Goal: Task Accomplishment & Management: Manage account settings

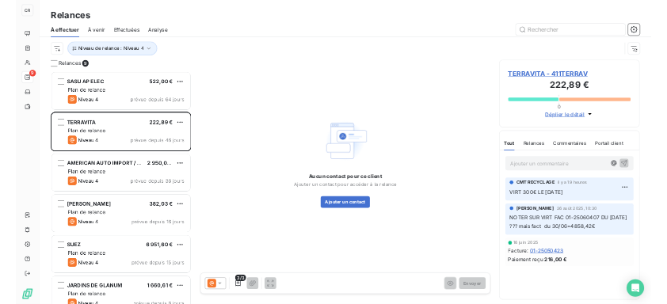
scroll to position [121, 121]
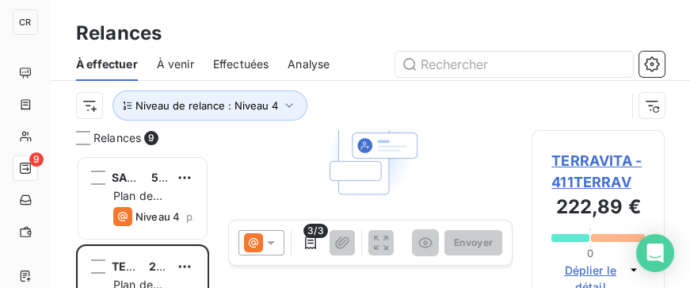
click at [689, 286] on div "Relances 9 SASU AP ELEC 522,00 € Plan de relance Niveau 4 prévue depuis 64 jour…" at bounding box center [371, 209] width 640 height 158
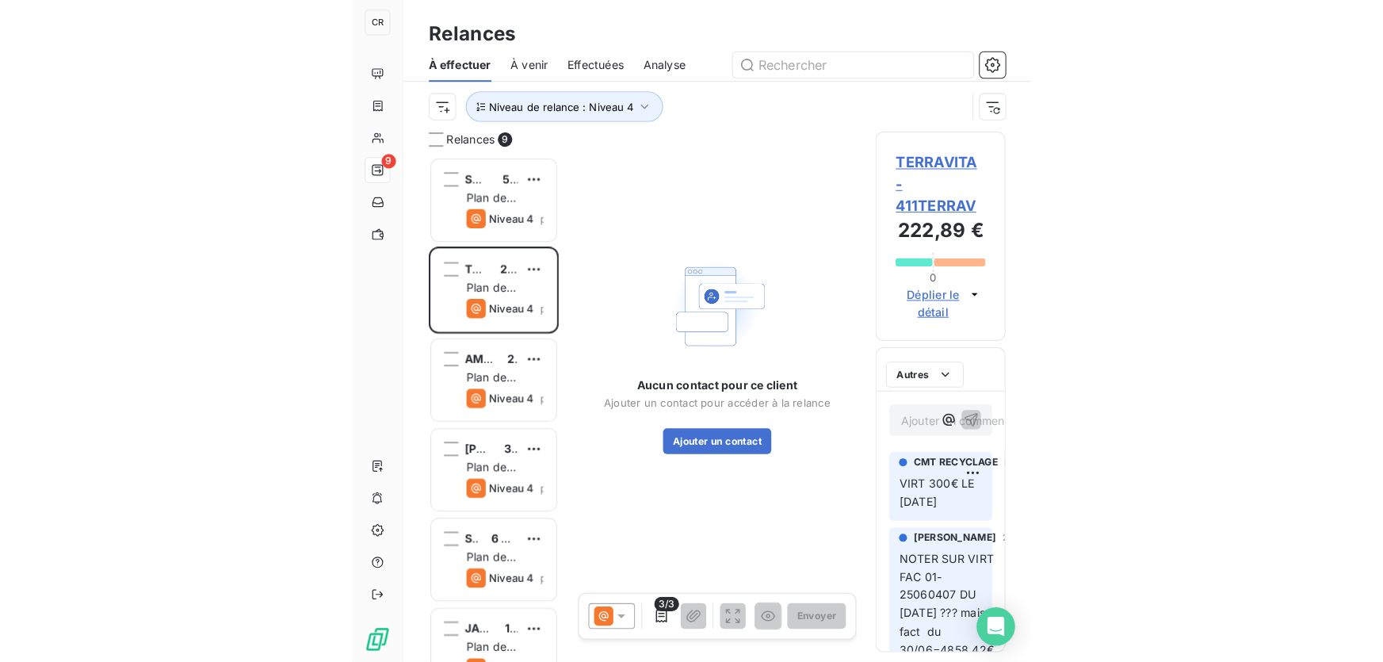
scroll to position [0, 0]
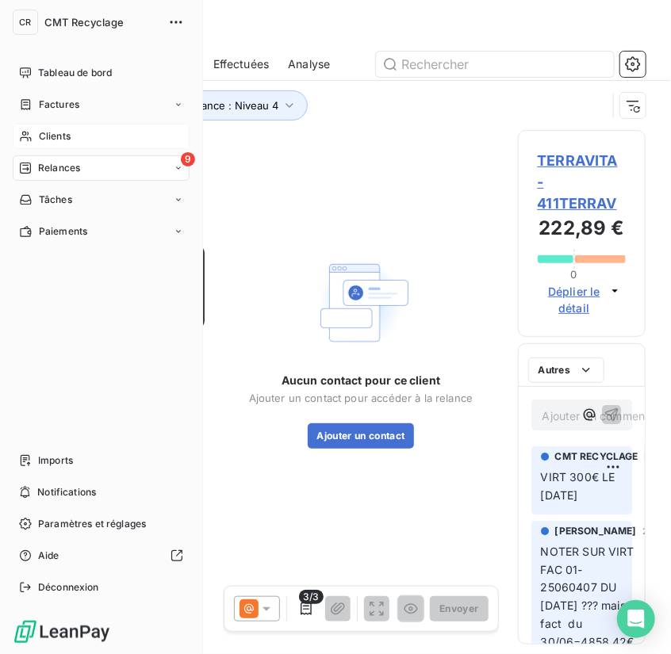
click at [44, 136] on span "Clients" at bounding box center [55, 136] width 32 height 14
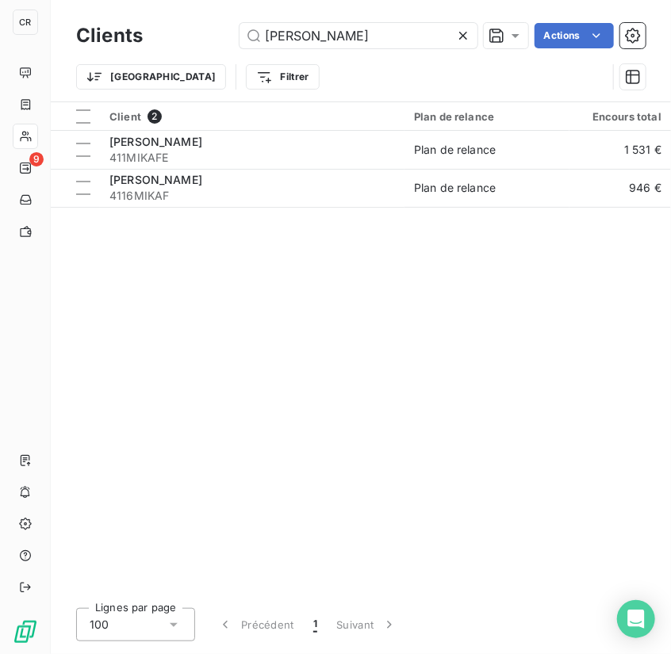
drag, startPoint x: 341, startPoint y: 41, endPoint x: 160, endPoint y: 34, distance: 180.9
click at [162, 34] on div "mika Actions" at bounding box center [403, 35] width 483 height 25
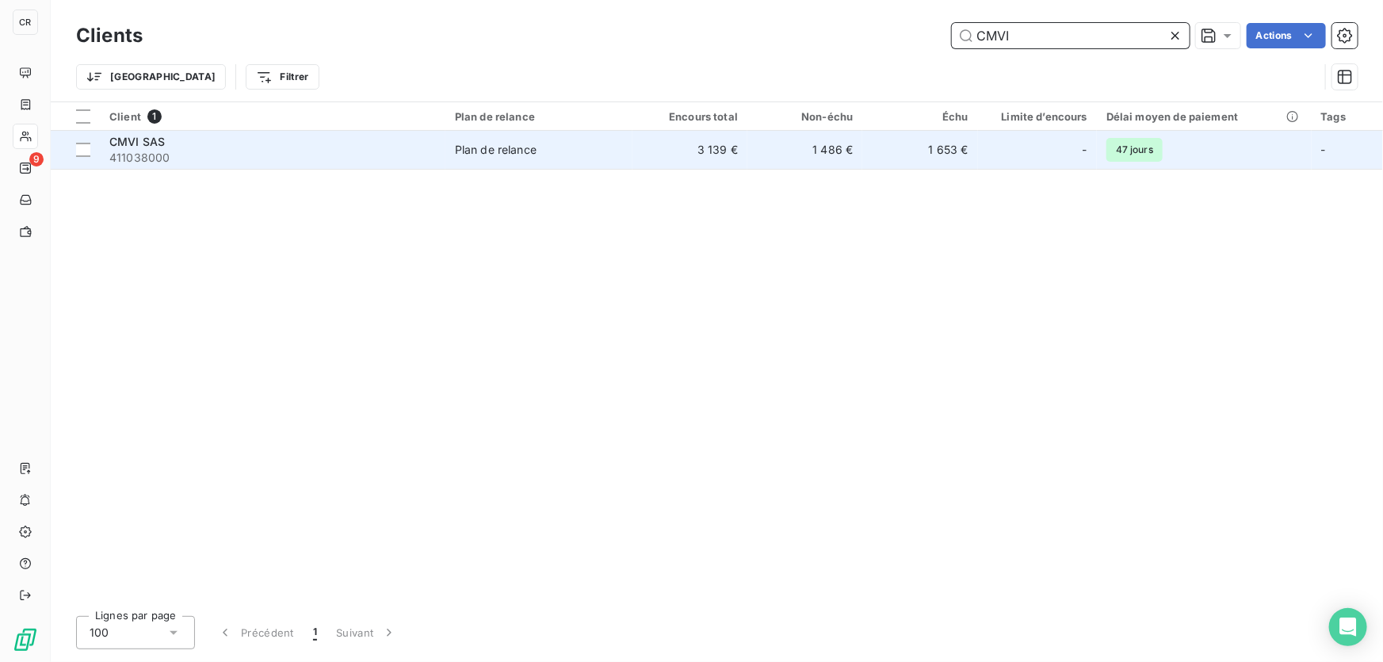
type input "CMVI"
click at [323, 151] on span "411038000" at bounding box center [272, 158] width 327 height 16
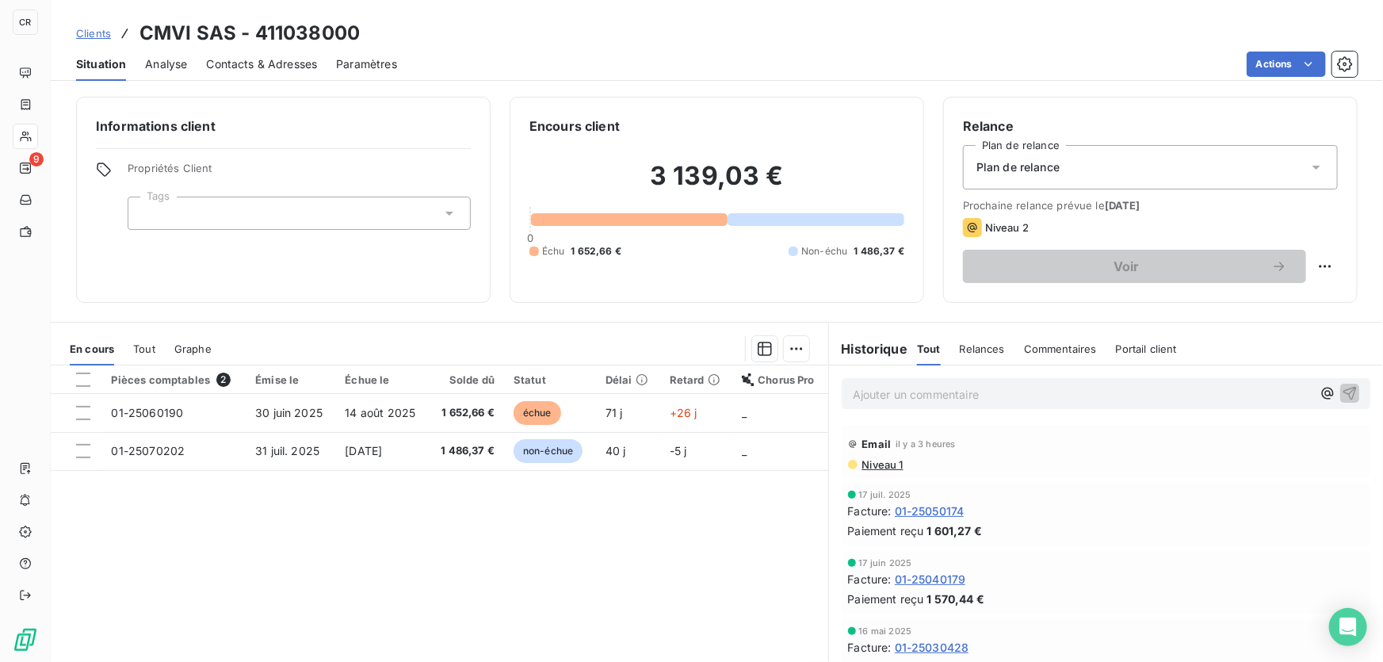
click at [885, 397] on p "Ajouter un commentaire ﻿" at bounding box center [1082, 394] width 459 height 20
click at [1342, 388] on icon "button" at bounding box center [1350, 392] width 16 height 16
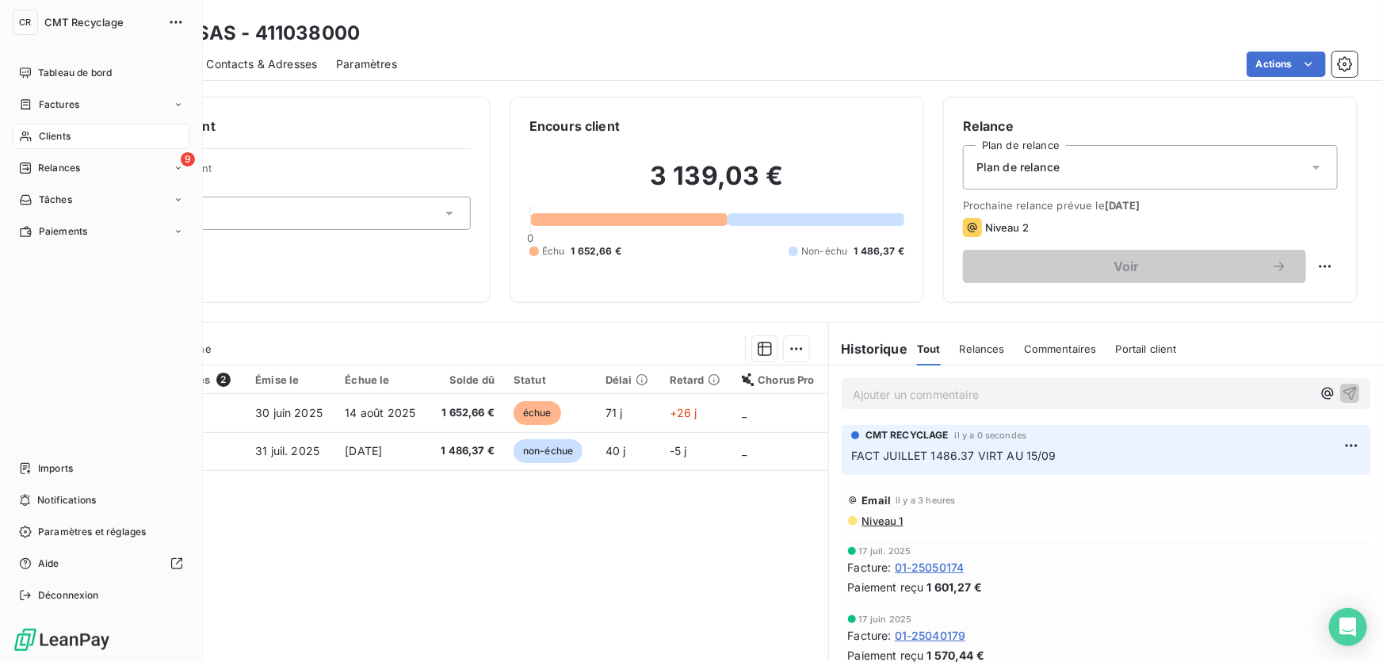
click at [65, 135] on span "Clients" at bounding box center [55, 136] width 32 height 14
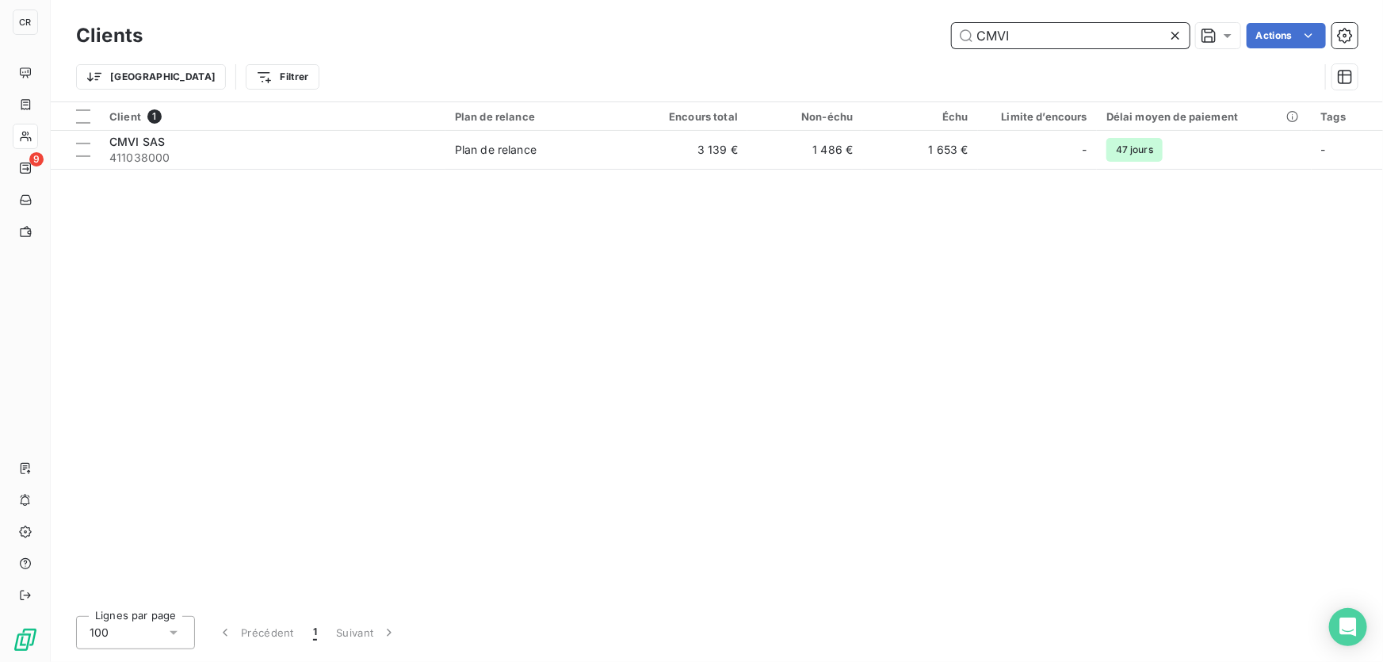
drag, startPoint x: 1038, startPoint y: 35, endPoint x: 848, endPoint y: 37, distance: 190.2
click at [848, 37] on div "CMVI Actions" at bounding box center [760, 35] width 1196 height 25
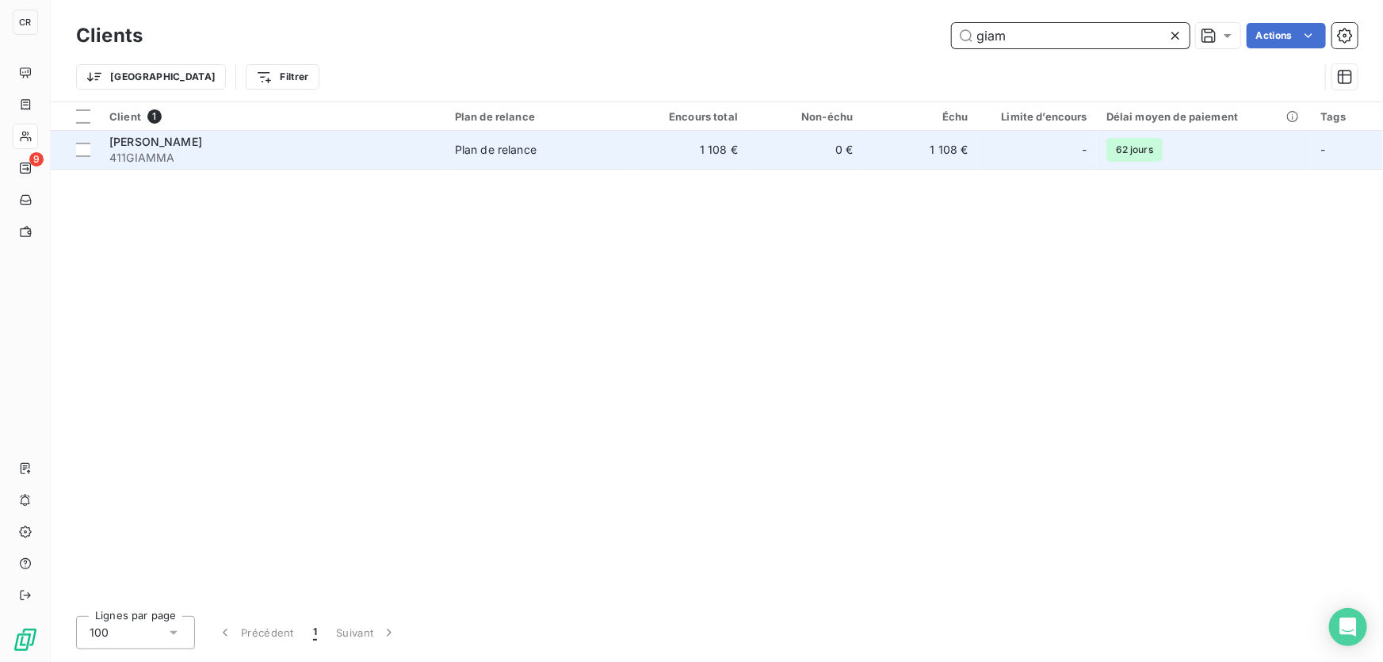
type input "giam"
click at [611, 135] on td "Plan de relance" at bounding box center [538, 150] width 187 height 38
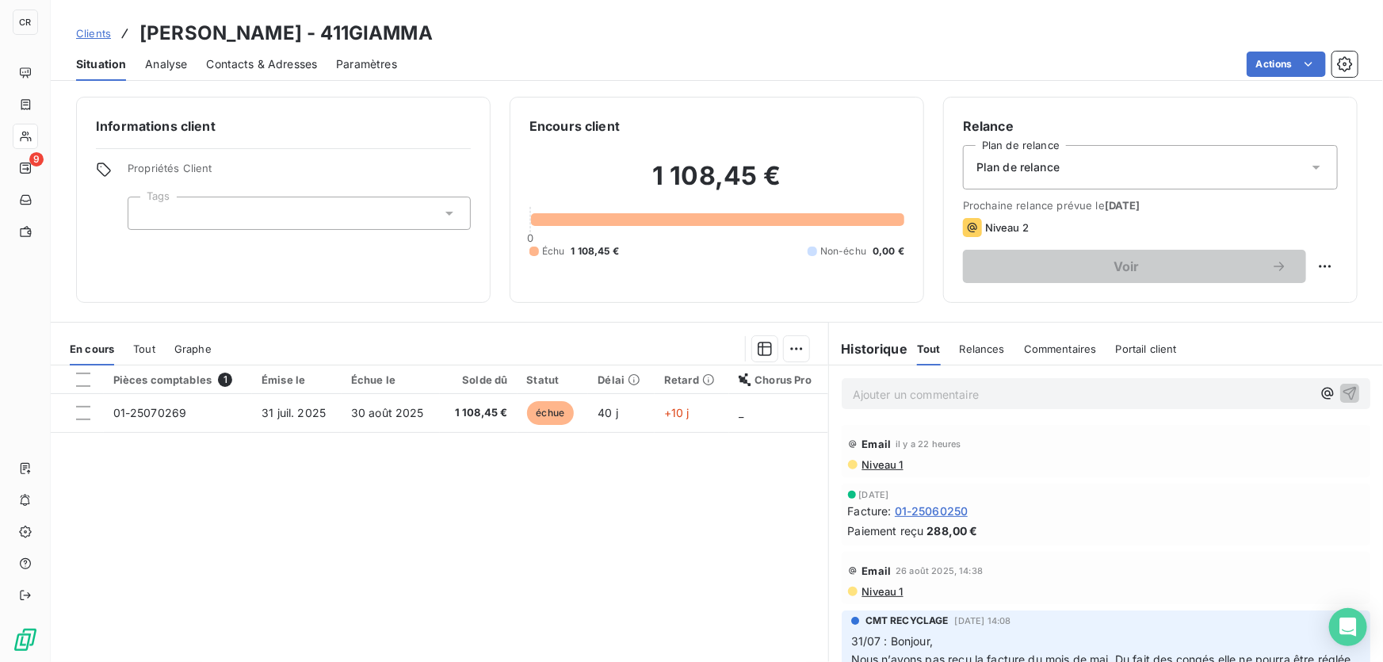
click at [909, 393] on p "Ajouter un commentaire ﻿" at bounding box center [1082, 394] width 459 height 20
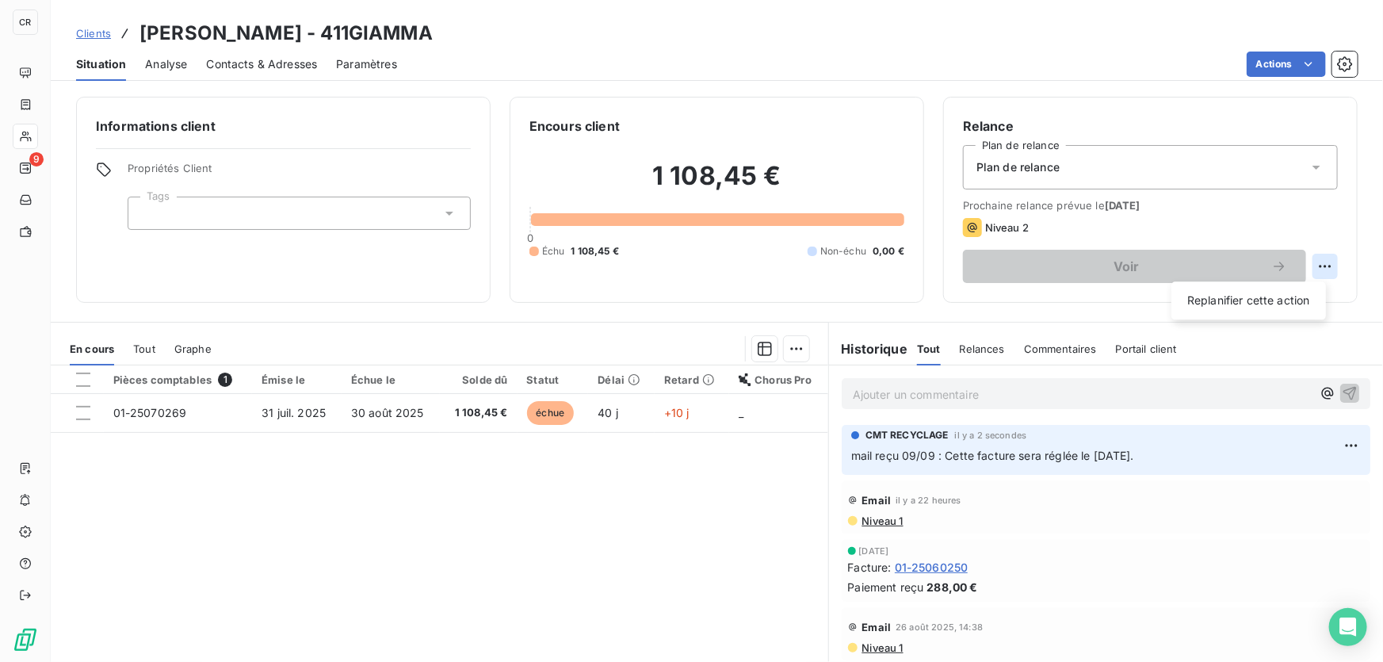
click at [1301, 263] on html "CR 9 Clients [PERSON_NAME] RESEAUX - 411GIAMMA Situation Analyse Contacts & Adr…" at bounding box center [691, 331] width 1383 height 662
click at [1263, 311] on div "Replanifier cette action" at bounding box center [1249, 300] width 142 height 25
select select "8"
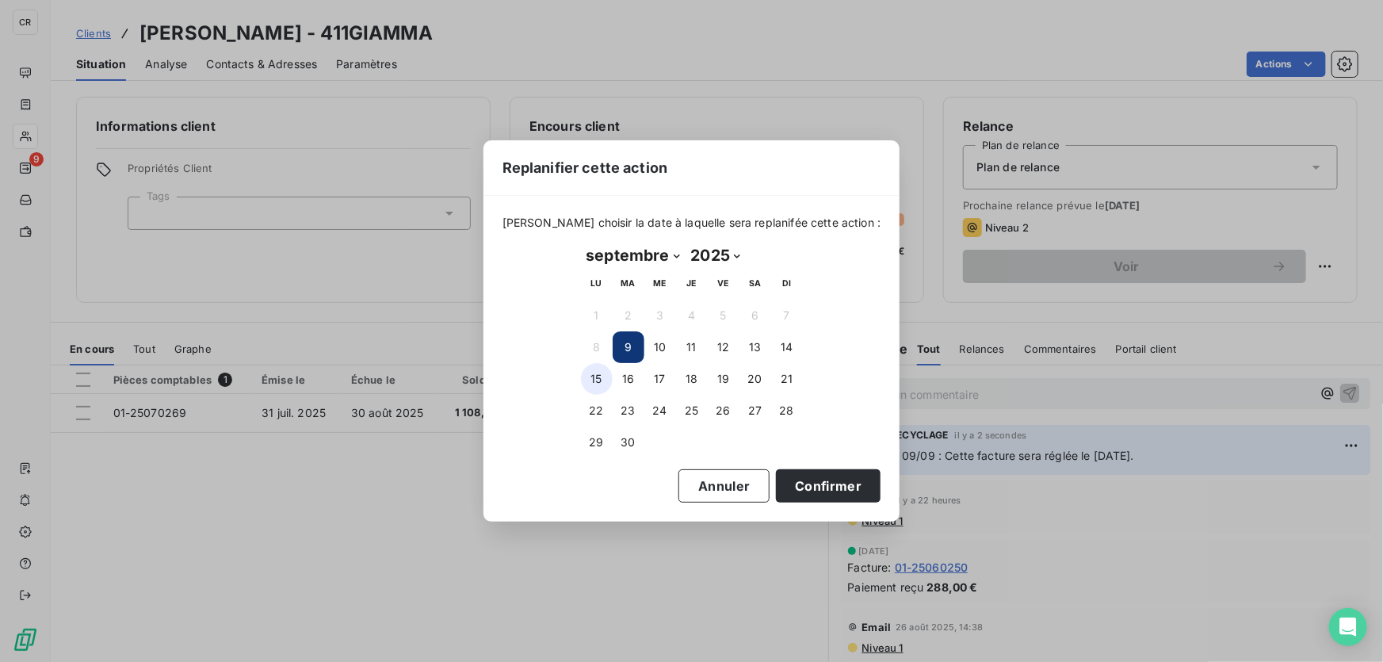
click at [610, 376] on button "15" at bounding box center [597, 379] width 32 height 32
click at [618, 370] on button "16" at bounding box center [629, 379] width 32 height 32
click at [813, 487] on button "Confirmer" at bounding box center [828, 485] width 105 height 33
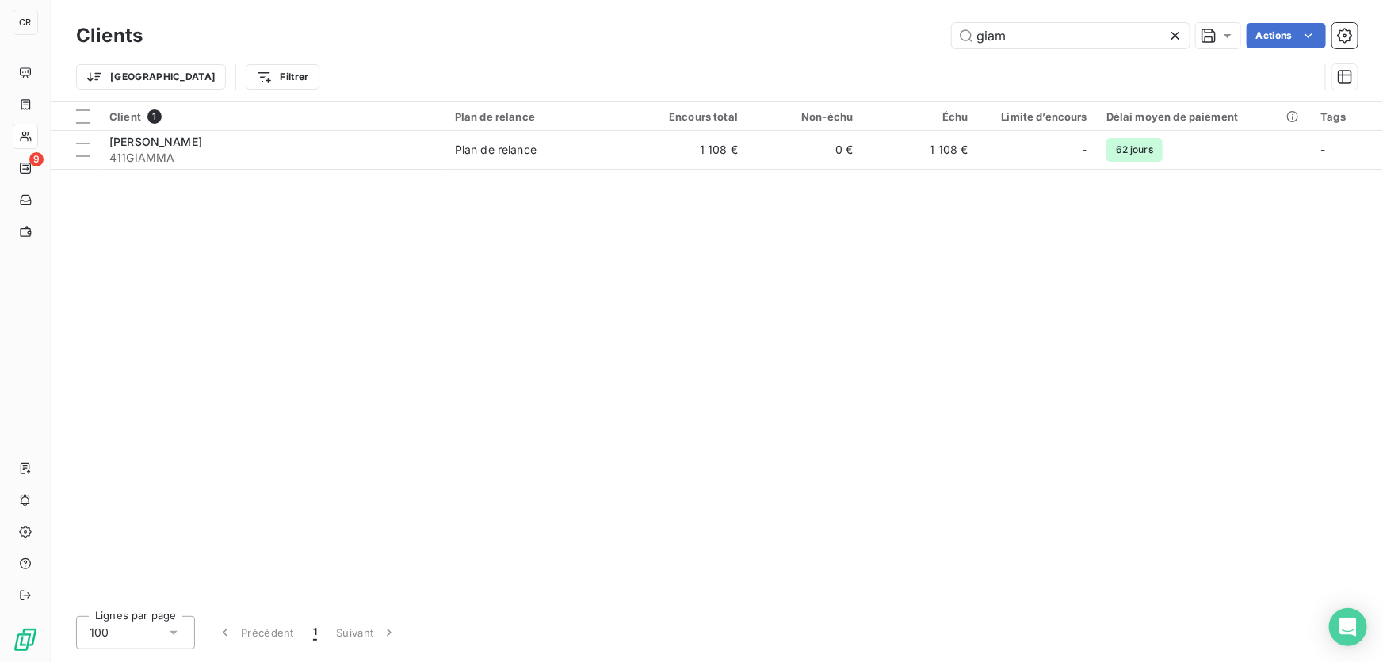
drag, startPoint x: 967, startPoint y: 36, endPoint x: 899, endPoint y: 36, distance: 68.2
click at [899, 36] on div "giam Actions" at bounding box center [760, 35] width 1196 height 25
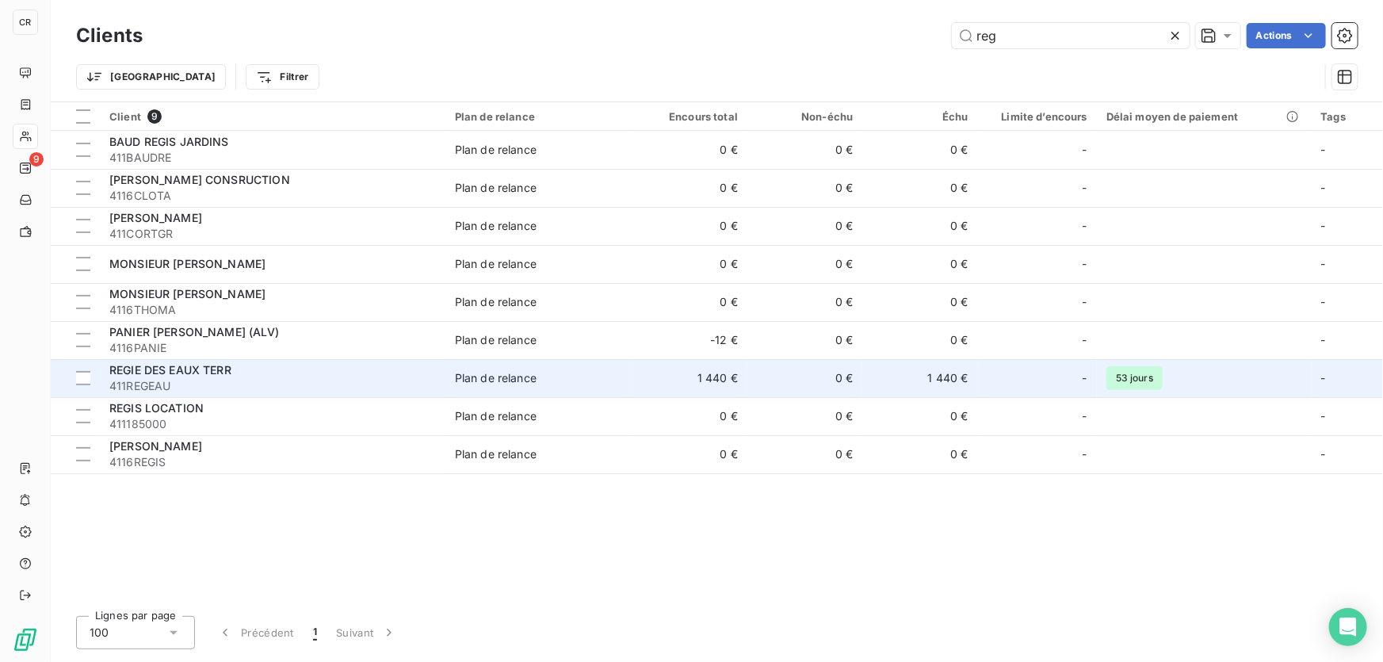
type input "reg"
click at [223, 376] on span "REGIE DES EAUX TERR" at bounding box center [170, 369] width 122 height 13
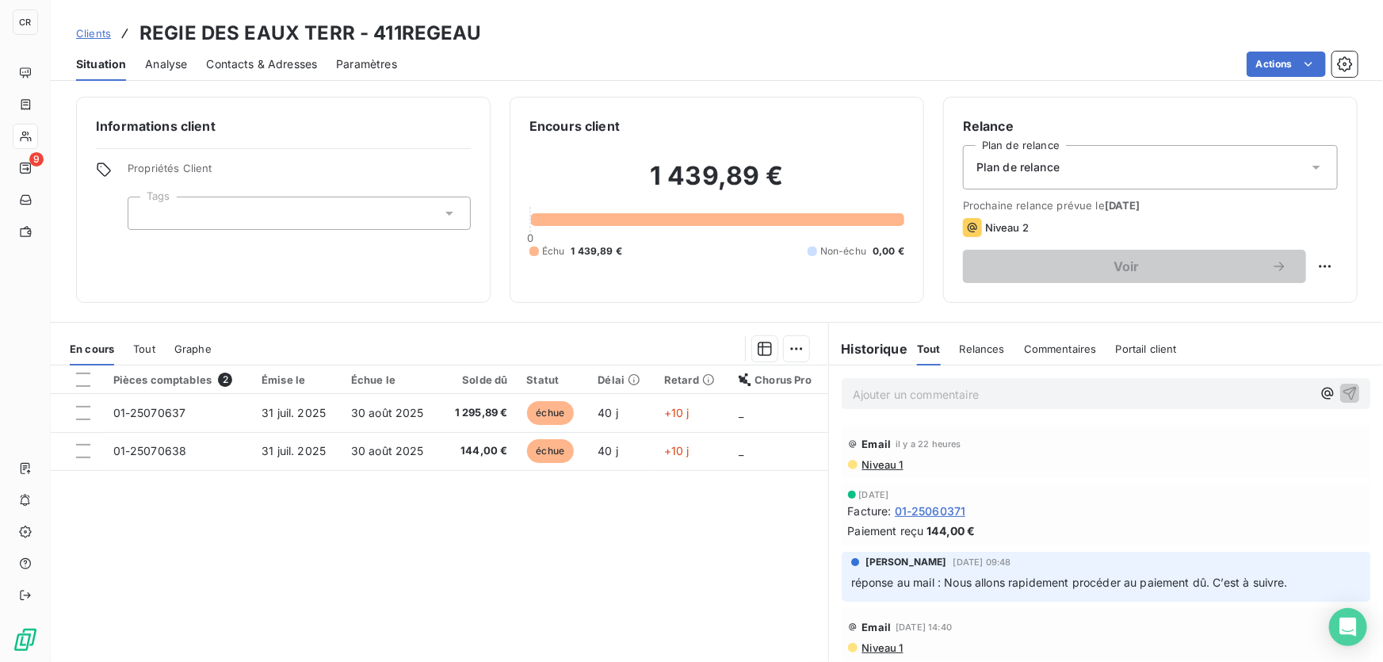
click at [896, 399] on p "Ajouter un commentaire ﻿" at bounding box center [1082, 394] width 459 height 20
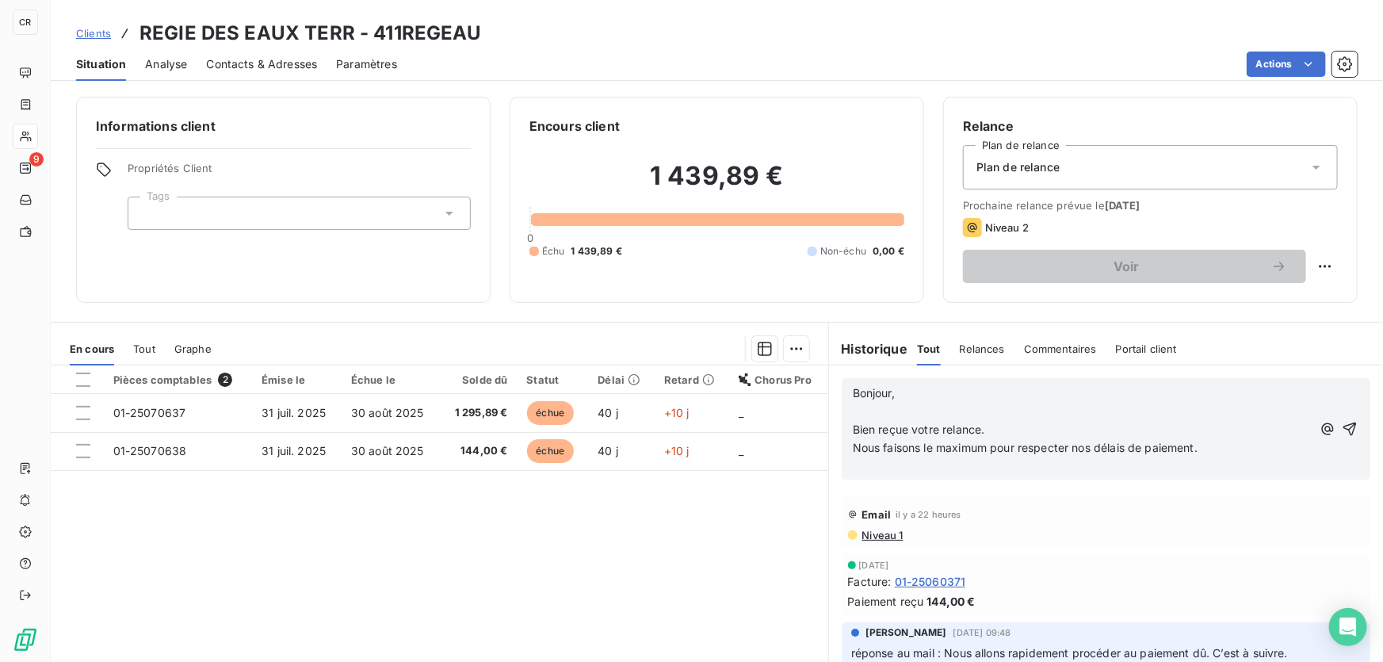
click at [853, 407] on p "﻿" at bounding box center [1082, 412] width 459 height 18
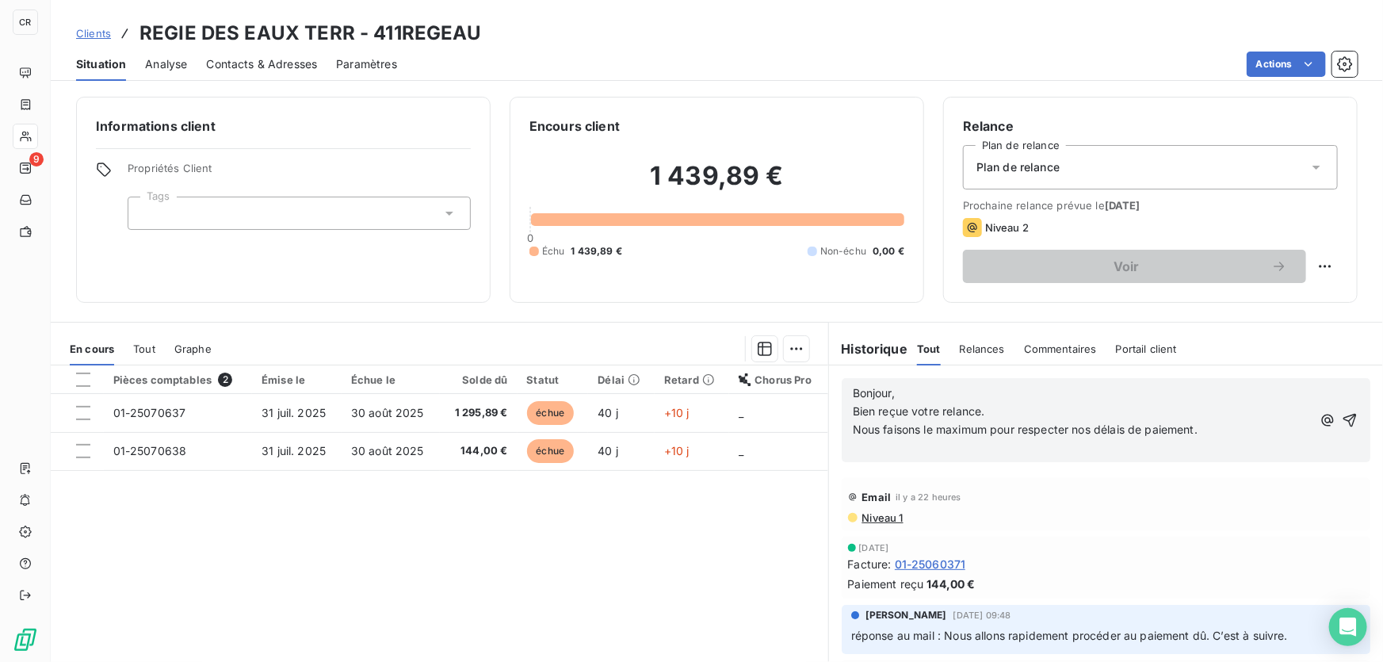
click at [853, 388] on span "Bonjour," at bounding box center [874, 392] width 42 height 13
click at [844, 389] on div "Bonjour, Bien reçue votre relance. Nous faisons le maximum pour respecter nos d…" at bounding box center [1106, 420] width 529 height 84
click at [853, 391] on span "Bonjour," at bounding box center [874, 392] width 42 height 13
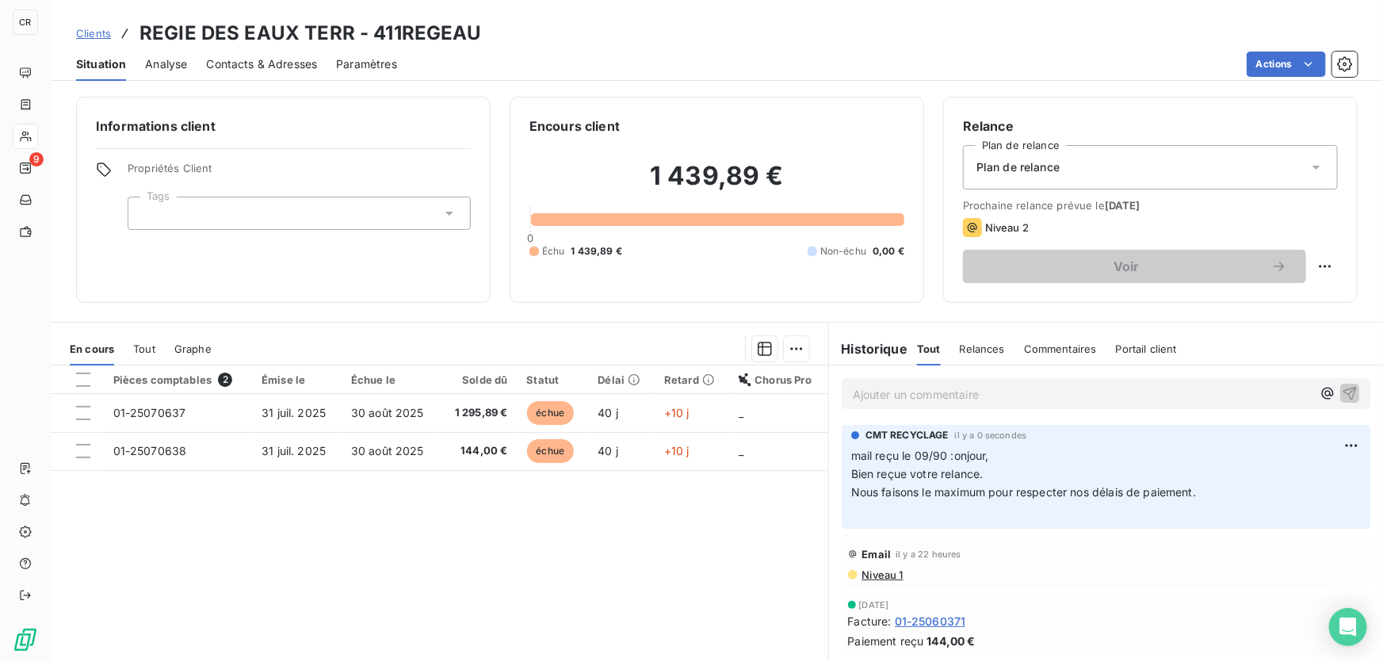
click at [91, 29] on span "Clients" at bounding box center [93, 33] width 35 height 13
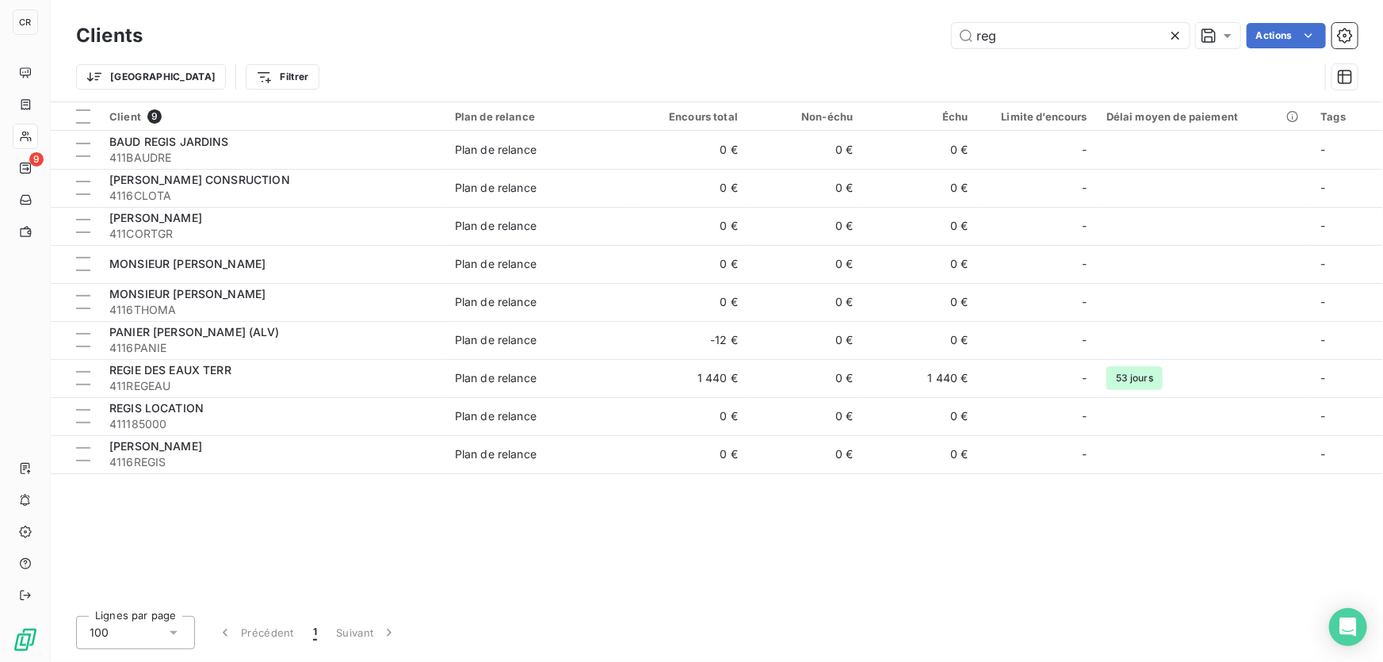
drag, startPoint x: 1041, startPoint y: 34, endPoint x: 789, endPoint y: 37, distance: 252.1
click at [802, 36] on div "reg Actions" at bounding box center [760, 35] width 1196 height 25
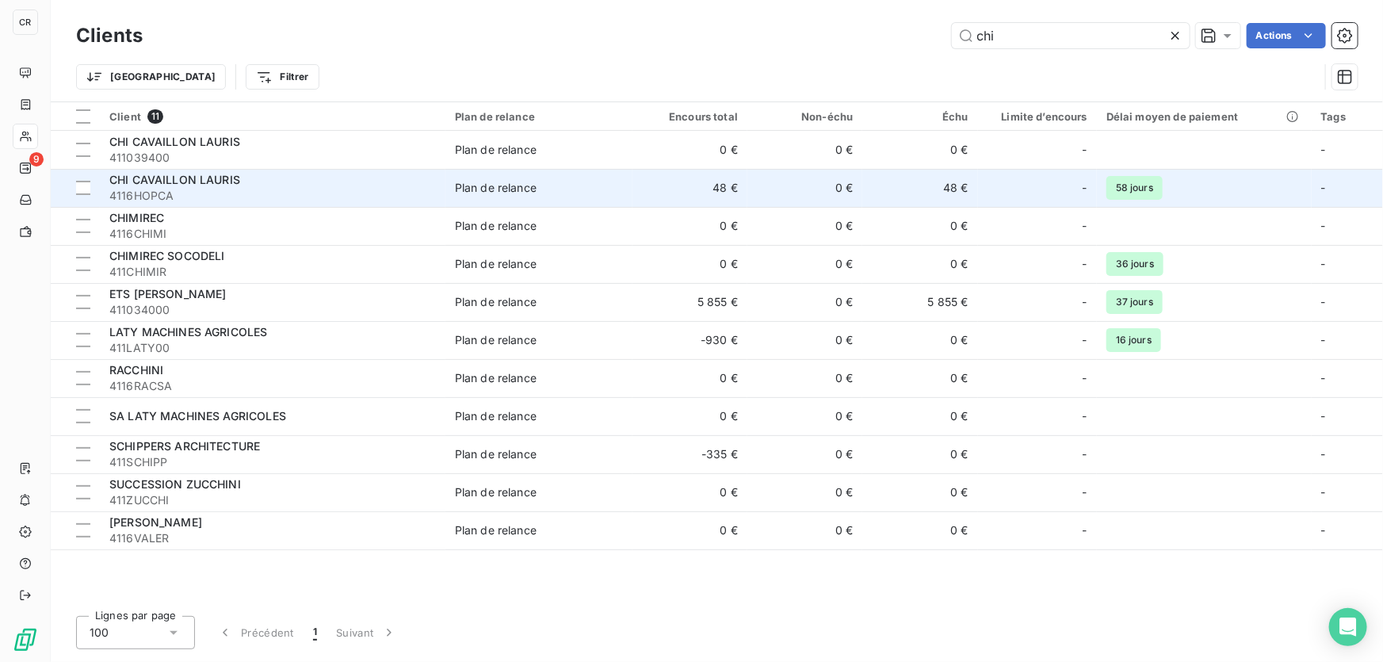
type input "chi"
click at [252, 183] on div "CHI CAVAILLON LAURIS" at bounding box center [272, 180] width 327 height 16
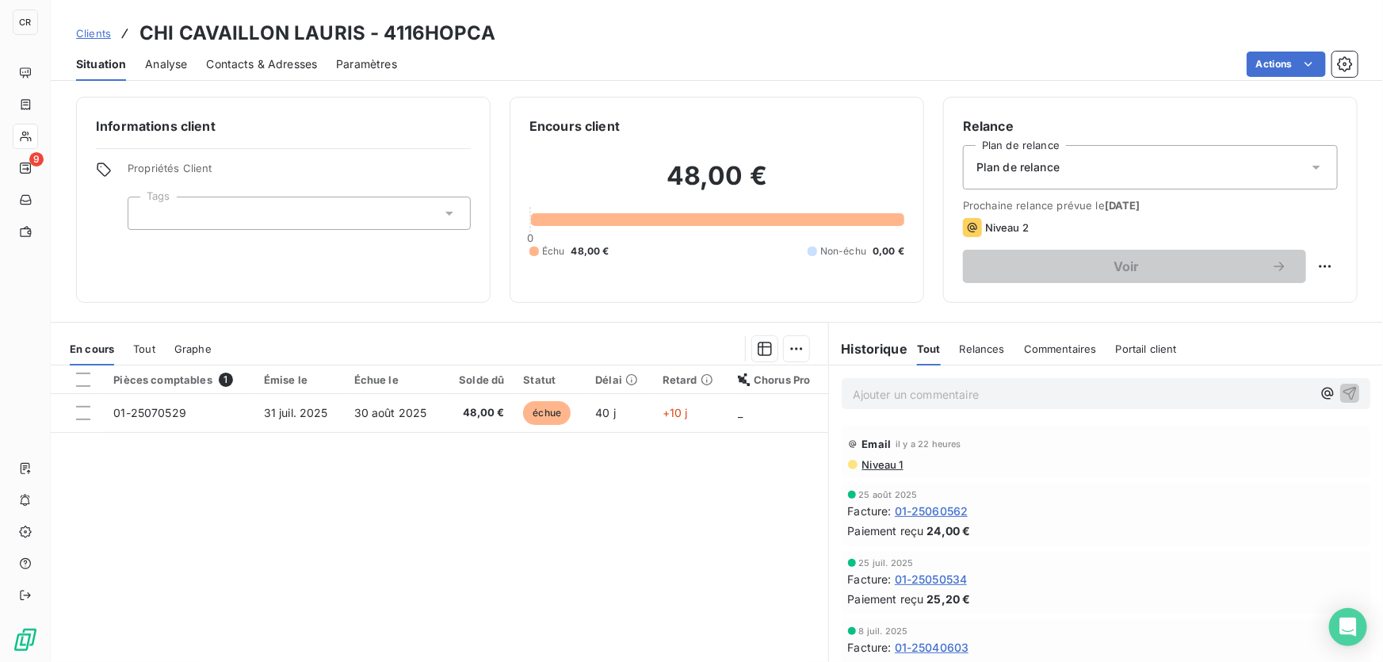
click at [909, 403] on div "Ajouter un commentaire ﻿" at bounding box center [1106, 393] width 529 height 31
click at [909, 401] on p "Ajouter un commentaire ﻿" at bounding box center [1082, 394] width 459 height 20
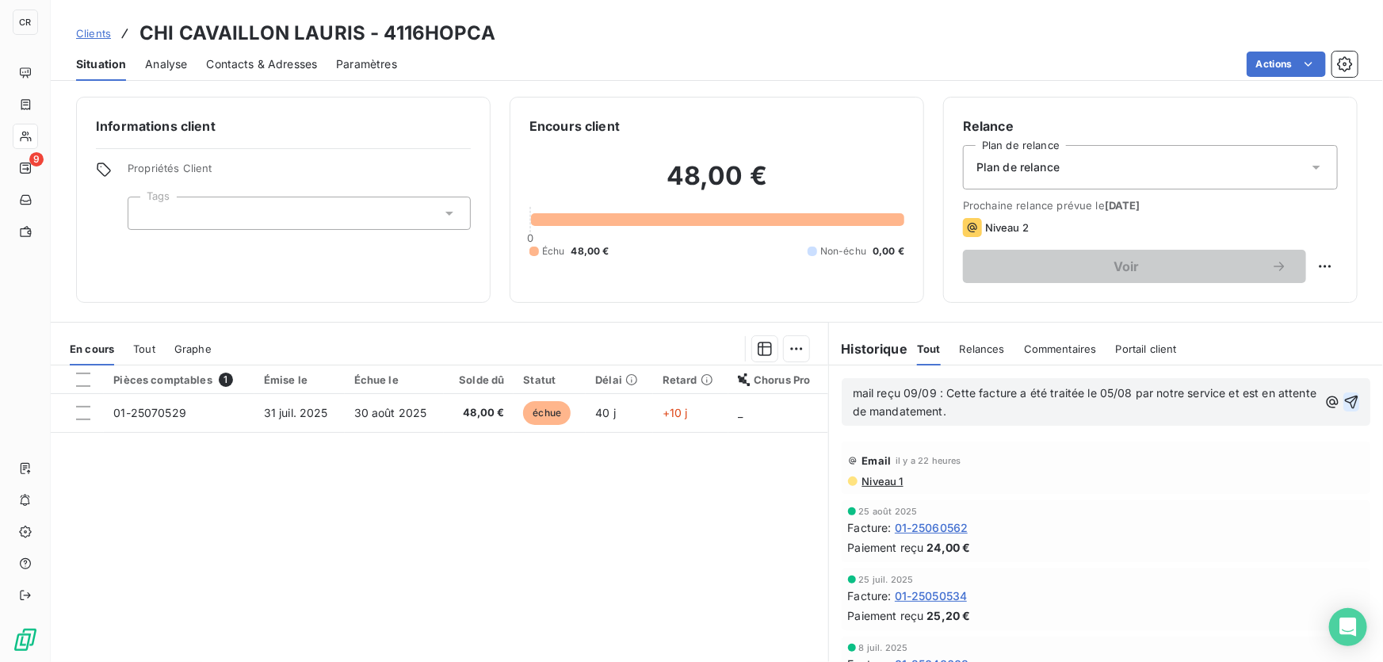
click at [1343, 399] on icon "button" at bounding box center [1351, 402] width 16 height 16
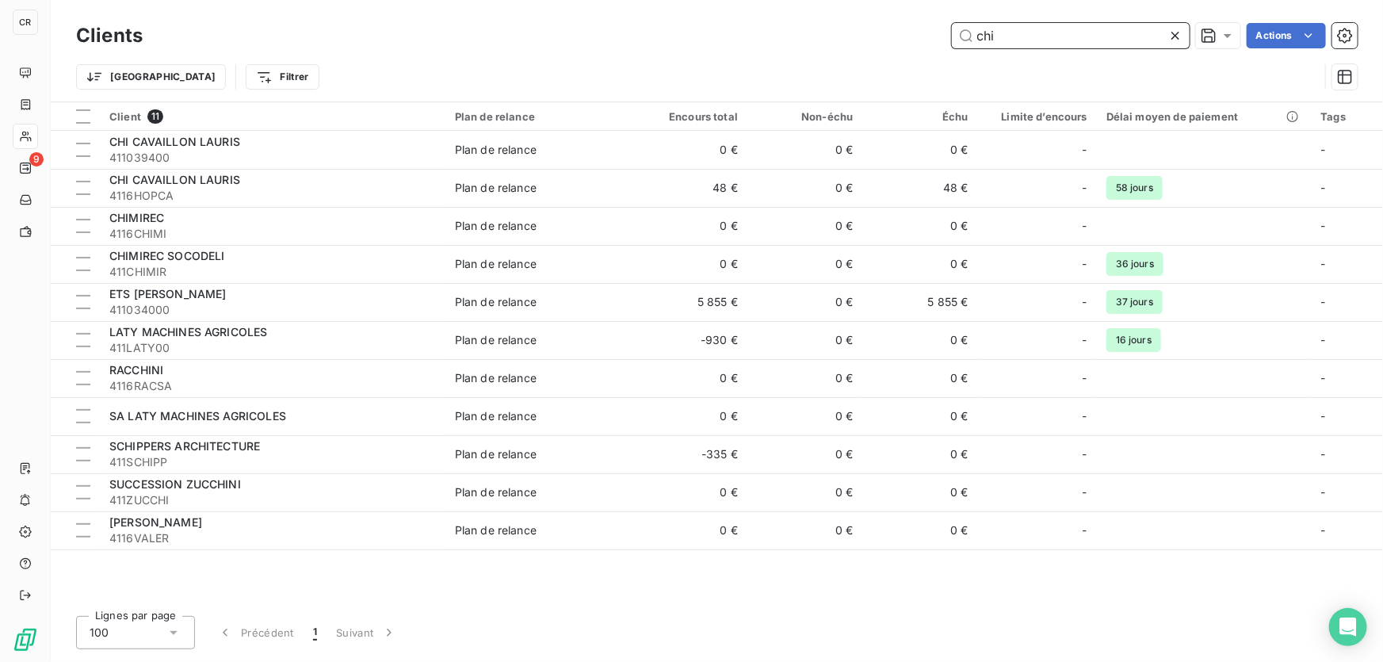
click at [1011, 47] on input "chi" at bounding box center [1071, 35] width 238 height 25
click at [1010, 45] on input "chi" at bounding box center [1071, 35] width 238 height 25
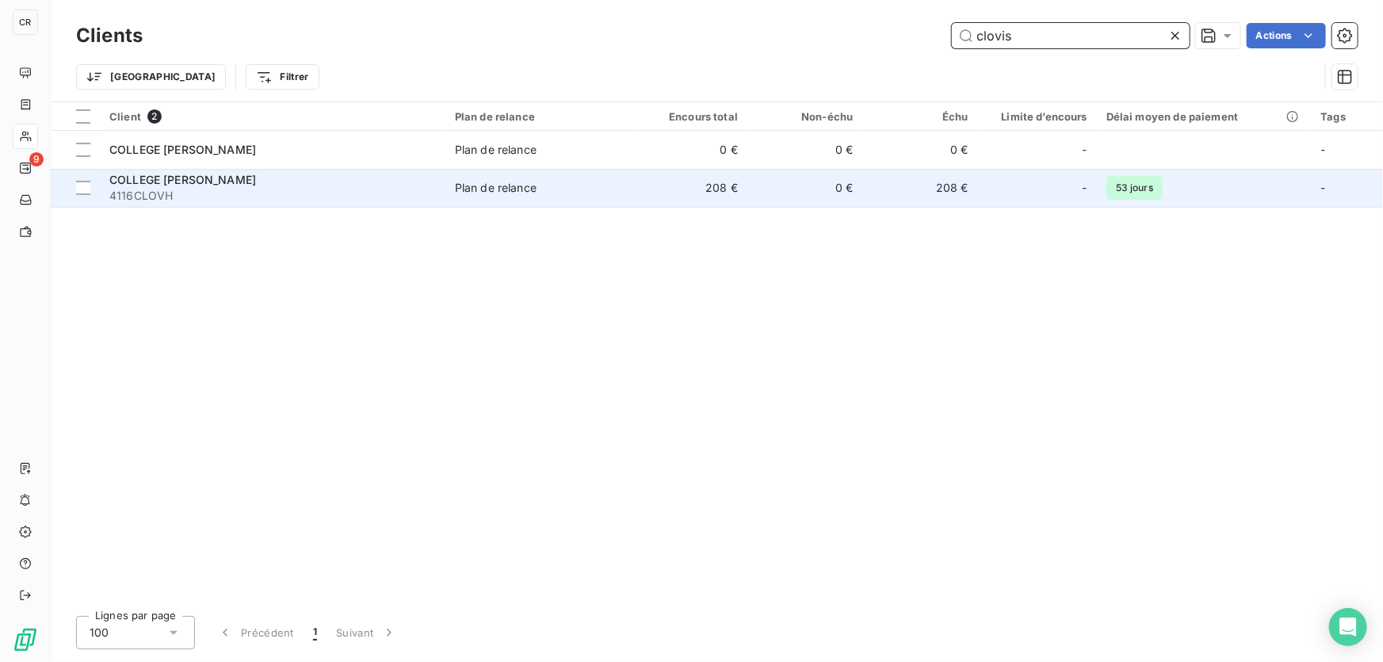
type input "clovis"
click at [629, 182] on td "Plan de relance" at bounding box center [538, 188] width 187 height 38
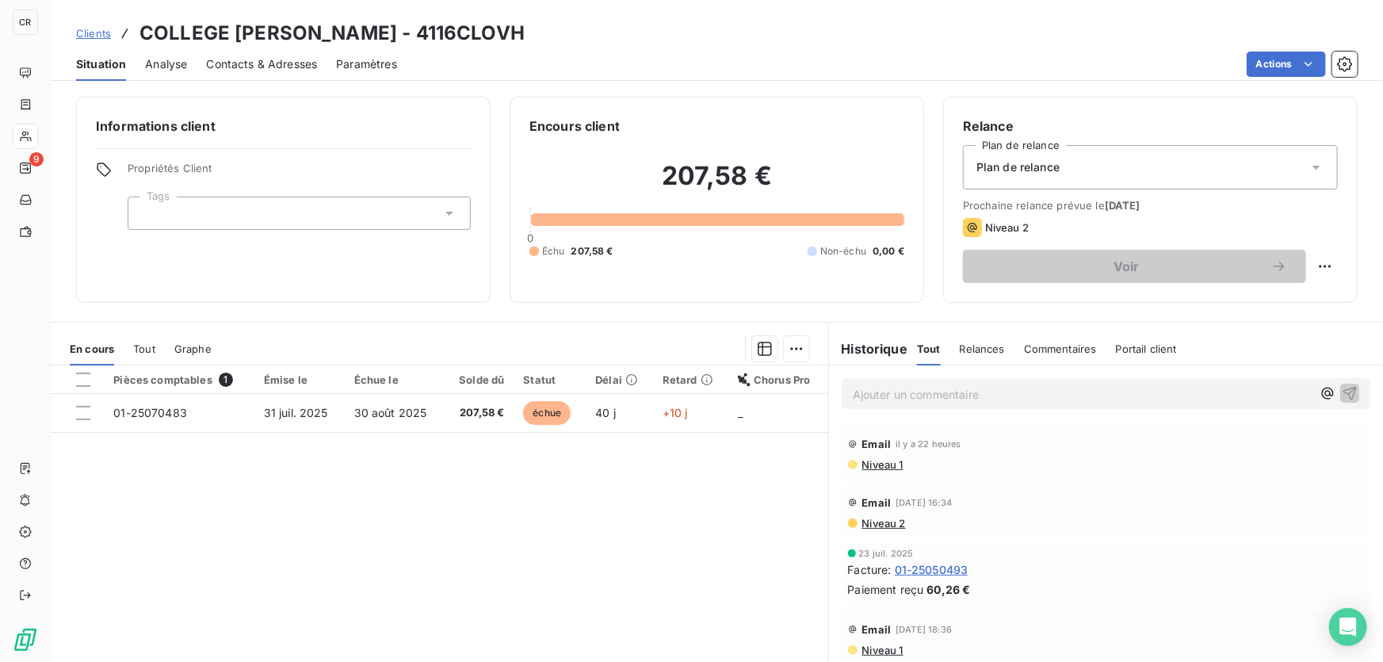
click at [877, 384] on p "Ajouter un commentaire ﻿" at bounding box center [1082, 394] width 459 height 20
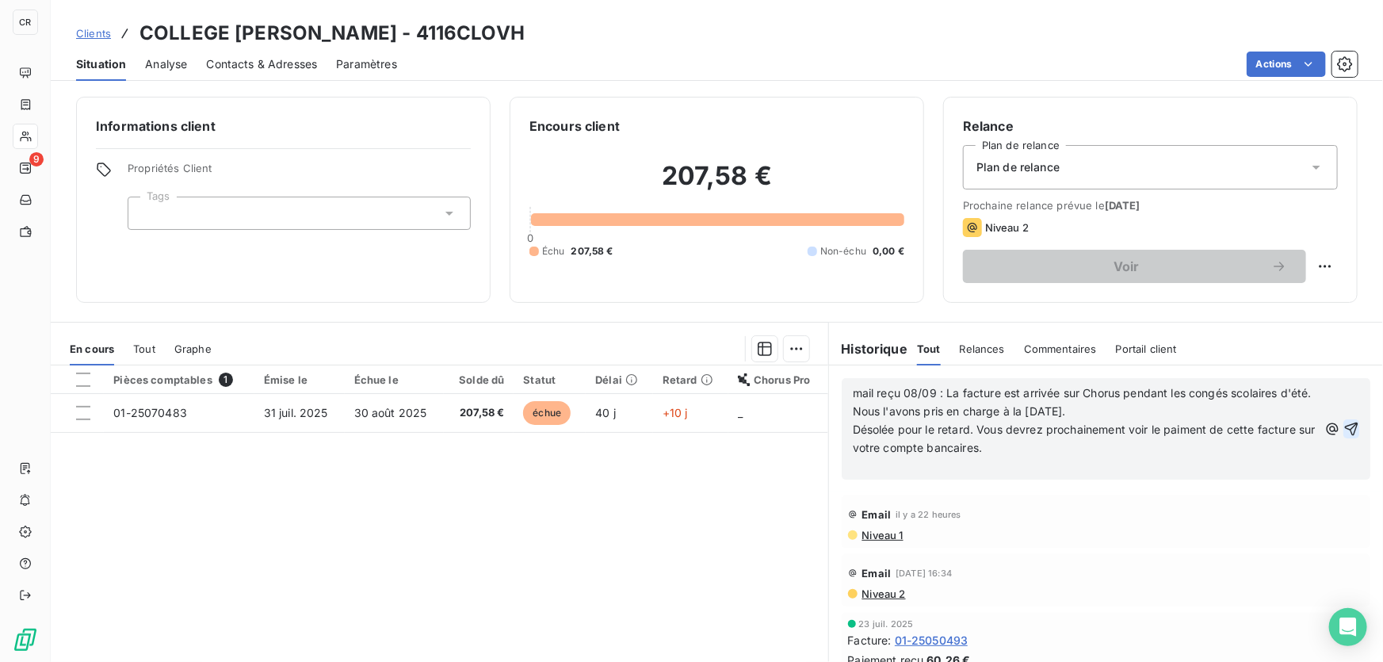
click at [1343, 433] on icon "button" at bounding box center [1351, 429] width 16 height 16
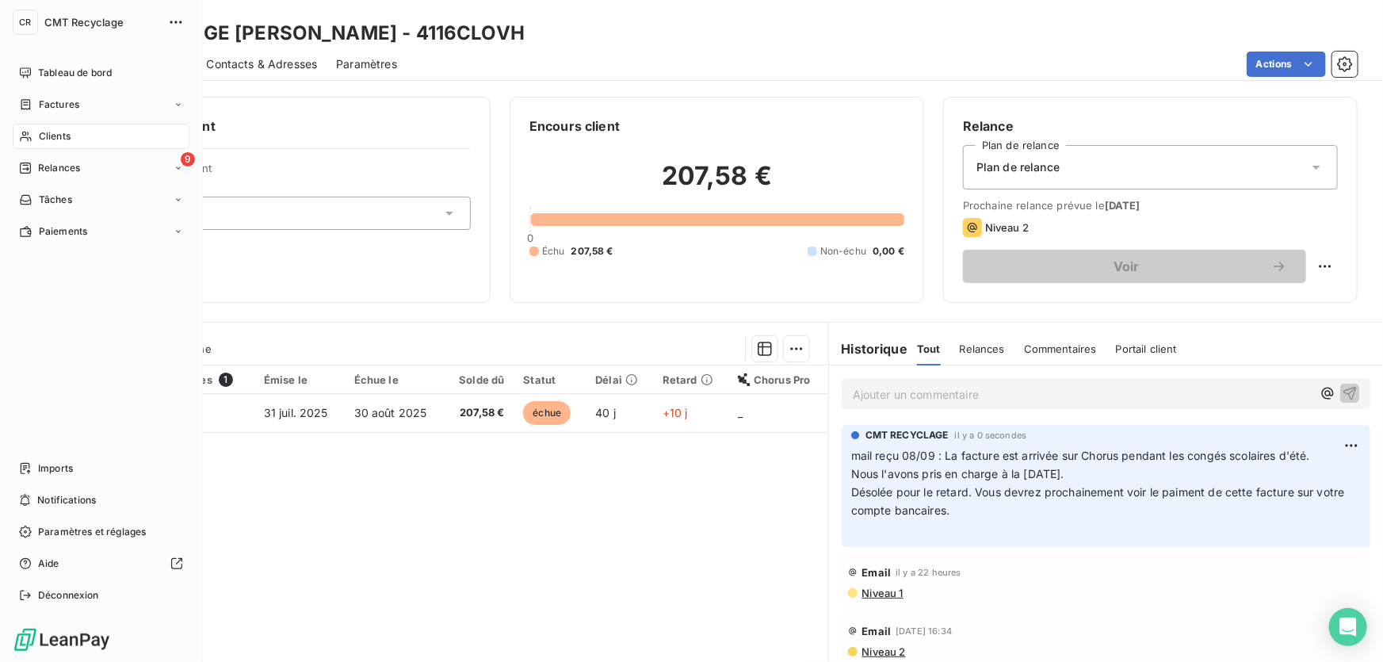
click at [61, 131] on span "Clients" at bounding box center [55, 136] width 32 height 14
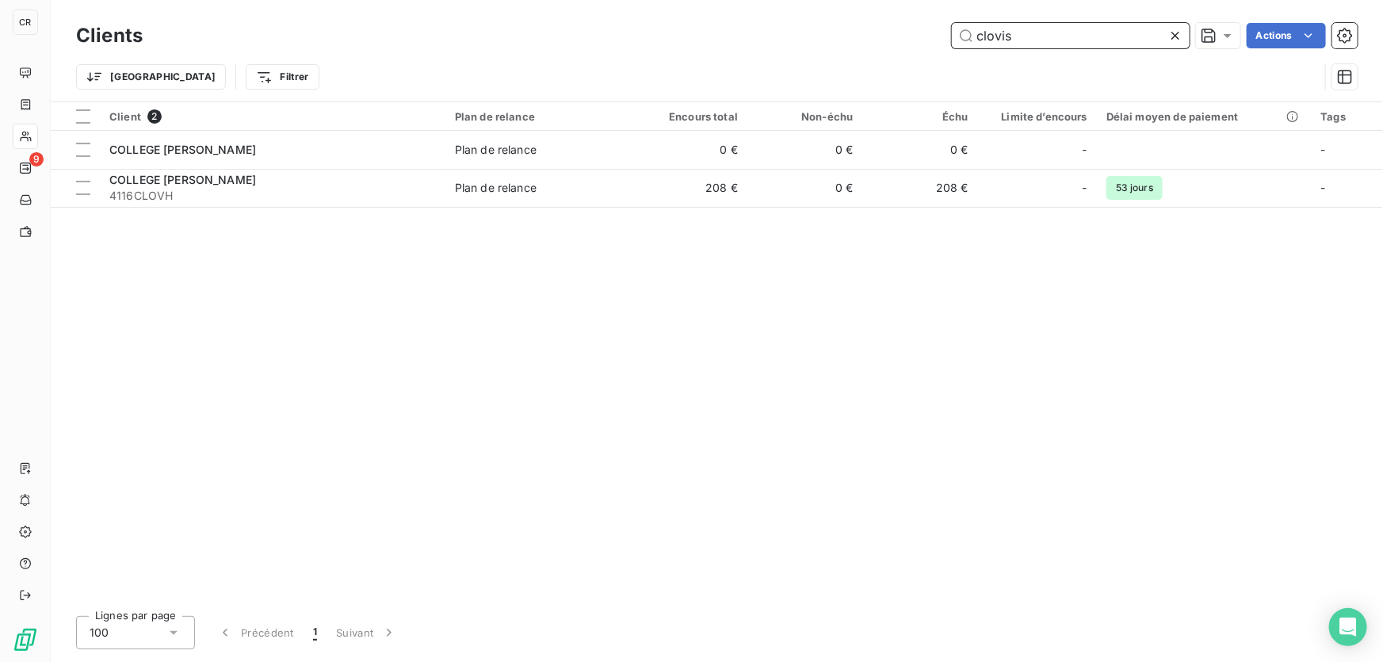
drag, startPoint x: 1094, startPoint y: 47, endPoint x: 821, endPoint y: 52, distance: 272.7
click at [821, 52] on div "Clients clovis Actions Trier Filtrer" at bounding box center [717, 60] width 1282 height 82
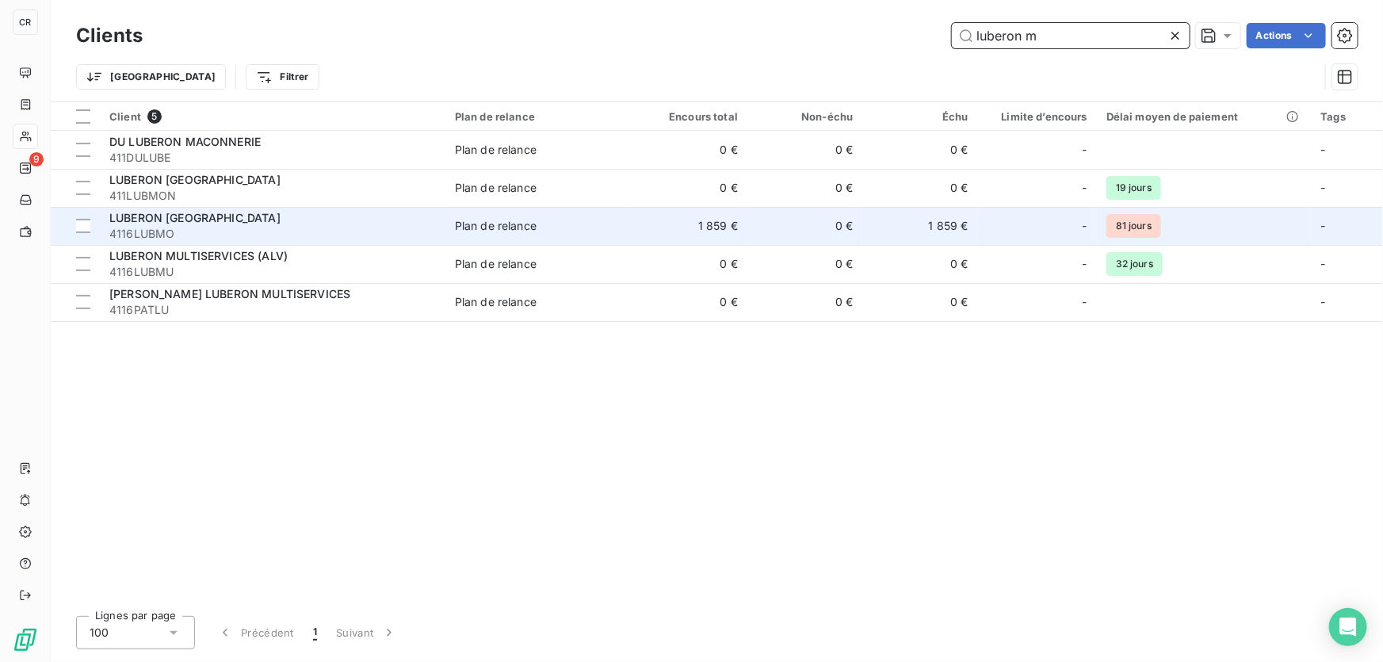
type input "luberon m"
click at [958, 226] on td "1 859 €" at bounding box center [919, 226] width 115 height 38
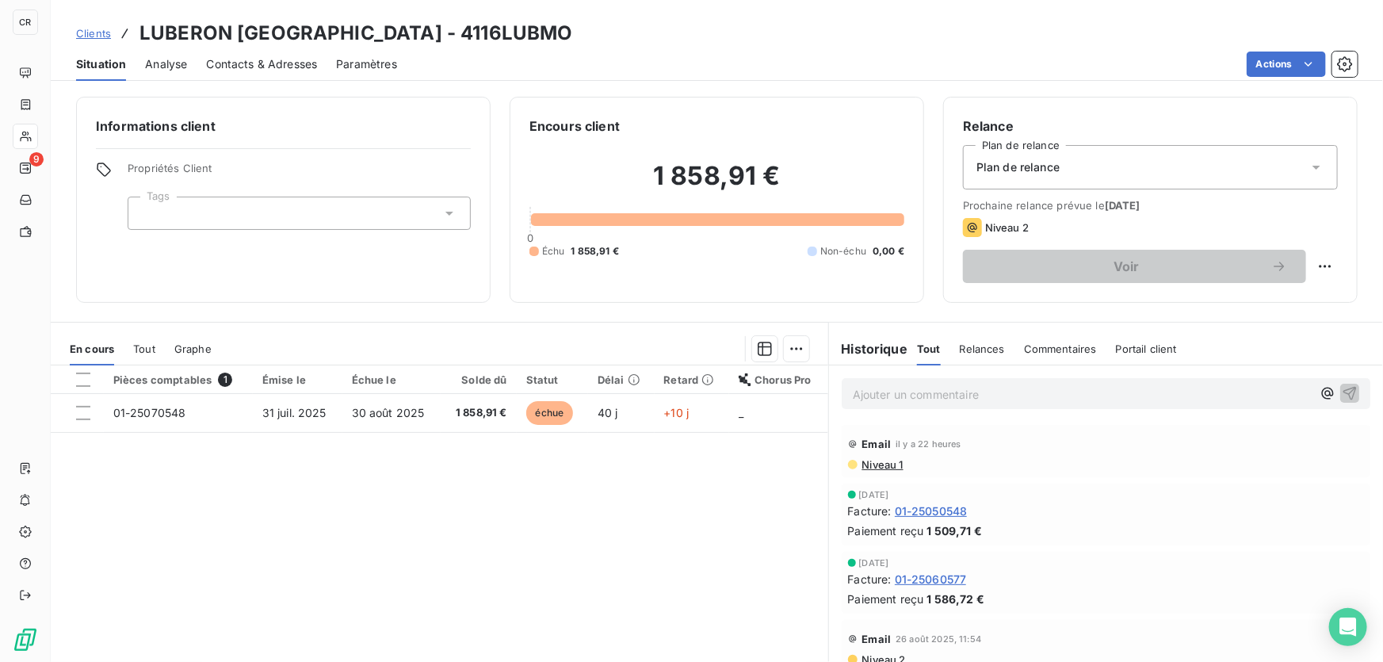
click at [885, 393] on p "Ajouter un commentaire ﻿" at bounding box center [1082, 394] width 459 height 20
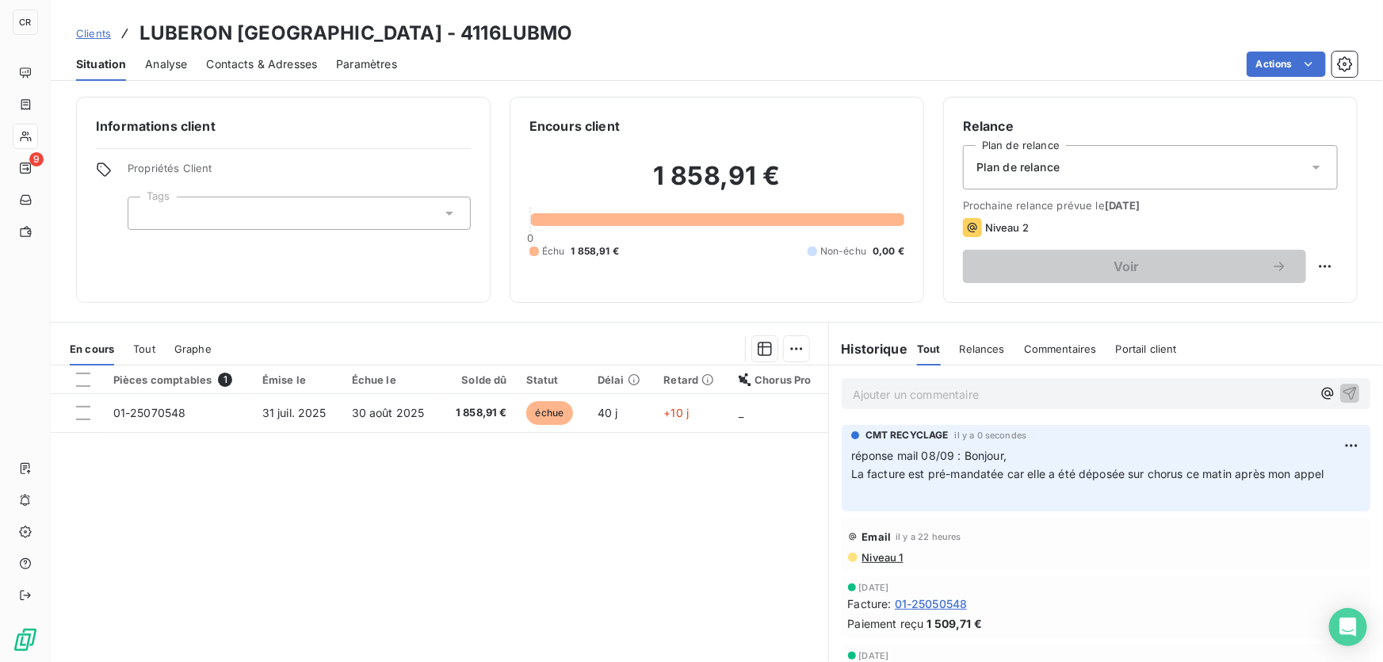
click at [97, 34] on span "Clients" at bounding box center [93, 33] width 35 height 13
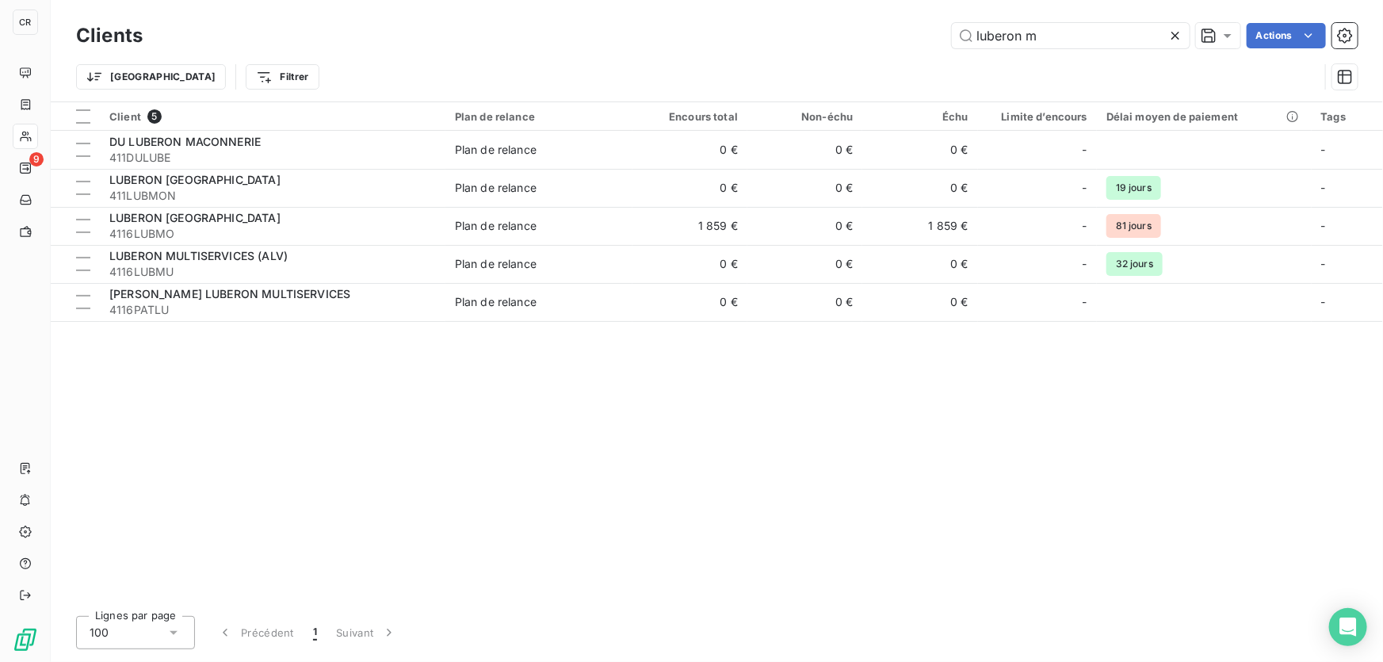
drag, startPoint x: 1094, startPoint y: 40, endPoint x: 808, endPoint y: 35, distance: 286.2
click at [808, 35] on div "luberon m Actions" at bounding box center [760, 35] width 1196 height 25
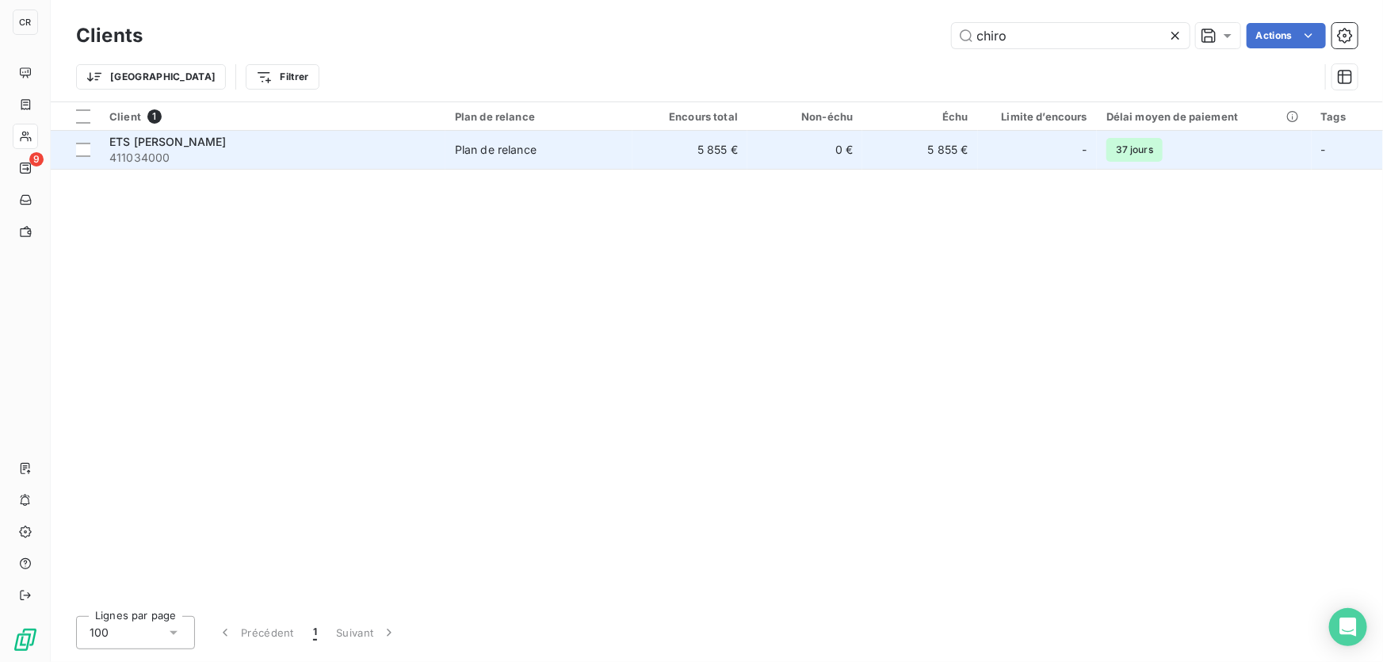
type input "chiro"
click at [558, 157] on span "Plan de relance" at bounding box center [539, 150] width 168 height 16
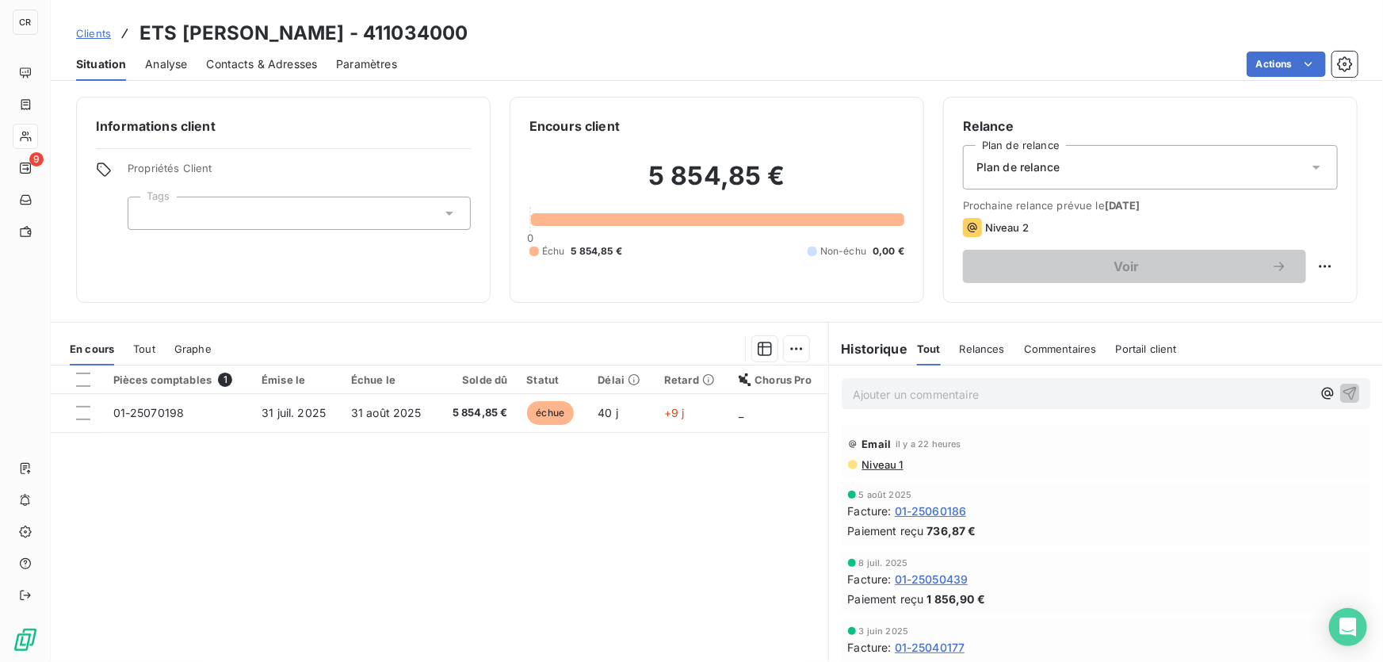
click at [878, 410] on div "Ajouter un commentaire ﻿" at bounding box center [1106, 393] width 554 height 56
click at [888, 403] on p "Ajouter un commentaire ﻿" at bounding box center [1082, 394] width 459 height 20
click at [1342, 390] on icon "button" at bounding box center [1350, 392] width 16 height 16
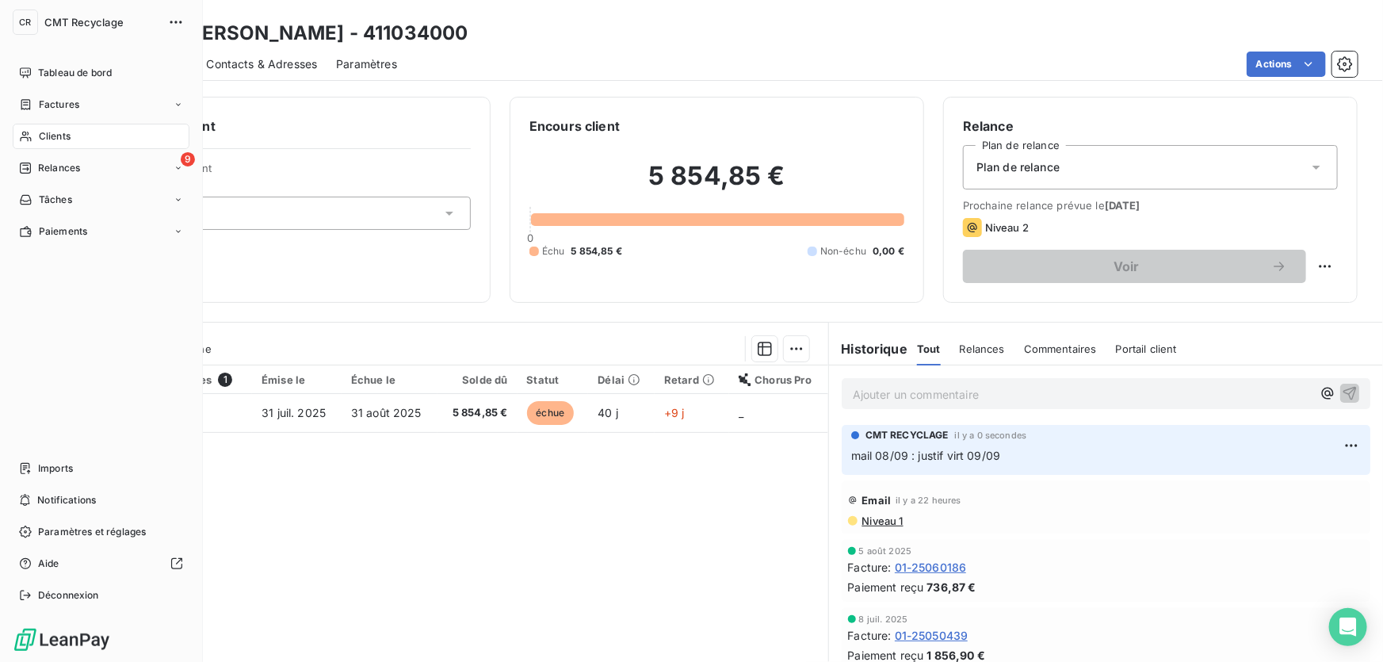
click at [23, 130] on icon at bounding box center [25, 136] width 13 height 13
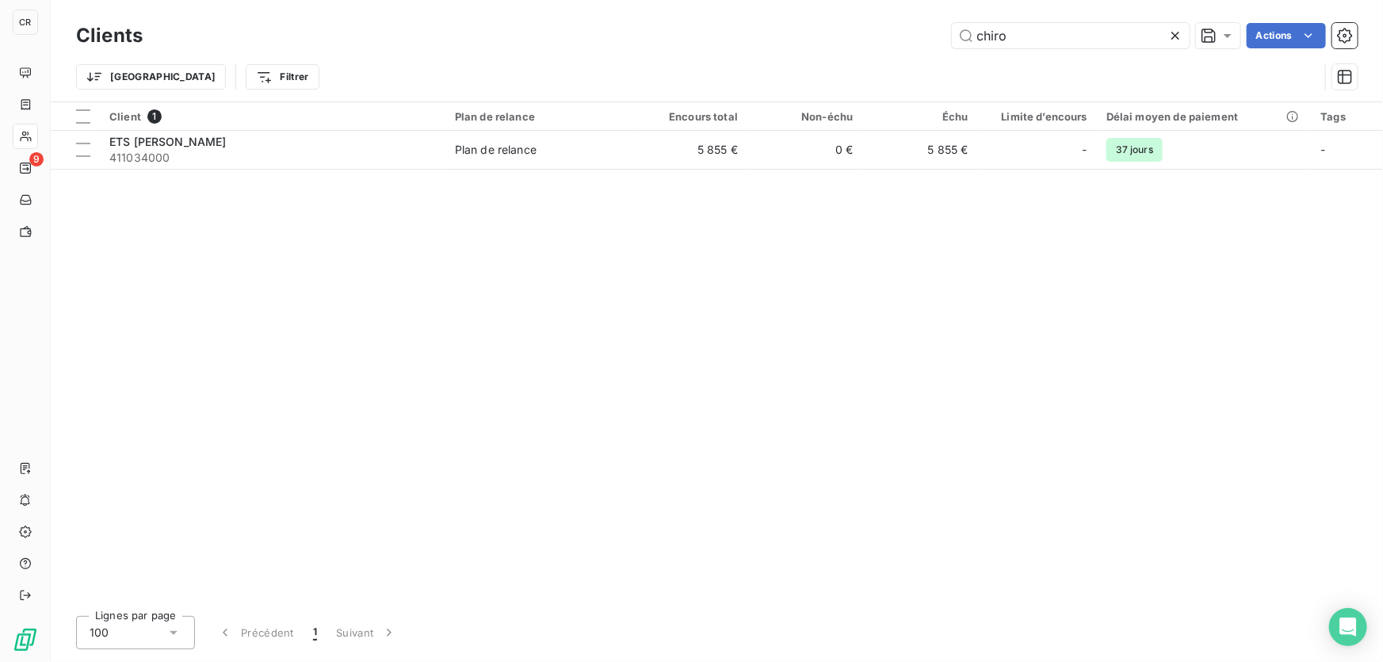
click at [1179, 29] on icon at bounding box center [1176, 36] width 16 height 16
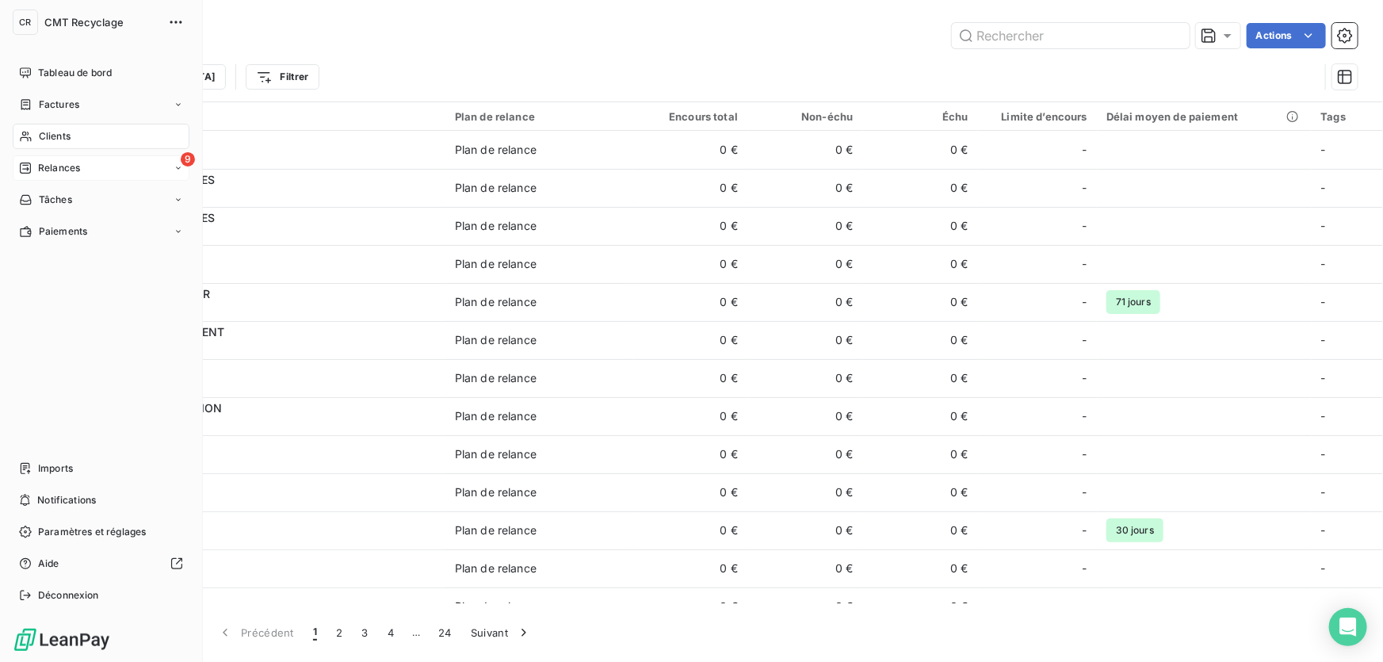
click at [33, 161] on div "Relances" at bounding box center [49, 168] width 61 height 14
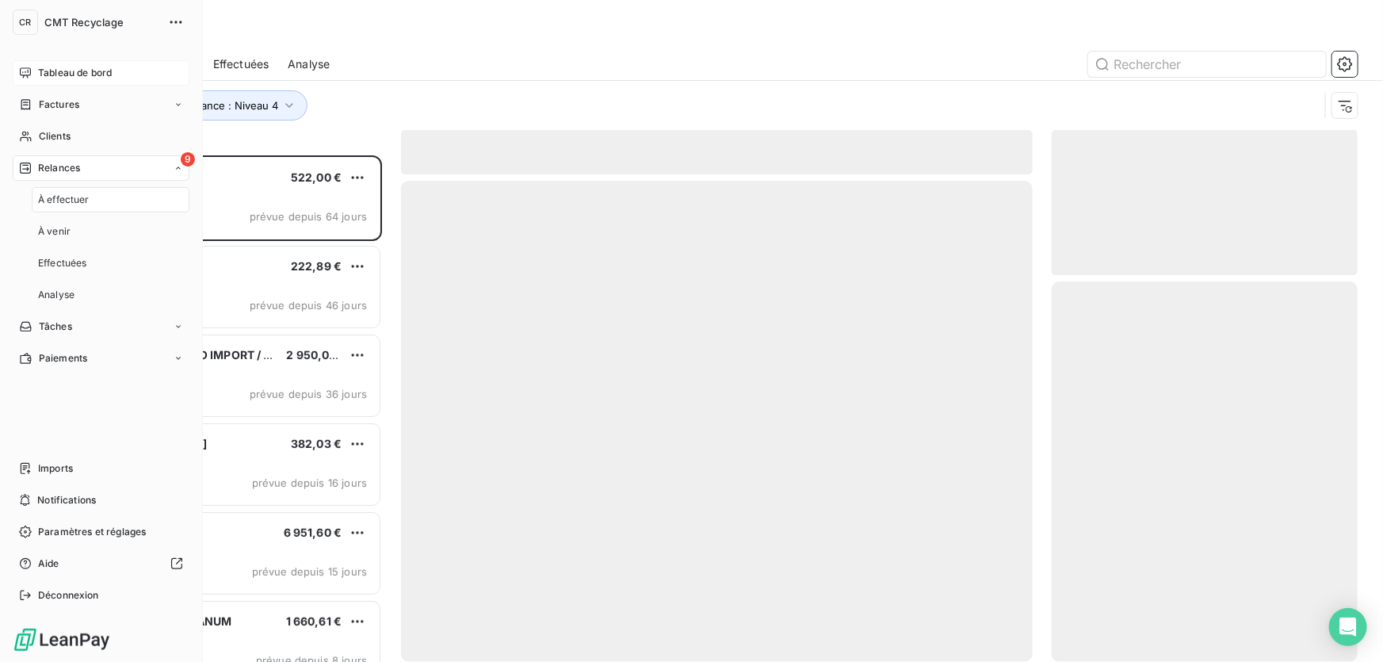
scroll to position [496, 295]
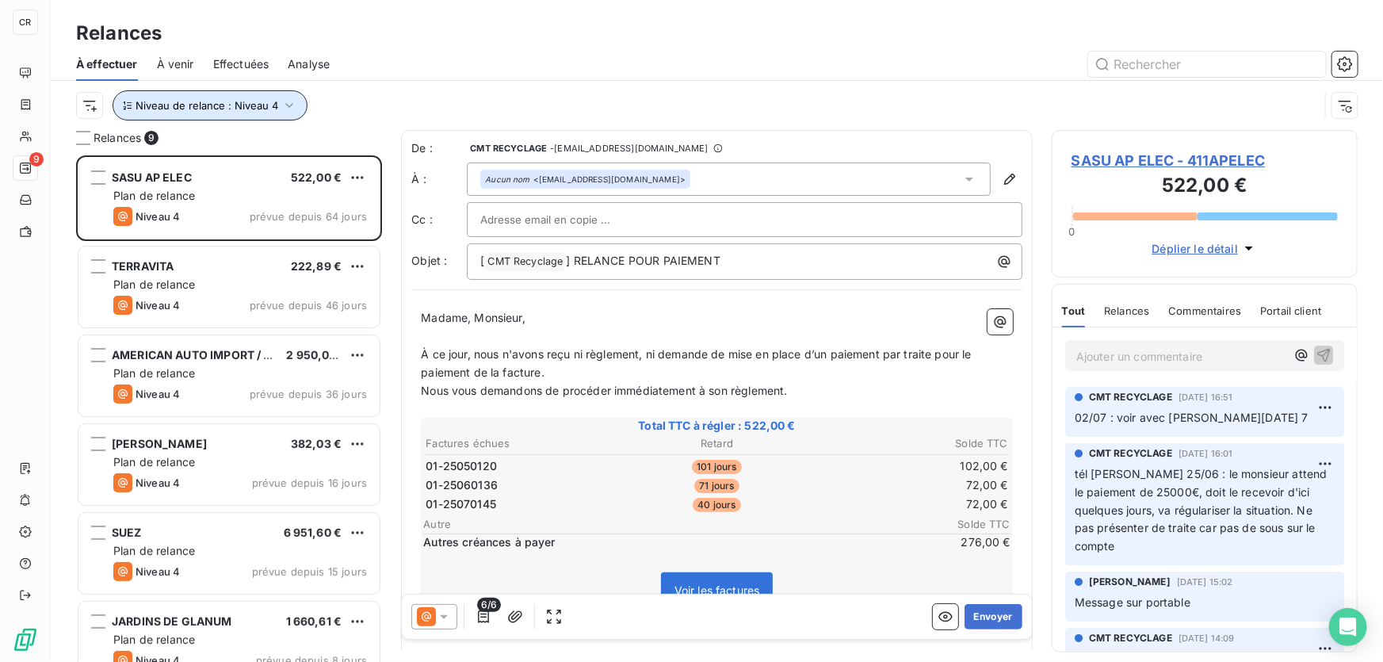
click at [254, 105] on span "Niveau de relance : Niveau 4" at bounding box center [207, 105] width 143 height 13
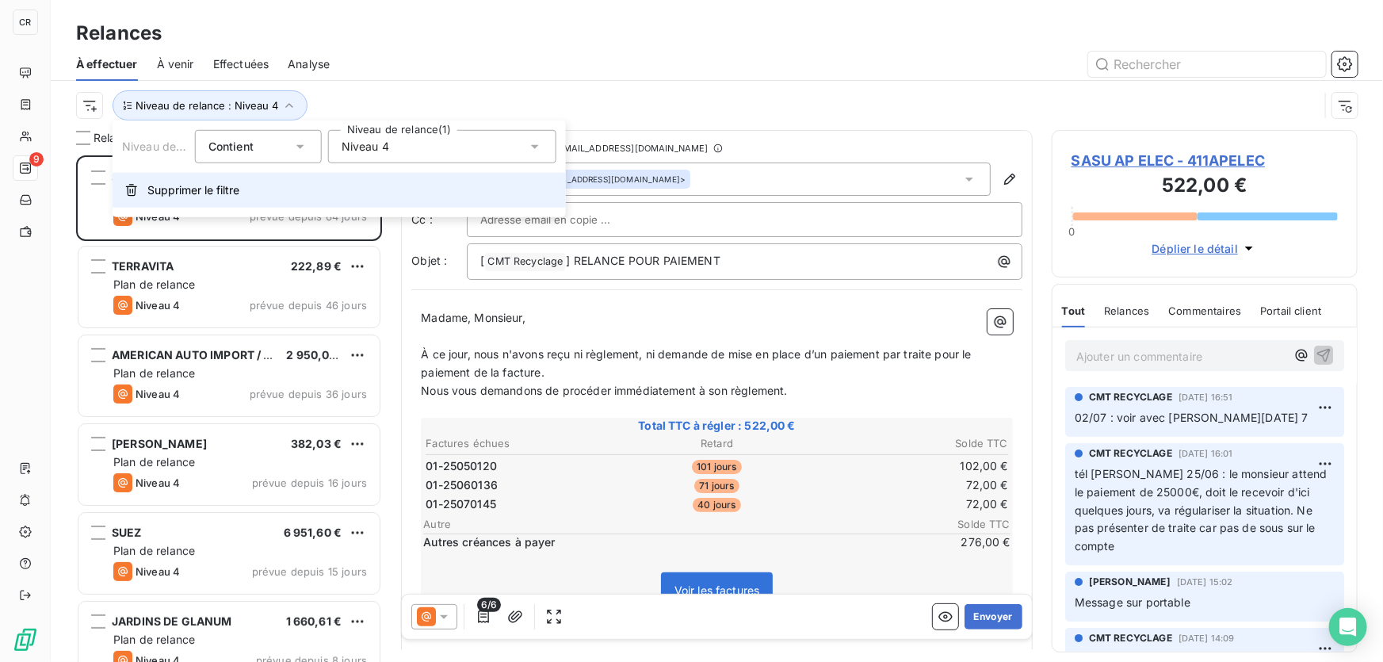
click at [199, 185] on span "Supprimer le filtre" at bounding box center [193, 190] width 92 height 16
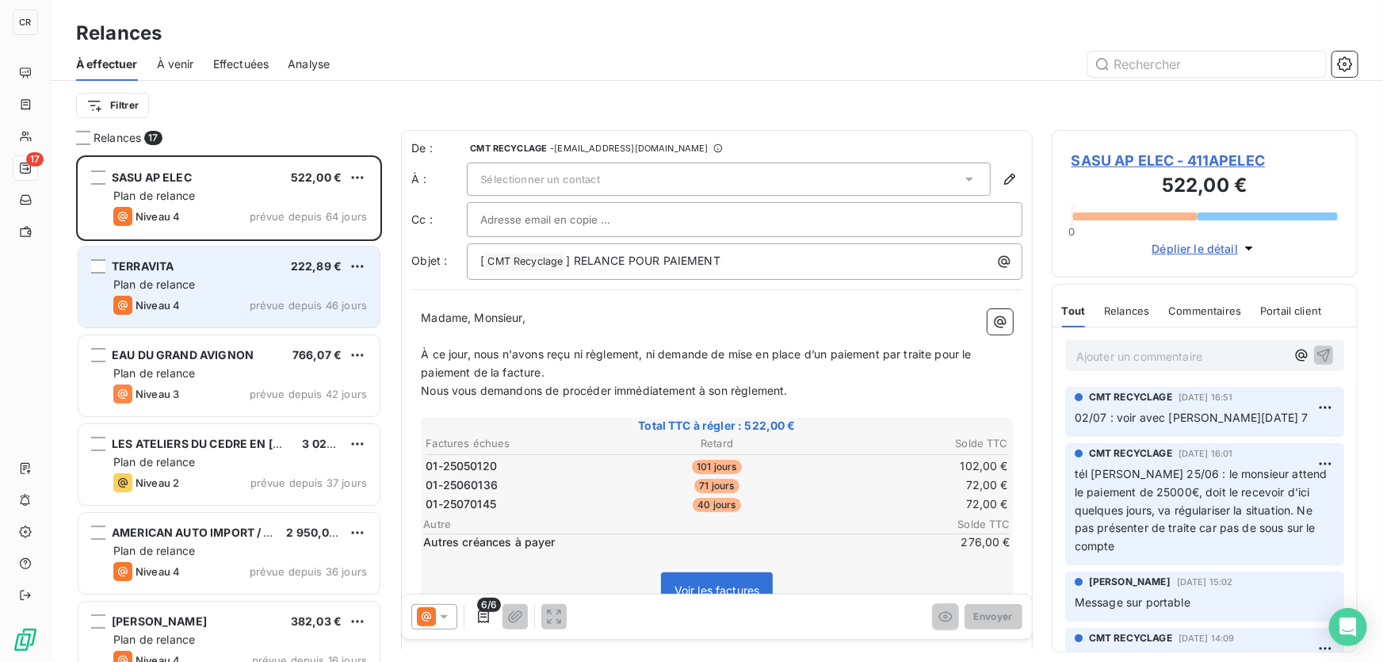
click at [199, 283] on div "Plan de relance" at bounding box center [240, 285] width 254 height 16
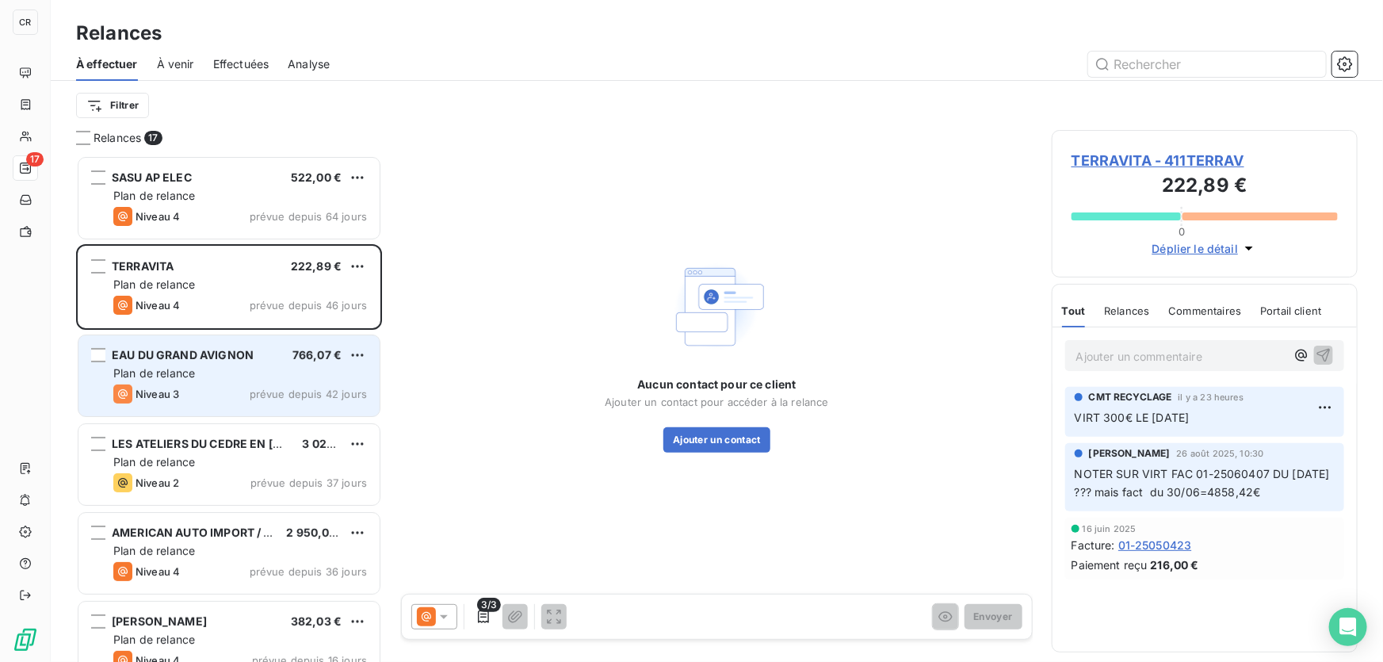
click at [260, 390] on span "prévue depuis 42 jours" at bounding box center [308, 394] width 117 height 13
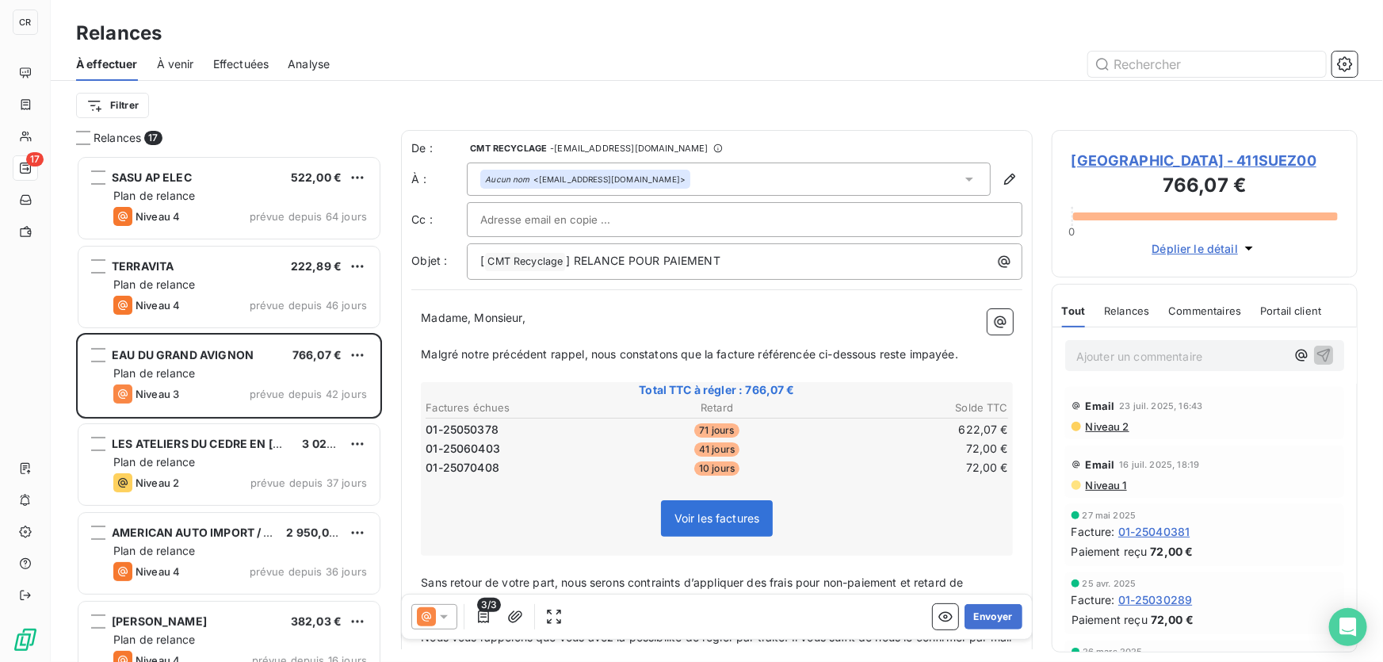
click at [713, 506] on span "Voir les factures" at bounding box center [717, 518] width 113 height 36
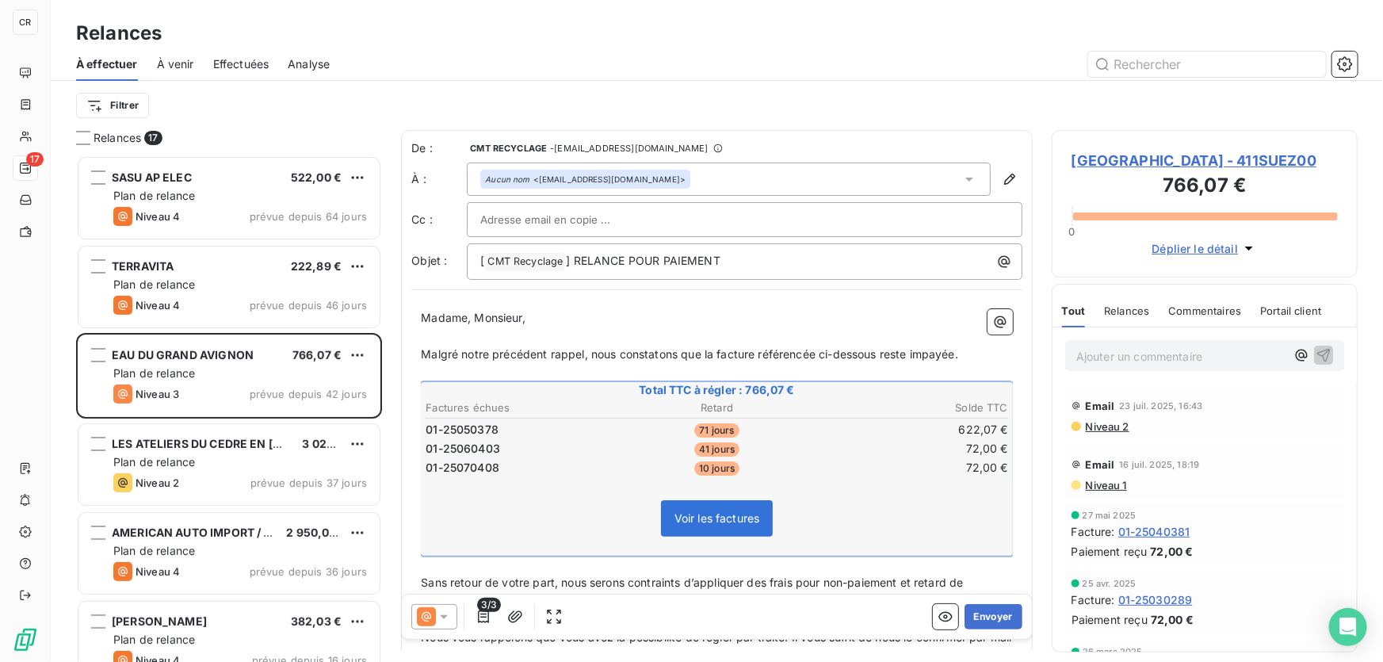
click at [720, 518] on span "Voir les factures" at bounding box center [718, 517] width 86 height 13
click at [1105, 167] on span "[GEOGRAPHIC_DATA] - 411SUEZ00" at bounding box center [1205, 160] width 266 height 21
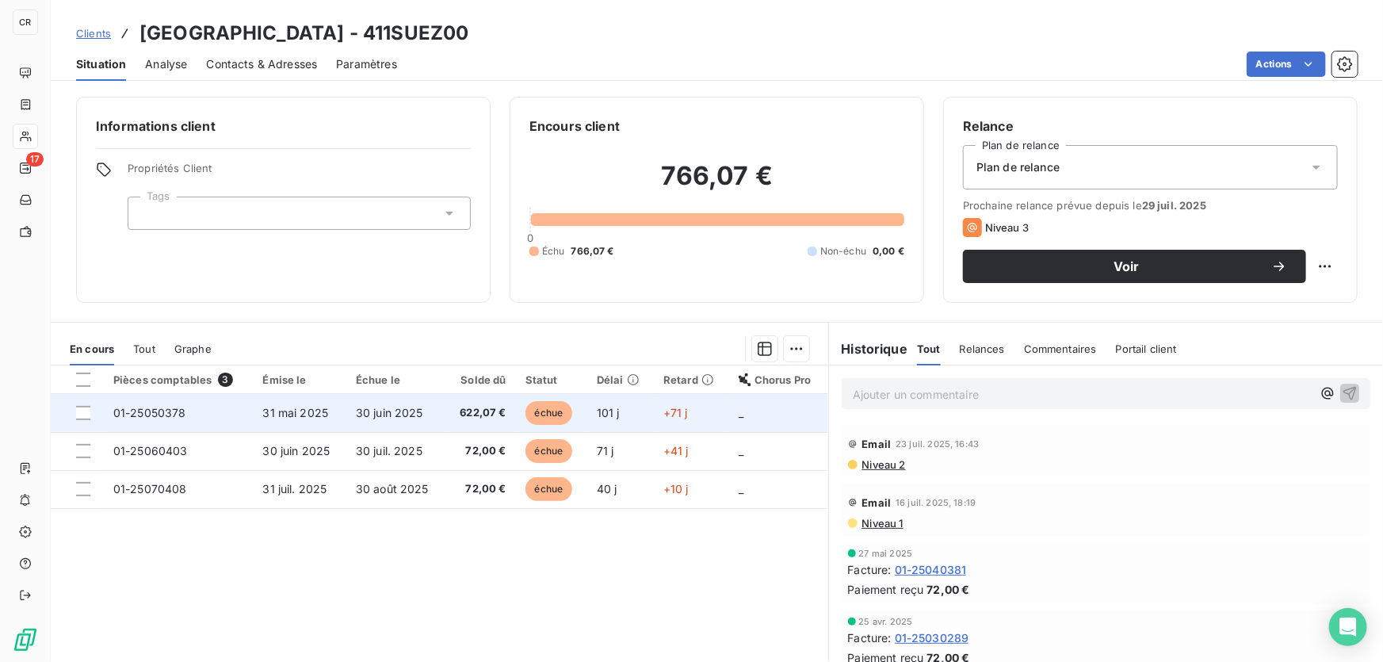
click at [528, 398] on td "échue" at bounding box center [551, 413] width 71 height 38
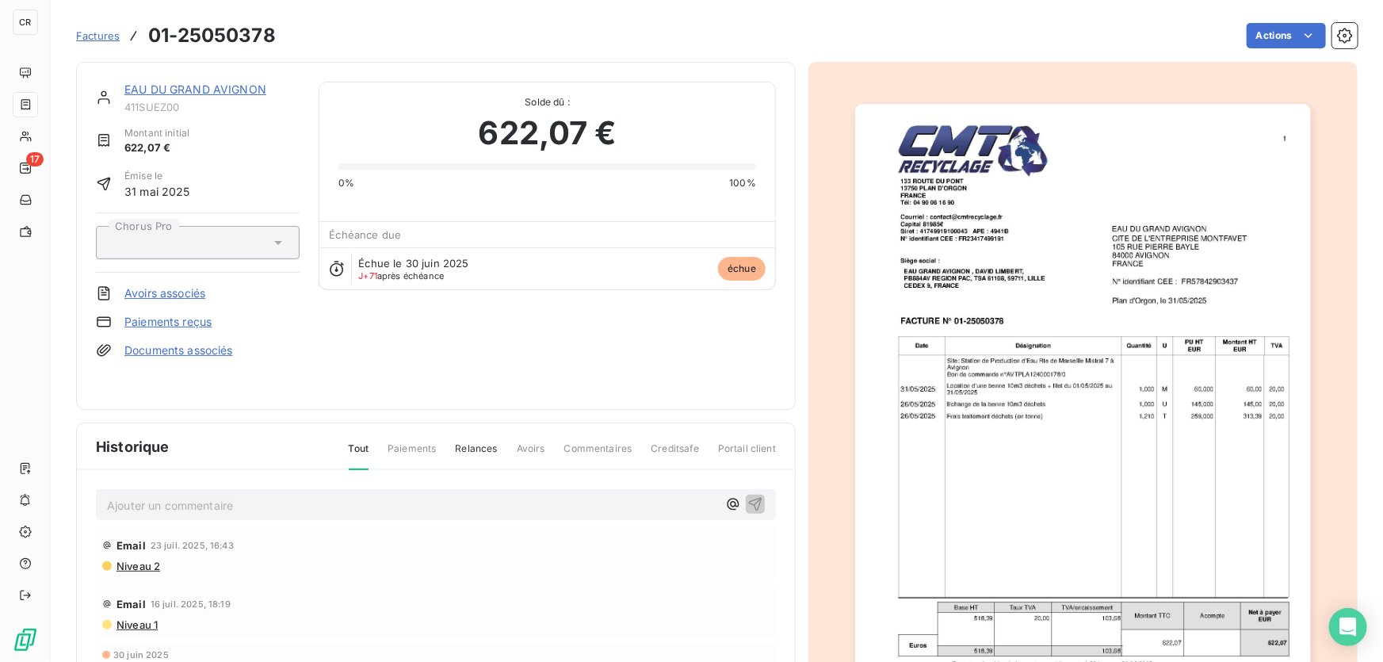
click at [999, 373] on img "button" at bounding box center [1083, 426] width 456 height 645
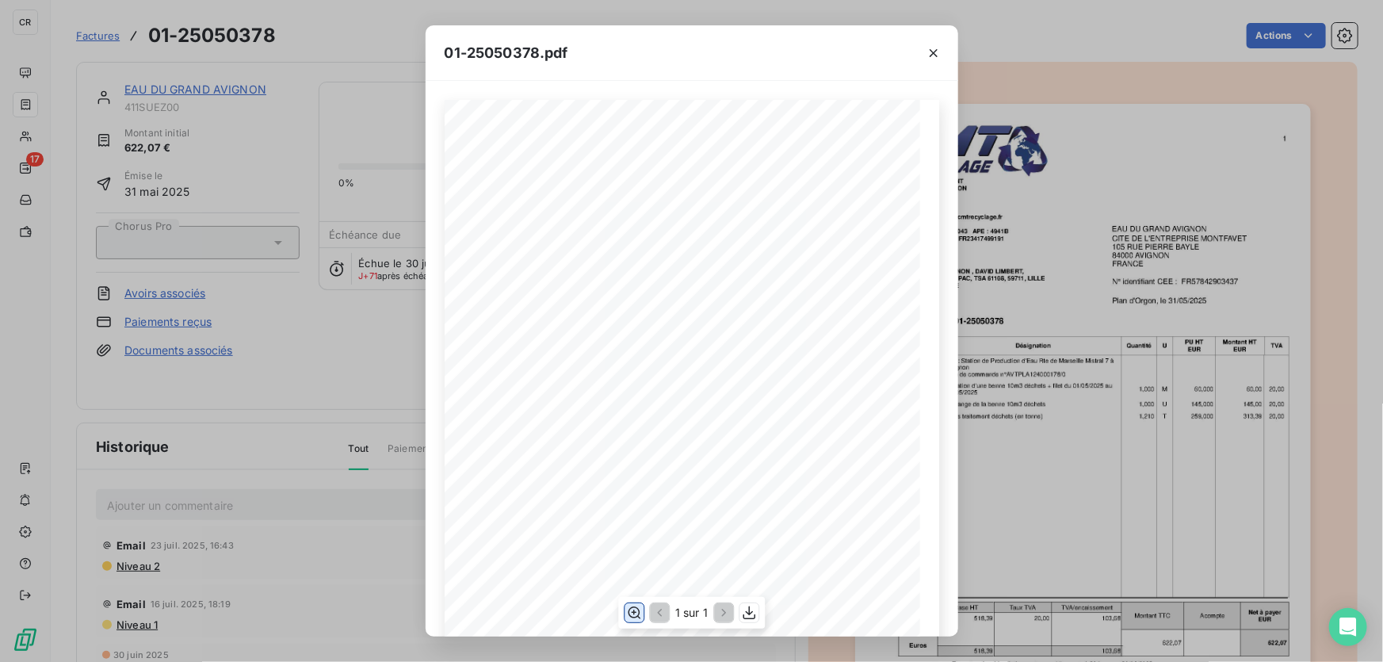
click at [631, 613] on icon "button" at bounding box center [634, 613] width 16 height 16
click at [631, 614] on icon "button" at bounding box center [634, 613] width 16 height 16
click at [943, 51] on button "button" at bounding box center [933, 52] width 25 height 25
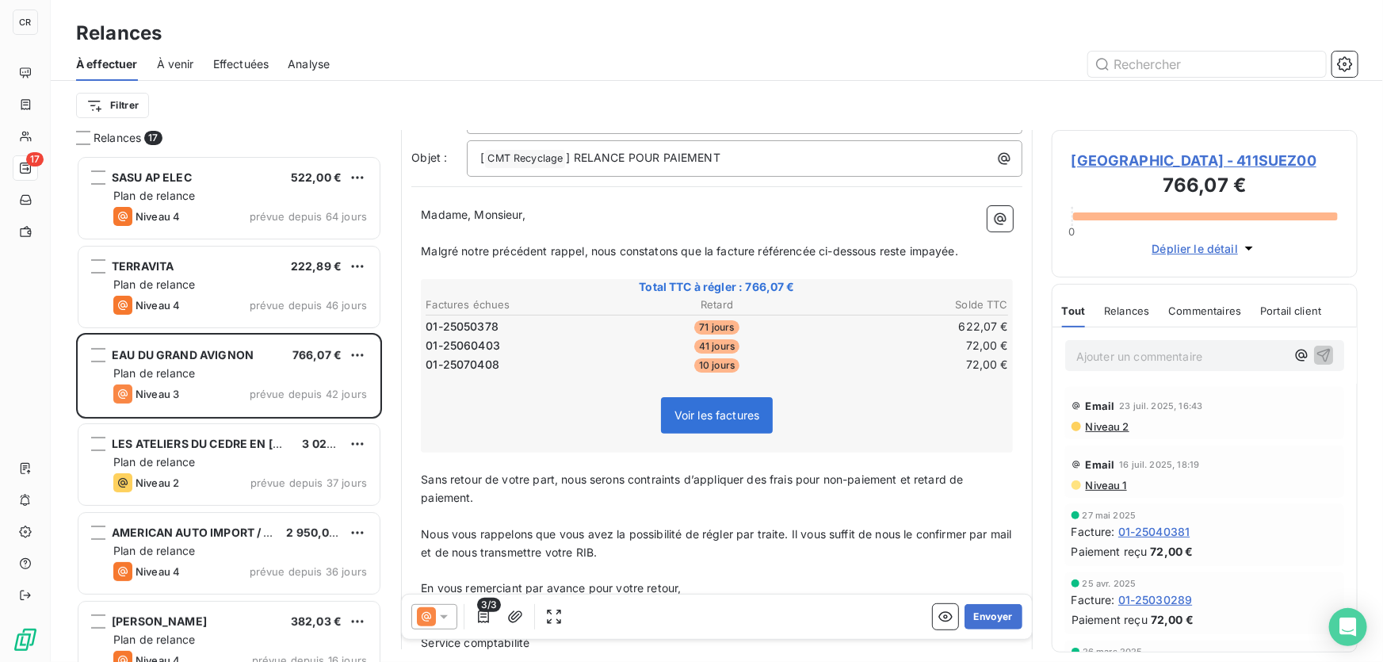
scroll to position [258, 0]
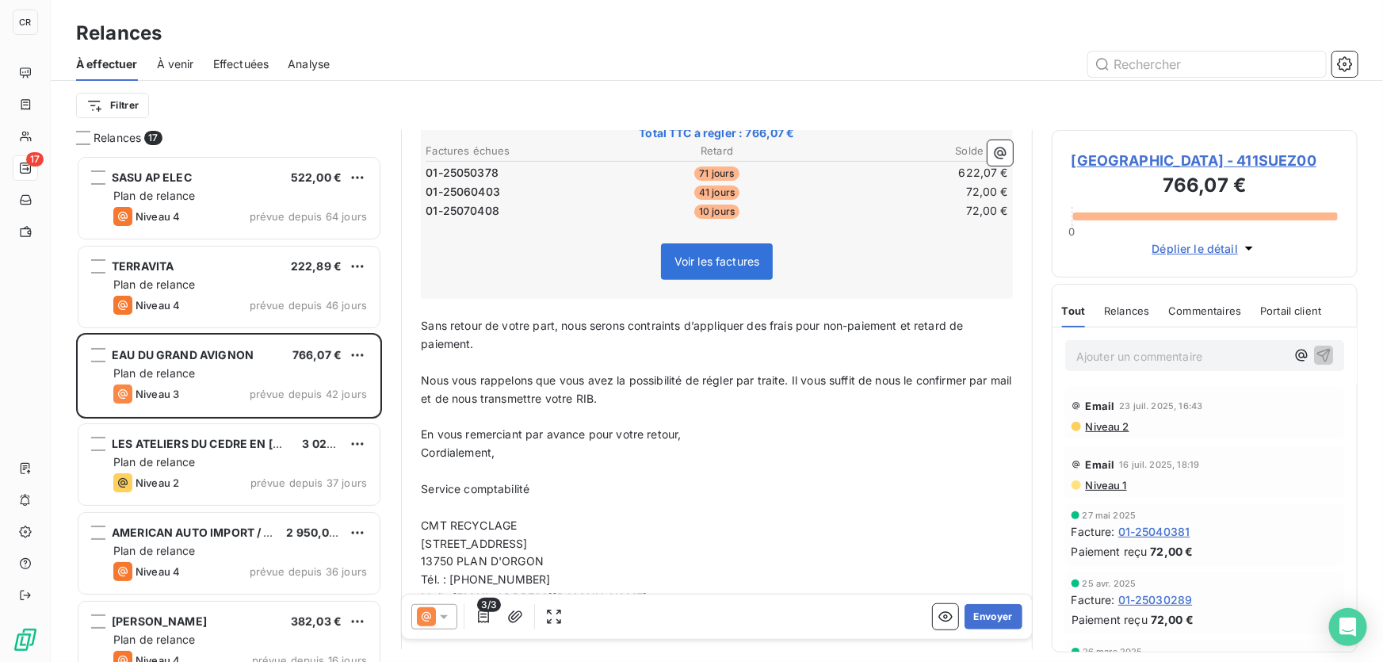
click at [442, 614] on icon at bounding box center [444, 617] width 16 height 16
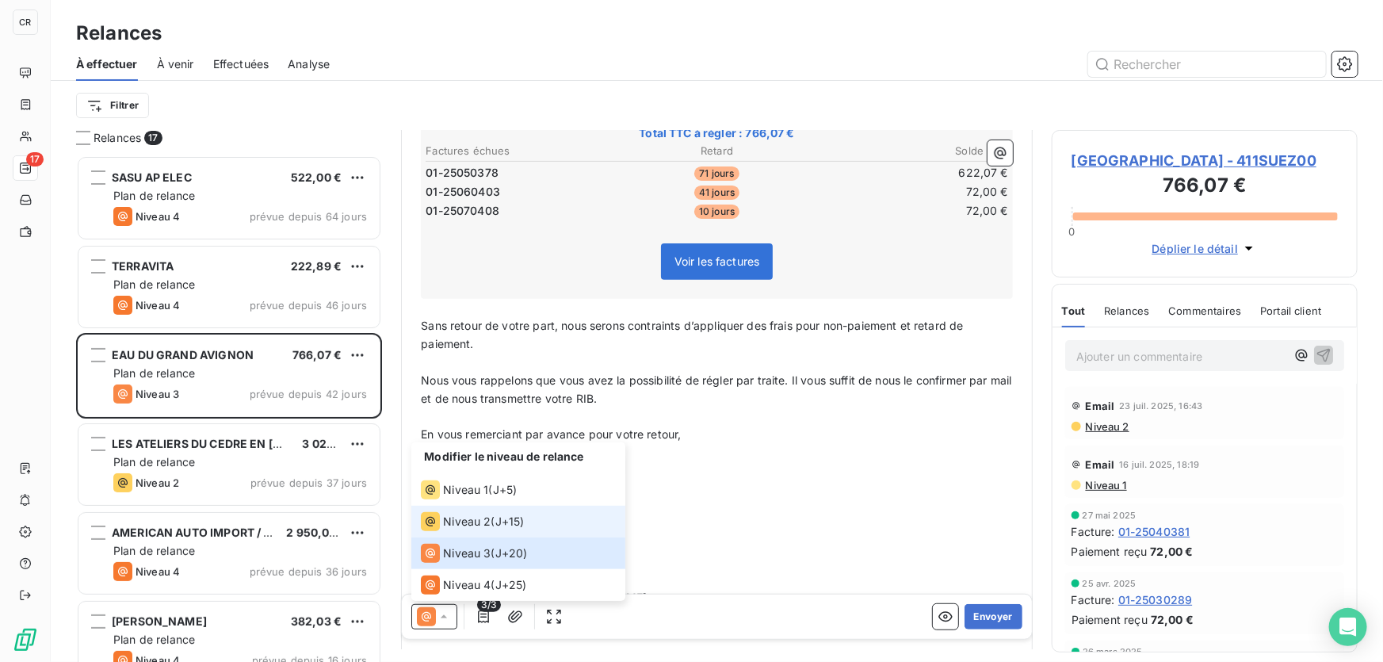
click at [456, 530] on div "Niveau 2" at bounding box center [456, 521] width 70 height 19
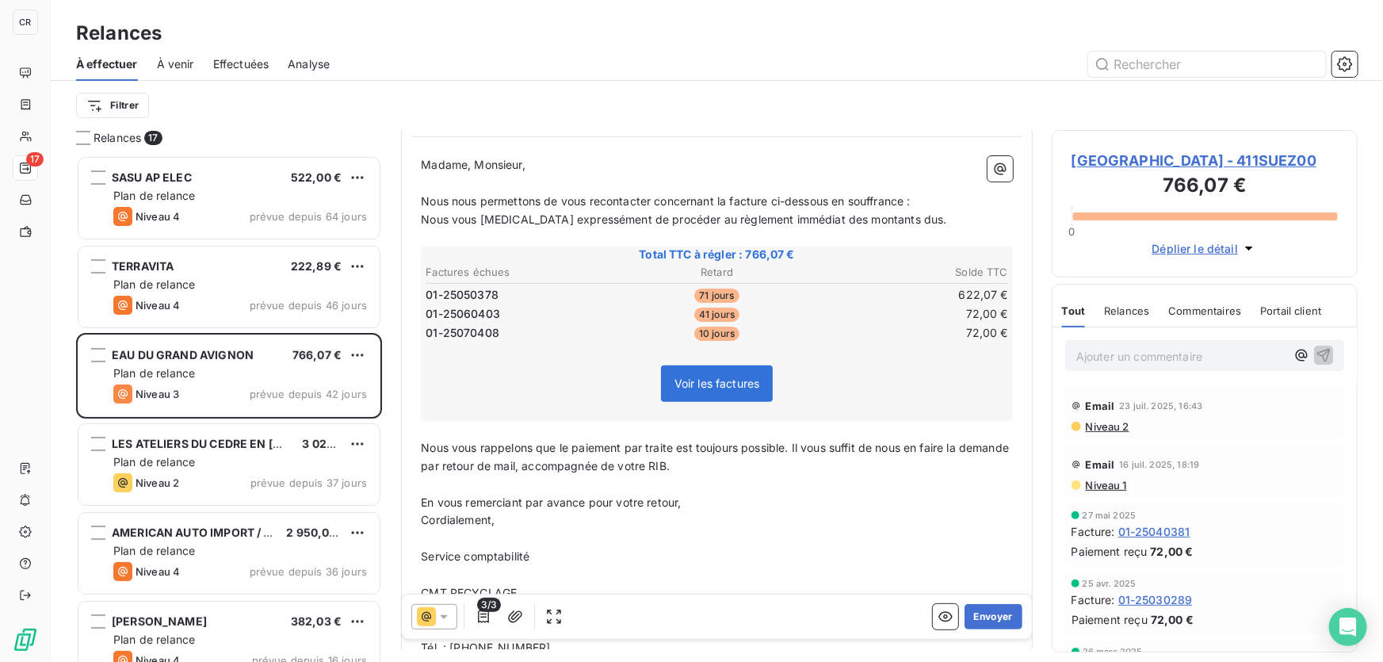
scroll to position [280, 0]
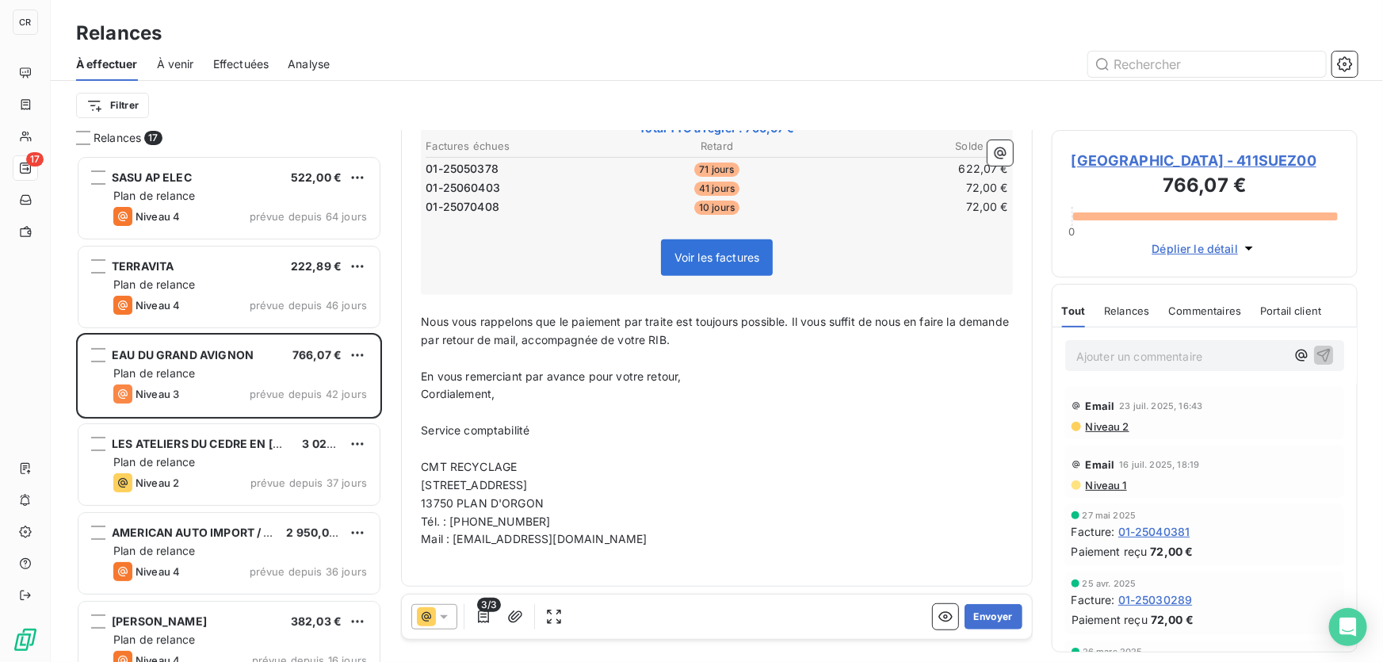
click at [453, 617] on div at bounding box center [434, 616] width 46 height 25
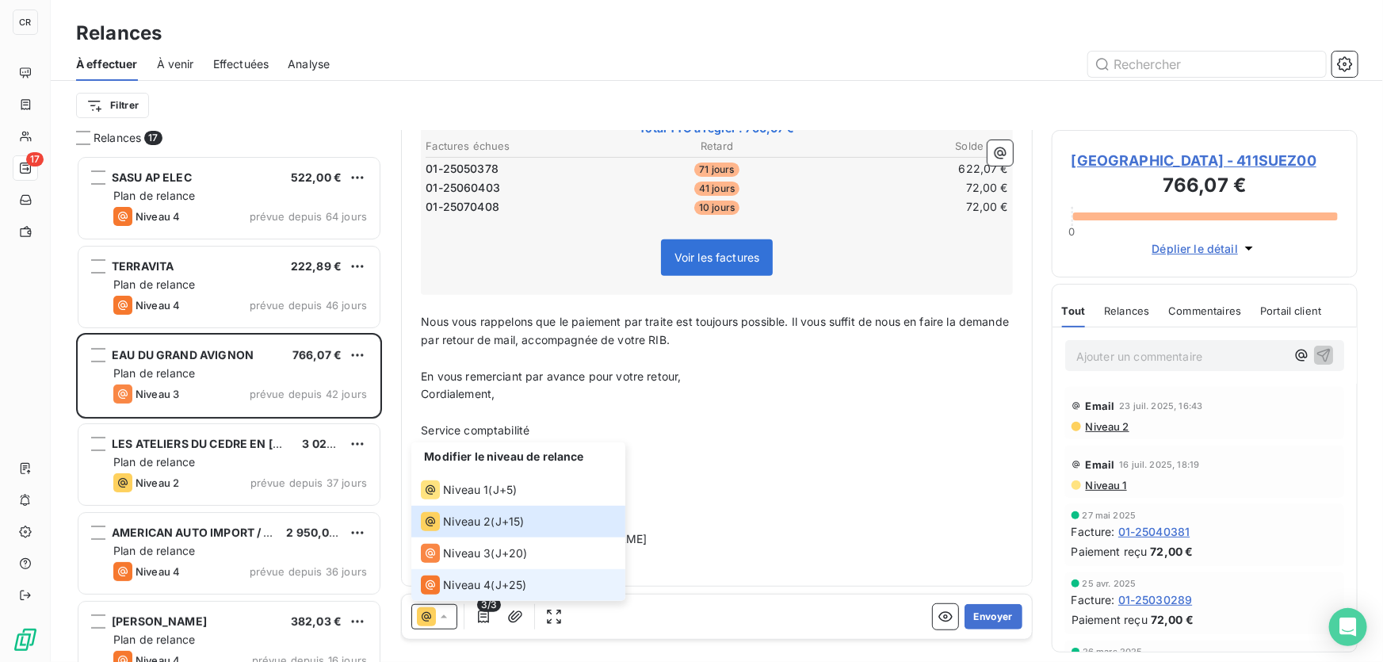
click at [451, 577] on span "Niveau 4" at bounding box center [467, 585] width 48 height 16
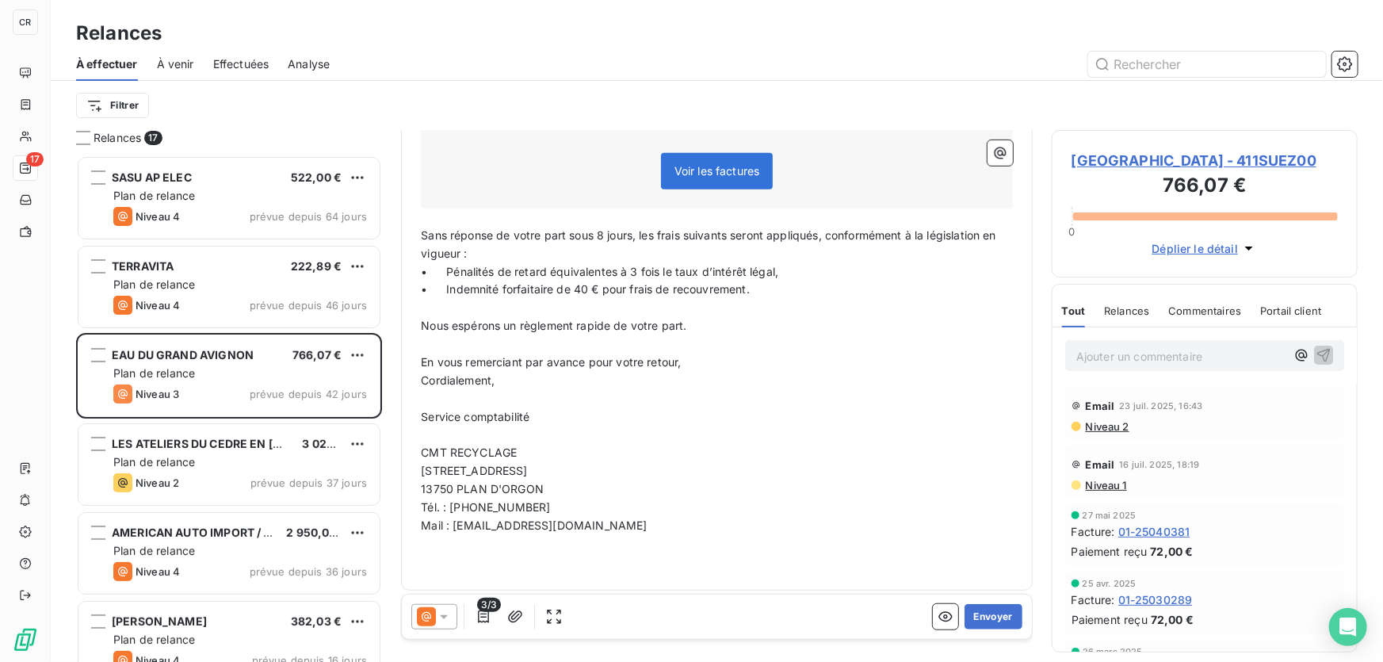
scroll to position [231, 0]
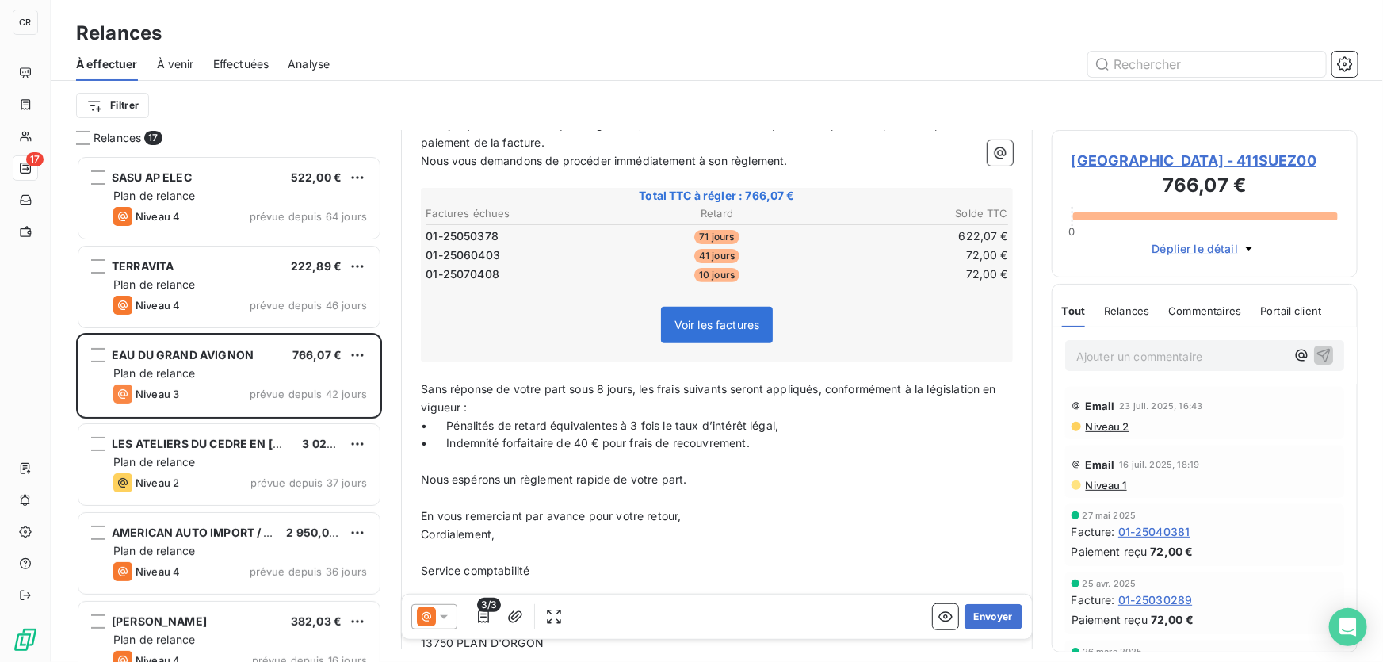
click at [439, 610] on icon at bounding box center [444, 617] width 16 height 16
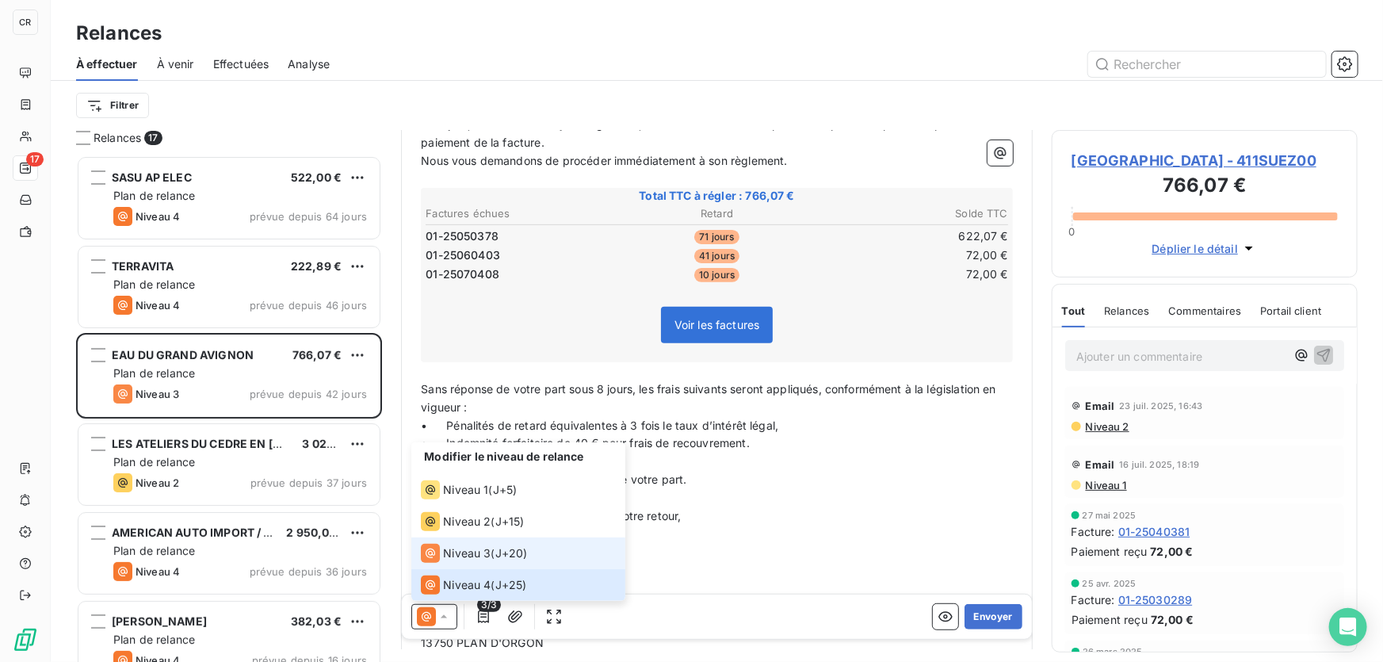
click at [445, 552] on span "Niveau 3" at bounding box center [467, 553] width 48 height 16
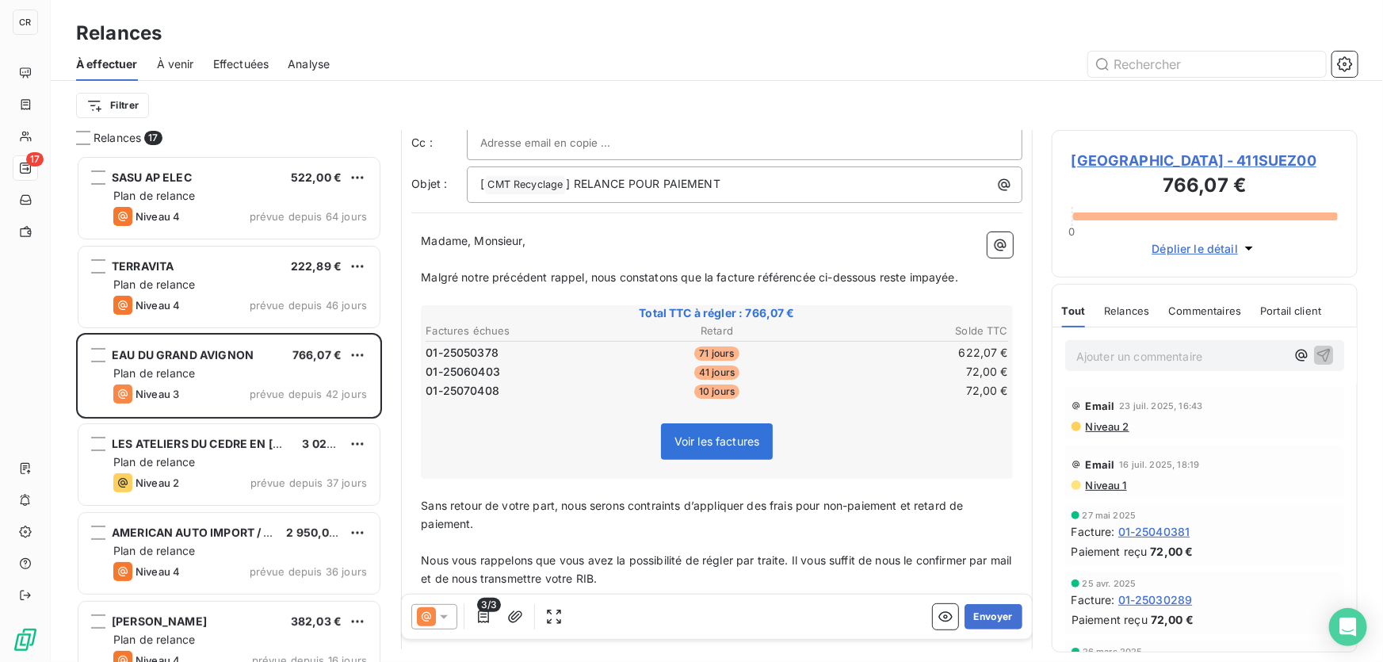
scroll to position [154, 0]
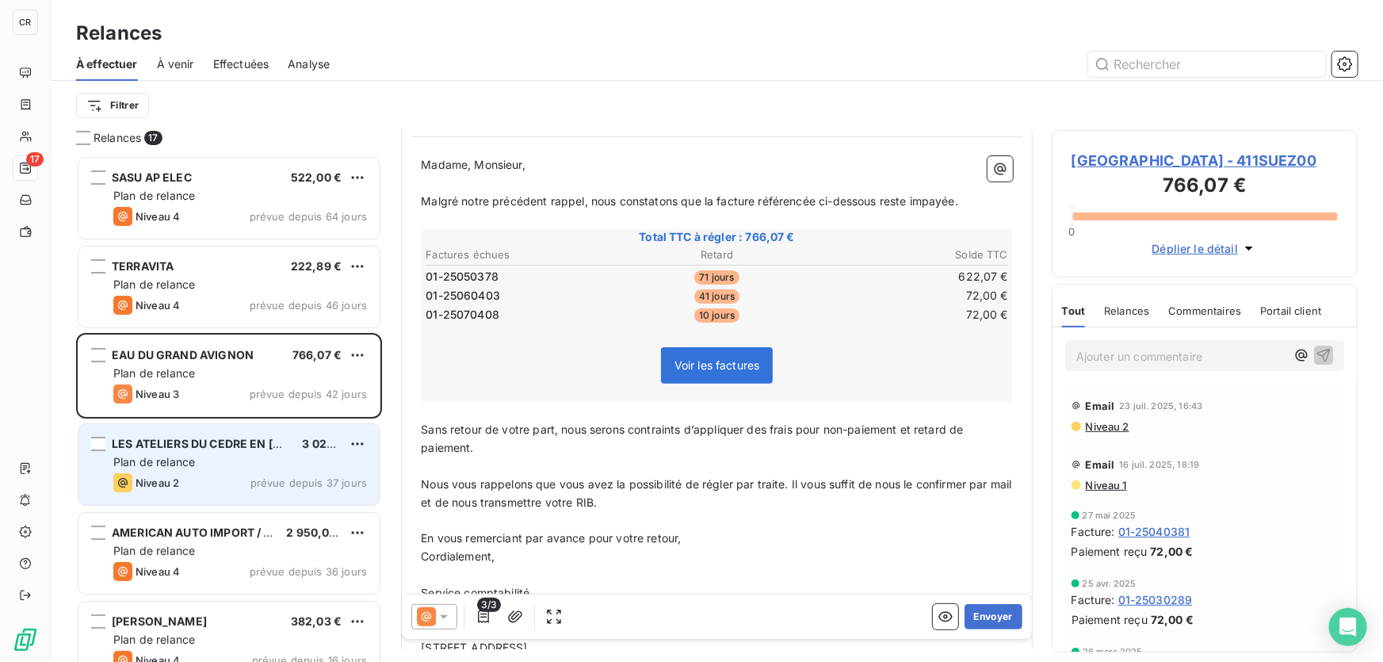
click at [278, 500] on div "LES ATELIERS DU CEDRE EN LUBERON 3 024,90 € Plan de relance Niveau 2 prévue dep…" at bounding box center [228, 464] width 301 height 81
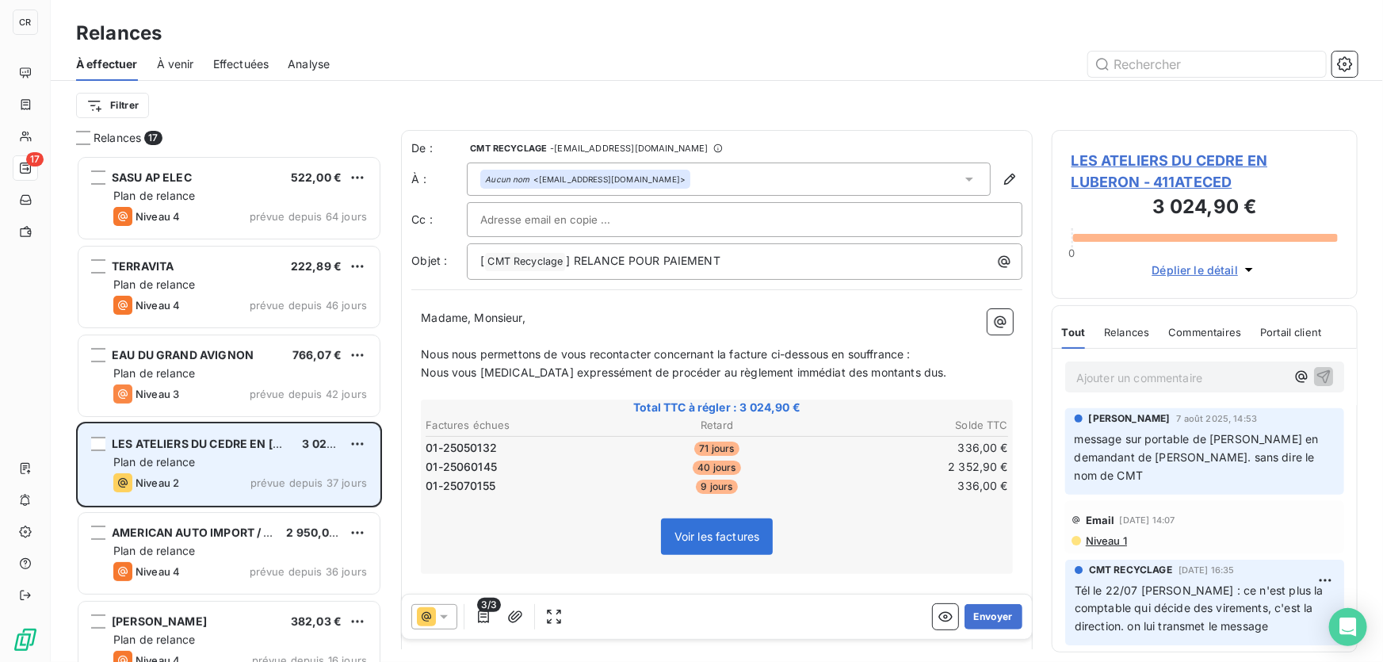
scroll to position [78, 0]
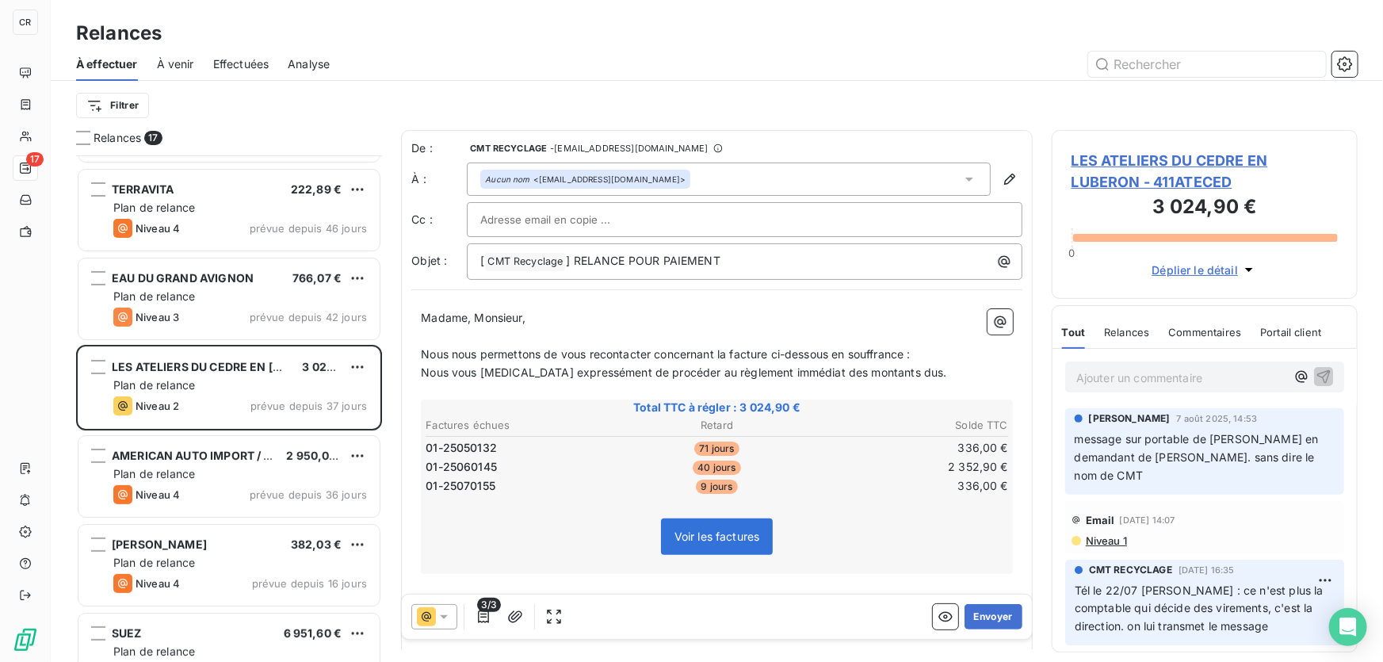
click at [1131, 380] on p "Ajouter un commentaire ﻿" at bounding box center [1180, 378] width 209 height 20
click at [1076, 378] on span "Tél : société en difficulté de paiement" at bounding box center [1175, 375] width 198 height 13
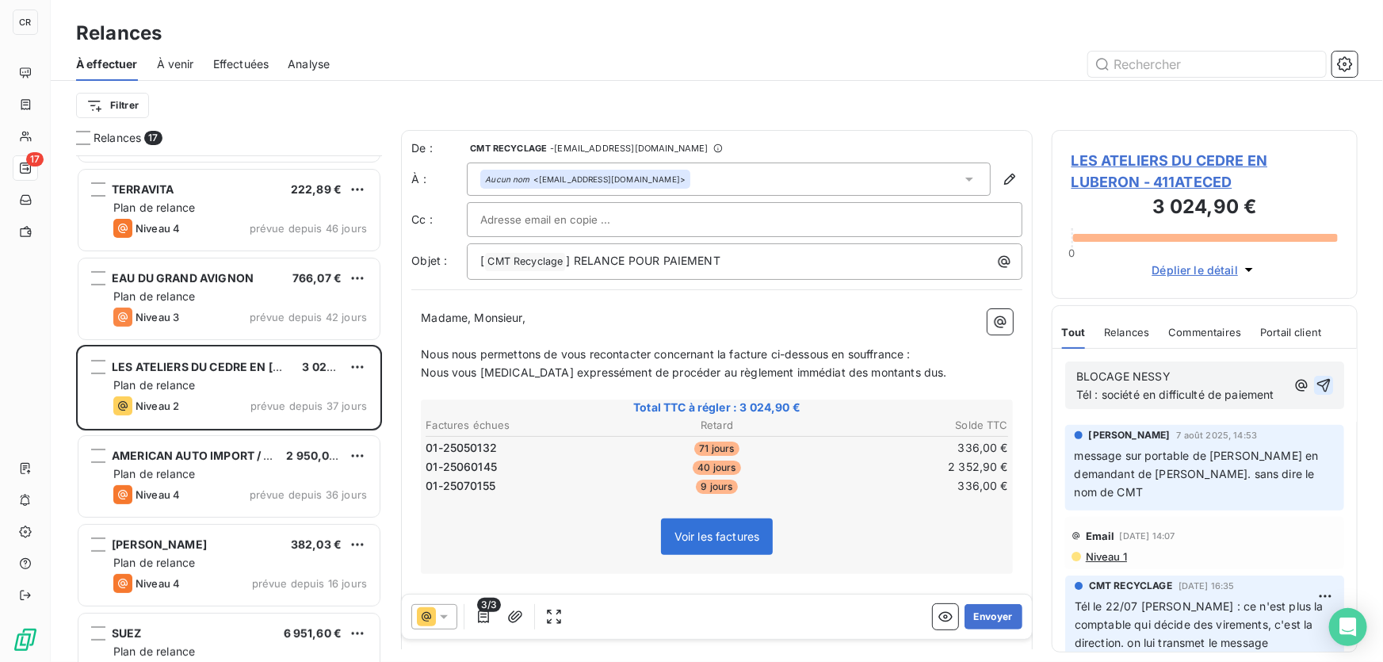
click at [1316, 380] on icon "button" at bounding box center [1324, 385] width 16 height 16
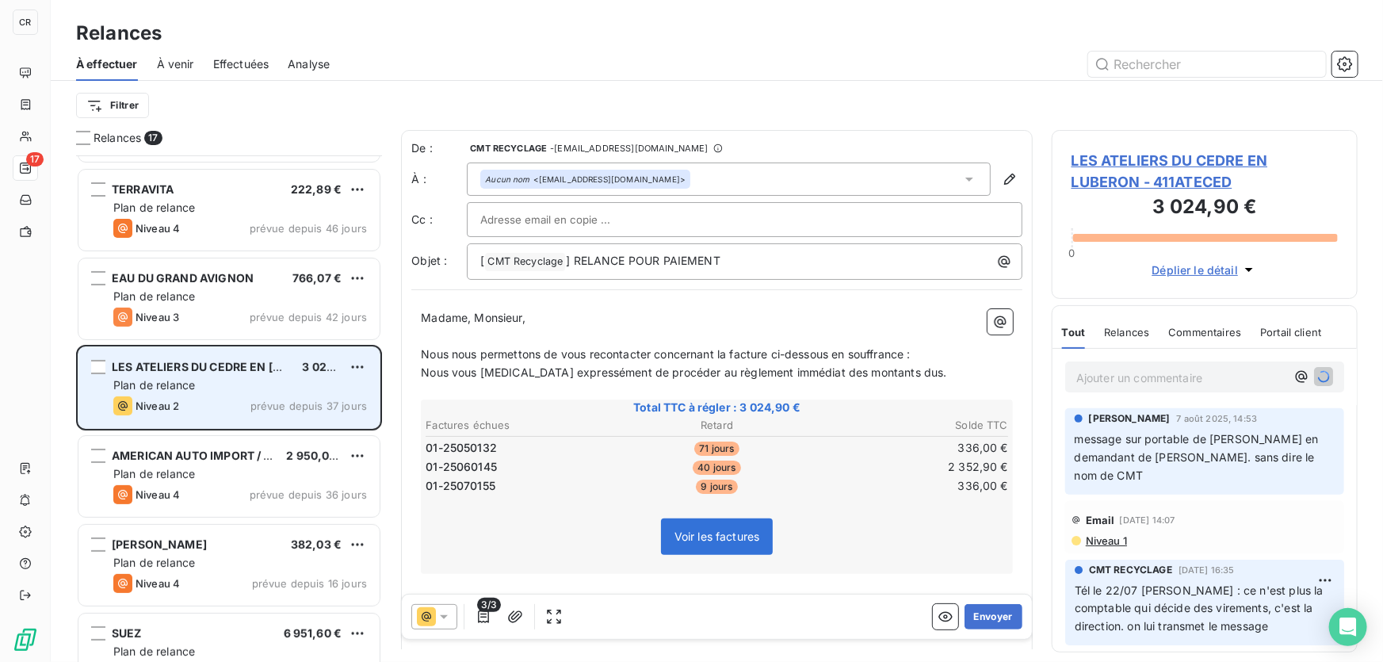
click at [368, 363] on div "LES ATELIERS DU CEDRE EN LUBERON 3 024,90 € Plan de relance Niveau 2 prévue dep…" at bounding box center [228, 387] width 301 height 81
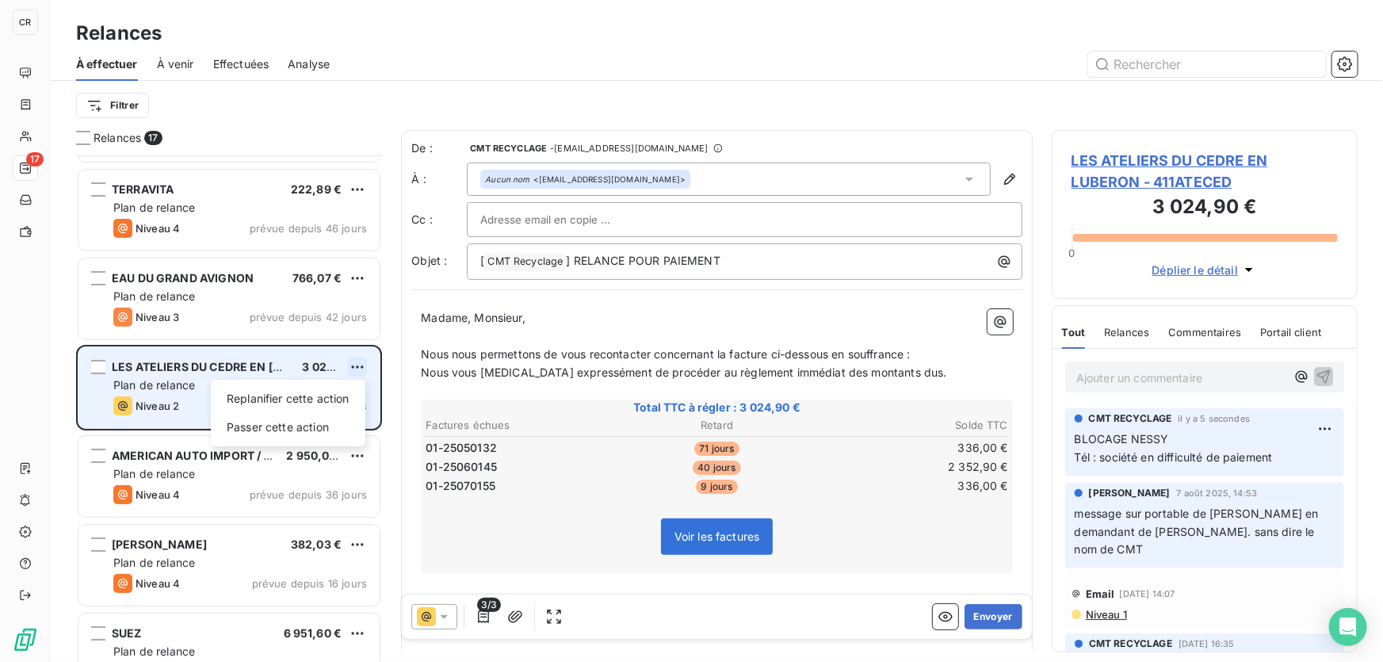
click at [352, 365] on html "CR 17 Relances À effectuer À venir Effectuées Analyse Filtrer Relances 17 SASU …" at bounding box center [691, 331] width 1383 height 662
click at [289, 430] on div "Passer cette action" at bounding box center [288, 427] width 142 height 25
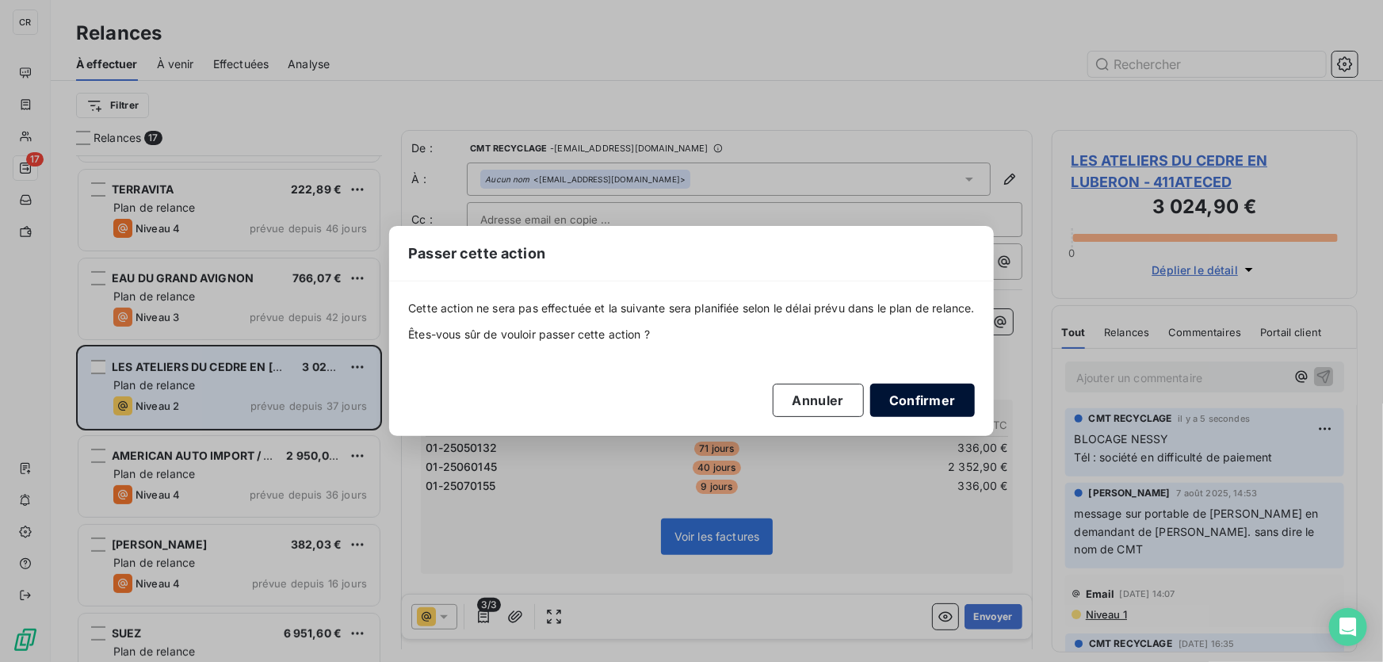
click at [911, 396] on button "Confirmer" at bounding box center [922, 400] width 105 height 33
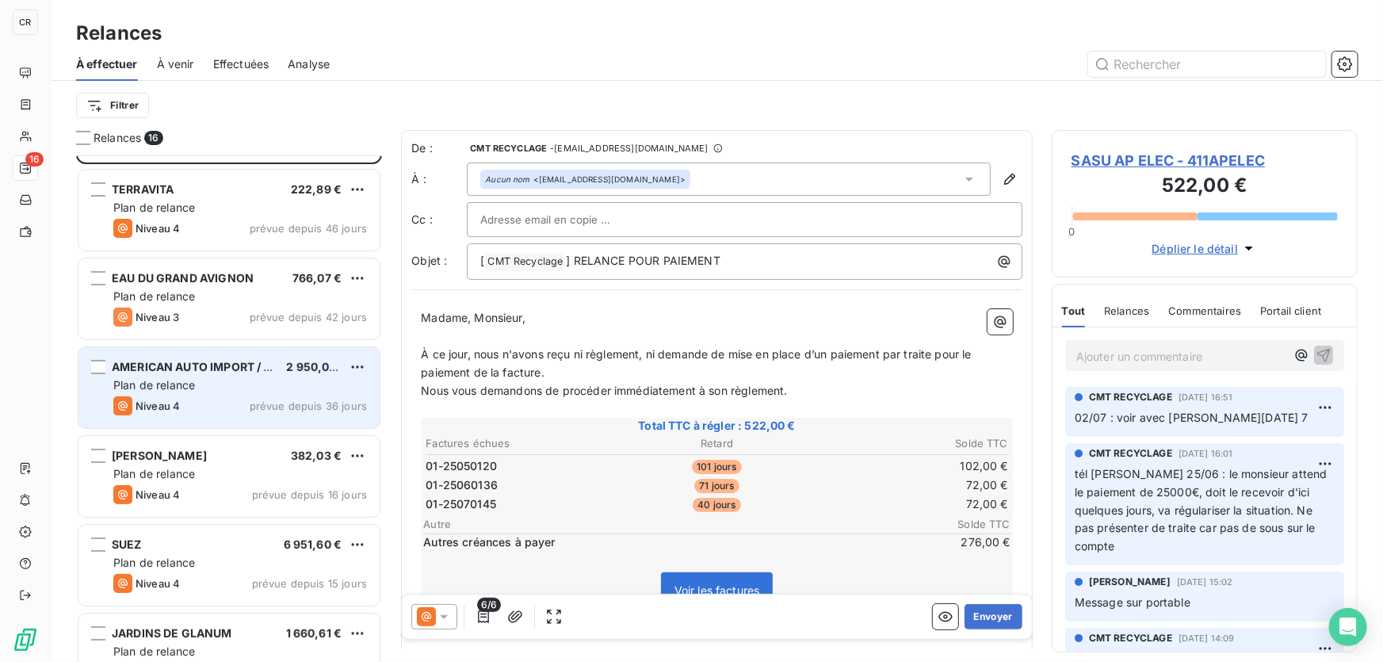
click at [225, 390] on div "Plan de relance" at bounding box center [240, 385] width 254 height 16
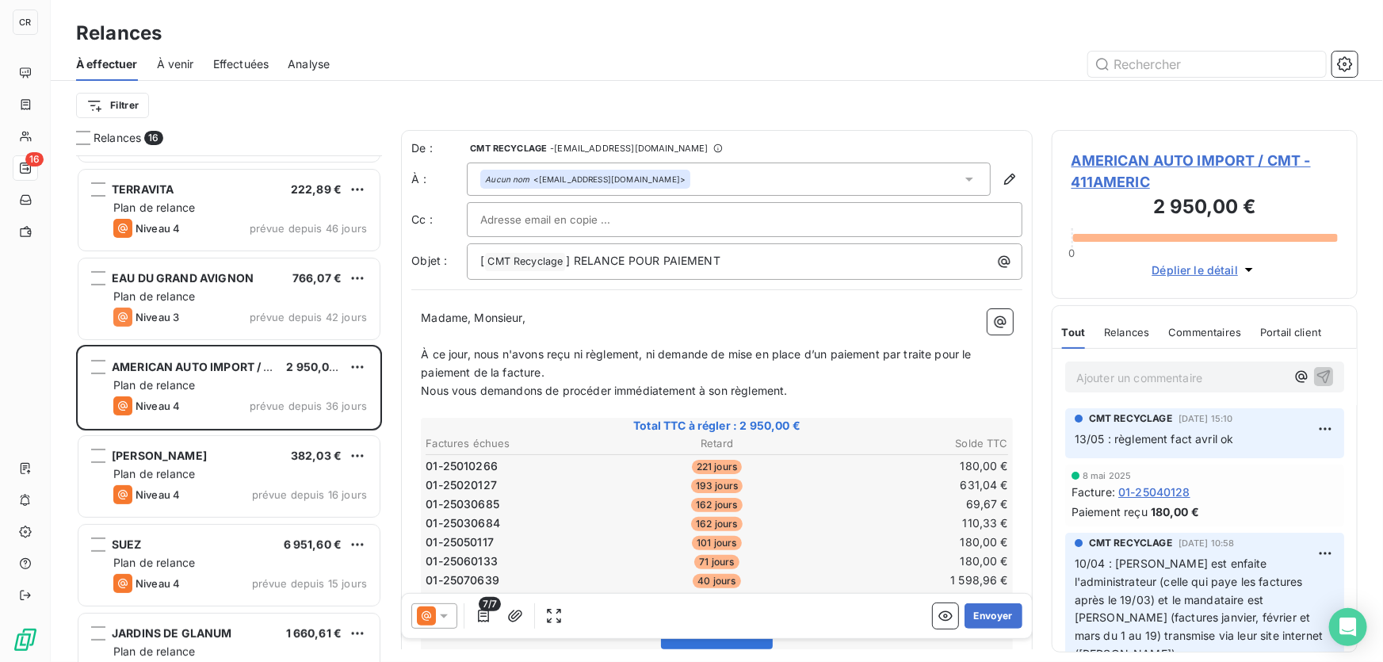
drag, startPoint x: 1122, startPoint y: 386, endPoint x: 1114, endPoint y: 381, distance: 8.6
click at [1122, 384] on p "Ajouter un commentaire ﻿" at bounding box center [1180, 378] width 209 height 20
click at [1319, 374] on icon "button" at bounding box center [1324, 376] width 16 height 16
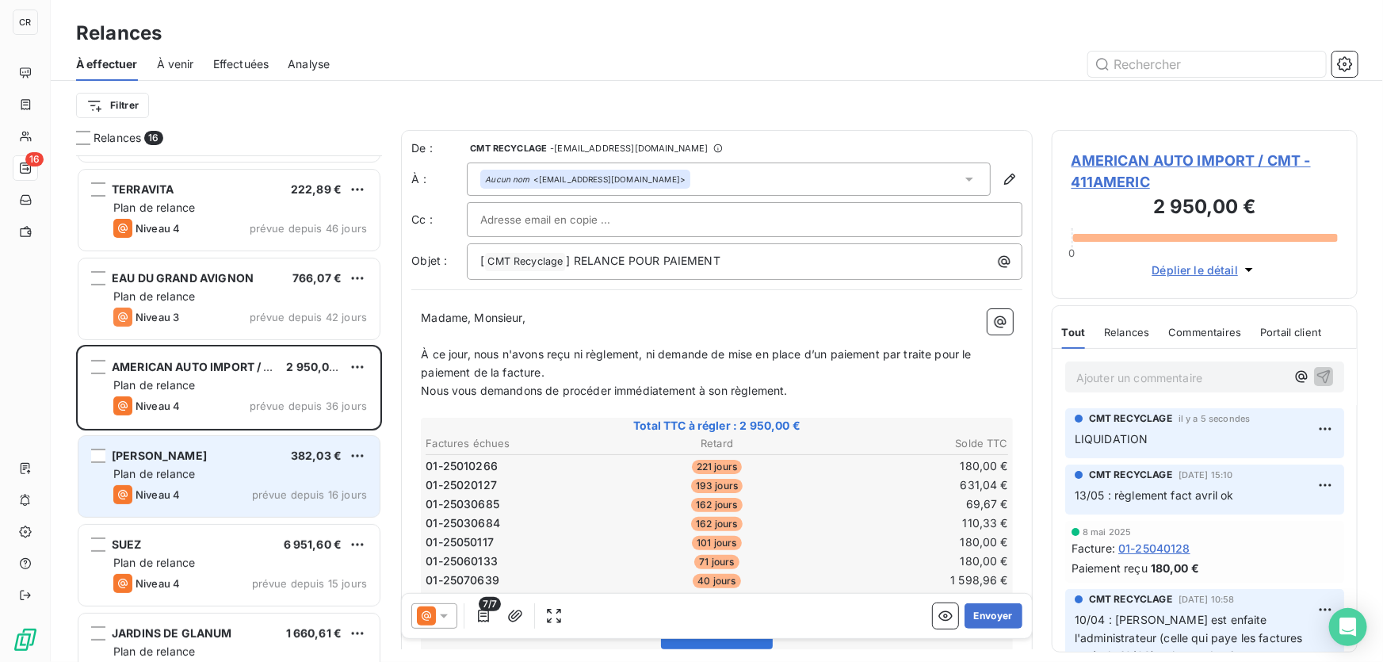
click at [208, 466] on div "Plan de relance" at bounding box center [240, 474] width 254 height 16
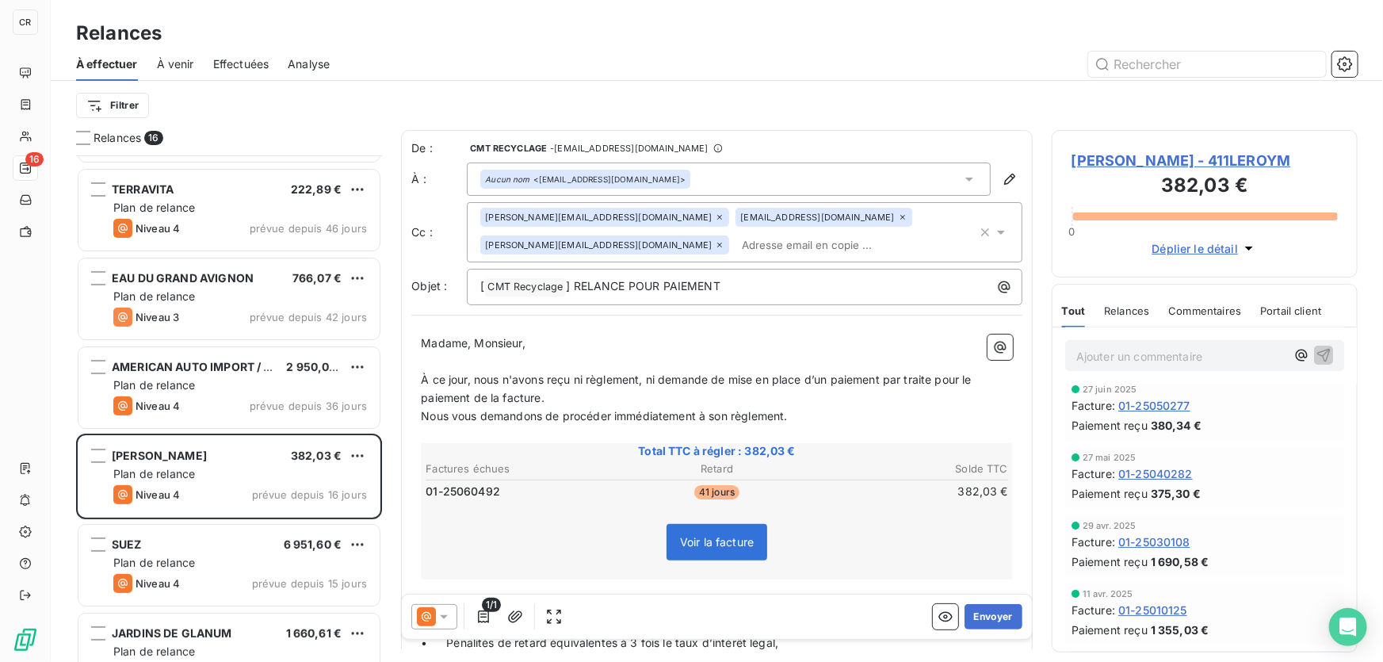
scroll to position [153, 0]
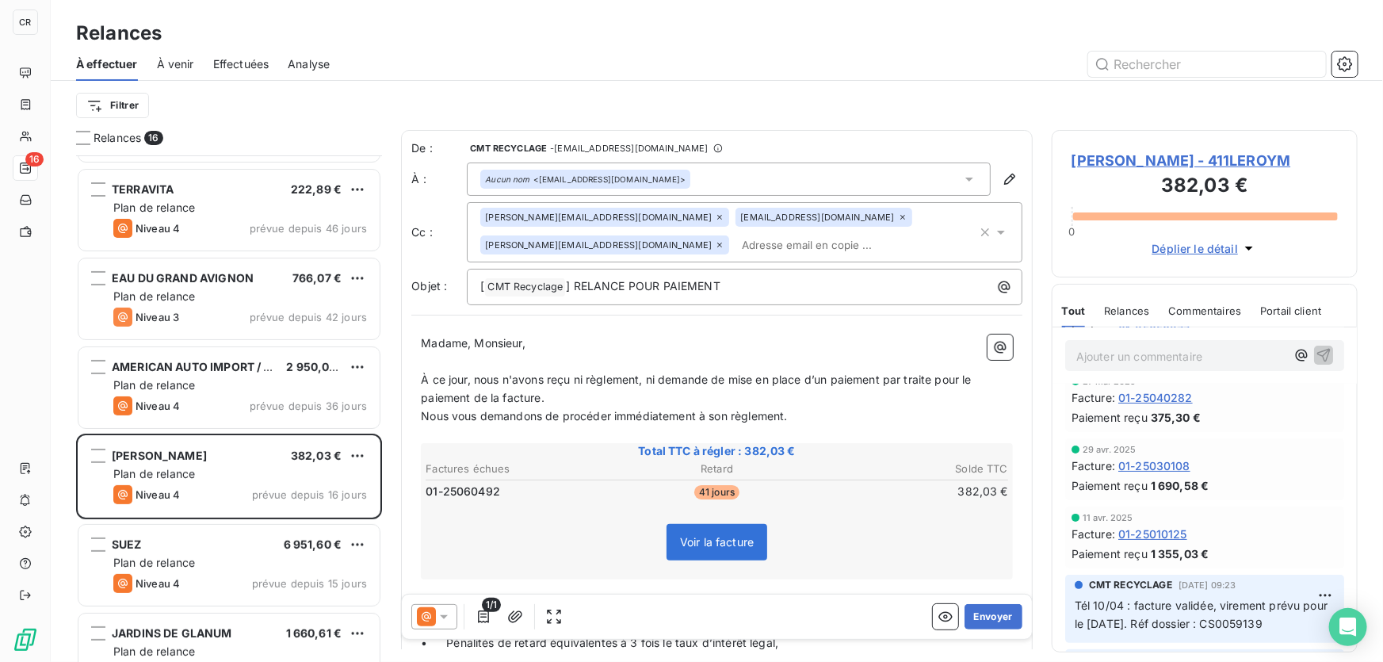
click at [446, 624] on icon at bounding box center [444, 617] width 16 height 16
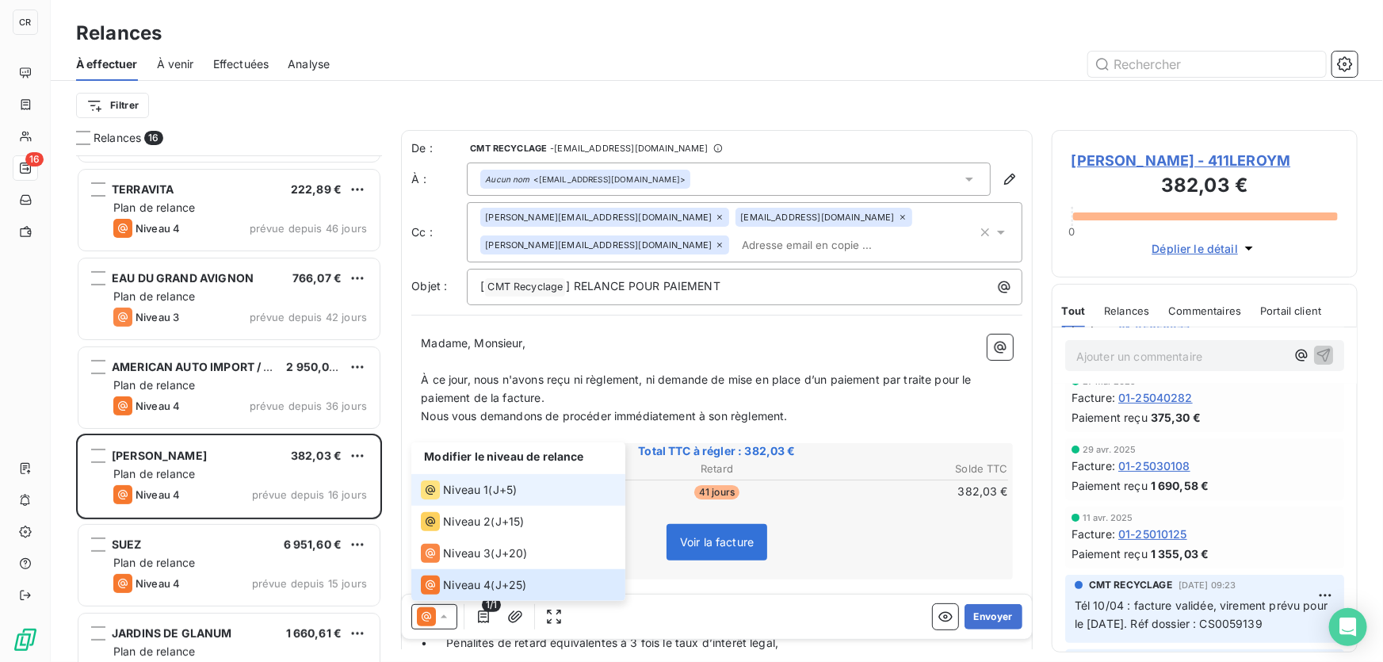
click at [452, 486] on span "Niveau 1" at bounding box center [465, 490] width 45 height 16
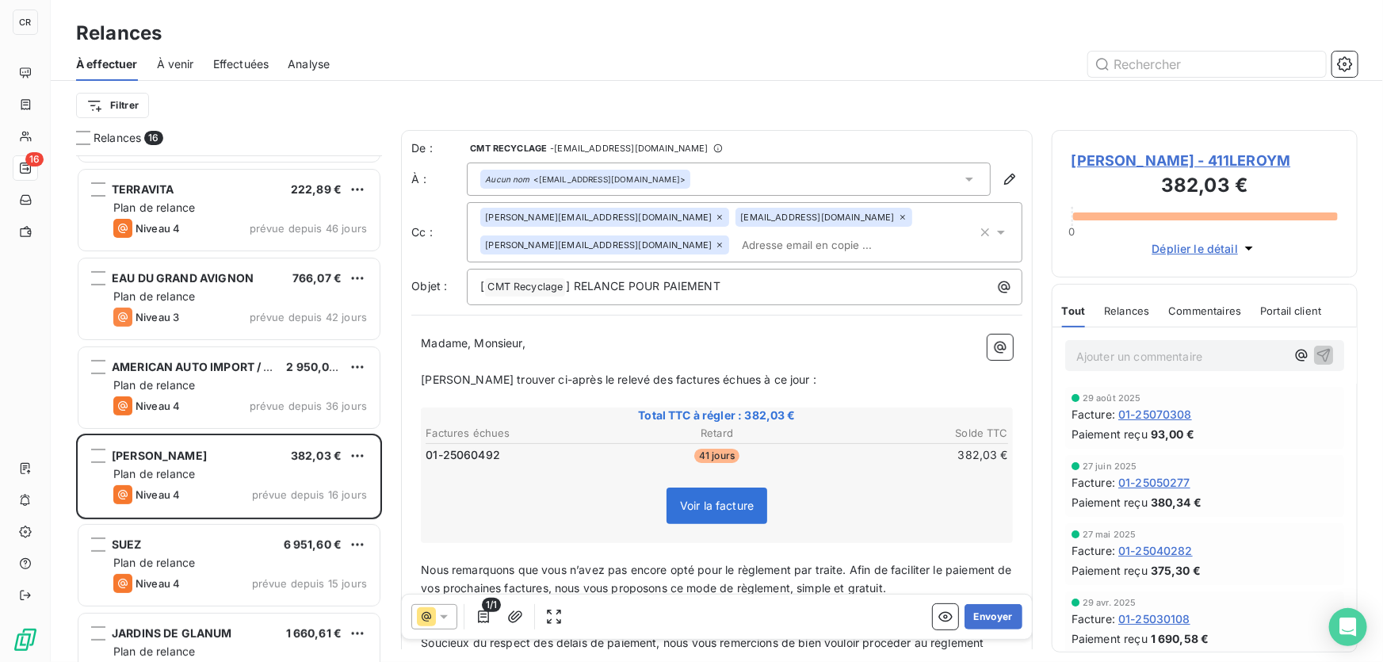
drag, startPoint x: 977, startPoint y: 615, endPoint x: 1168, endPoint y: 508, distance: 218.9
click at [1168, 508] on div "Relances 16 SASU AP ELEC 522,00 € Plan de relance Niveau 4 prévue depuis 64 jou…" at bounding box center [717, 396] width 1332 height 532
click at [1000, 618] on button "Envoyer" at bounding box center [994, 616] width 58 height 25
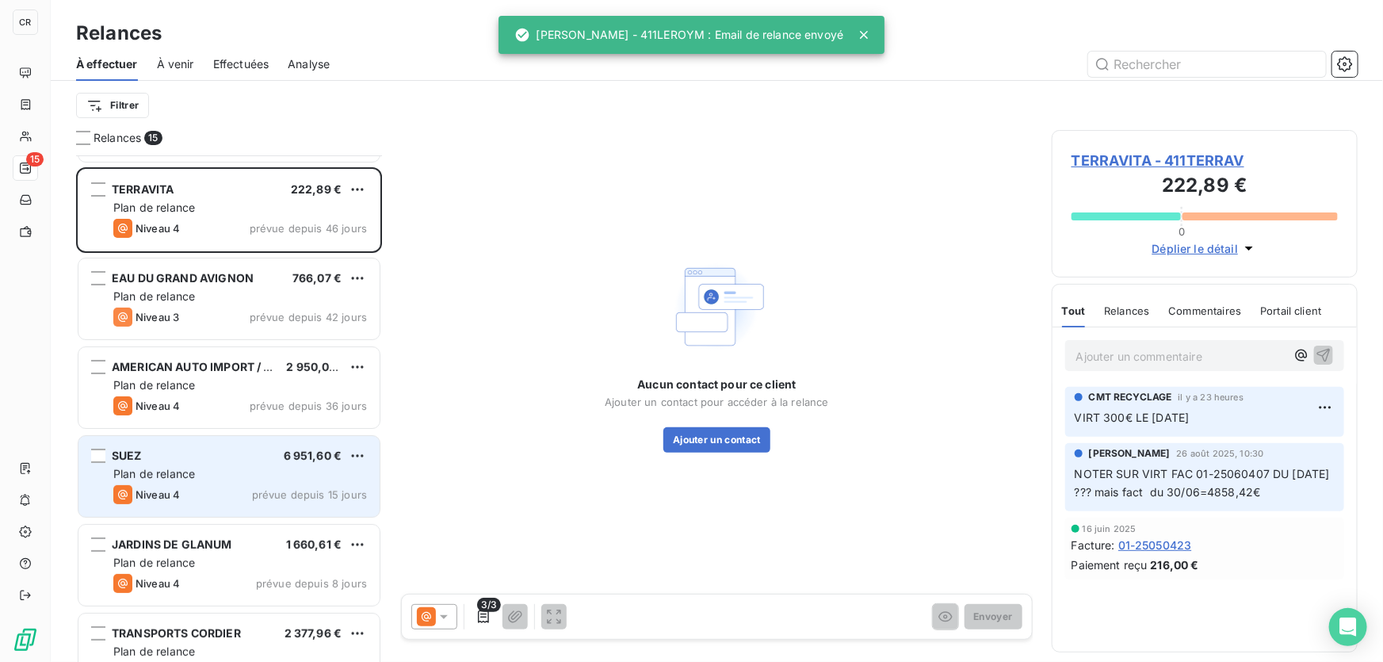
click at [173, 458] on div "SUEZ 6 951,60 €" at bounding box center [240, 456] width 254 height 14
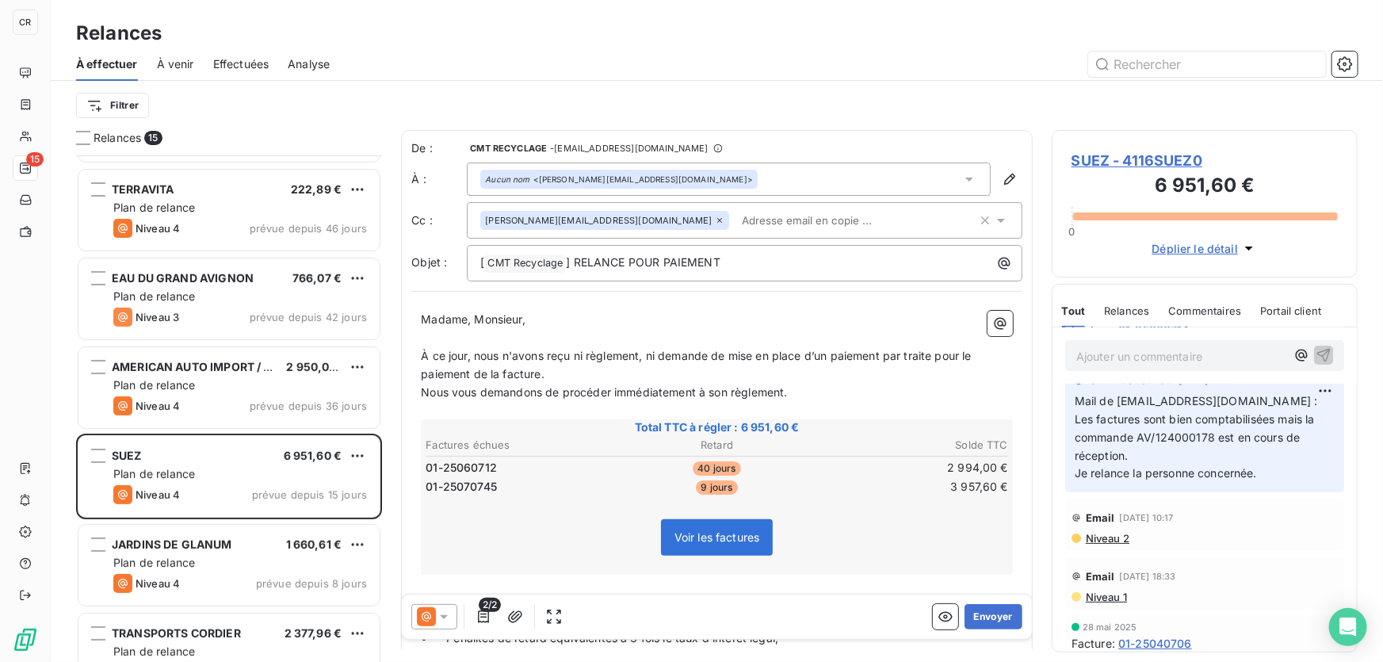
scroll to position [230, 0]
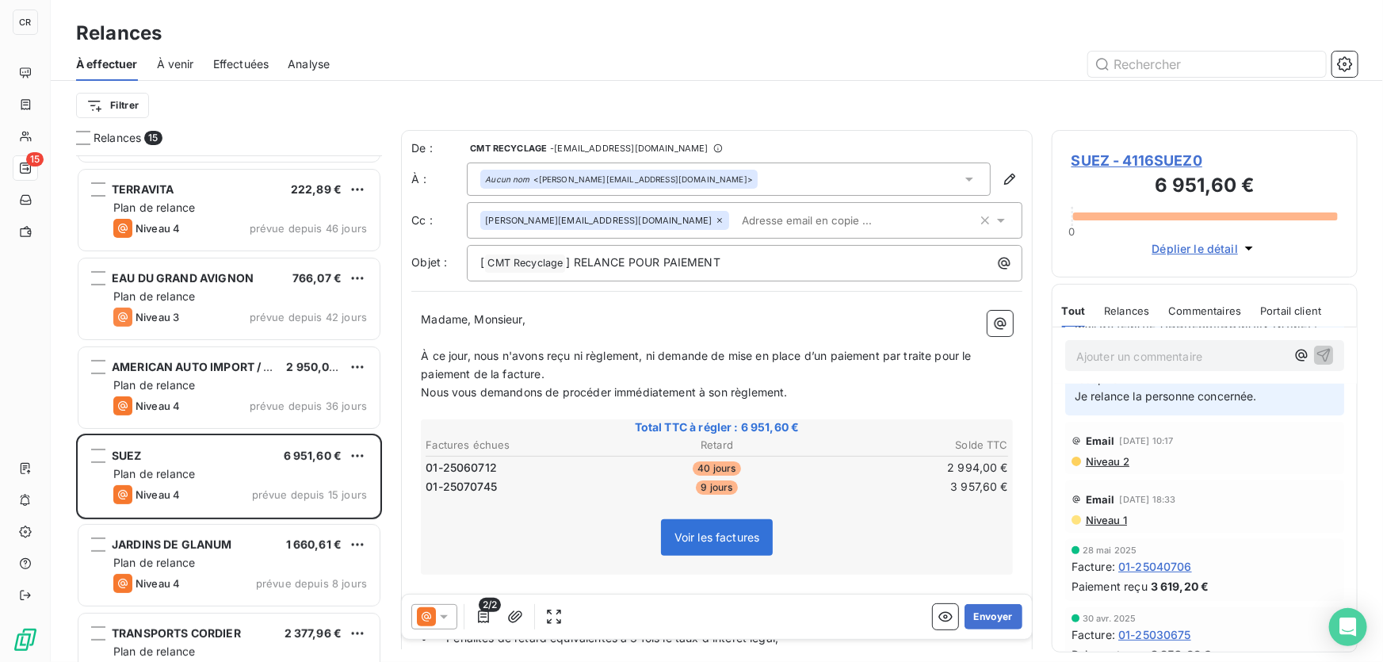
click at [1109, 468] on span "Niveau 2" at bounding box center [1106, 461] width 45 height 13
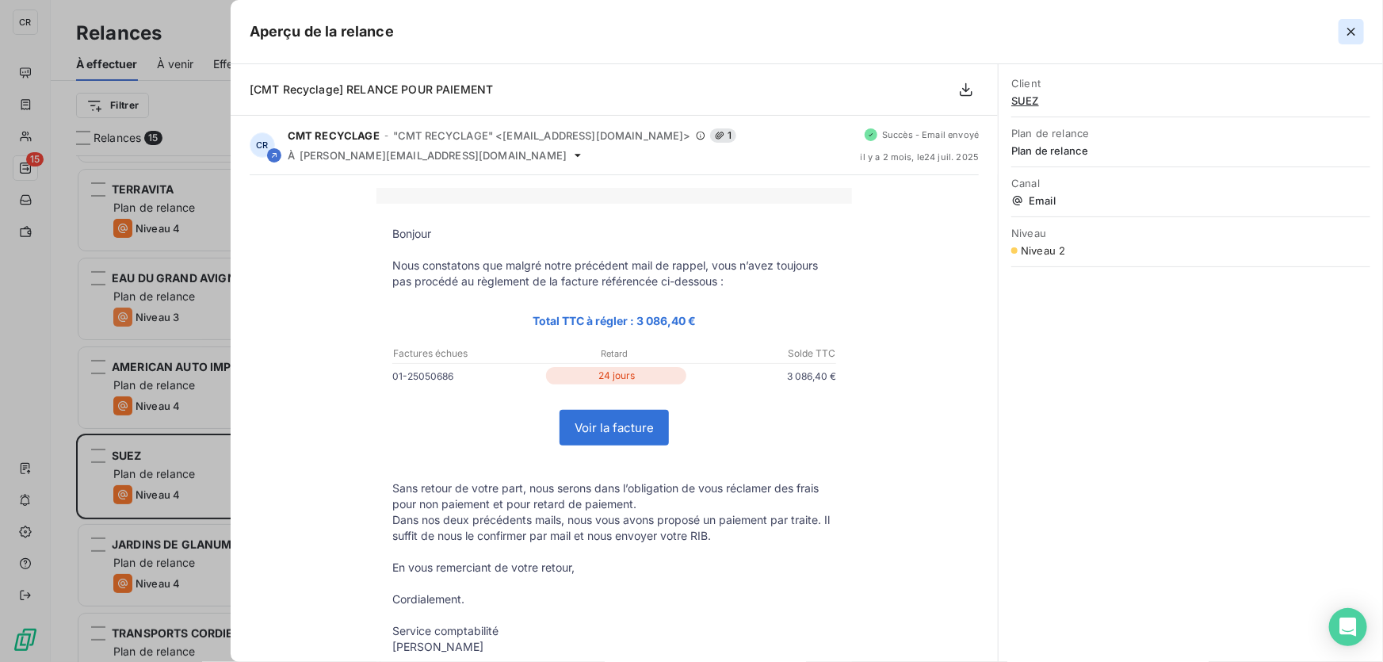
click at [1342, 30] on button "button" at bounding box center [1351, 31] width 25 height 25
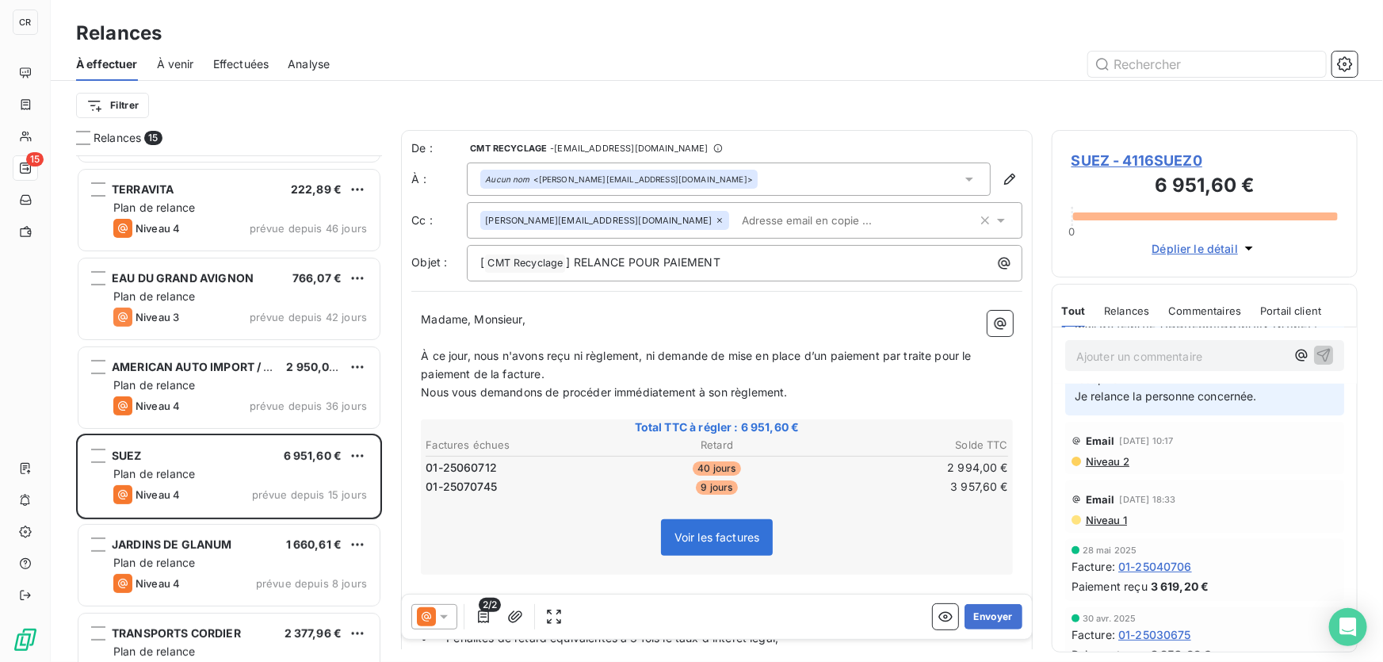
click at [436, 617] on icon at bounding box center [444, 617] width 16 height 16
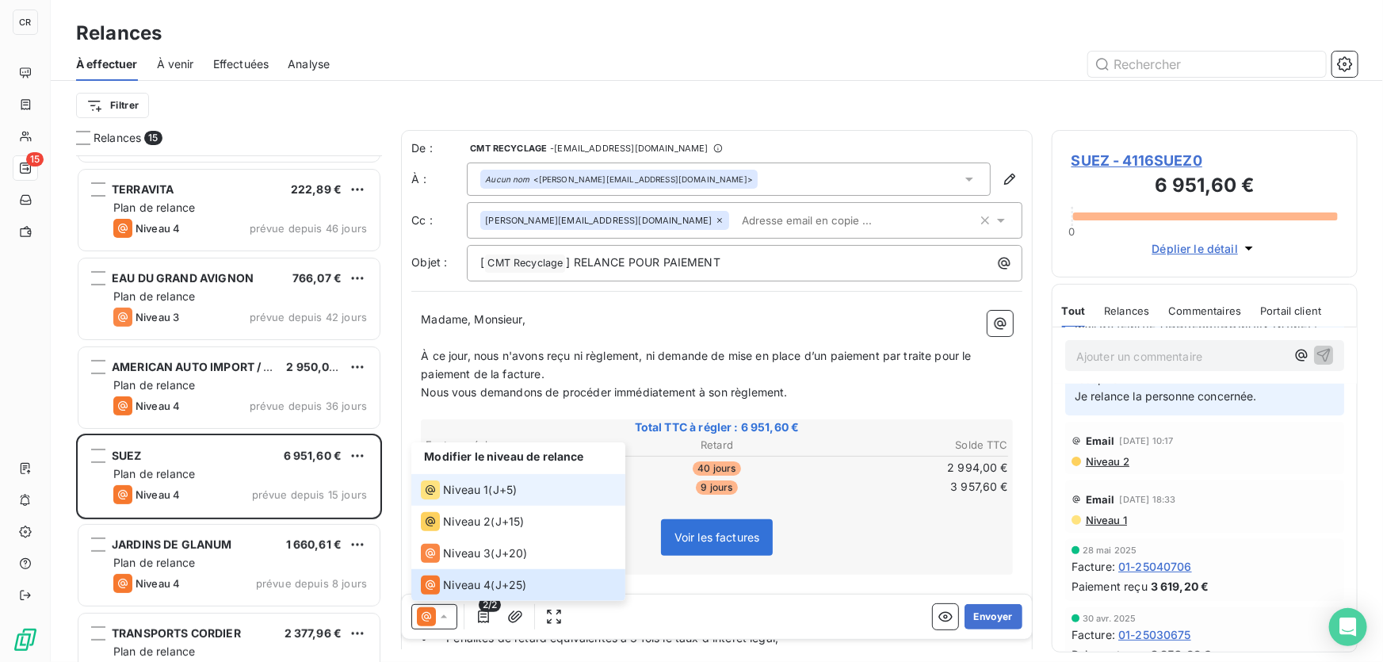
click at [472, 495] on span "Niveau 1" at bounding box center [465, 490] width 45 height 16
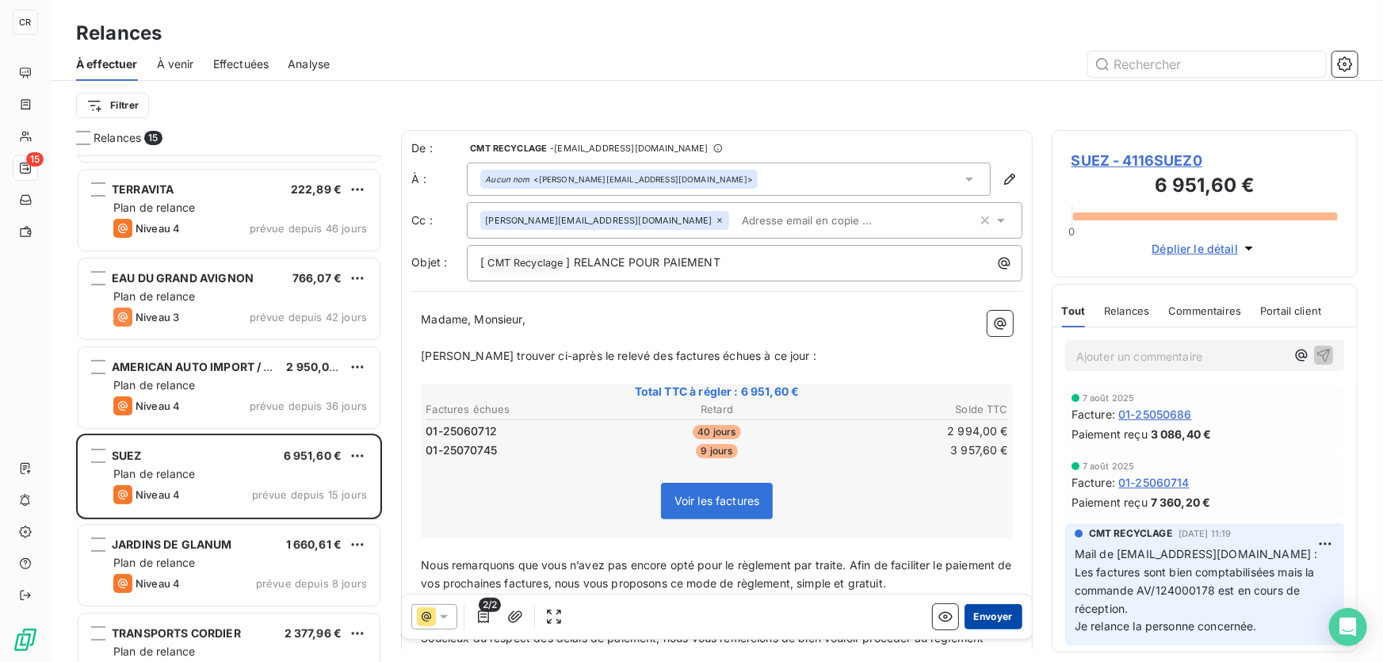
click at [980, 615] on button "Envoyer" at bounding box center [994, 616] width 58 height 25
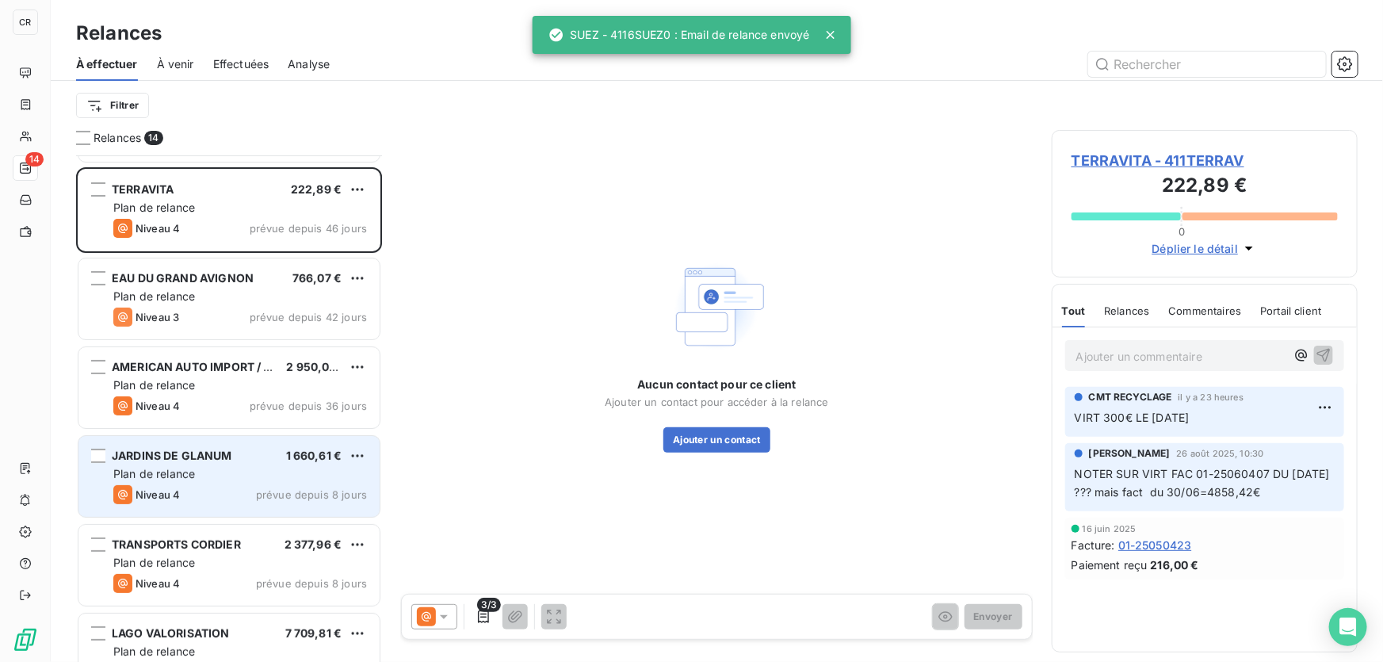
click at [188, 452] on span "JARDINS DE GLANUM" at bounding box center [172, 455] width 120 height 13
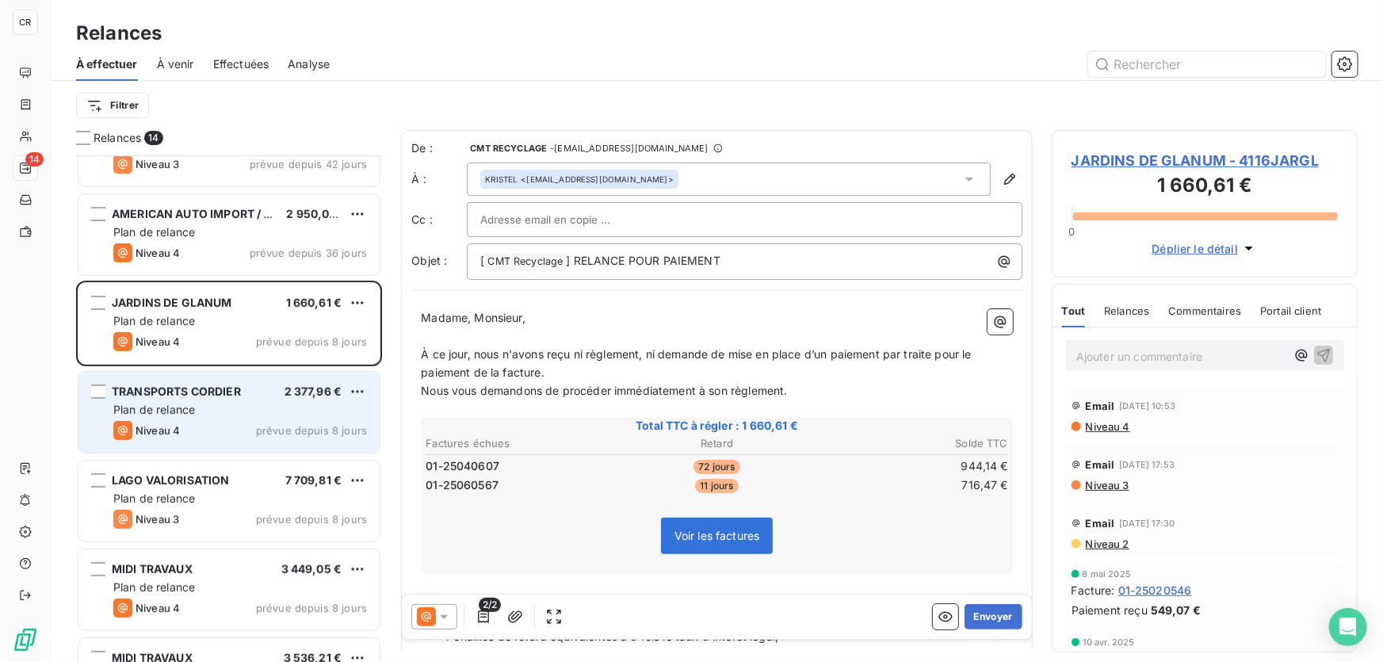
scroll to position [308, 0]
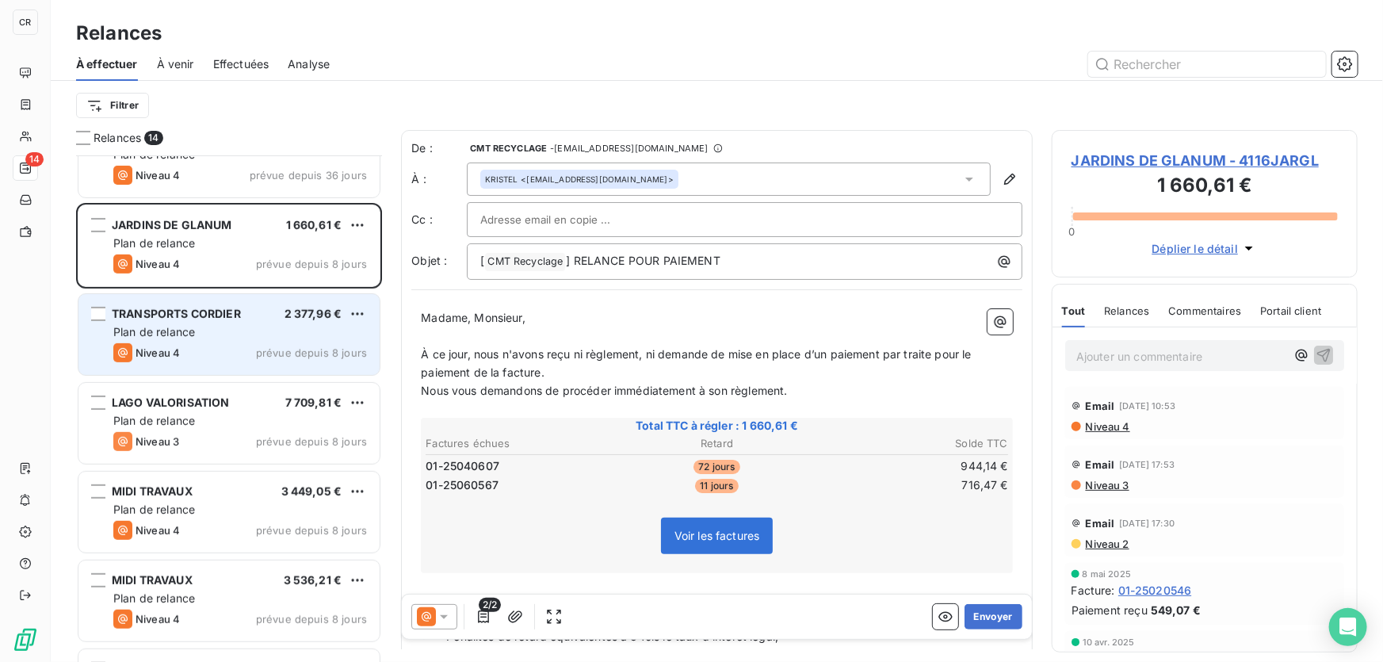
click at [230, 326] on div "Plan de relance" at bounding box center [240, 332] width 254 height 16
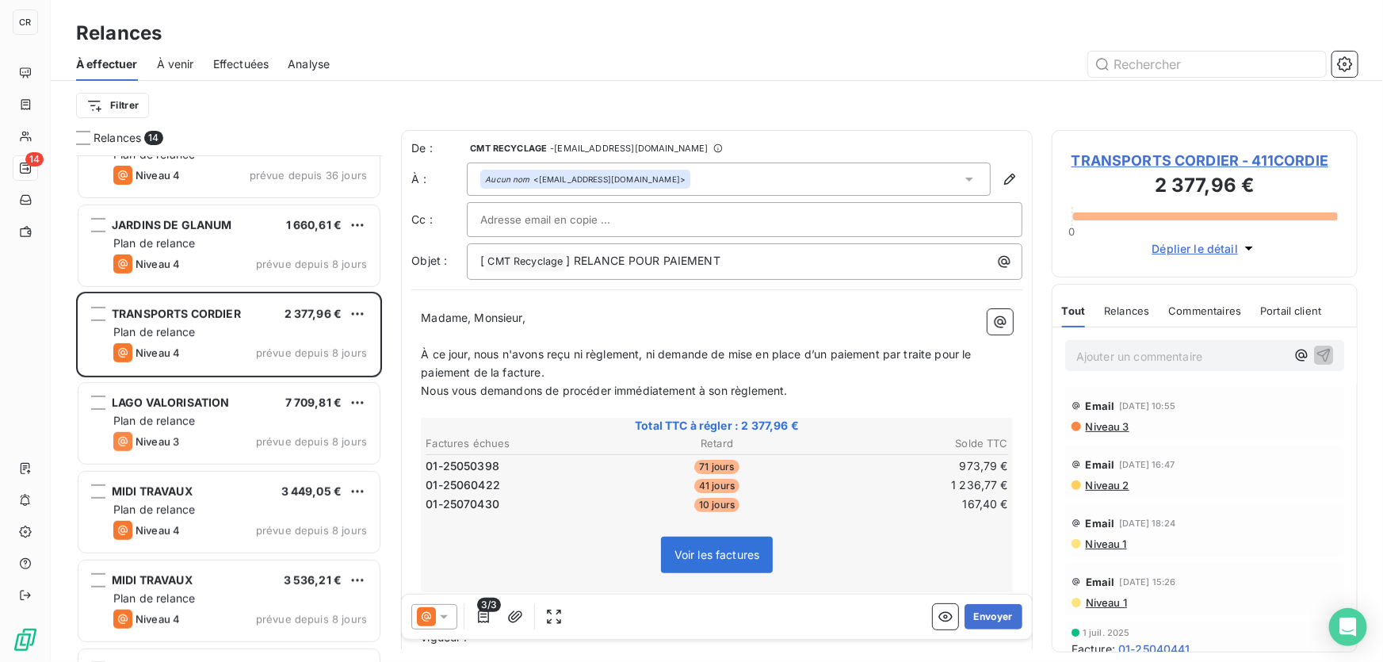
click at [1191, 159] on span "TRANSPORTS CORDIER - 411CORDIE" at bounding box center [1205, 160] width 266 height 21
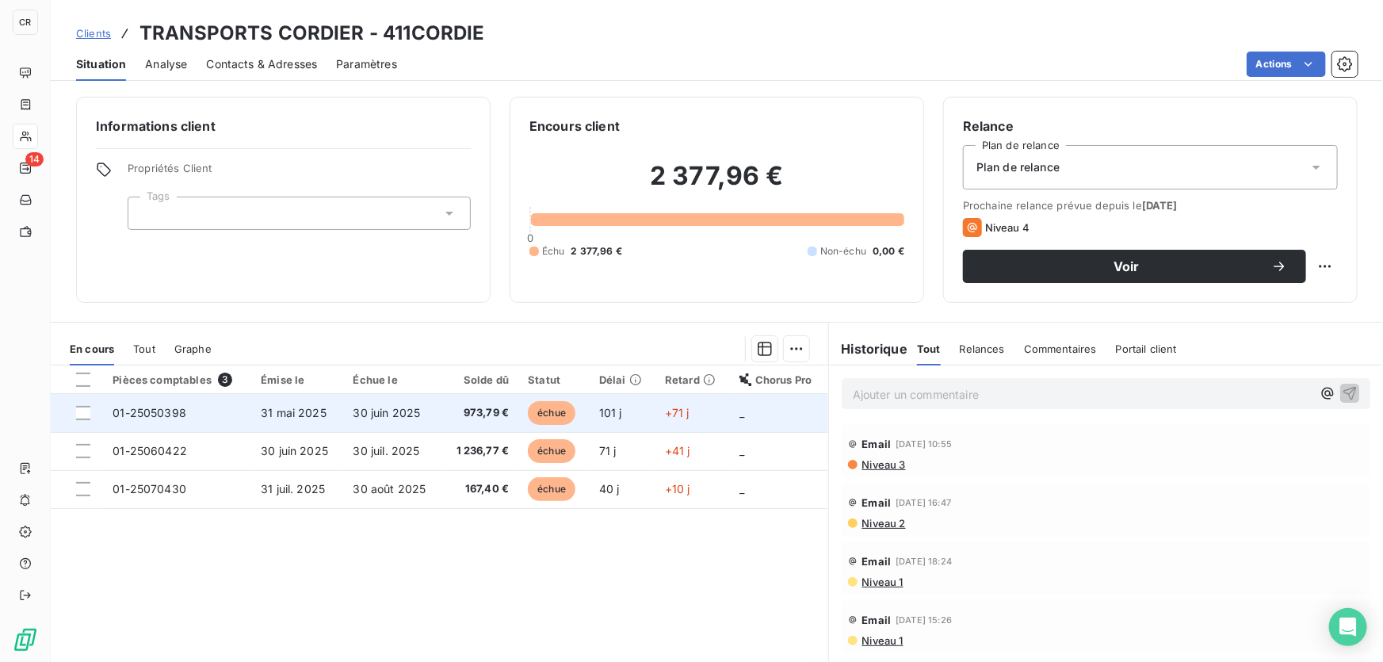
click at [331, 415] on td "31 mai 2025" at bounding box center [297, 413] width 92 height 38
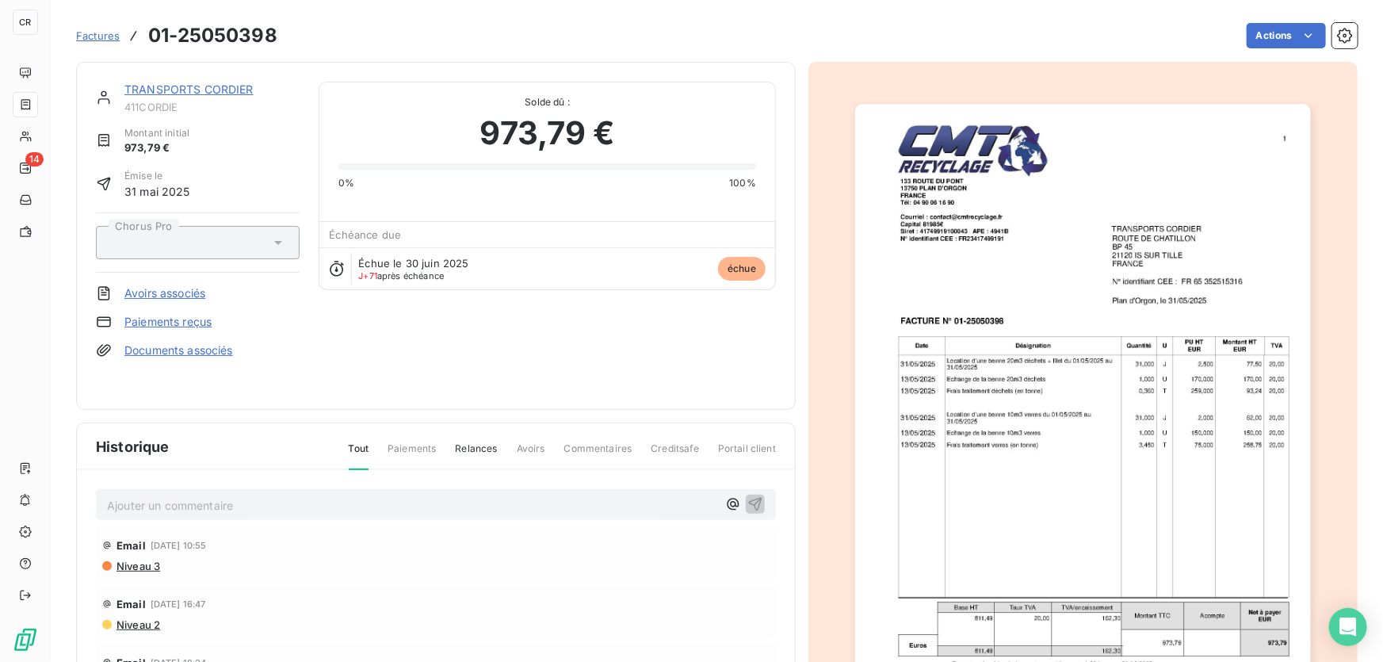
click at [951, 348] on img "button" at bounding box center [1083, 426] width 456 height 645
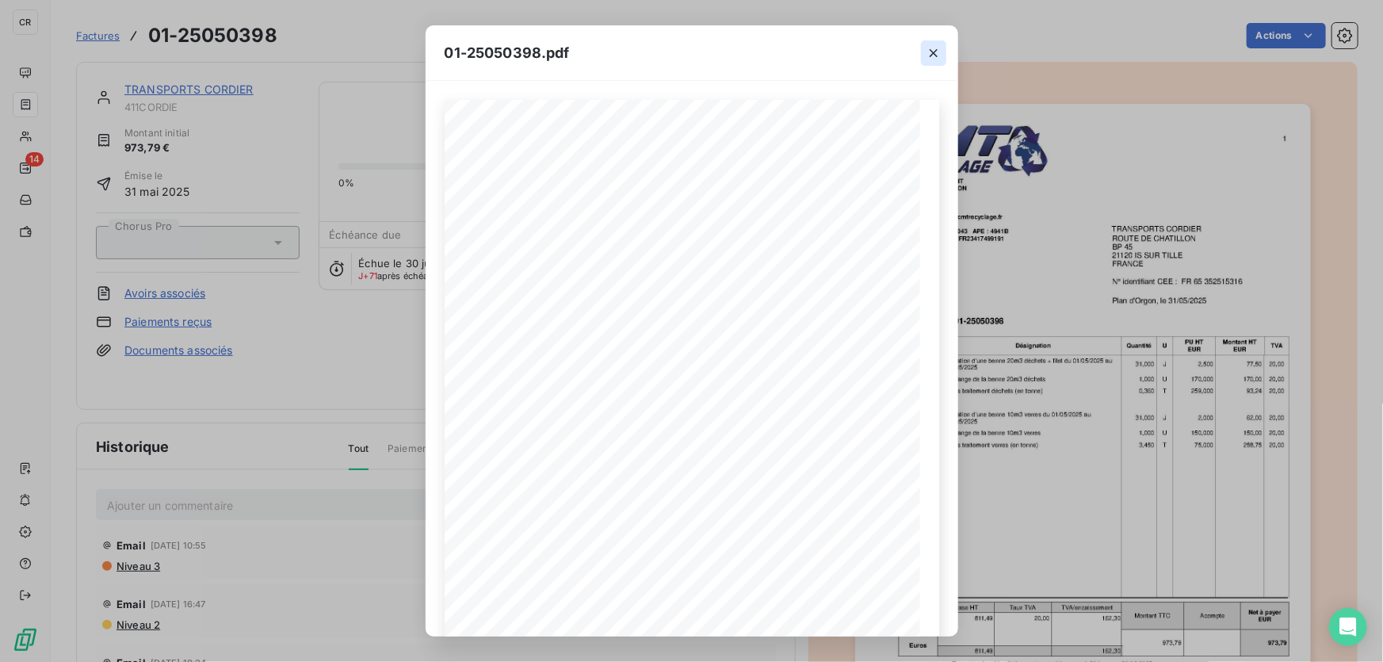
click at [935, 50] on icon "button" at bounding box center [934, 53] width 8 height 8
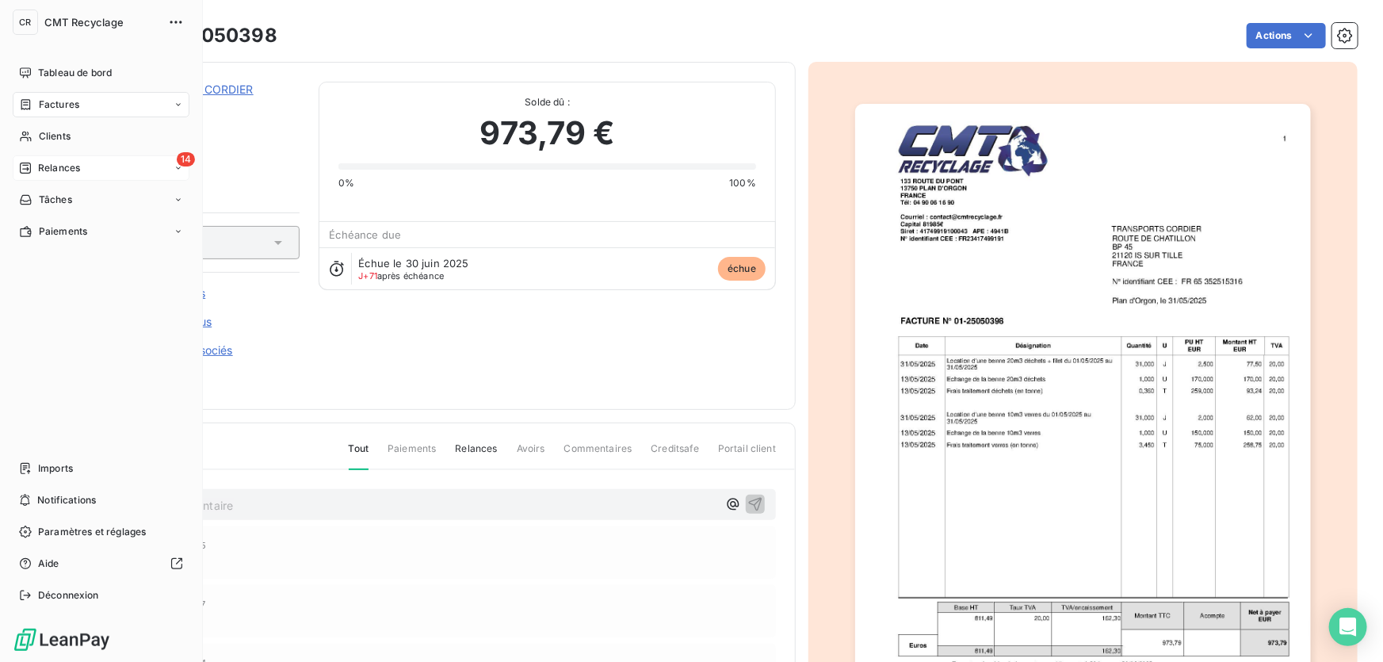
click at [13, 159] on div "14 Relances" at bounding box center [101, 167] width 177 height 25
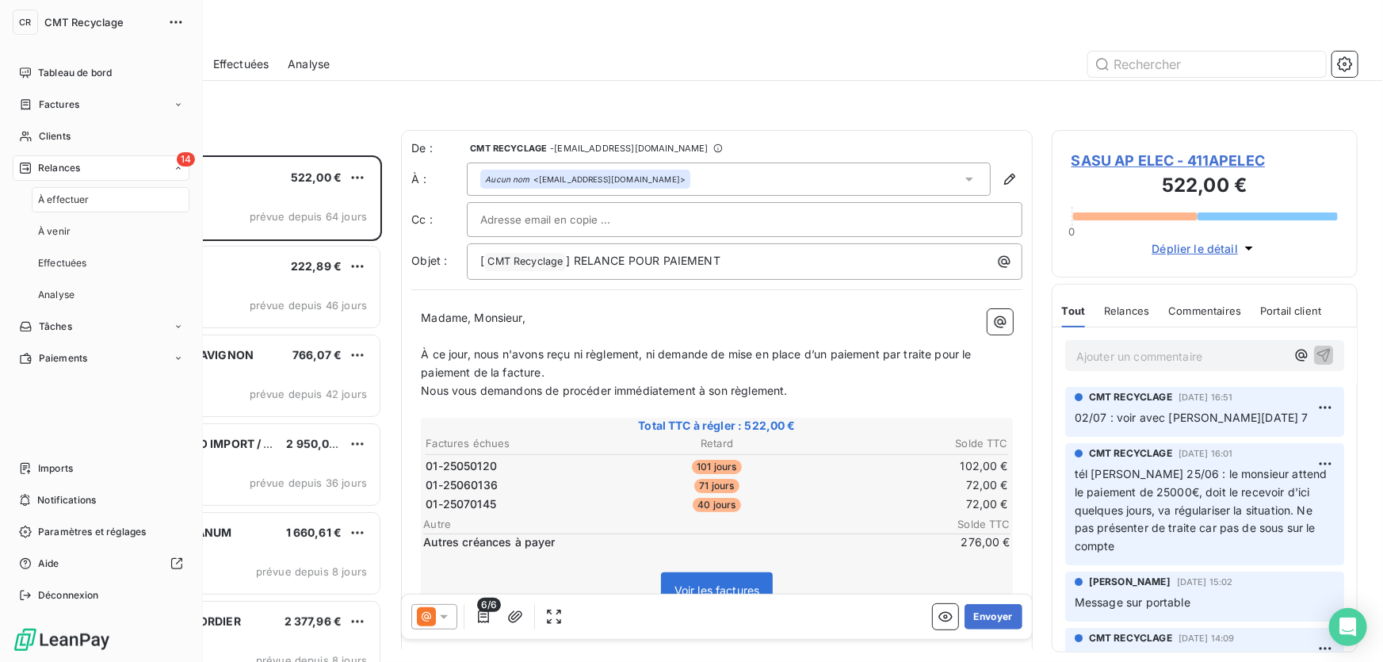
scroll to position [496, 295]
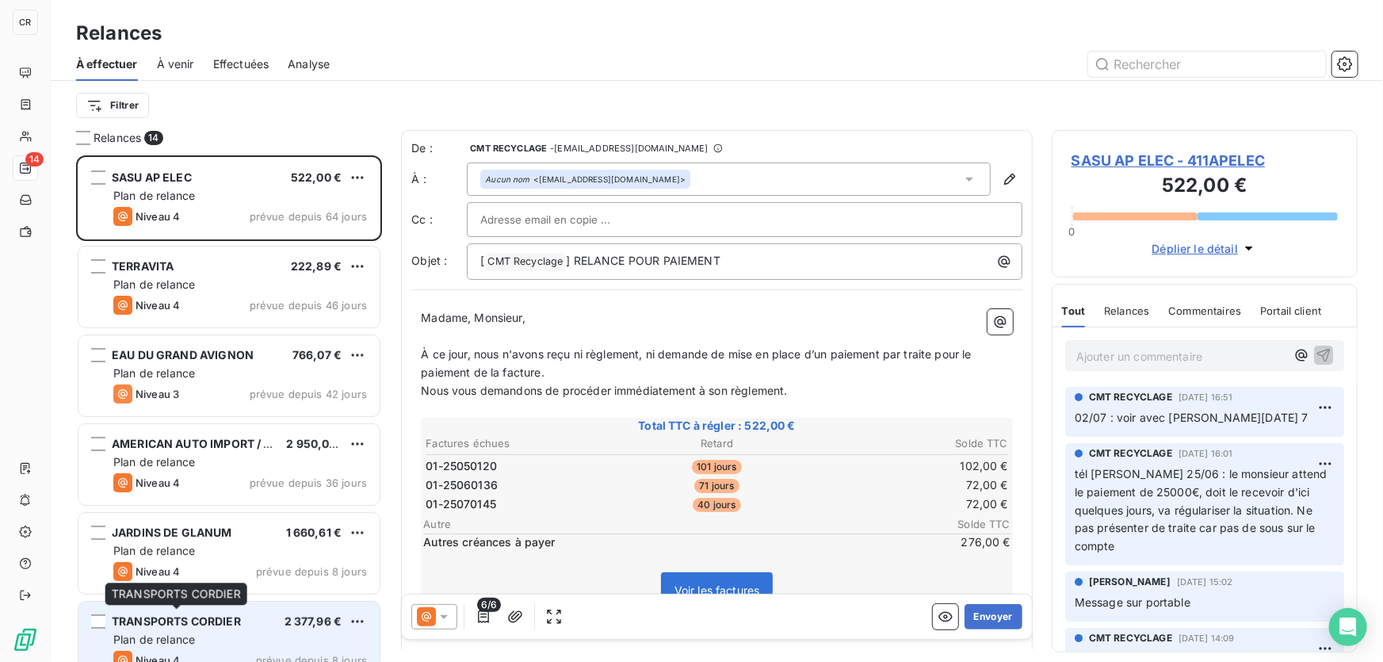
click at [169, 617] on span "TRANSPORTS CORDIER" at bounding box center [176, 620] width 129 height 13
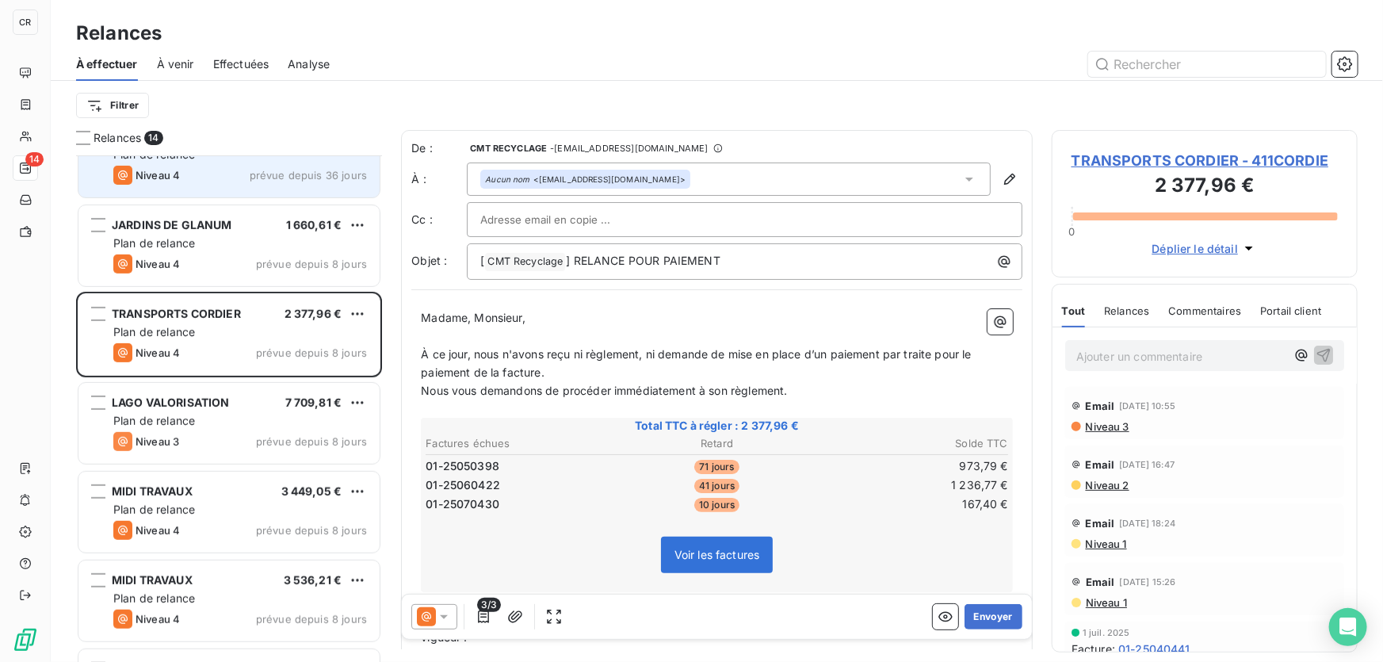
scroll to position [384, 0]
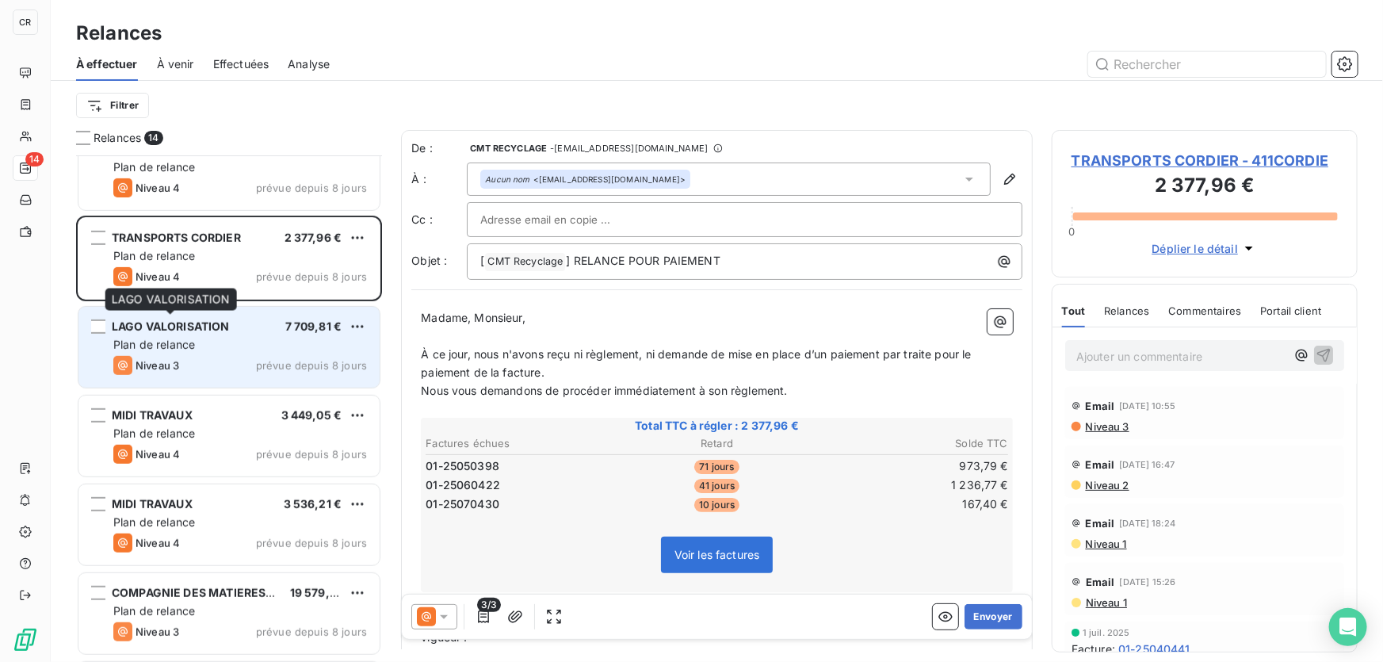
click at [195, 331] on span "LAGO VALORISATION" at bounding box center [171, 325] width 118 height 13
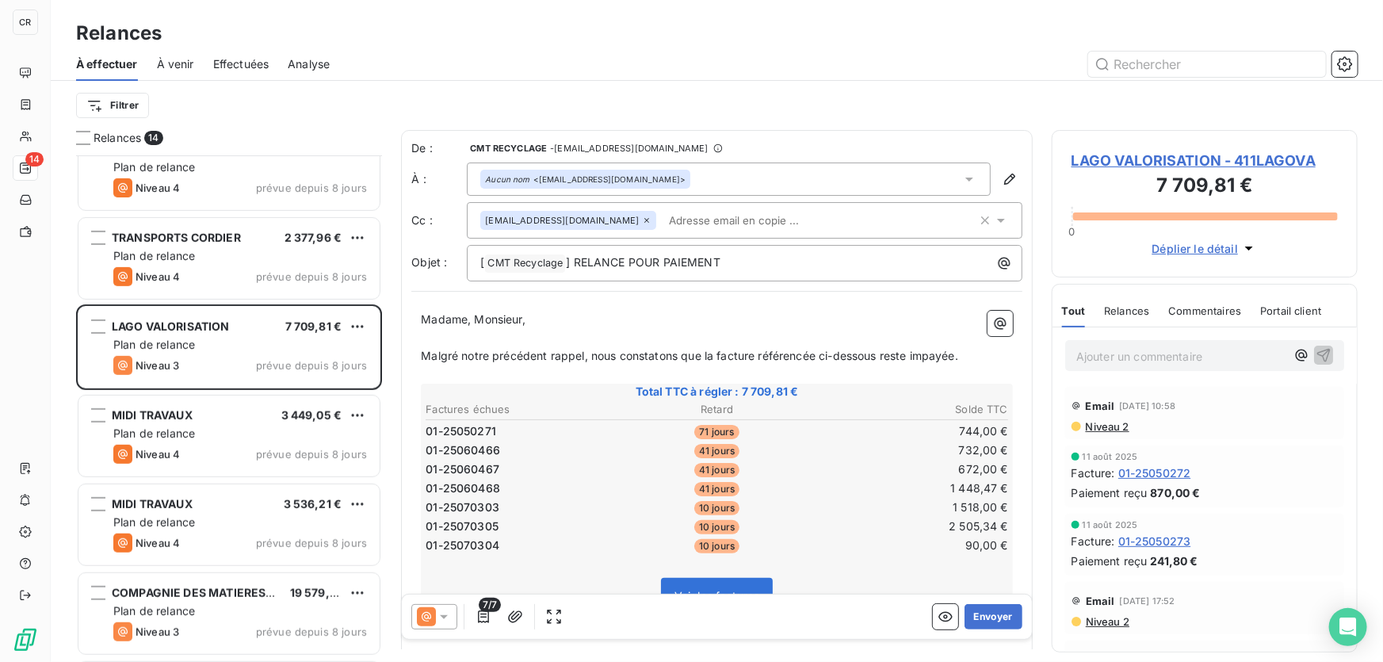
click at [1100, 428] on span "Niveau 2" at bounding box center [1106, 426] width 45 height 13
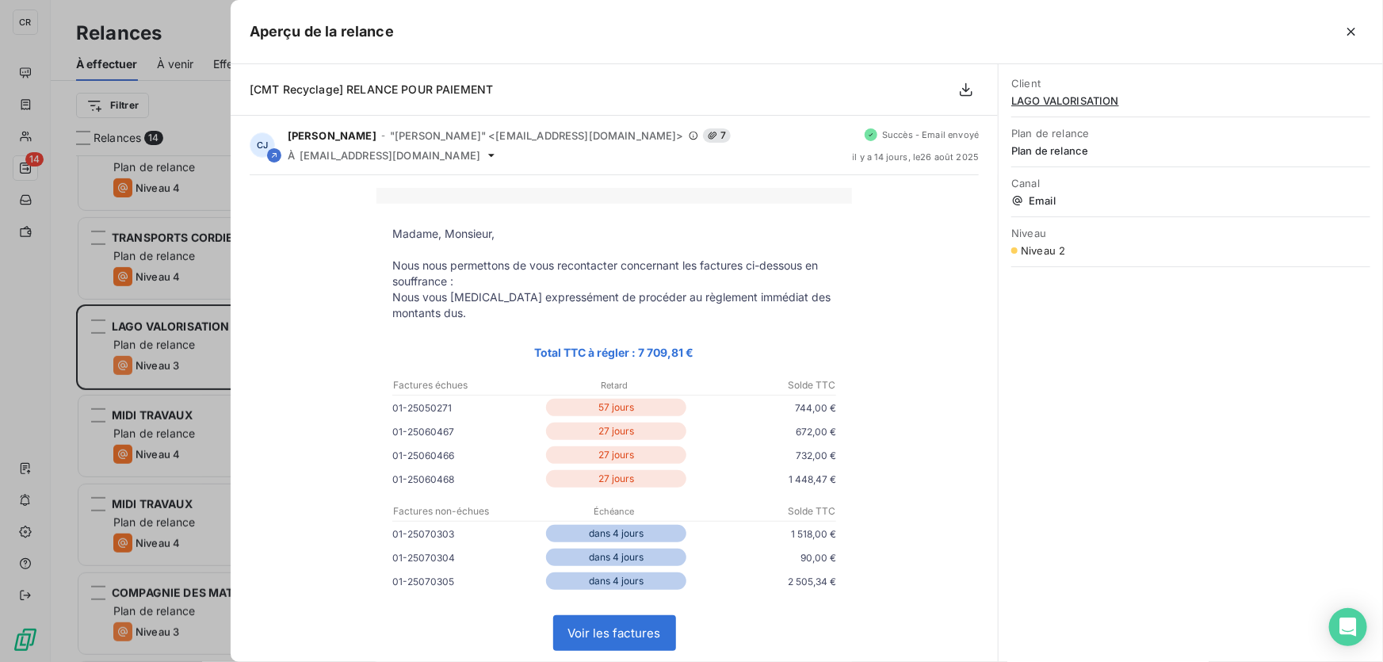
click at [177, 219] on div at bounding box center [691, 331] width 1383 height 662
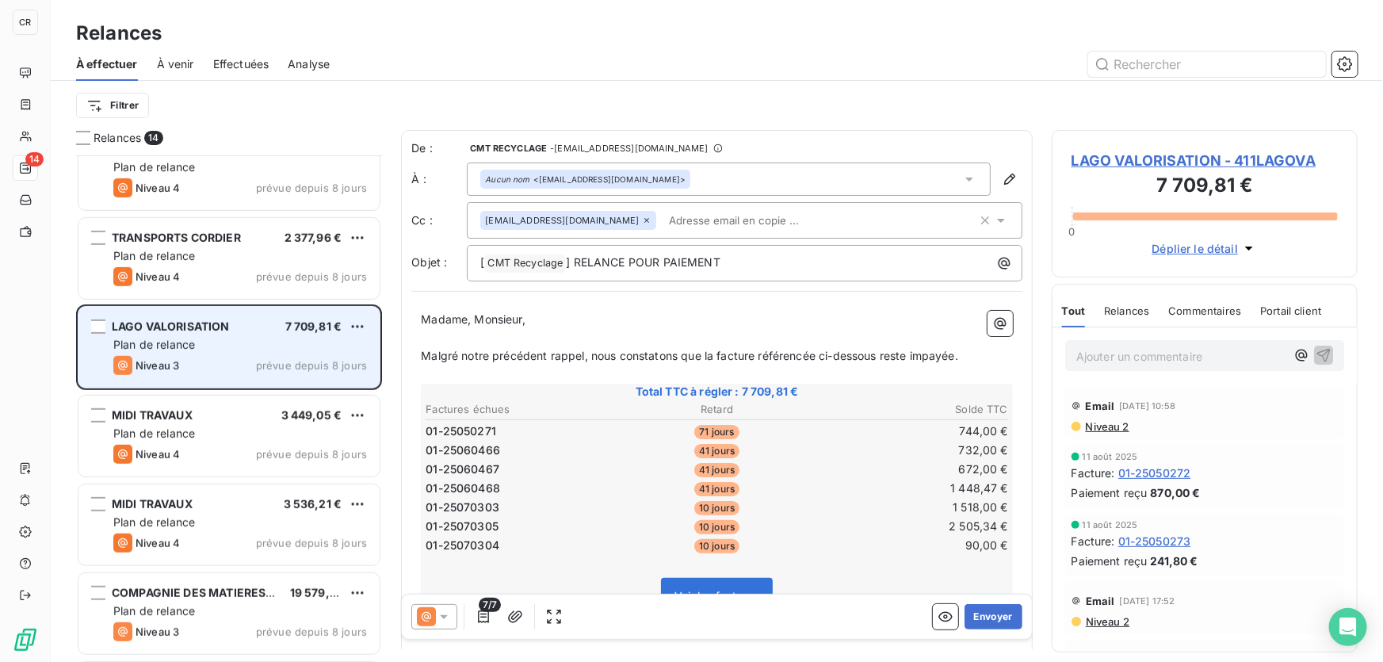
click at [222, 331] on span "LAGO VALORISATION" at bounding box center [171, 325] width 118 height 13
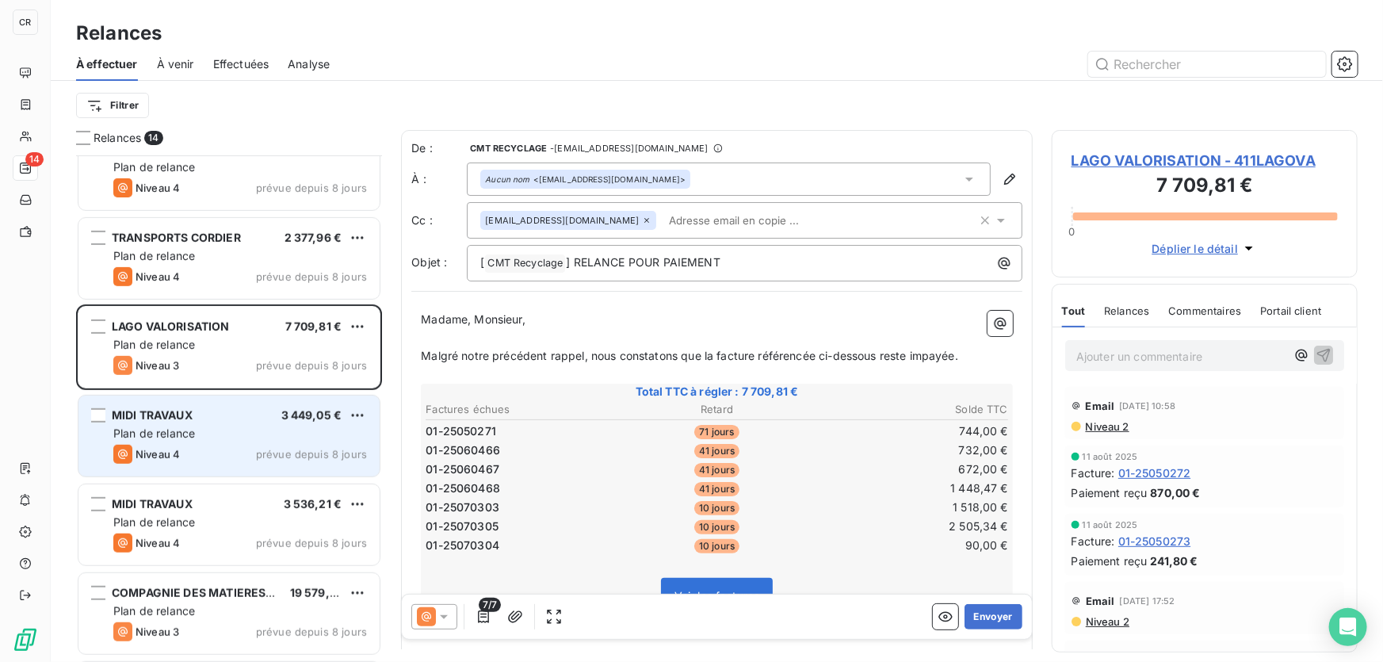
click at [208, 453] on div "Niveau 4 prévue depuis 8 jours" at bounding box center [240, 454] width 254 height 19
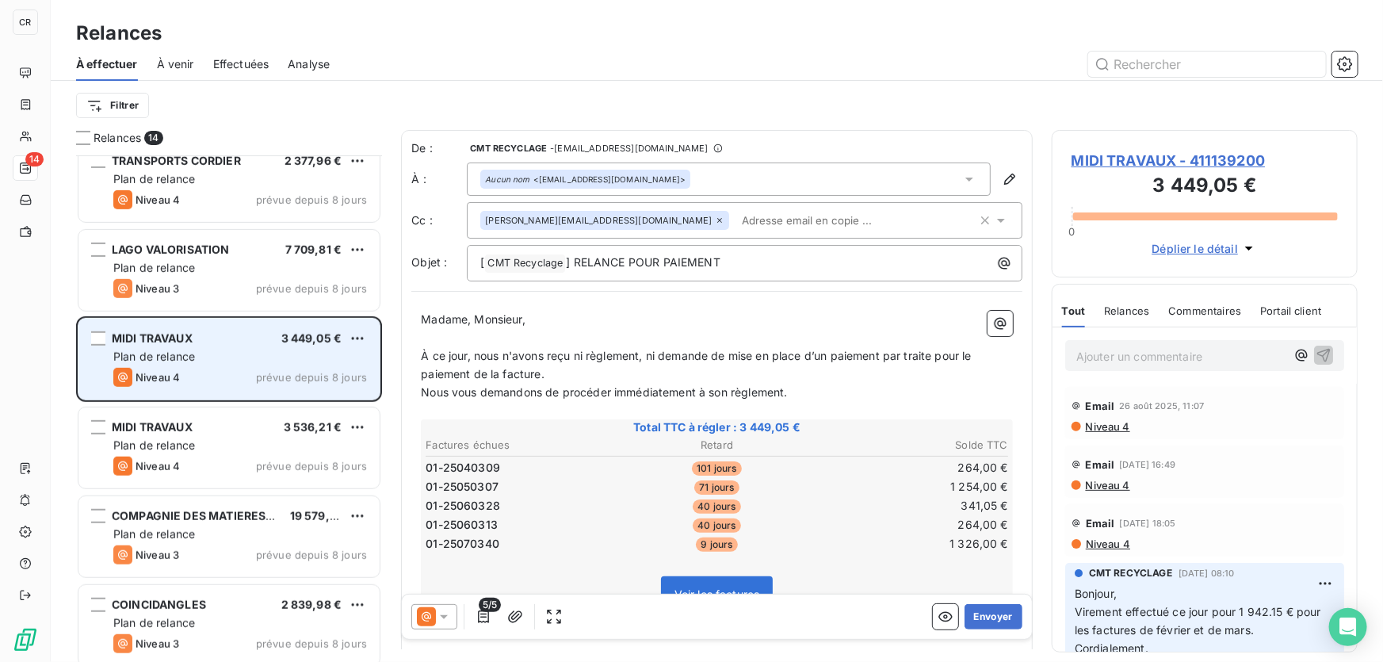
scroll to position [539, 0]
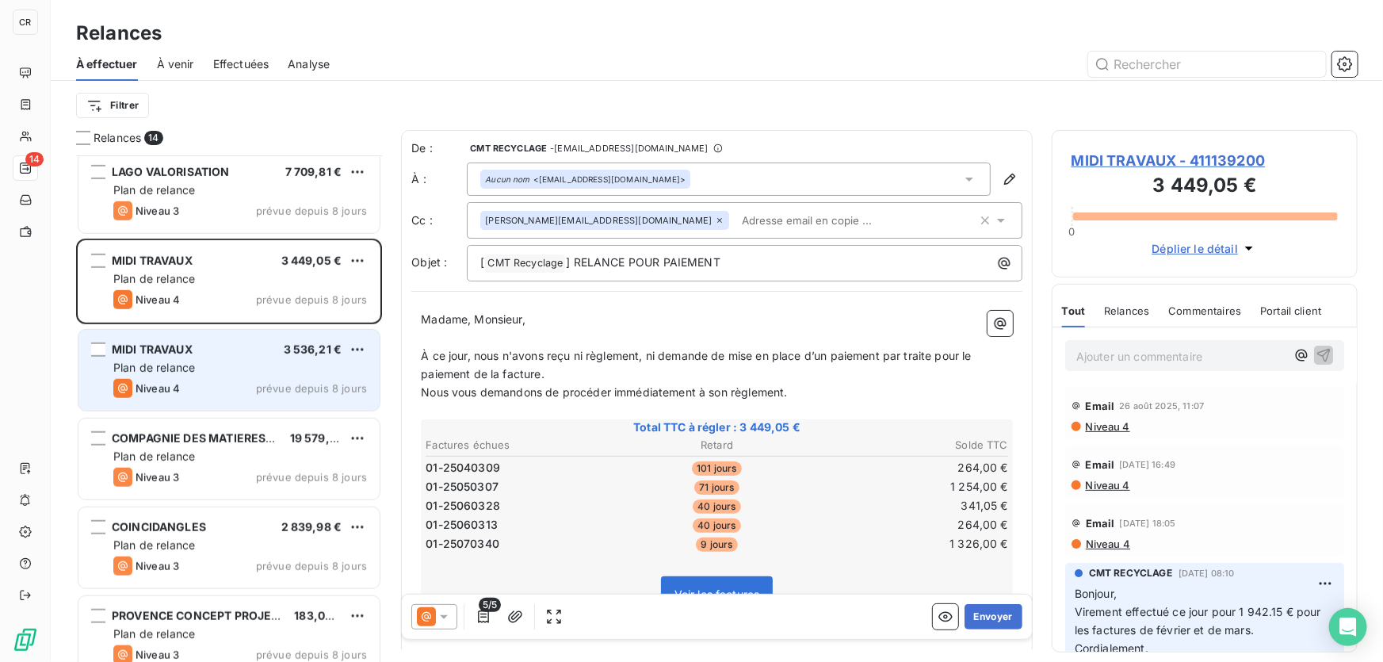
click at [233, 369] on div "Plan de relance" at bounding box center [240, 368] width 254 height 16
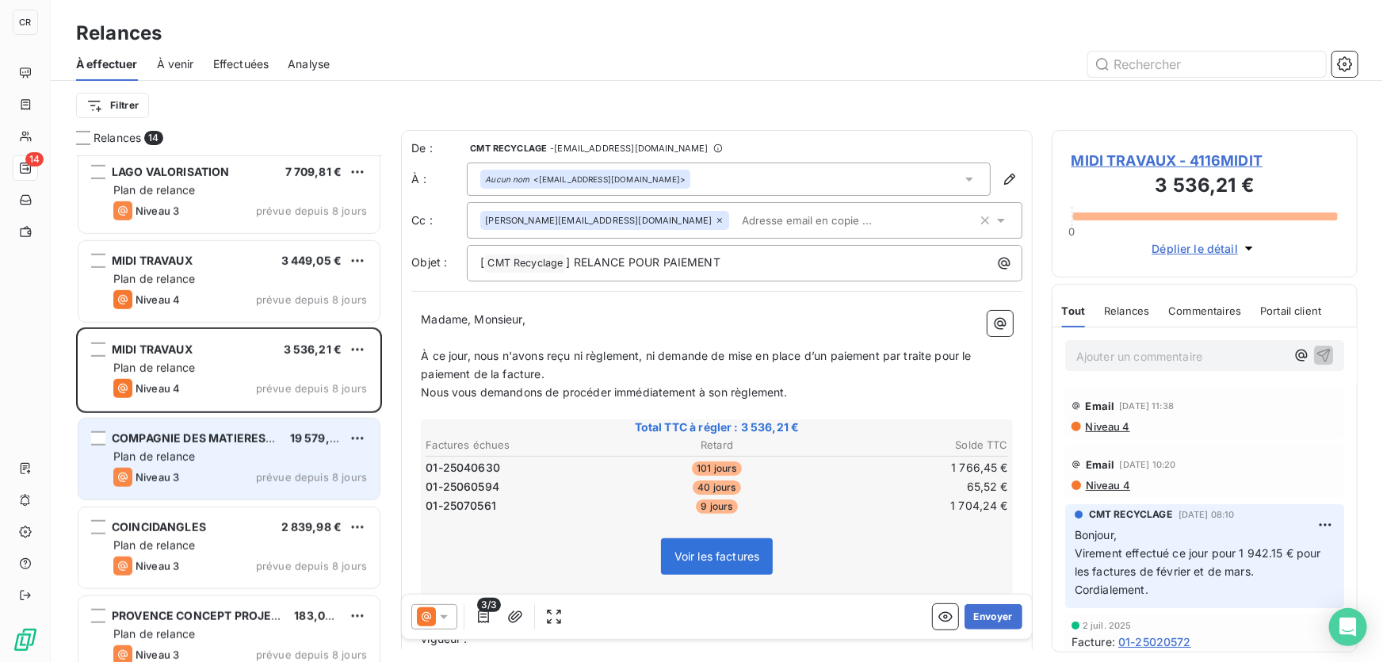
click at [189, 449] on span "Plan de relance" at bounding box center [154, 455] width 82 height 13
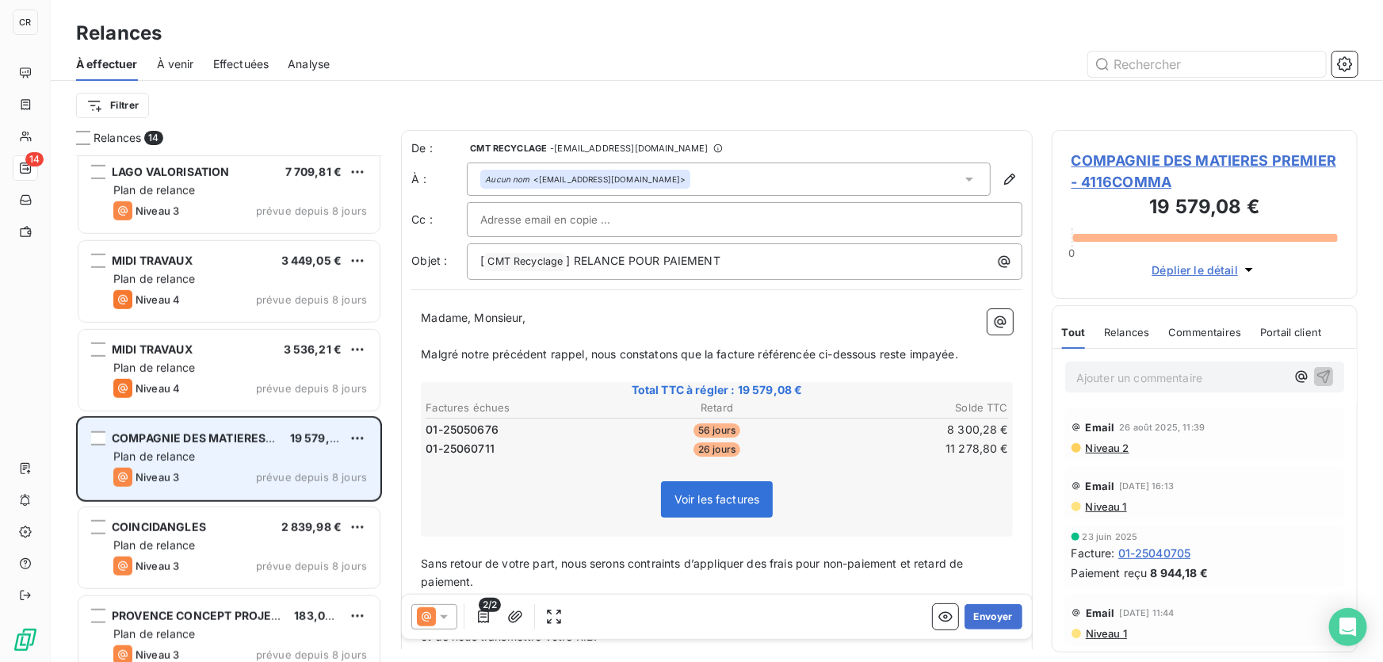
scroll to position [692, 0]
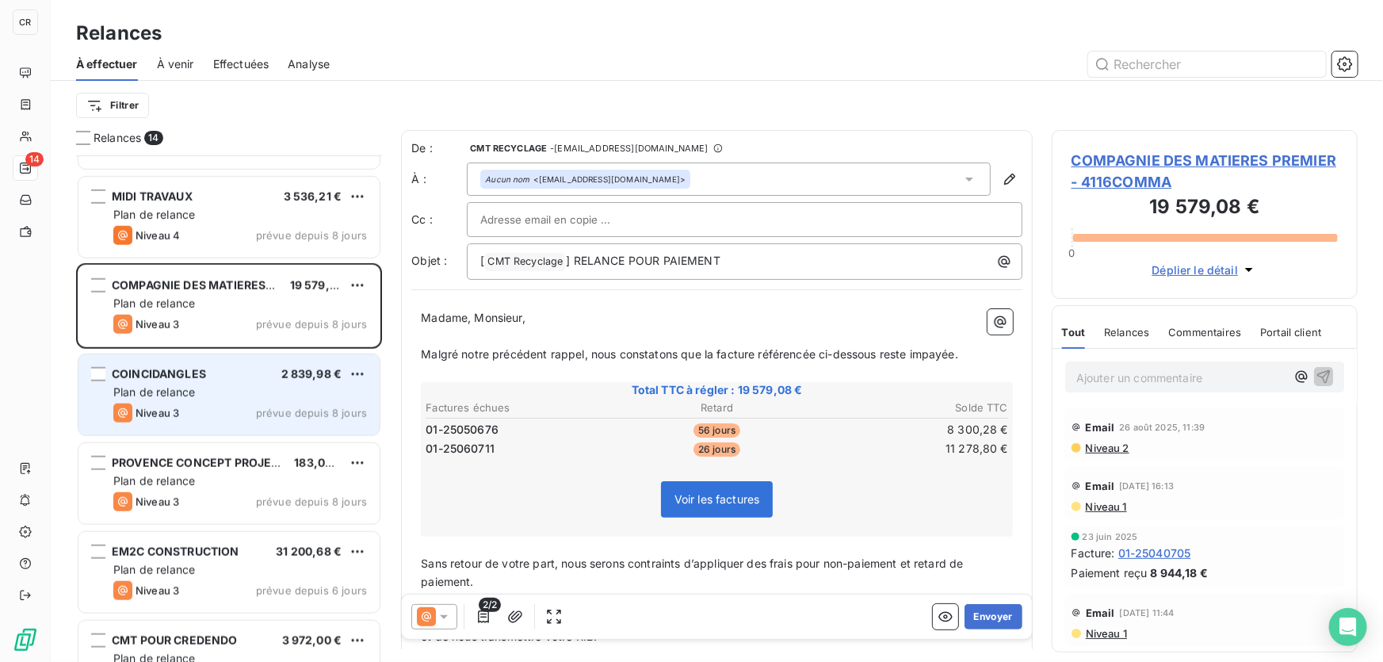
click at [246, 385] on div "Plan de relance" at bounding box center [240, 392] width 254 height 16
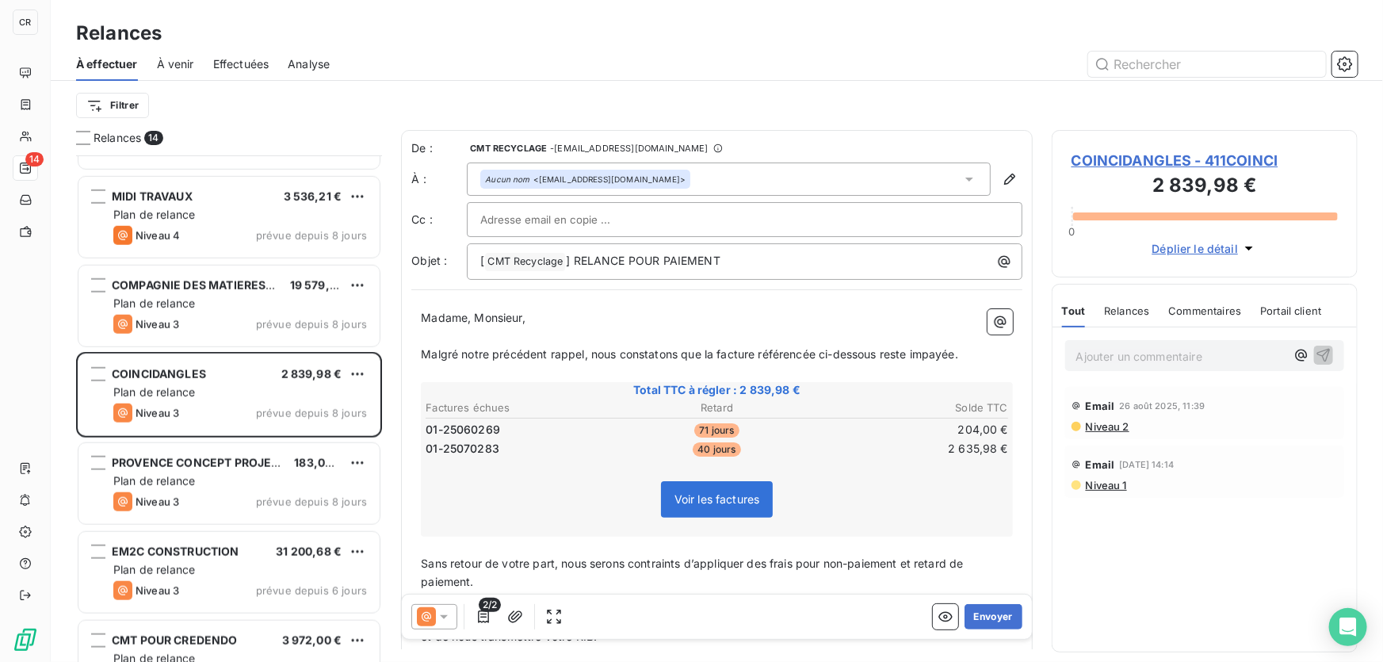
click at [1113, 159] on span "COINCIDANGLES - 411COINCI" at bounding box center [1205, 160] width 266 height 21
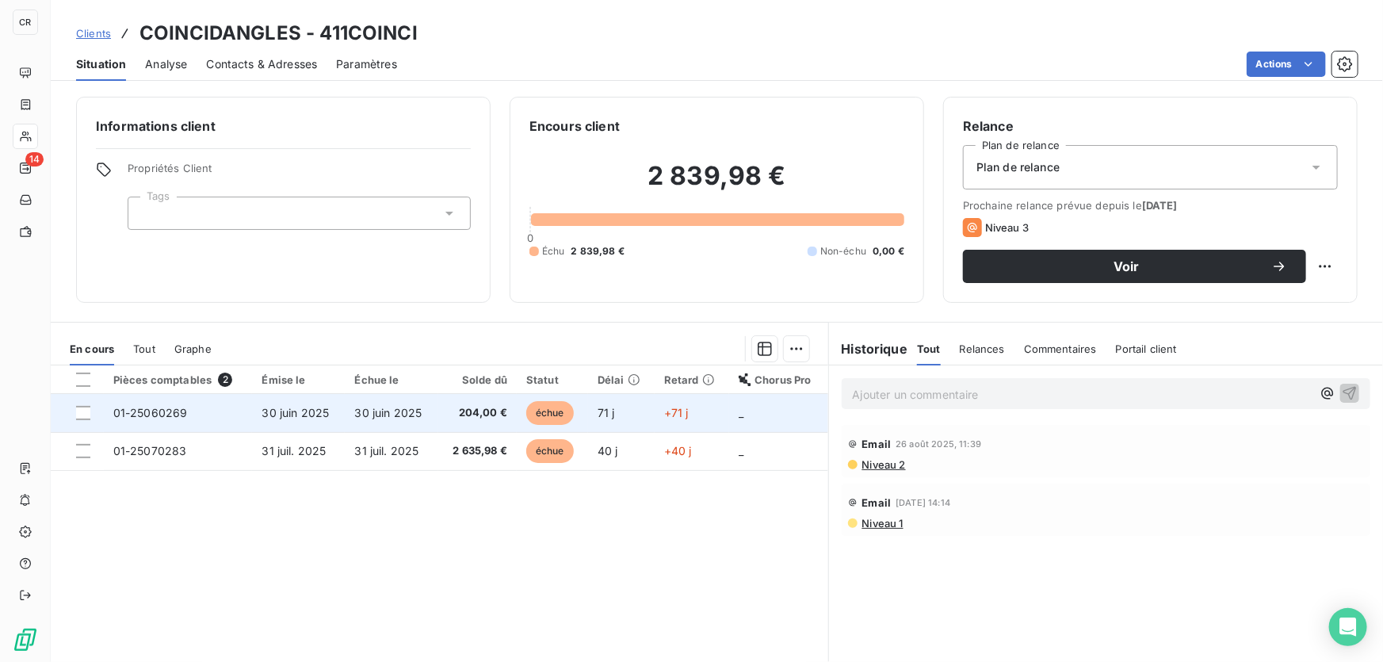
click at [521, 422] on td "échue" at bounding box center [552, 413] width 71 height 38
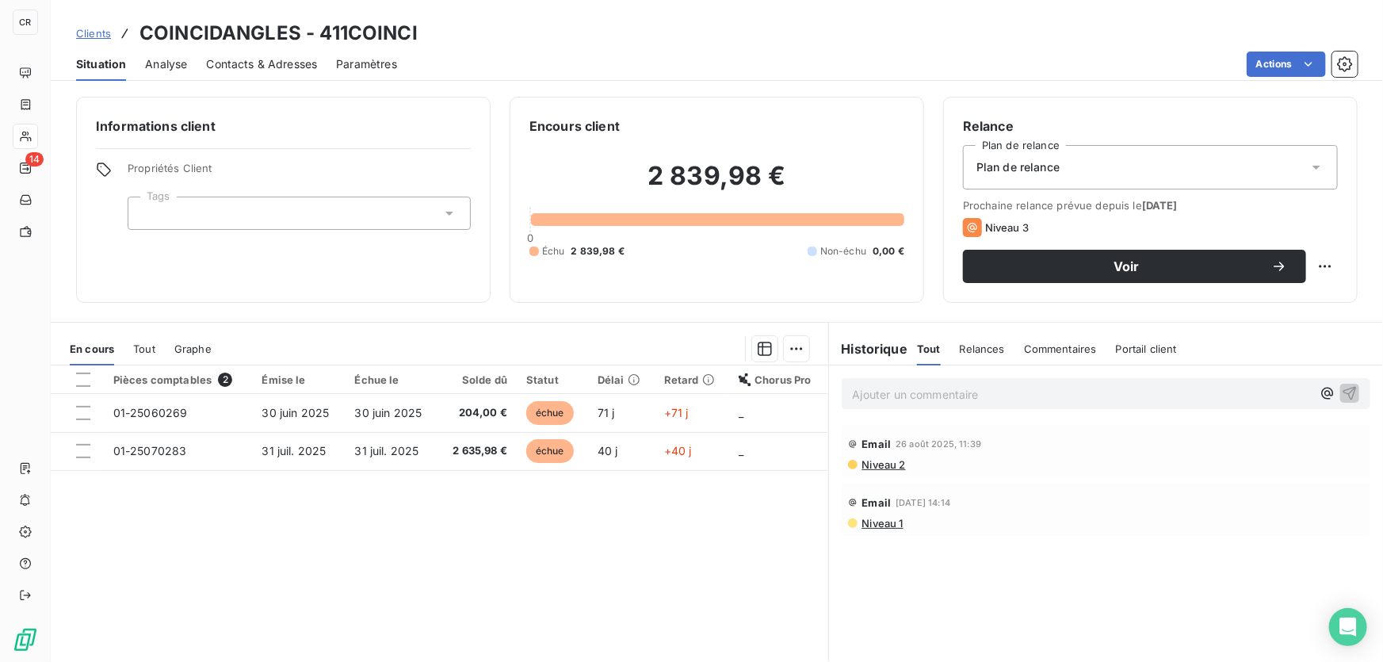
click at [855, 394] on p "Ajouter un commentaire ﻿" at bounding box center [1082, 394] width 459 height 20
click at [1342, 396] on icon "button" at bounding box center [1350, 392] width 16 height 16
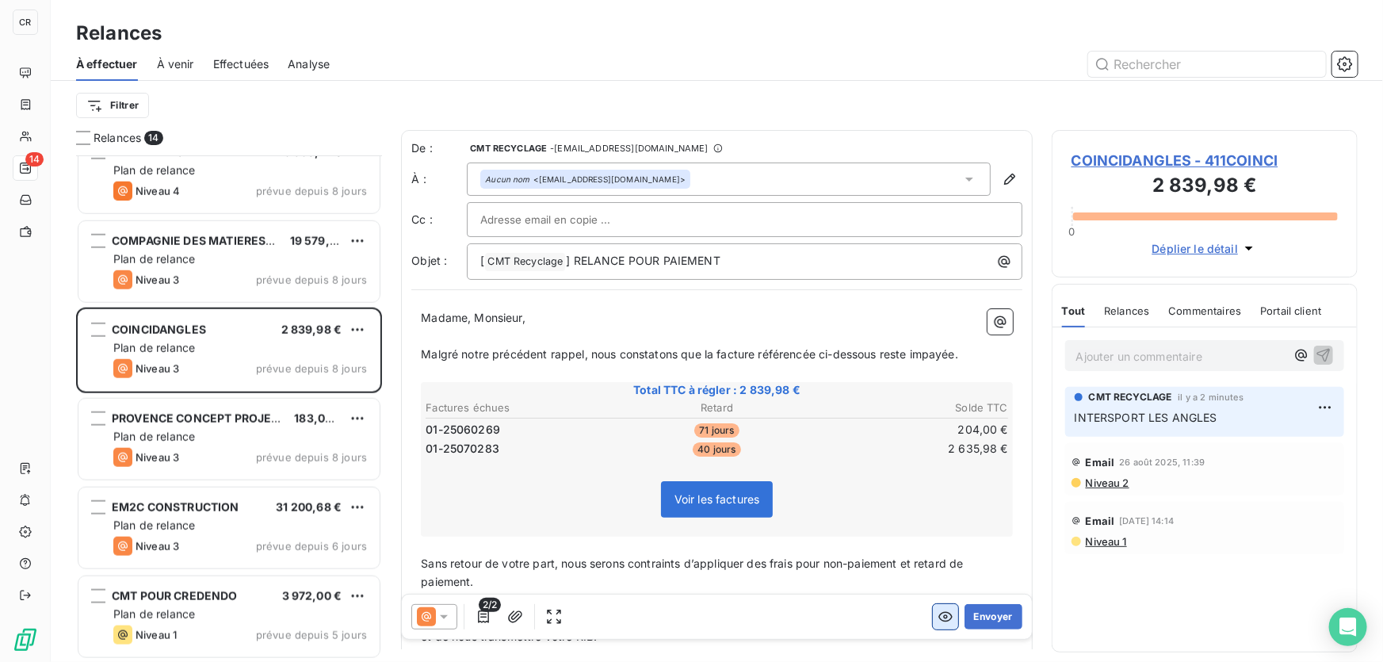
click at [938, 615] on icon "button" at bounding box center [946, 617] width 16 height 16
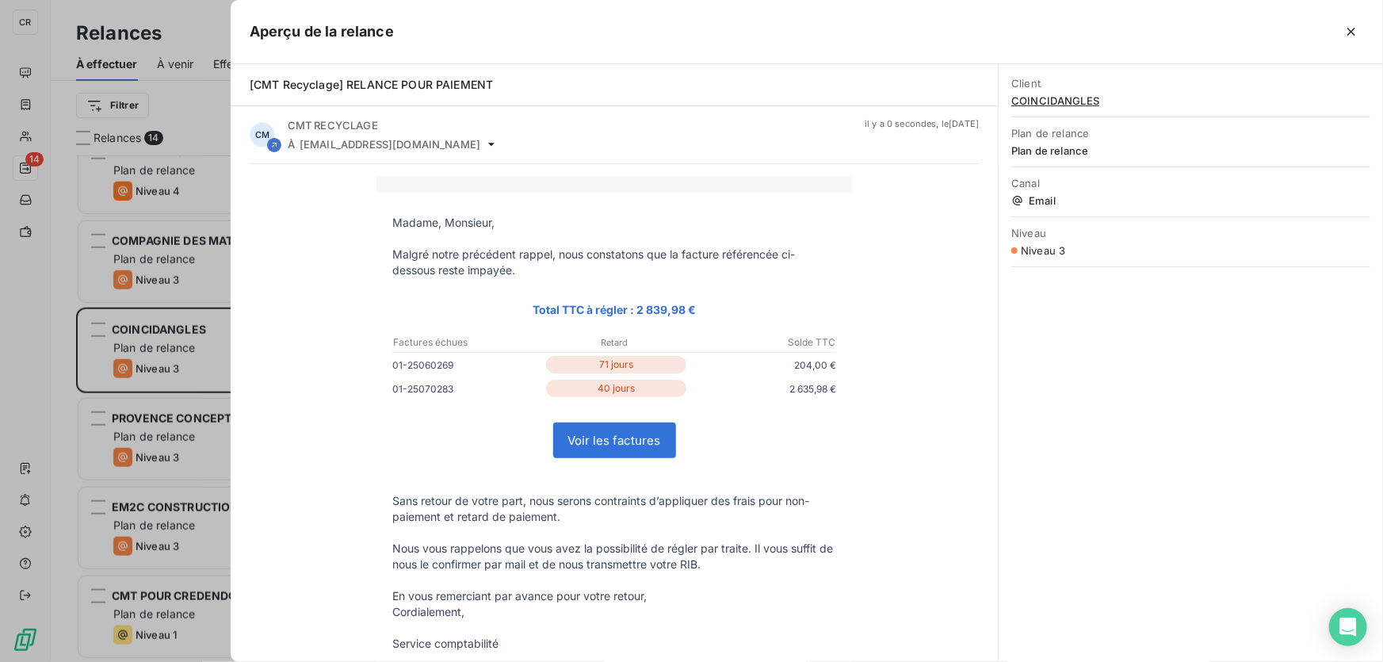
click at [606, 440] on link "Voir les factures" at bounding box center [614, 440] width 121 height 34
click at [124, 277] on div at bounding box center [691, 331] width 1383 height 662
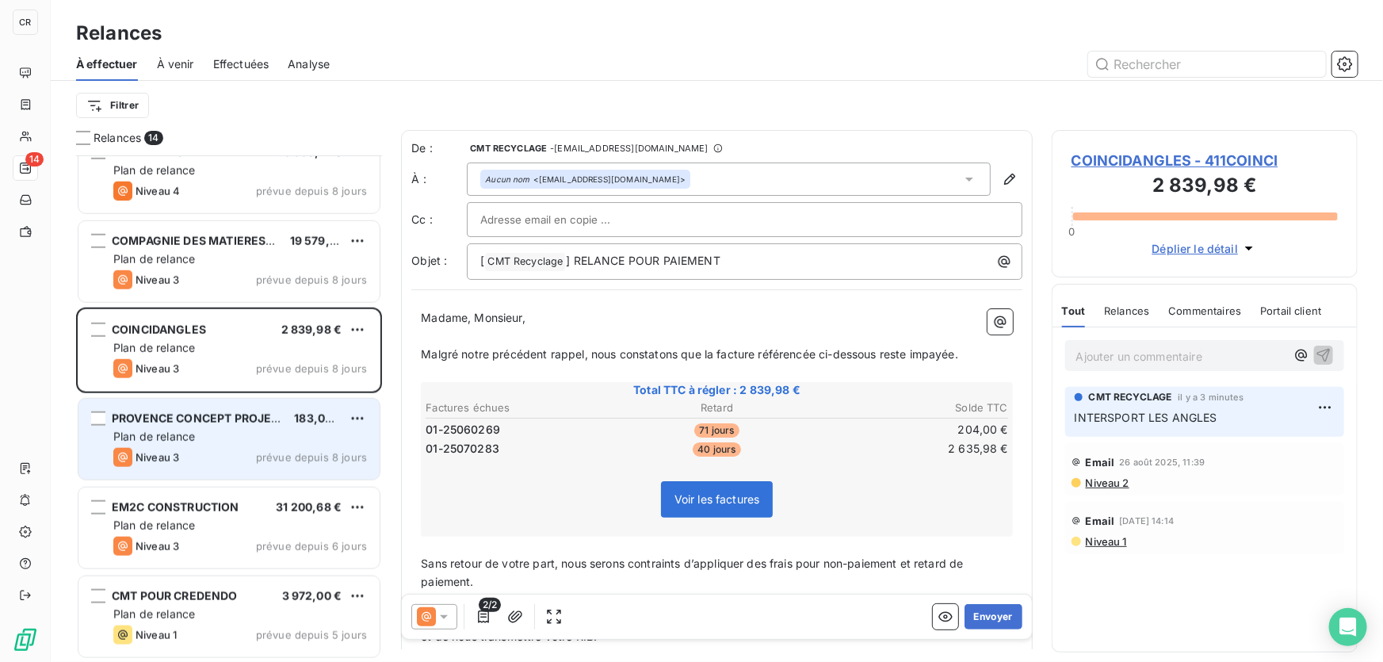
click at [184, 449] on div "Niveau 3 prévue depuis 8 jours" at bounding box center [240, 457] width 254 height 19
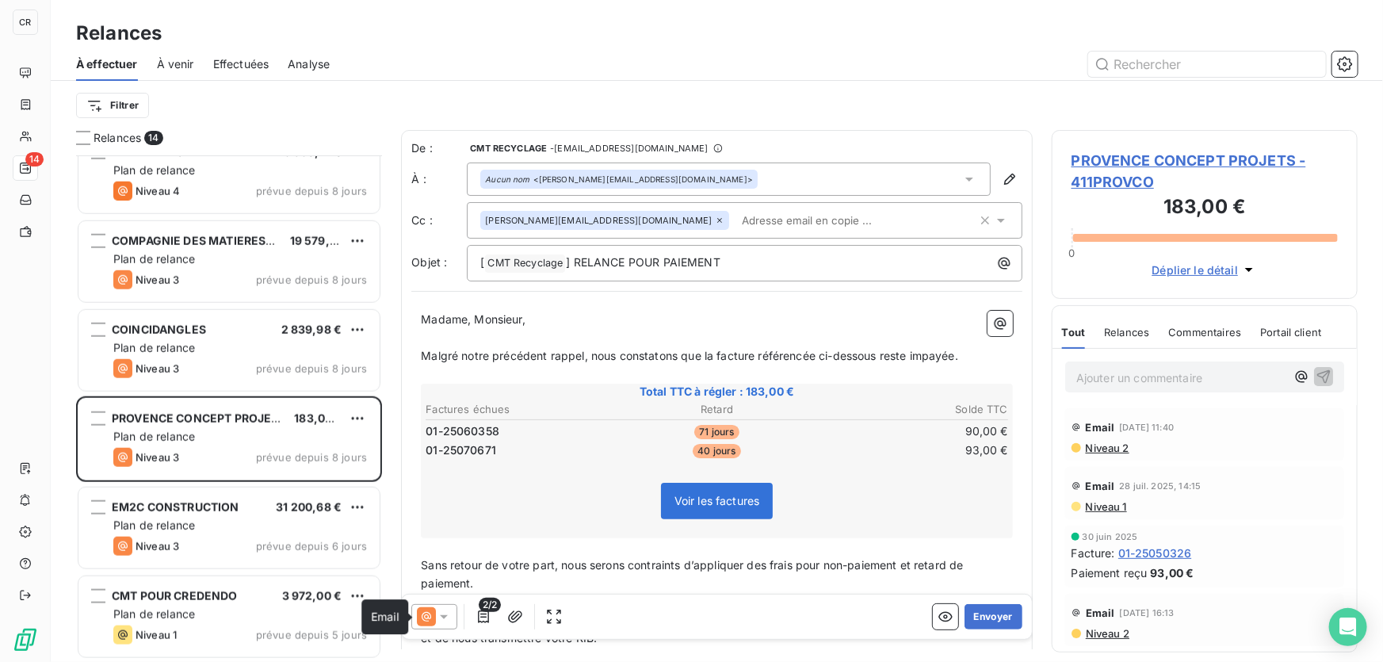
click at [434, 617] on icon at bounding box center [426, 616] width 19 height 19
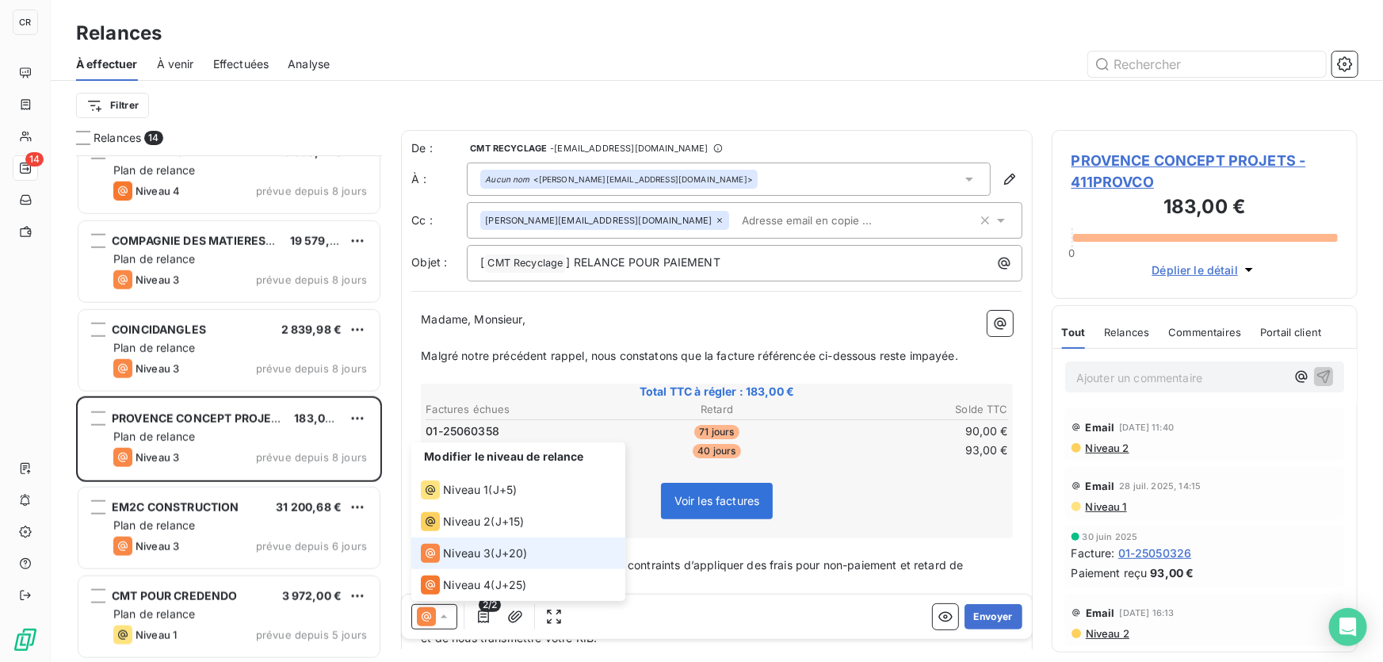
click at [510, 555] on span "J+20 )" at bounding box center [511, 553] width 32 height 16
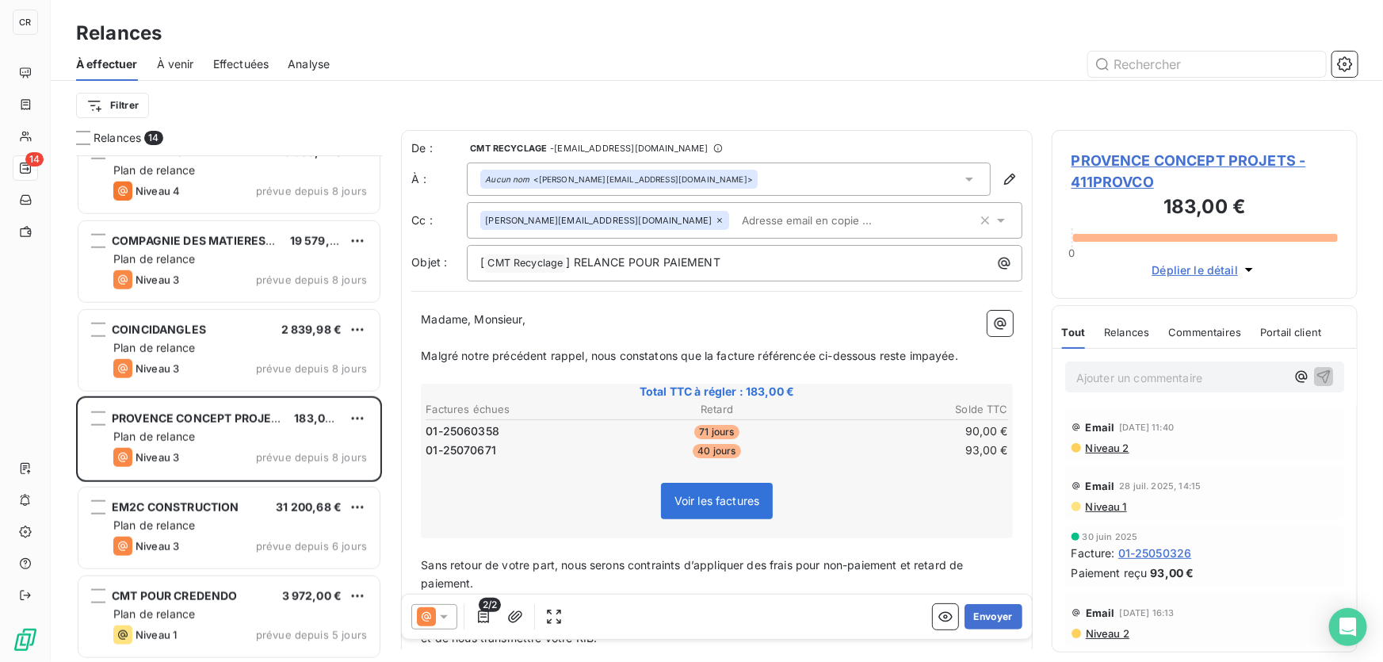
drag, startPoint x: 968, startPoint y: 617, endPoint x: 743, endPoint y: 442, distance: 284.7
click at [743, 442] on div "De : CMT RECYCLAGE - [EMAIL_ADDRESS][DOMAIN_NAME] À : Aucun nom <[PERSON_NAME][…" at bounding box center [717, 389] width 632 height 519
click at [713, 360] on span "Malgré notre précédent rappel, nous constatons que la facture référencée ci-des…" at bounding box center [689, 355] width 537 height 13
click at [970, 354] on span "Malgré notre précédent rappel, nous constatons que les factures référencées ci-…" at bounding box center [698, 355] width 554 height 13
click at [923, 354] on span "Malgré notre précédent rappel, nous constatons que les factures référencées ci-…" at bounding box center [701, 355] width 560 height 13
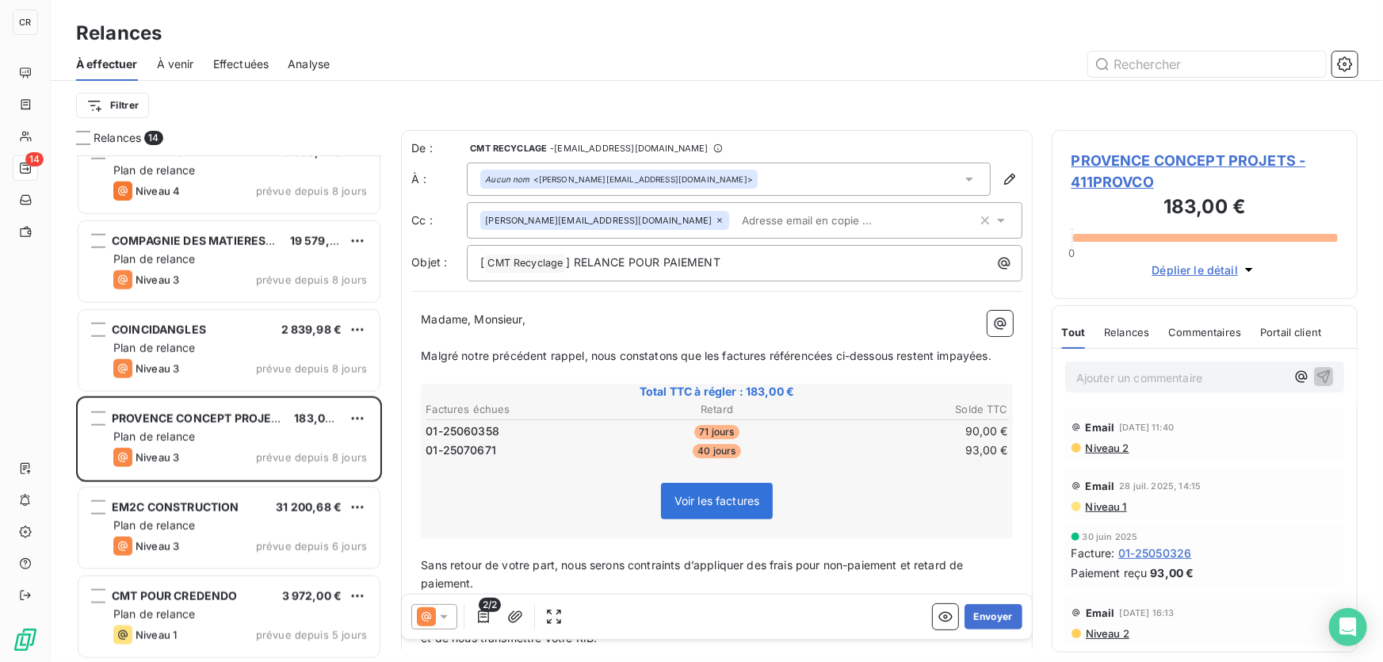
drag, startPoint x: 997, startPoint y: 616, endPoint x: 645, endPoint y: 544, distance: 359.2
click at [645, 544] on div "De : CMT RECYCLAGE - [EMAIL_ADDRESS][DOMAIN_NAME] À : Aucun nom <[PERSON_NAME][…" at bounding box center [717, 389] width 632 height 519
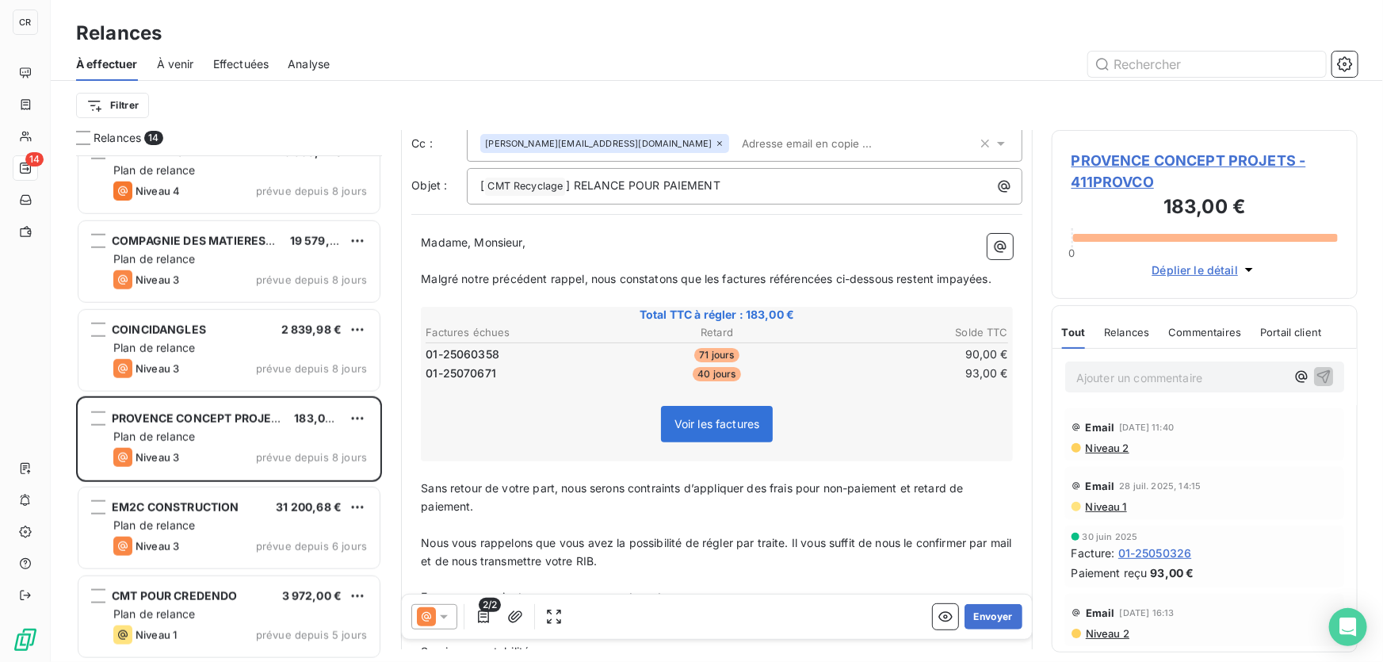
scroll to position [231, 0]
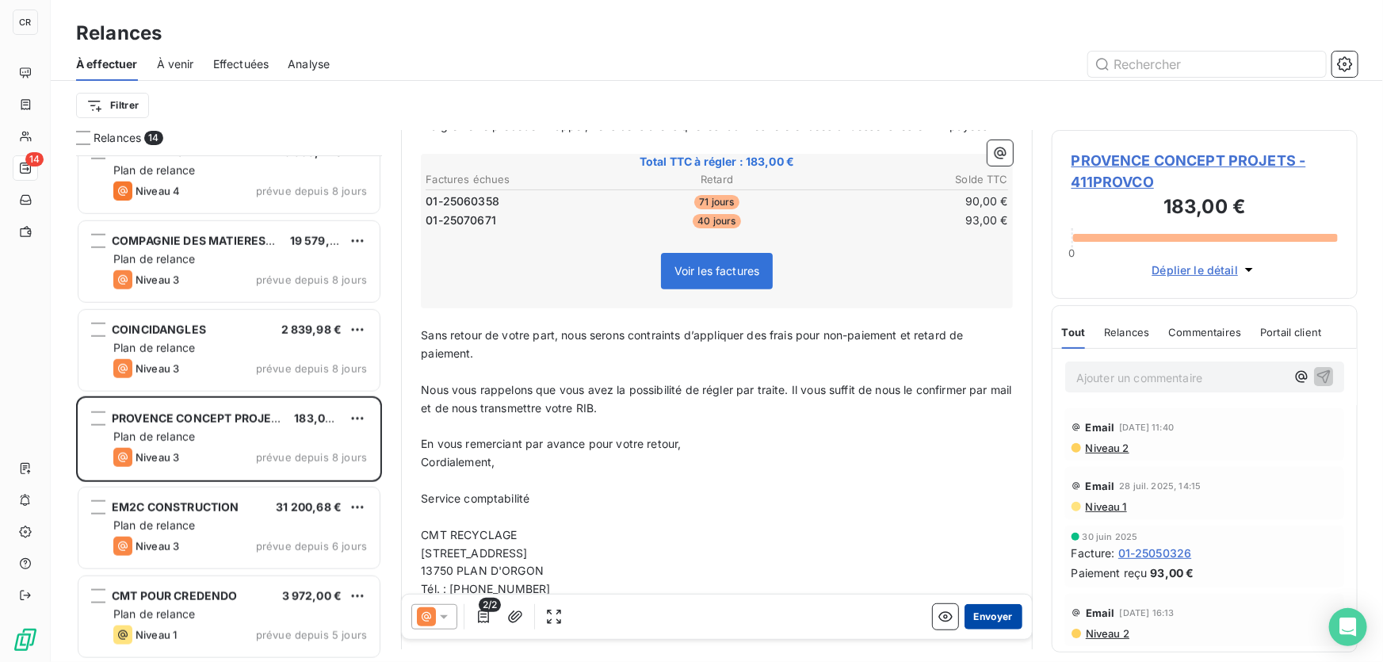
click at [983, 617] on button "Envoyer" at bounding box center [994, 616] width 58 height 25
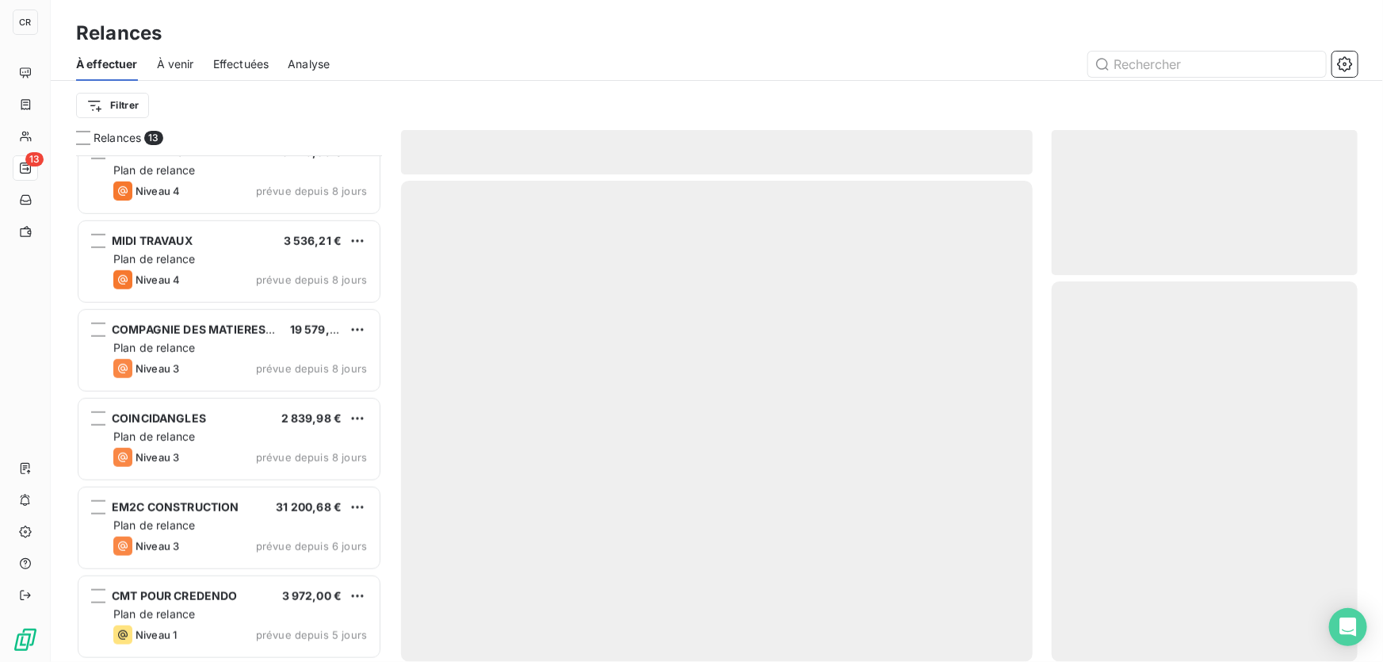
scroll to position [647, 0]
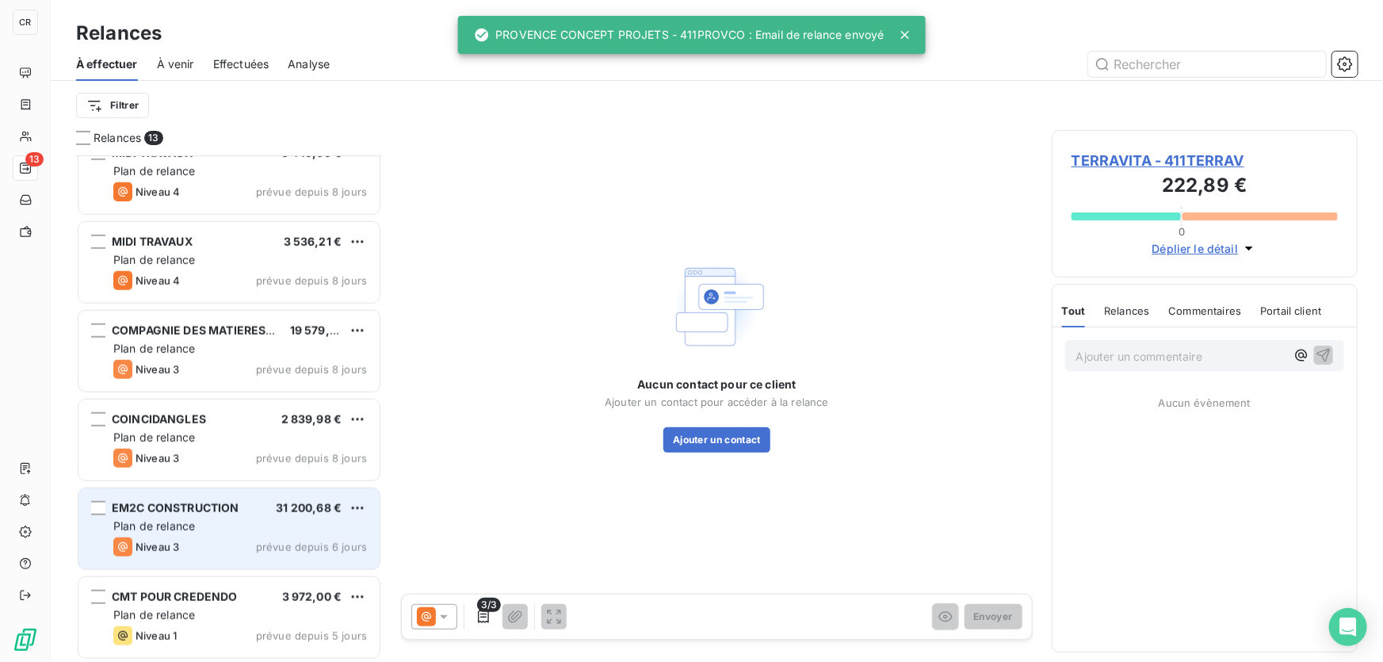
click at [185, 515] on div "EM2C CONSTRUCTION 31 200,68 € Plan de relance Niveau 3 prévue depuis 6 jours" at bounding box center [228, 528] width 301 height 81
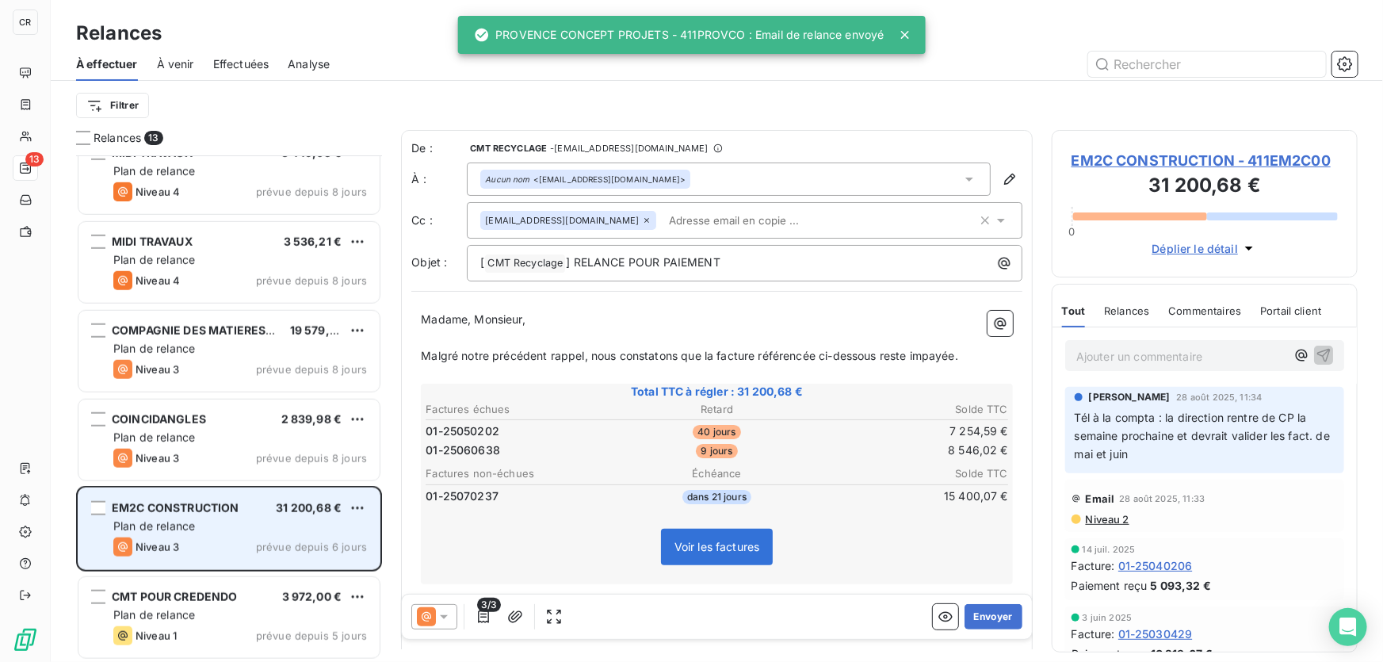
scroll to position [648, 0]
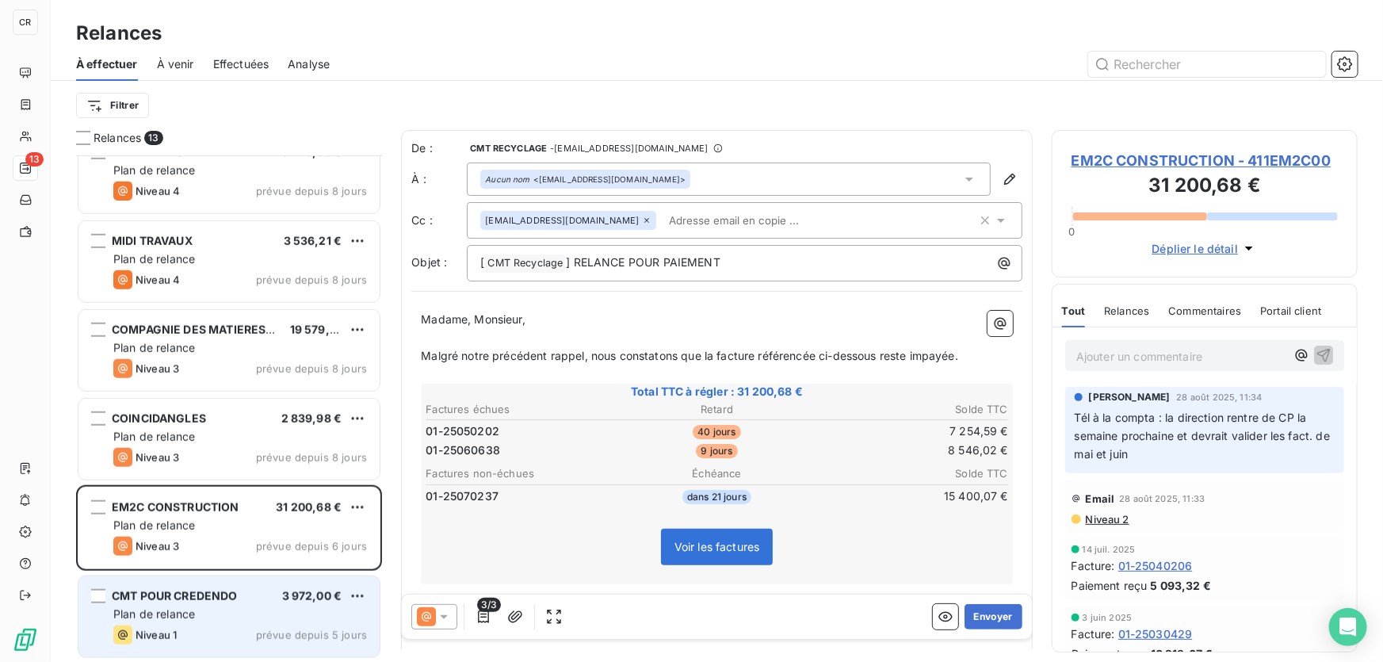
click at [270, 598] on div "CMT POUR CREDENDO 3 972,00 €" at bounding box center [240, 596] width 254 height 14
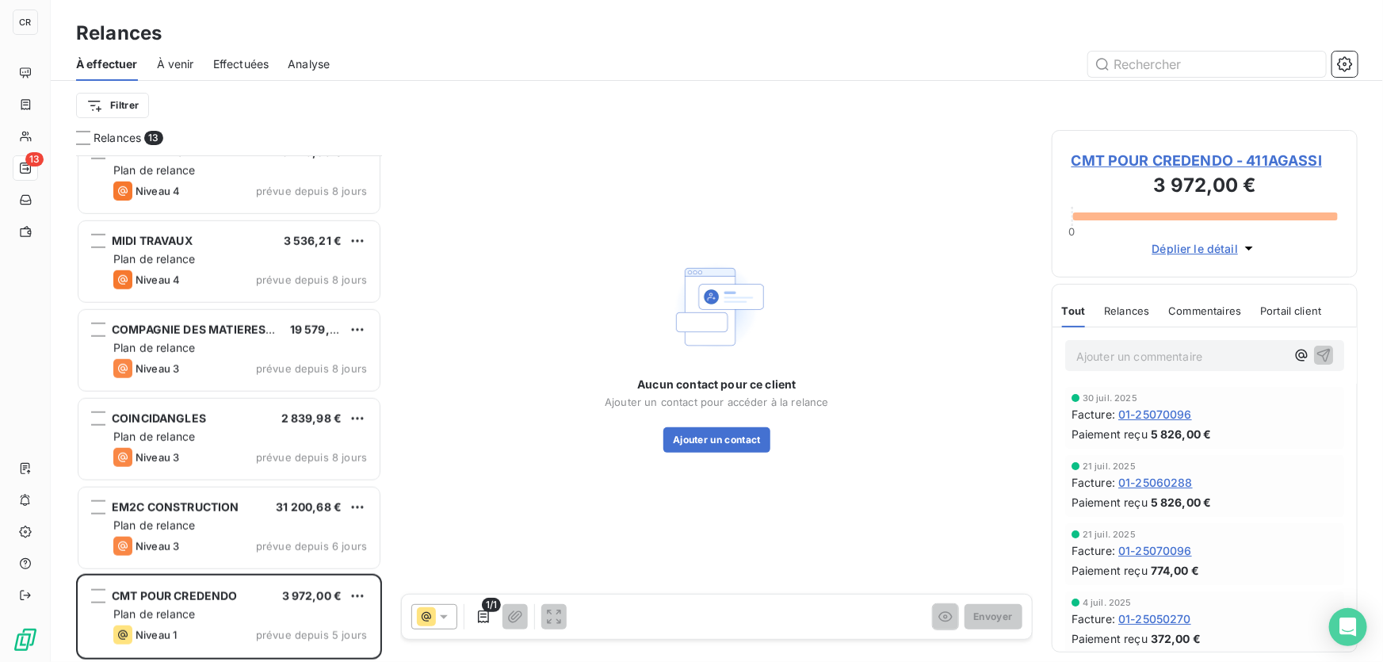
click at [1254, 160] on span "CMT POUR CREDENDO - 411AGASSI" at bounding box center [1205, 160] width 266 height 21
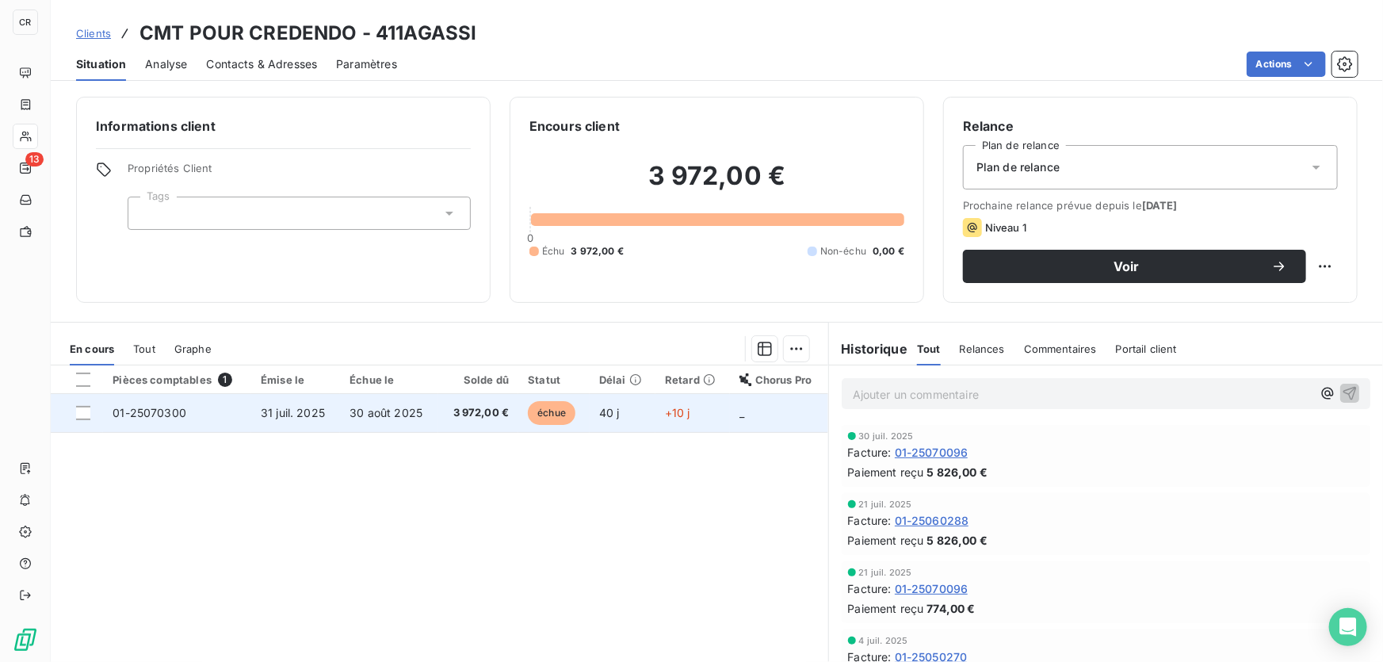
click at [378, 412] on span "30 août 2025" at bounding box center [386, 412] width 73 height 13
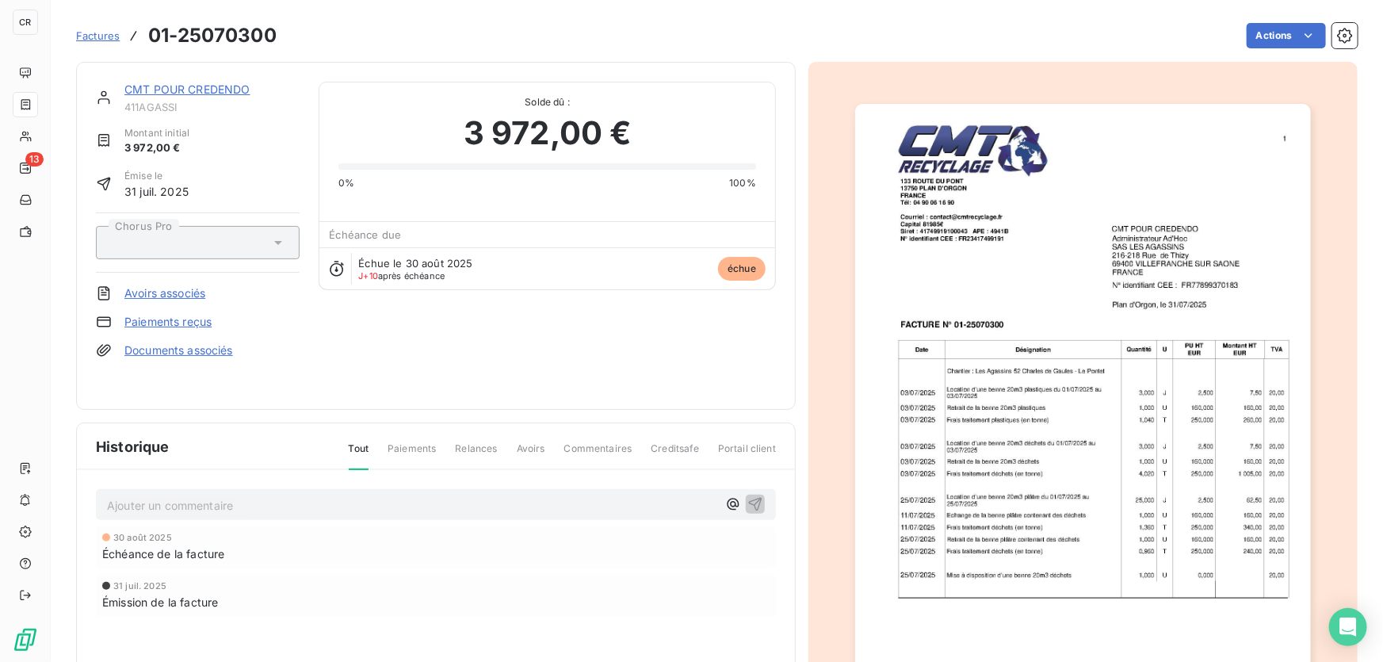
click at [1162, 234] on img "button" at bounding box center [1083, 426] width 456 height 645
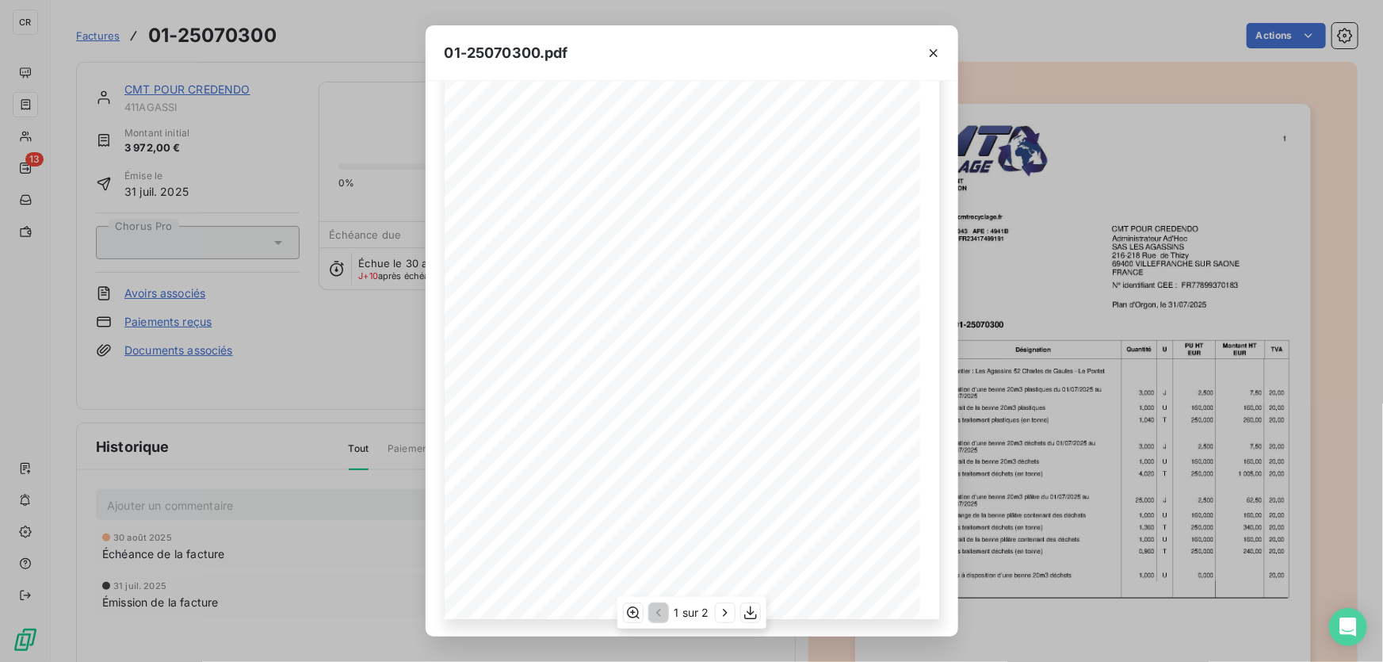
scroll to position [154, 0]
click at [934, 53] on icon "button" at bounding box center [934, 53] width 8 height 8
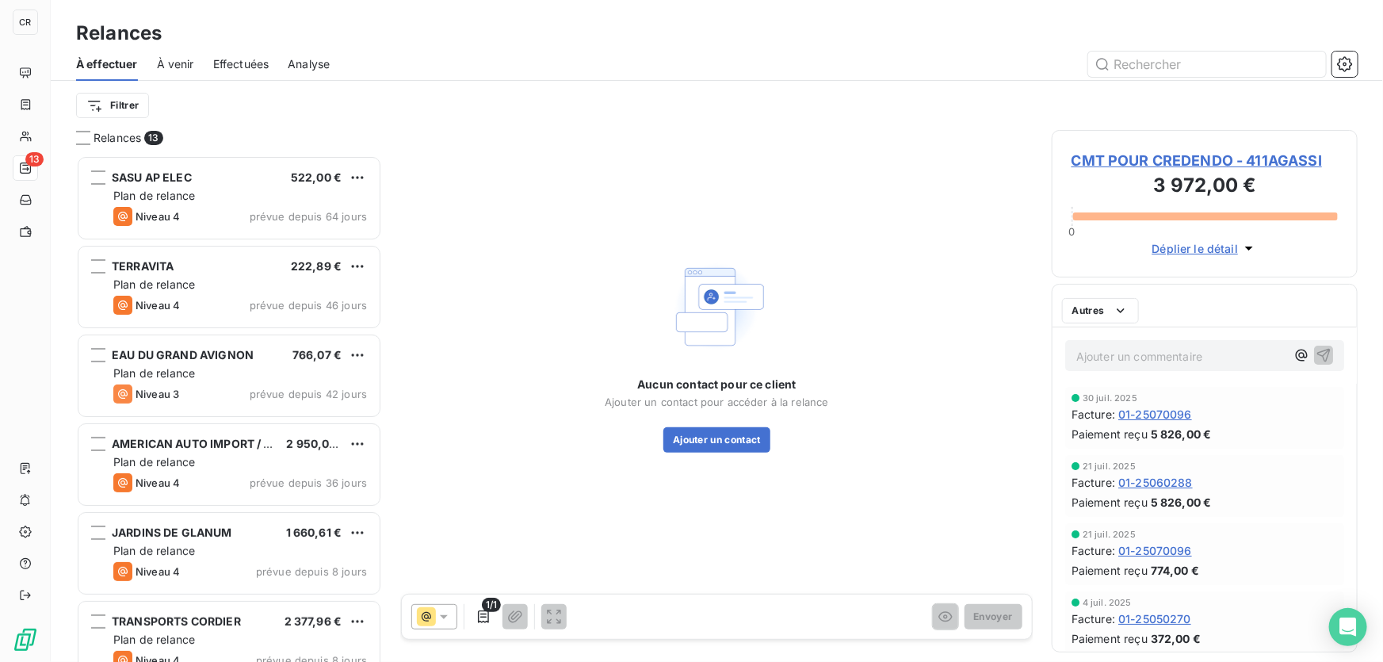
scroll to position [496, 295]
click at [1172, 159] on span "CMT POUR CREDENDO - 411AGASSI" at bounding box center [1205, 160] width 266 height 21
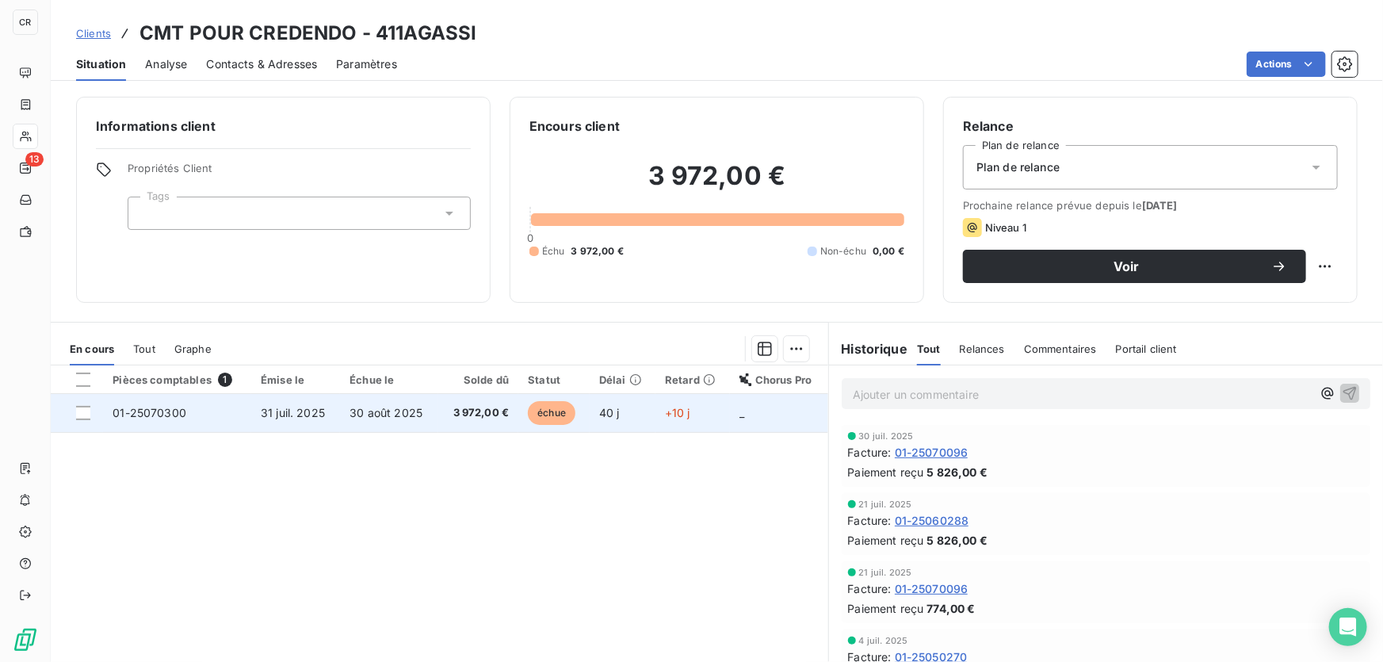
click at [576, 407] on td "échue" at bounding box center [553, 413] width 71 height 38
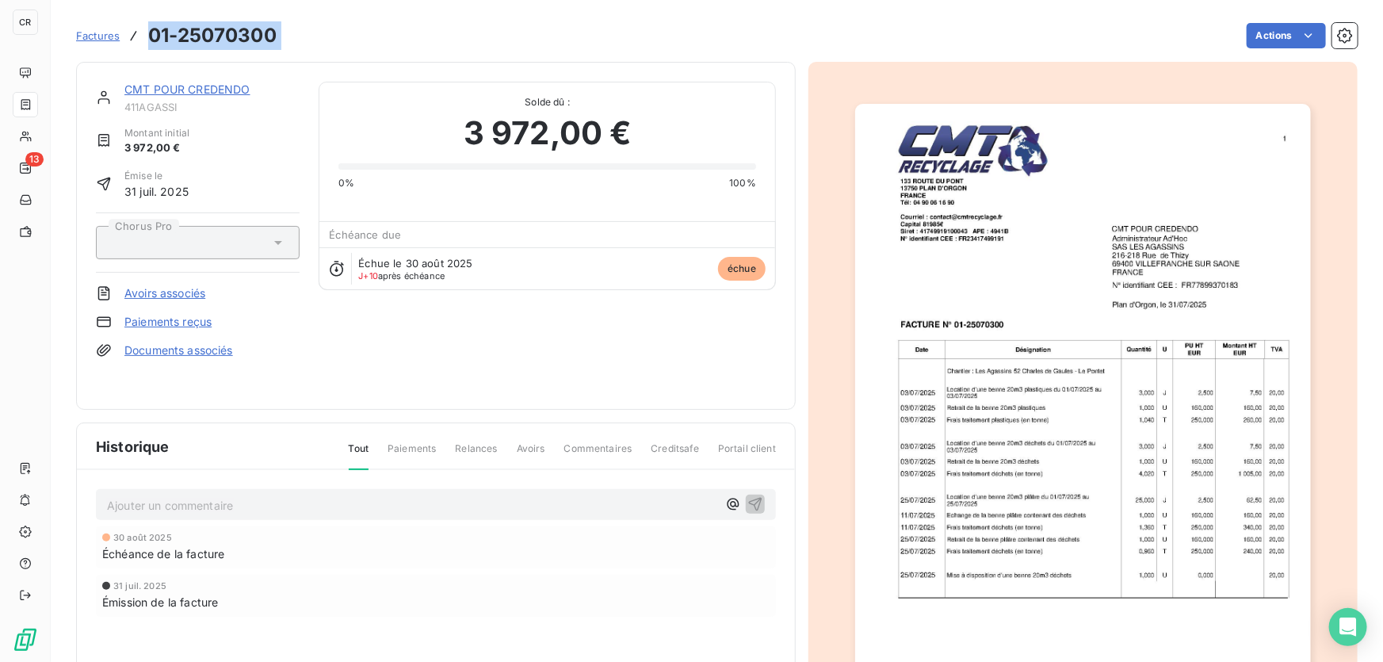
drag, startPoint x: 286, startPoint y: 40, endPoint x: 132, endPoint y: 29, distance: 154.2
click at [132, 29] on div "Factures 01-25070300 Actions" at bounding box center [717, 35] width 1282 height 33
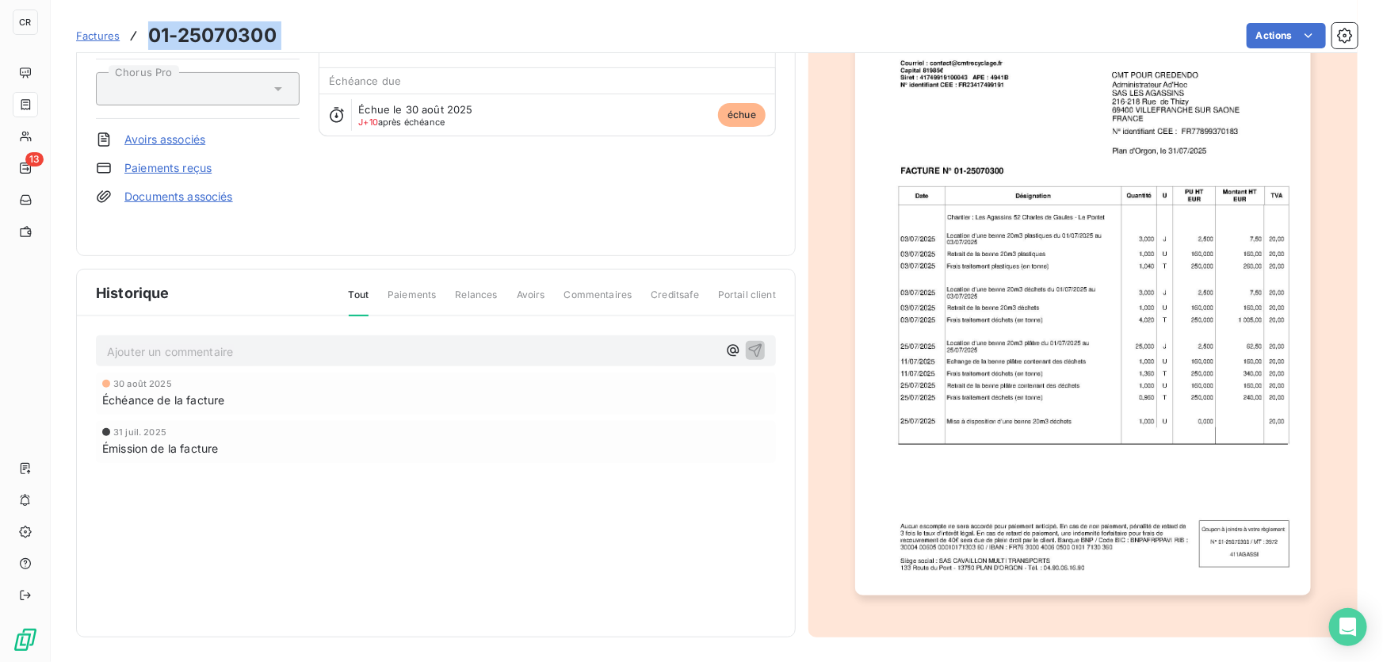
click at [1231, 549] on img "button" at bounding box center [1083, 272] width 456 height 645
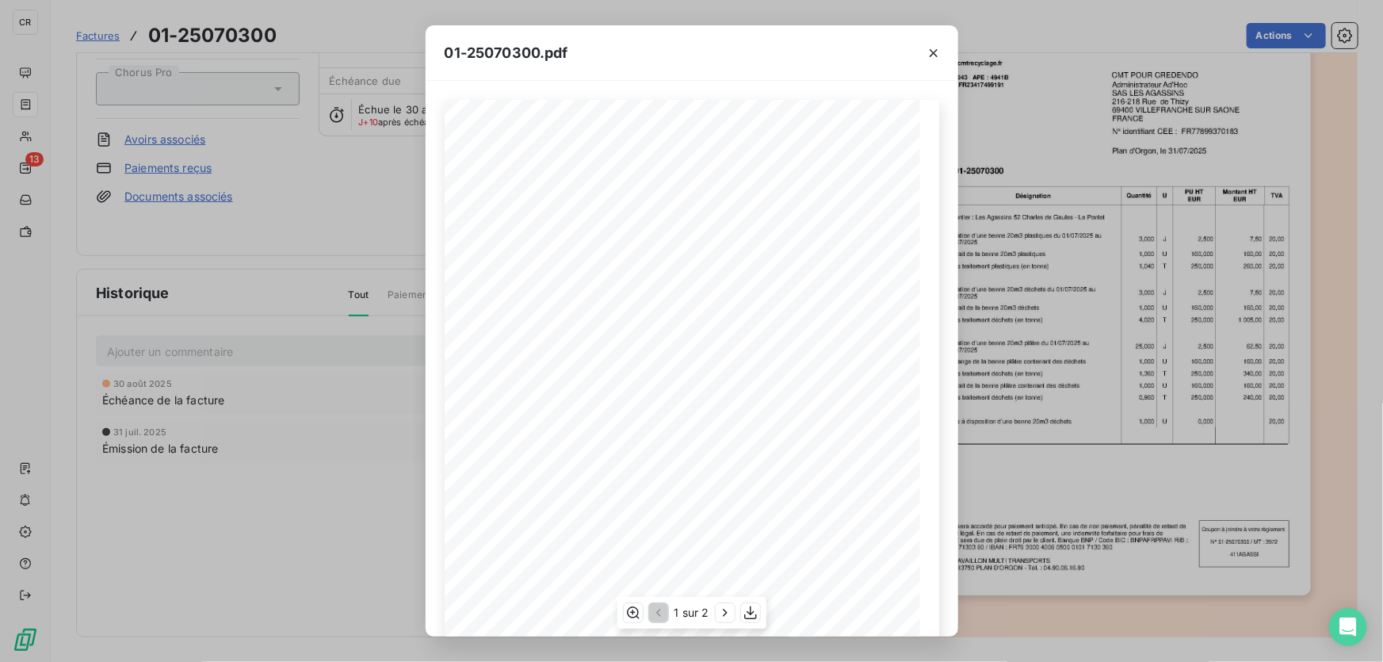
scroll to position [154, 0]
click at [229, 475] on div "01-25070300.pdf CMT POUR CREDENDO Administrateur Ad'Hoc SAS LES AGASSINS [STREE…" at bounding box center [691, 331] width 1383 height 662
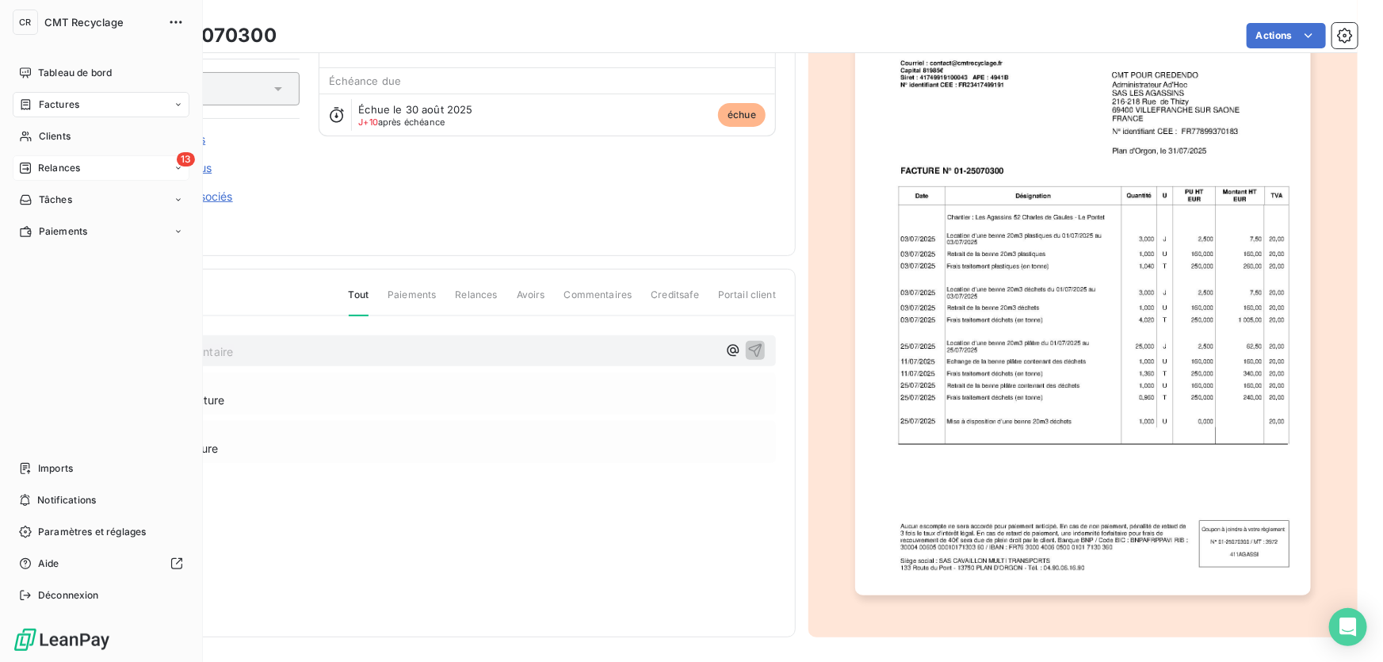
click at [34, 161] on div "Relances" at bounding box center [49, 168] width 61 height 14
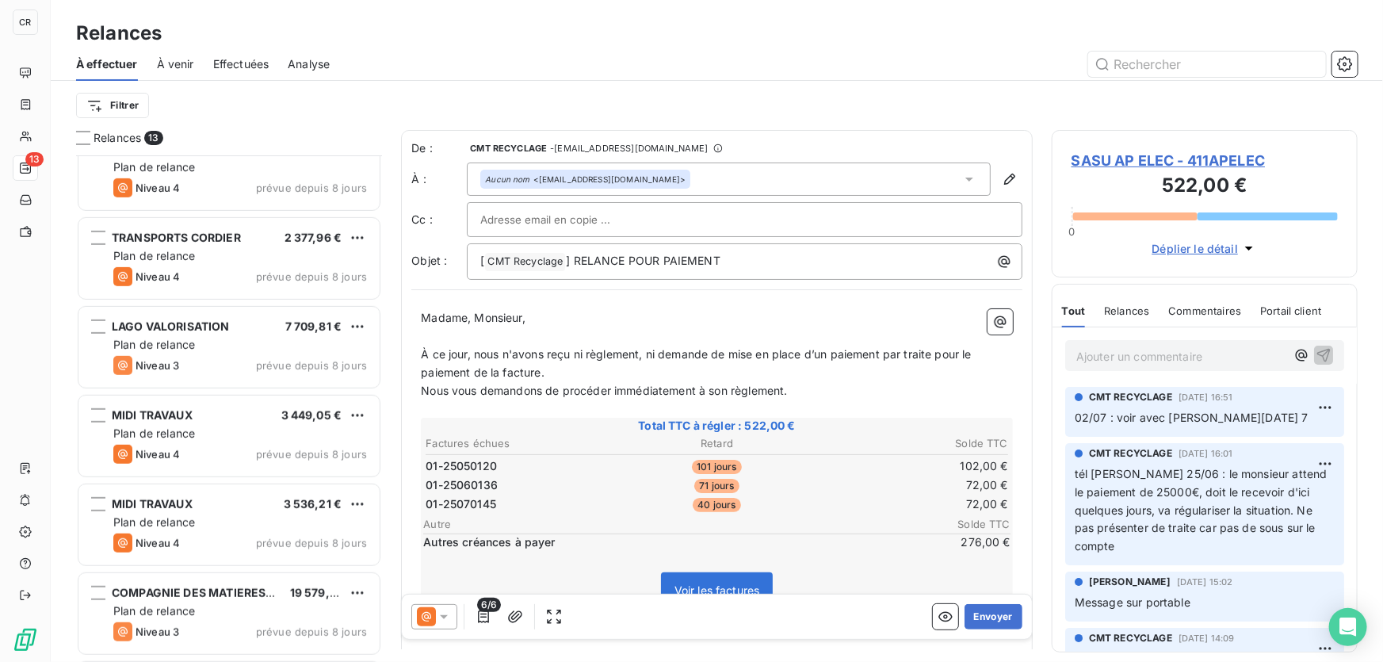
scroll to position [461, 0]
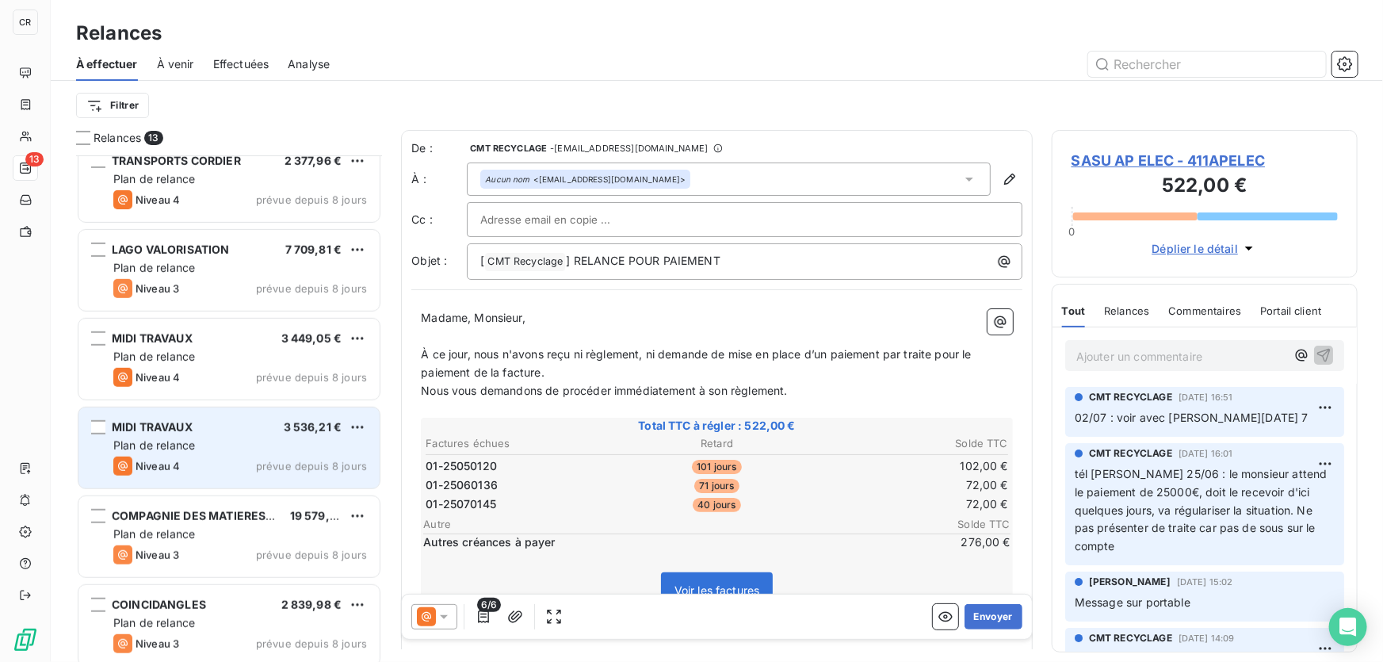
click at [159, 430] on span "MIDI TRAVAUX" at bounding box center [152, 426] width 81 height 13
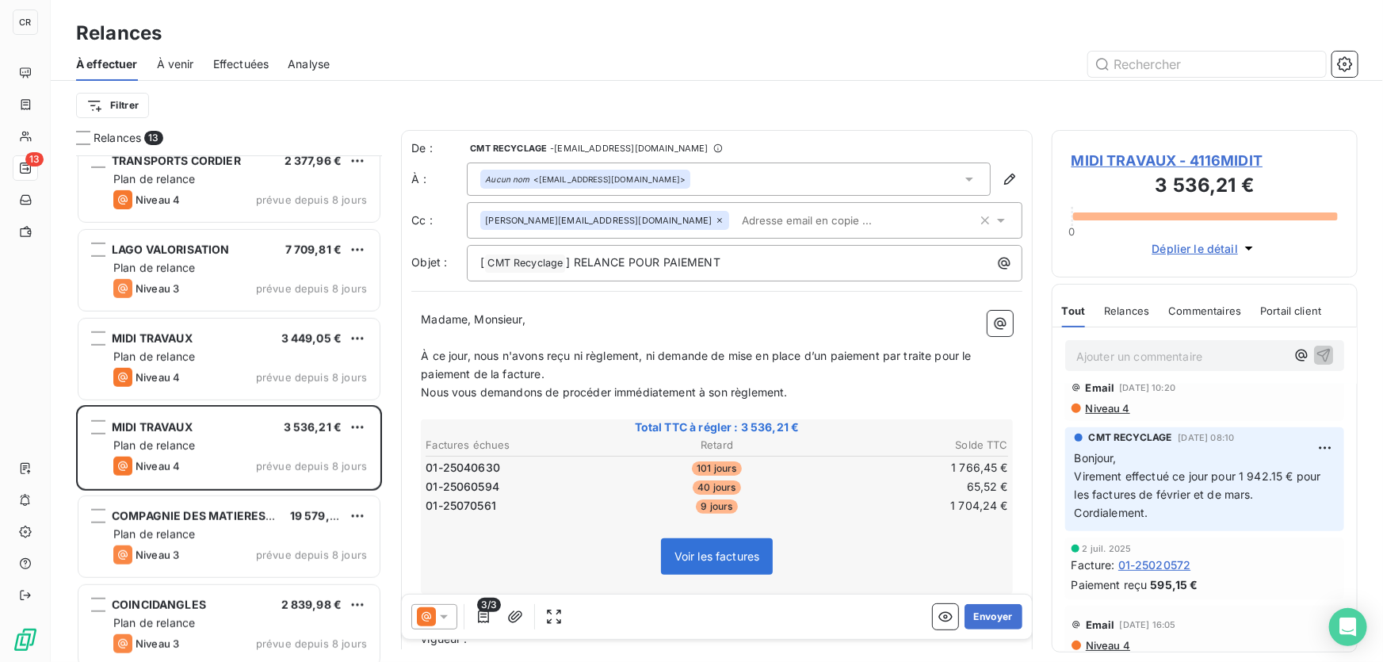
scroll to position [153, 0]
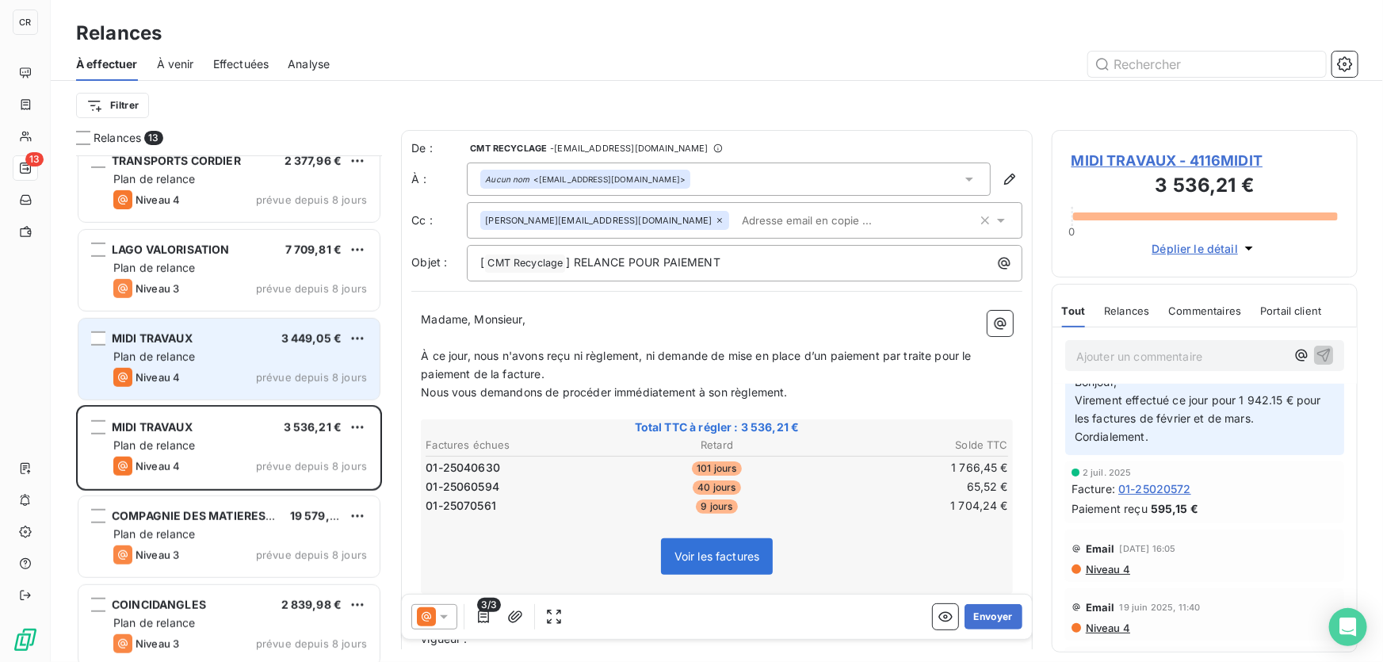
click at [166, 373] on span "Niveau 4" at bounding box center [158, 377] width 44 height 13
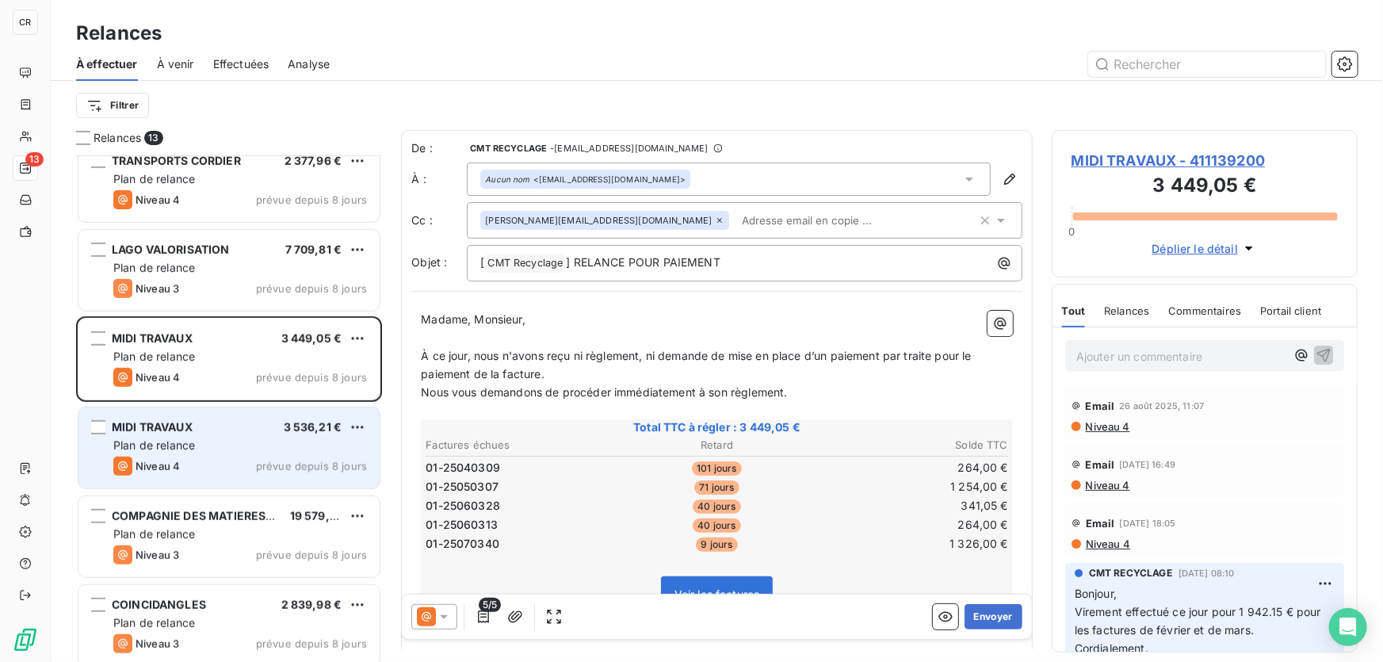
click at [285, 469] on span "prévue depuis 8 jours" at bounding box center [311, 466] width 111 height 13
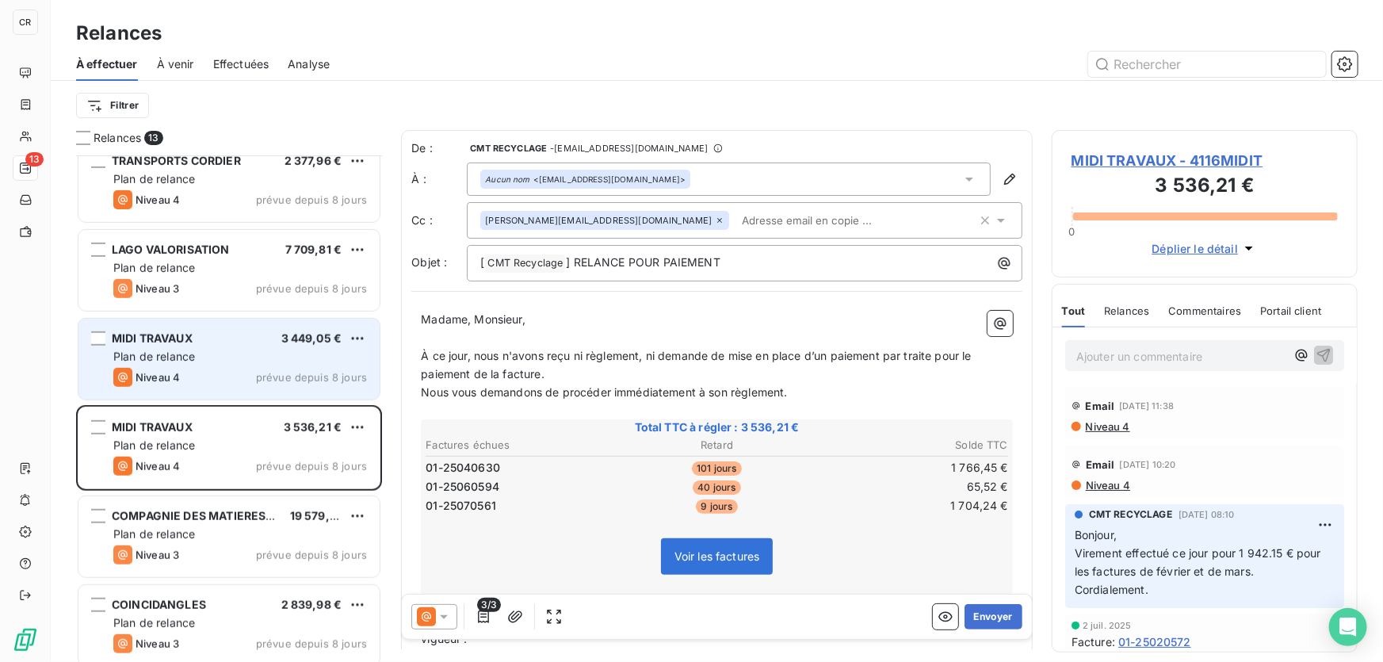
click at [186, 341] on span "MIDI TRAVAUX" at bounding box center [152, 337] width 81 height 13
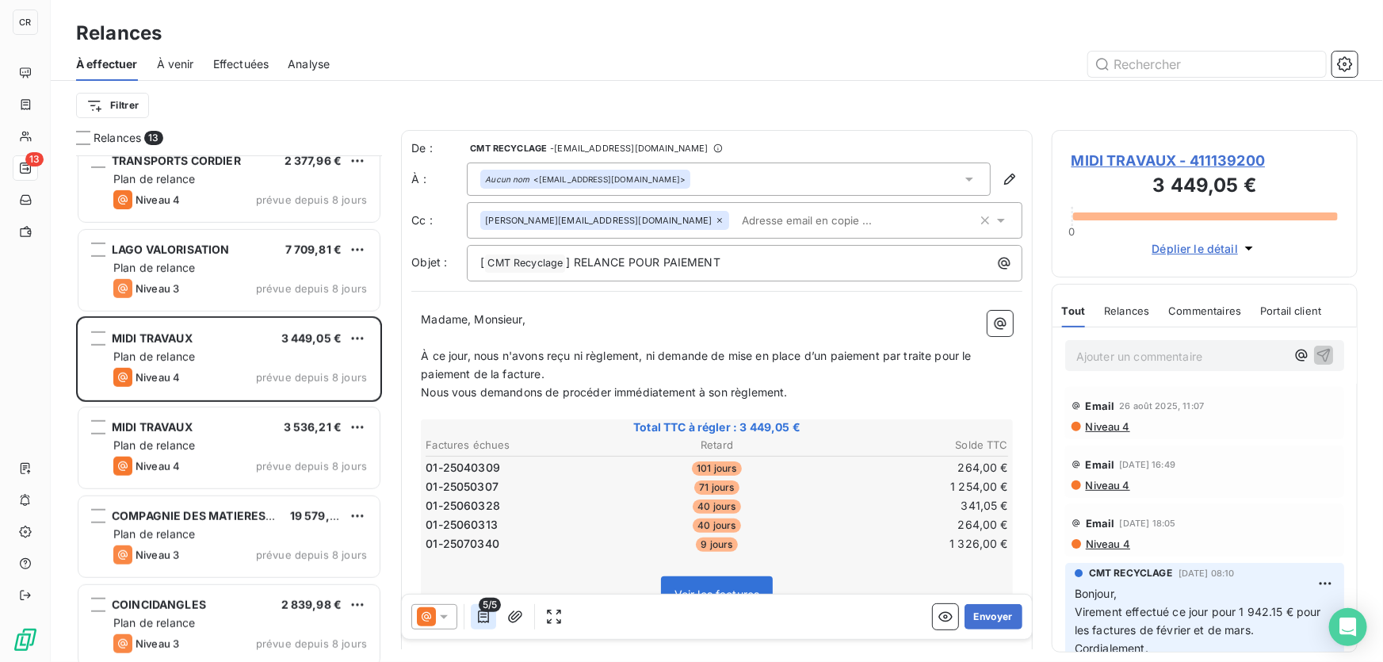
click at [482, 613] on icon "button" at bounding box center [484, 617] width 16 height 16
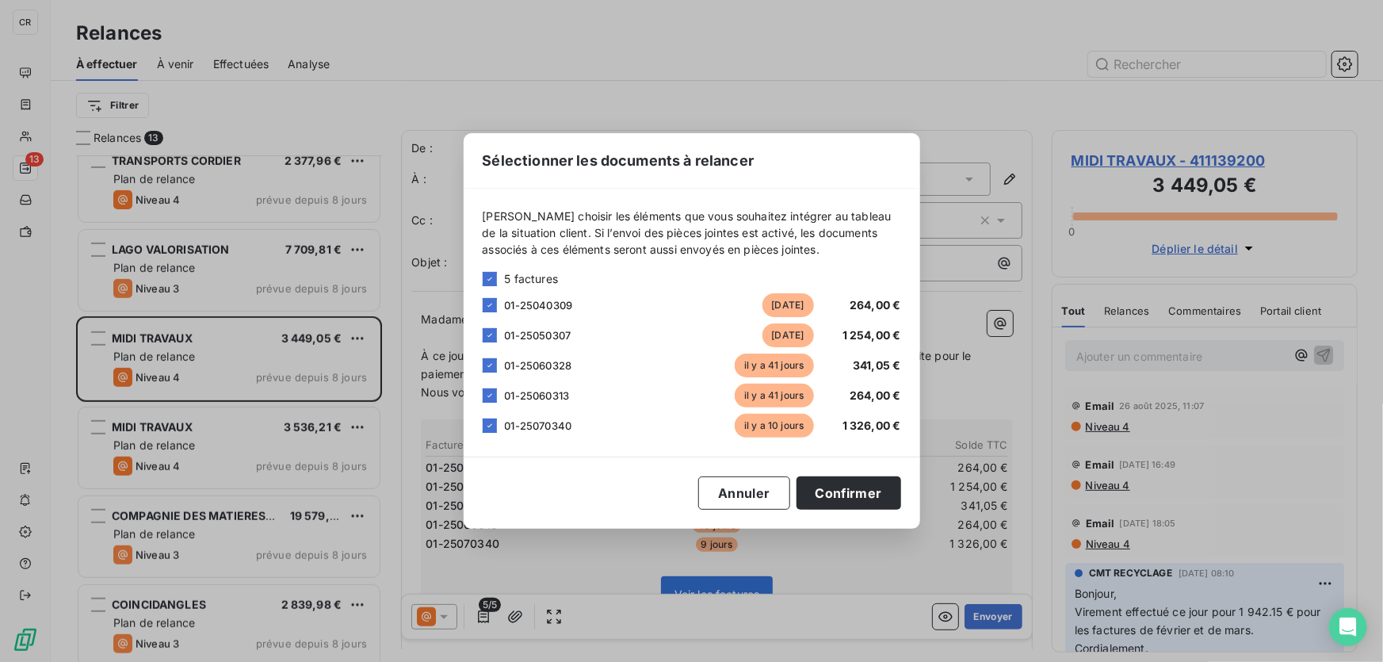
click at [497, 281] on div "5 factures" at bounding box center [692, 278] width 418 height 17
click at [492, 289] on div "5 factures 01-25040309 [DATE] 264,00 € 01-25050307 [DATE] 1 254,00 € 01-2506032…" at bounding box center [692, 353] width 418 height 167
click at [493, 277] on icon at bounding box center [490, 279] width 10 height 10
click at [483, 369] on div at bounding box center [490, 365] width 14 height 14
click at [487, 393] on div at bounding box center [490, 395] width 14 height 14
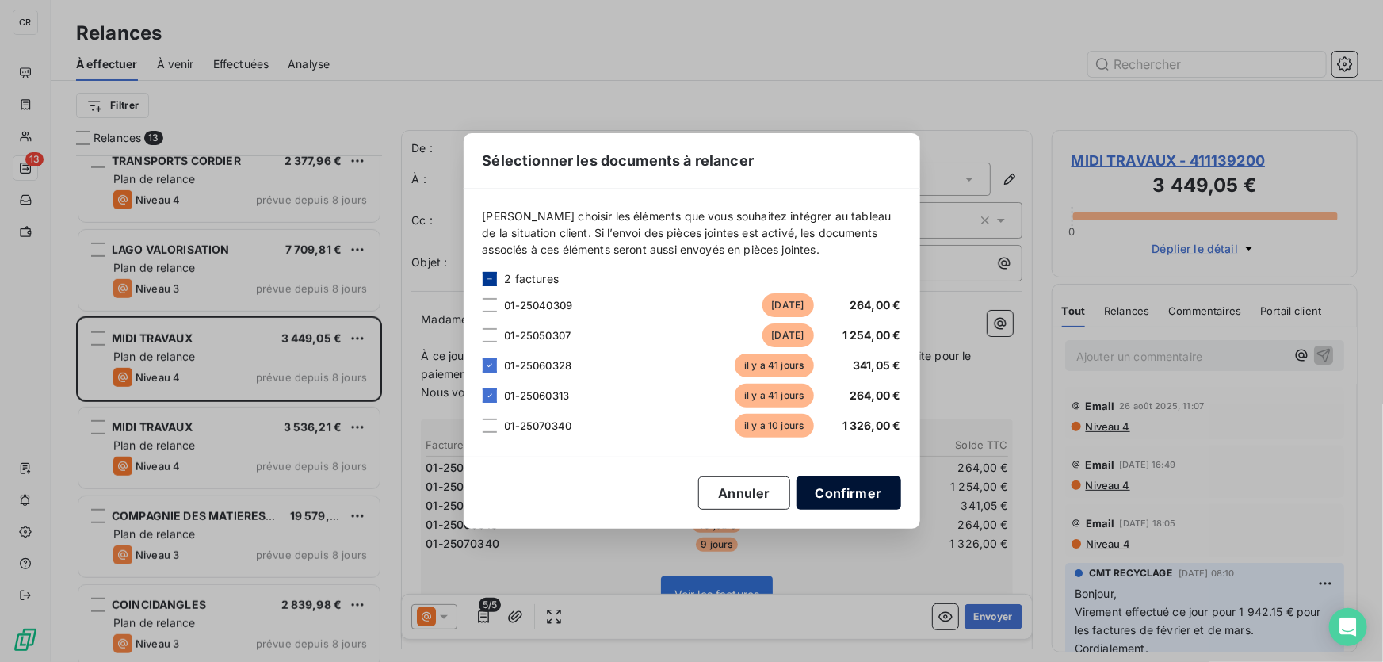
click at [838, 502] on button "Confirmer" at bounding box center [849, 492] width 105 height 33
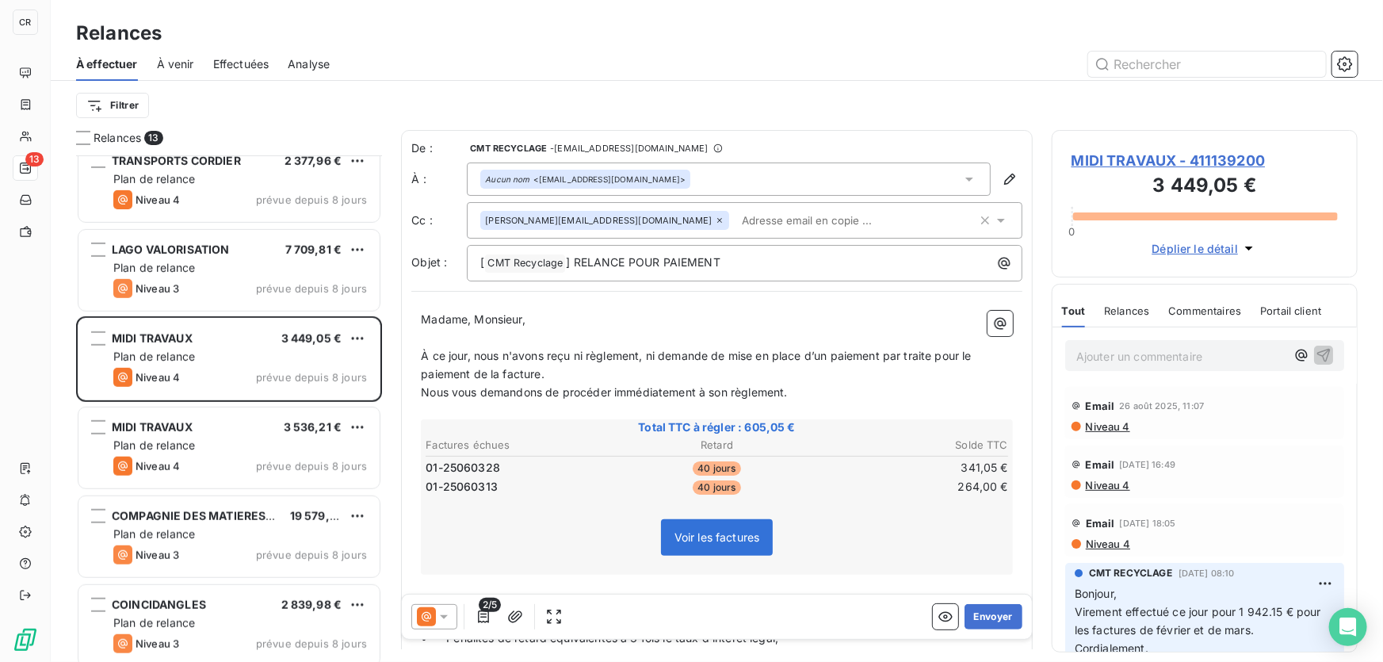
click at [1120, 350] on p "Ajouter un commentaire ﻿" at bounding box center [1180, 356] width 209 height 20
click at [1316, 354] on icon "button" at bounding box center [1324, 354] width 16 height 16
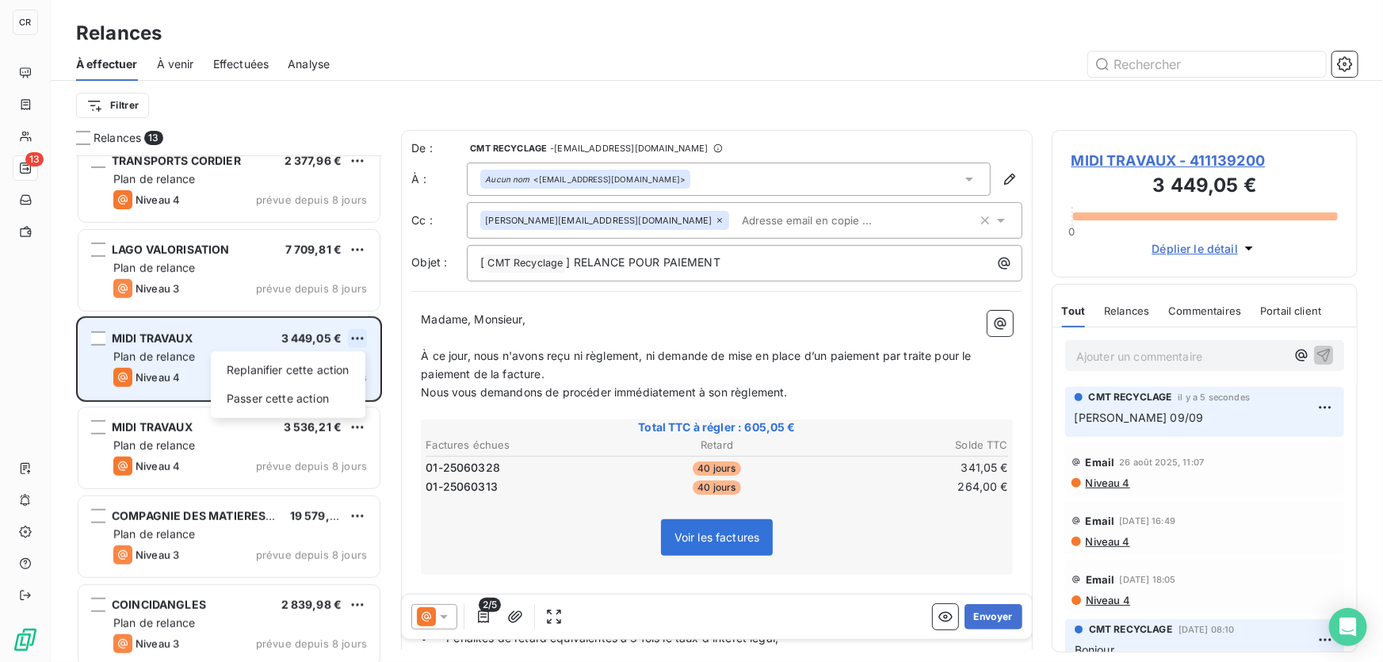
click at [355, 334] on html "CR 13 Relances À effectuer À venir Effectuées Analyse Filtrer Relances 13 JARDI…" at bounding box center [691, 331] width 1383 height 662
click at [327, 395] on div "Passer cette action" at bounding box center [288, 398] width 142 height 25
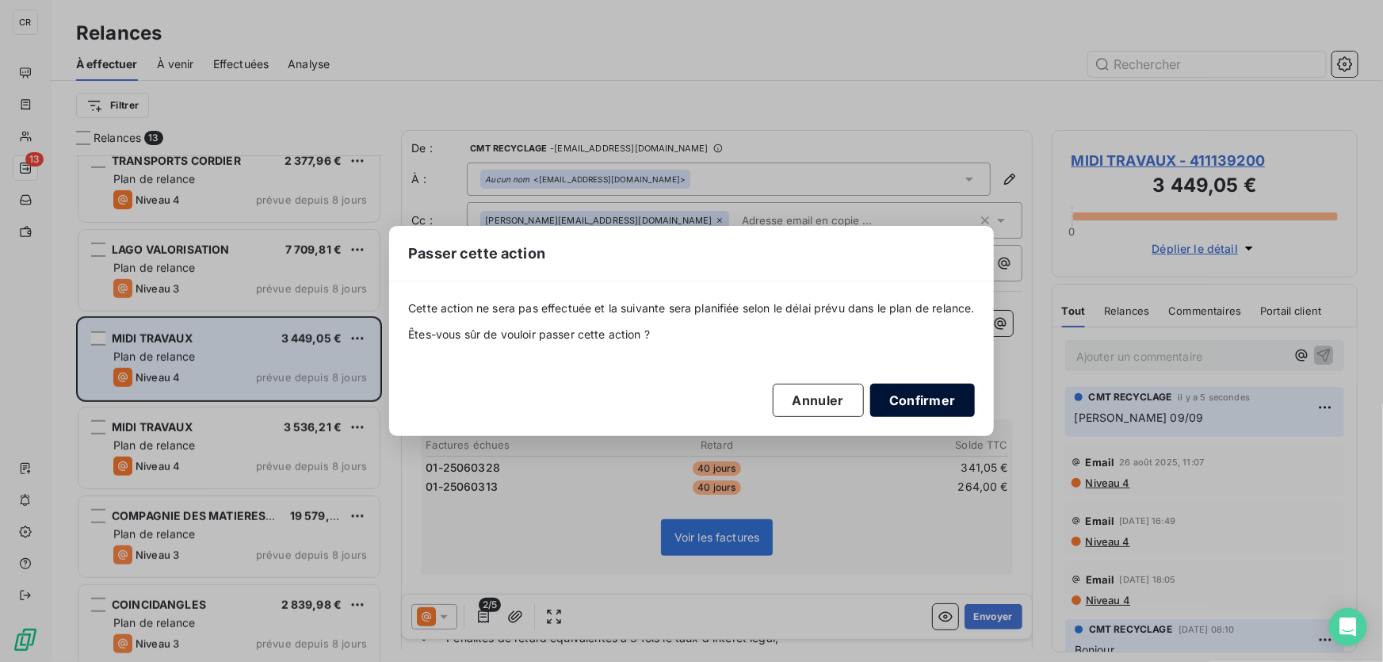
click at [911, 384] on button "Confirmer" at bounding box center [922, 400] width 105 height 33
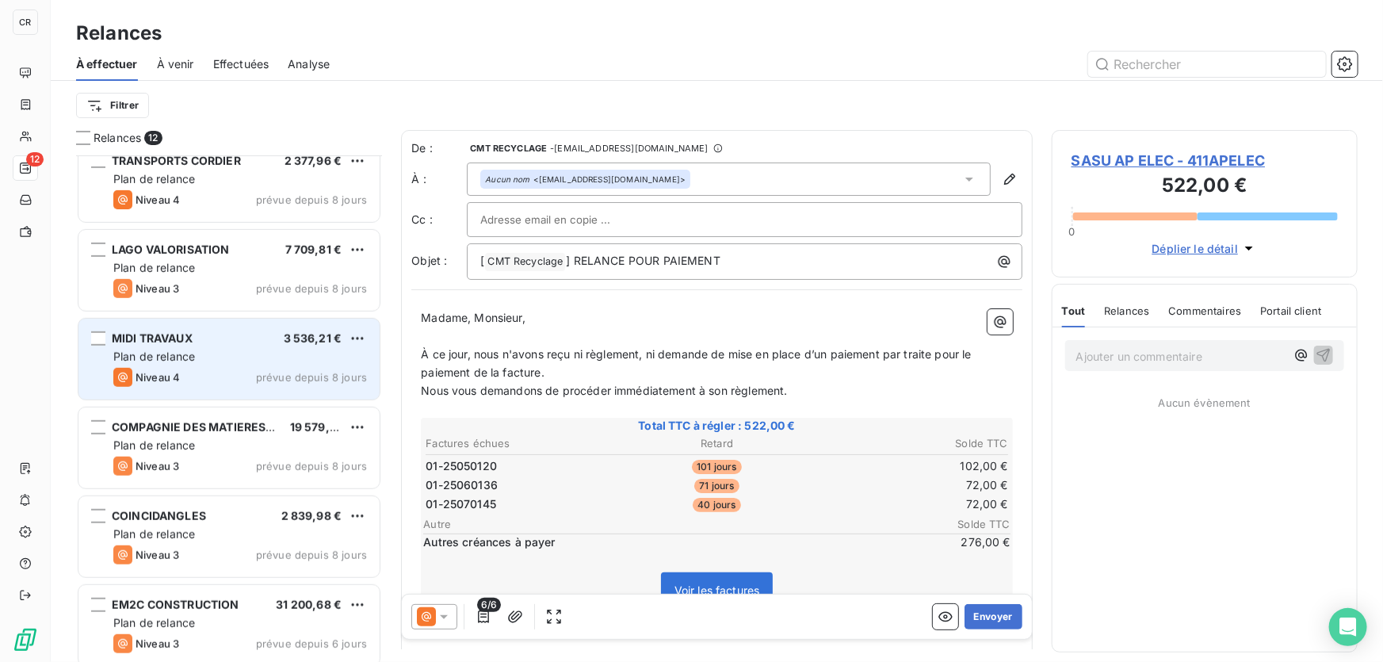
click at [182, 356] on span "Plan de relance" at bounding box center [154, 356] width 82 height 13
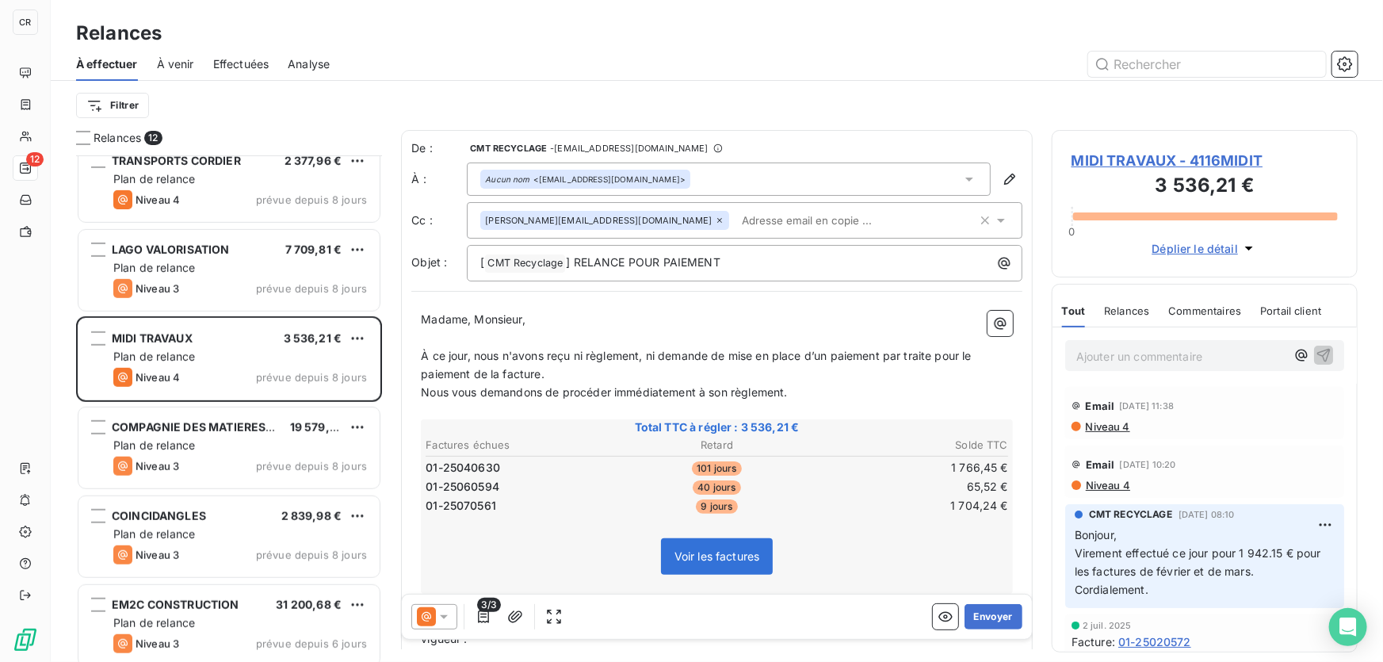
click at [1126, 356] on p "Ajouter un commentaire ﻿" at bounding box center [1180, 356] width 209 height 20
click at [1320, 348] on icon "button" at bounding box center [1324, 354] width 16 height 16
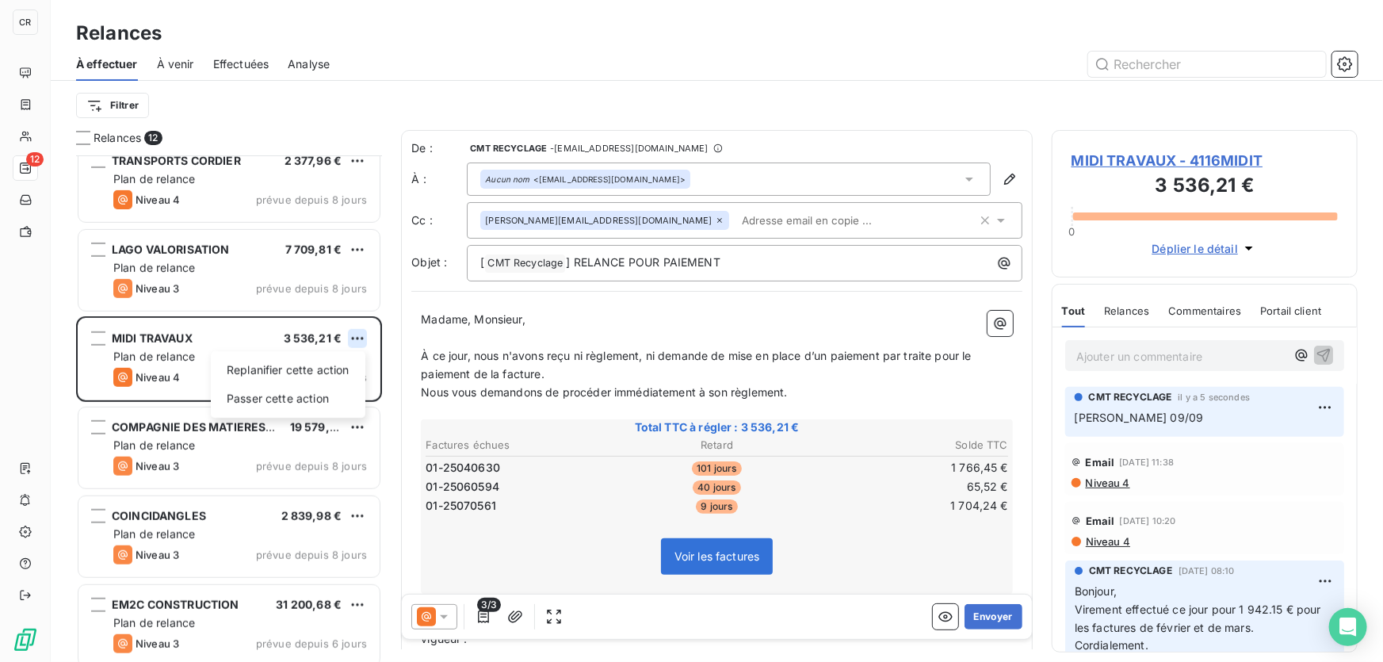
click at [356, 338] on html "CR 12 Relances À effectuer À venir Effectuées Analyse Filtrer Relances 12 JARDI…" at bounding box center [691, 331] width 1383 height 662
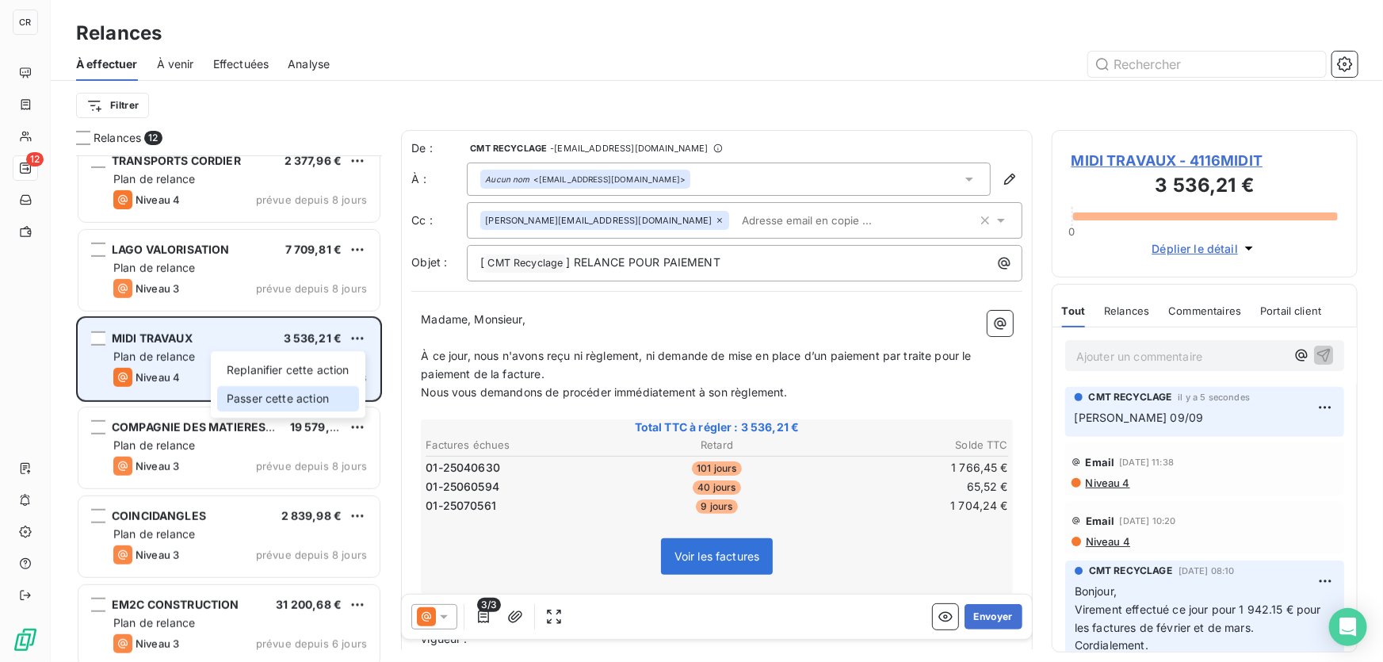
click at [305, 396] on div "Passer cette action" at bounding box center [288, 398] width 142 height 25
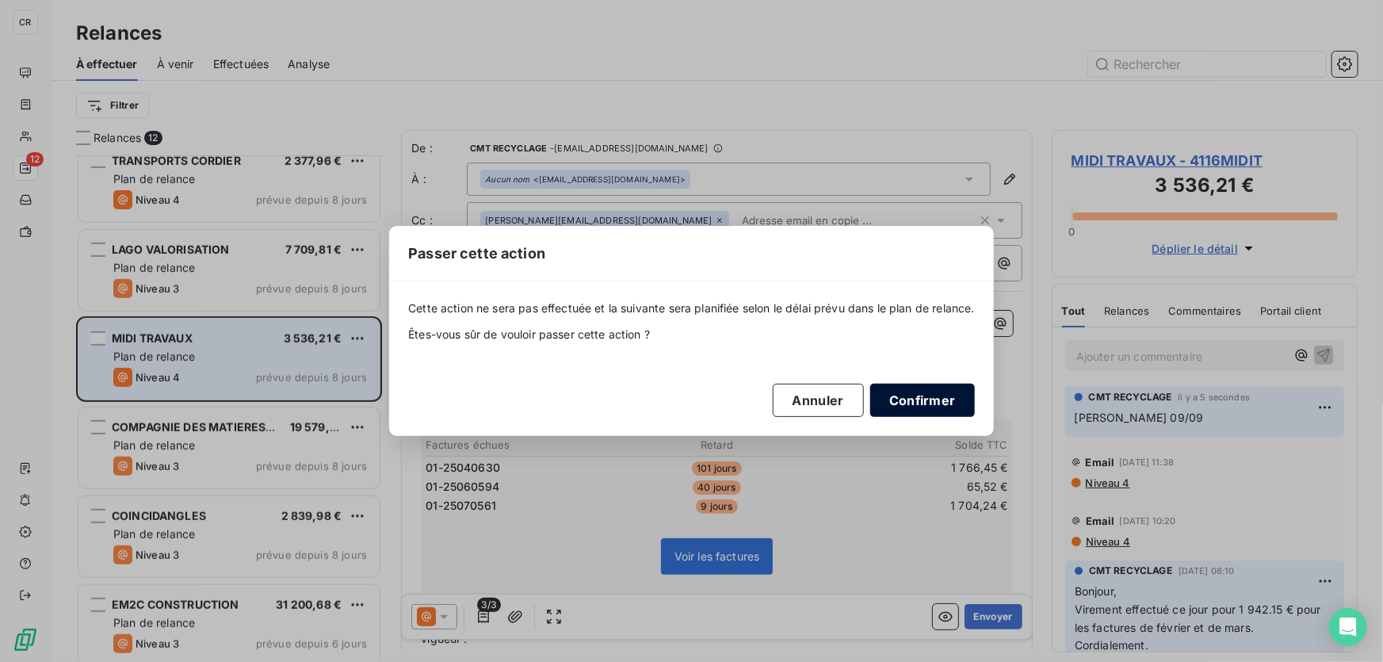
click at [914, 396] on button "Confirmer" at bounding box center [922, 400] width 105 height 33
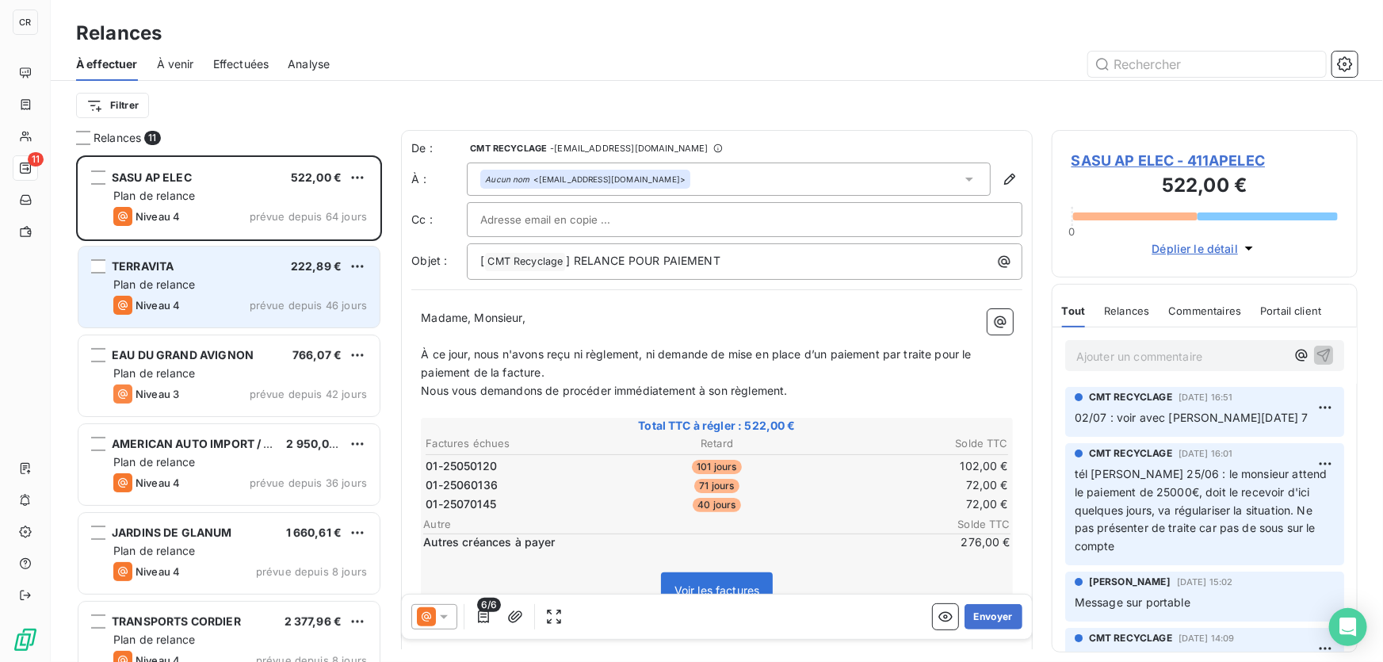
click at [237, 289] on div "Plan de relance" at bounding box center [240, 285] width 254 height 16
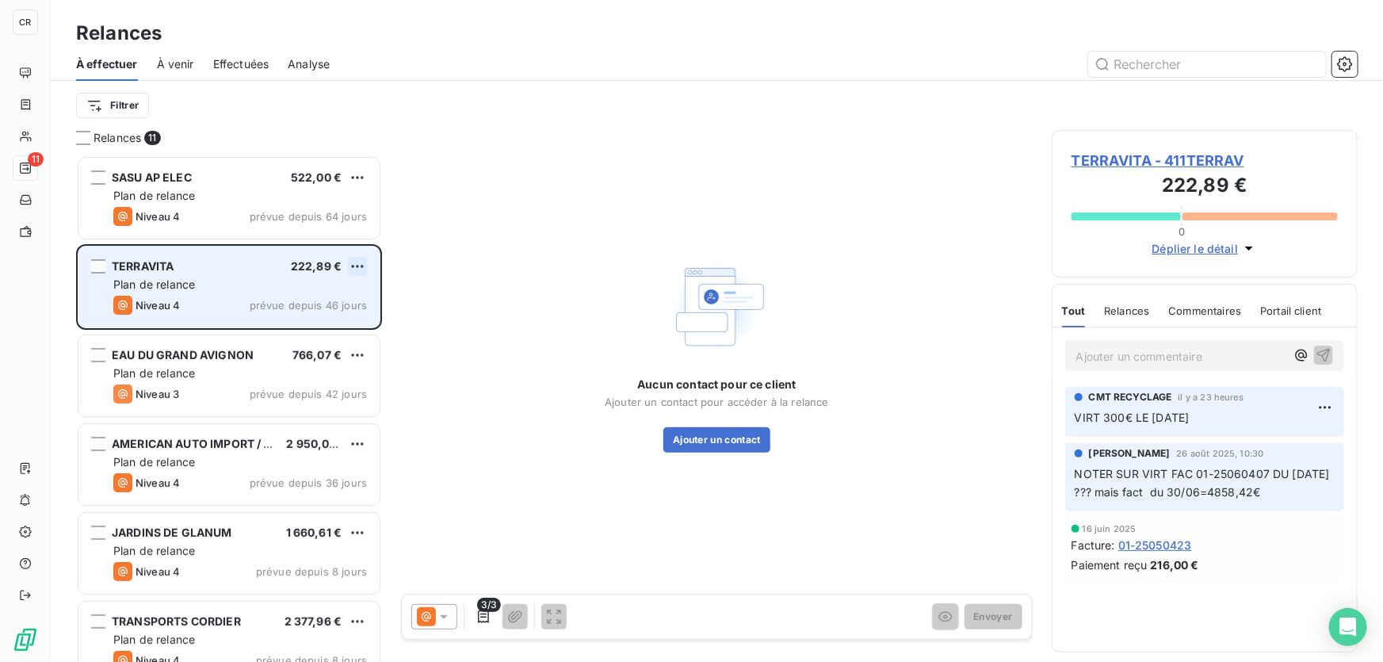
click at [354, 267] on html "CR 11 Relances À effectuer À venir Effectuées Analyse Filtrer Relances 11 SASU …" at bounding box center [691, 331] width 1383 height 662
click at [288, 331] on div "Passer cette action" at bounding box center [288, 325] width 142 height 25
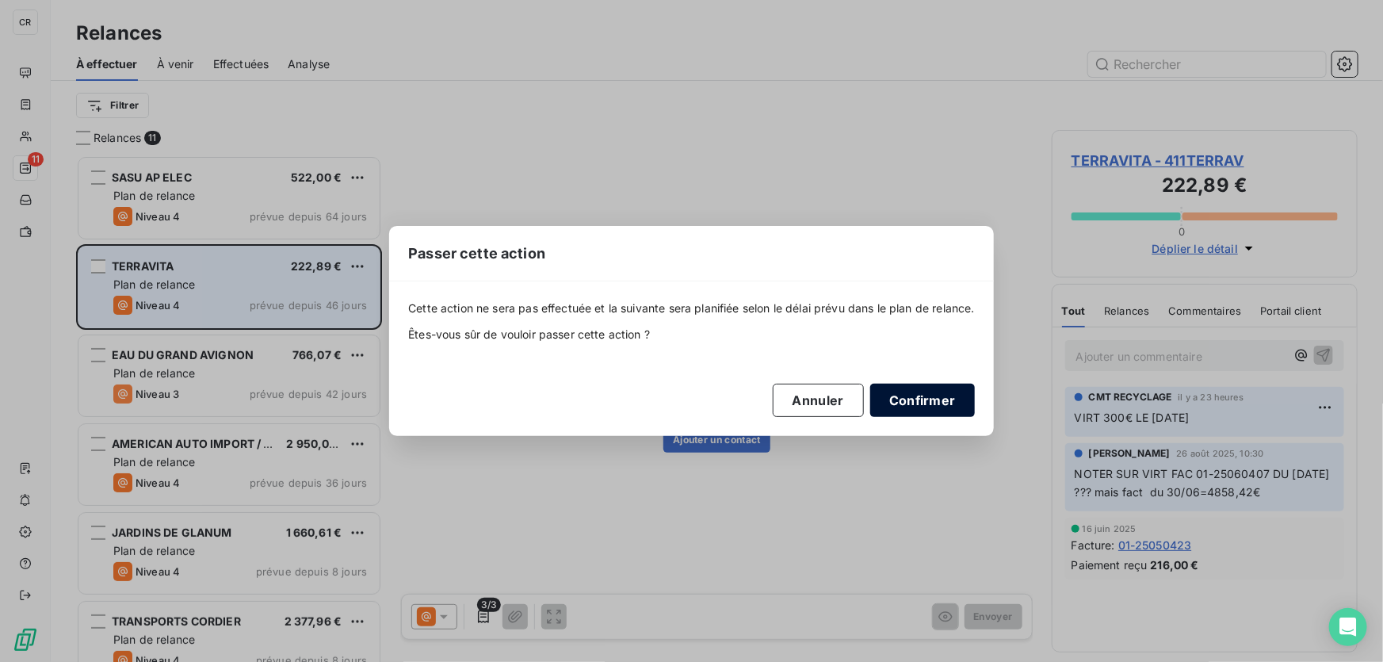
click at [938, 401] on button "Confirmer" at bounding box center [922, 400] width 105 height 33
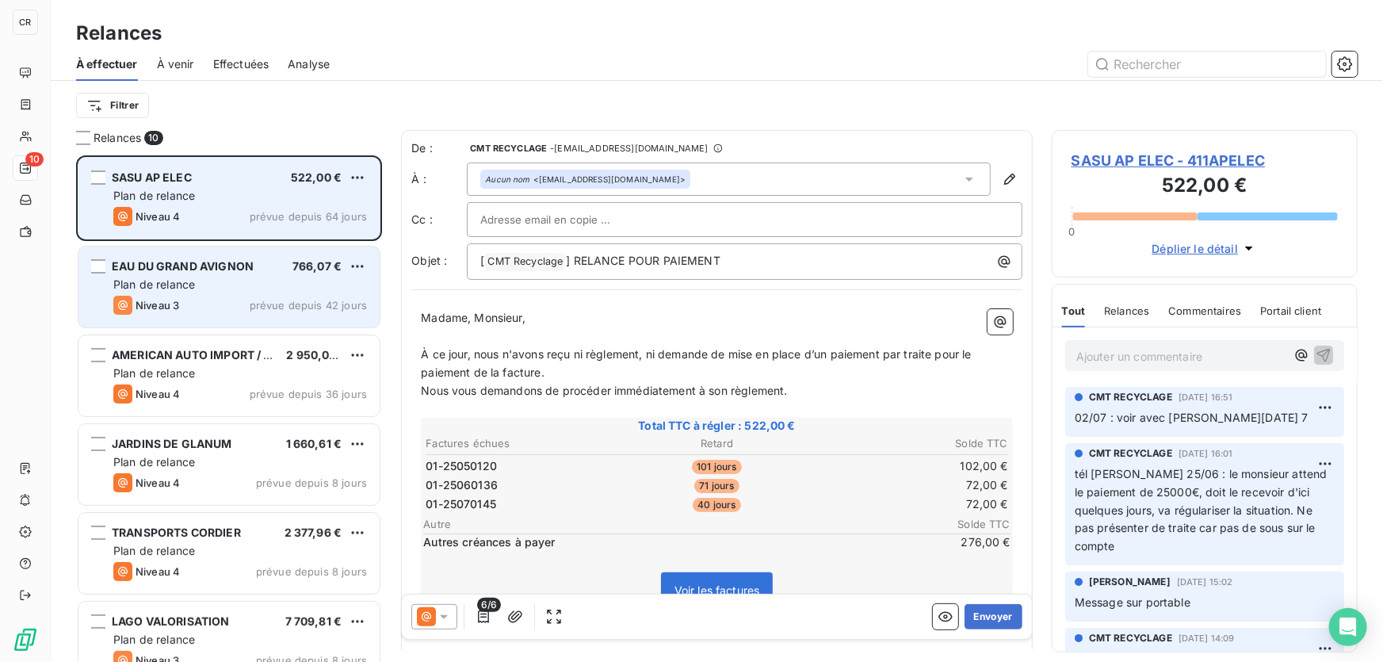
click at [174, 204] on div "SASU AP ELEC 522,00 € Plan de relance Niveau 4 prévue depuis 64 jours" at bounding box center [228, 198] width 301 height 81
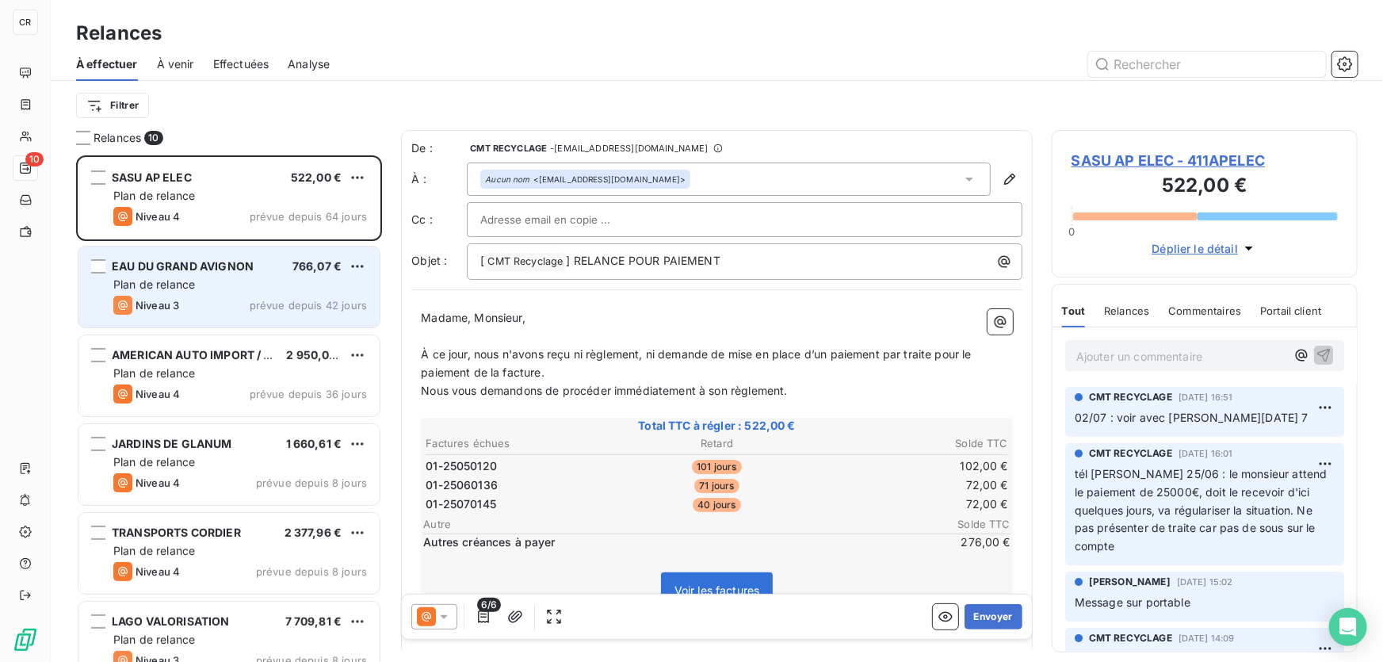
click at [795, 94] on div "Filtrer" at bounding box center [717, 105] width 1282 height 30
click at [1093, 355] on p "Ajouter un commentaire ﻿" at bounding box center [1180, 356] width 209 height 20
click at [1316, 348] on icon "button" at bounding box center [1324, 354] width 16 height 16
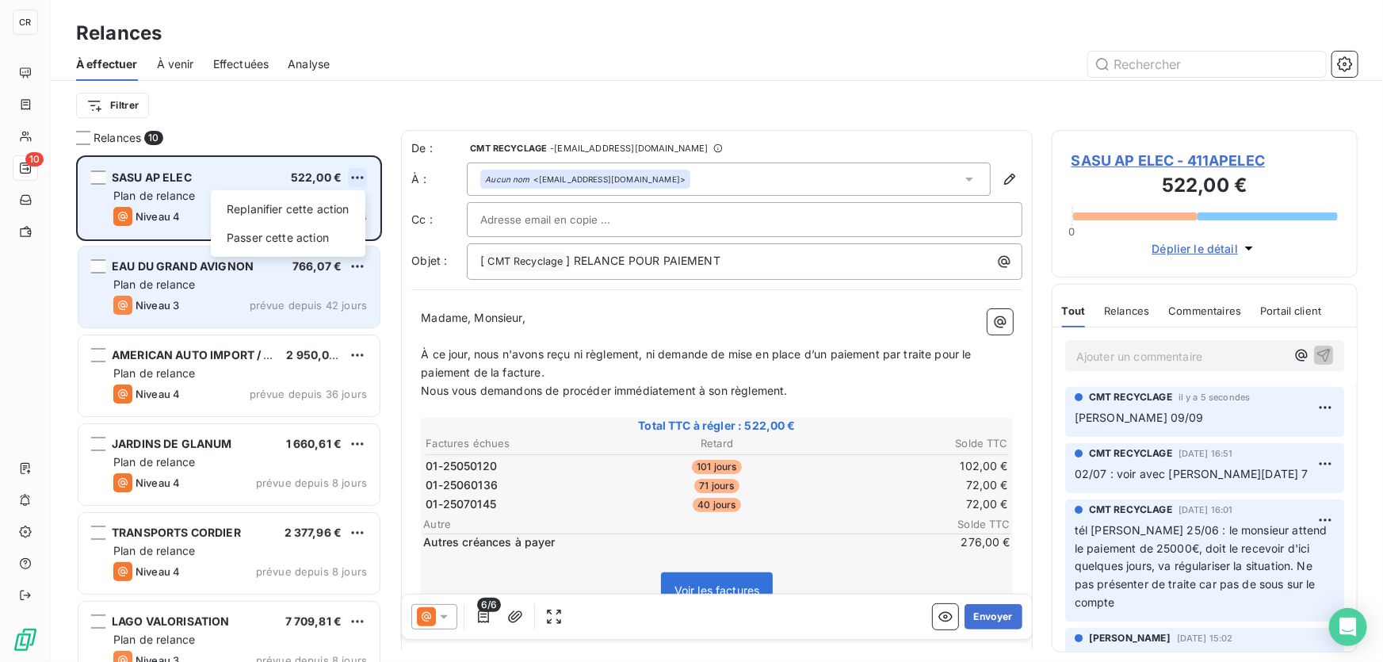
click at [360, 178] on html "CR 10 Relances À effectuer À venir Effectuées Analyse Filtrer Relances 10 SASU …" at bounding box center [691, 331] width 1383 height 662
click at [305, 236] on div "Passer cette action" at bounding box center [288, 237] width 142 height 25
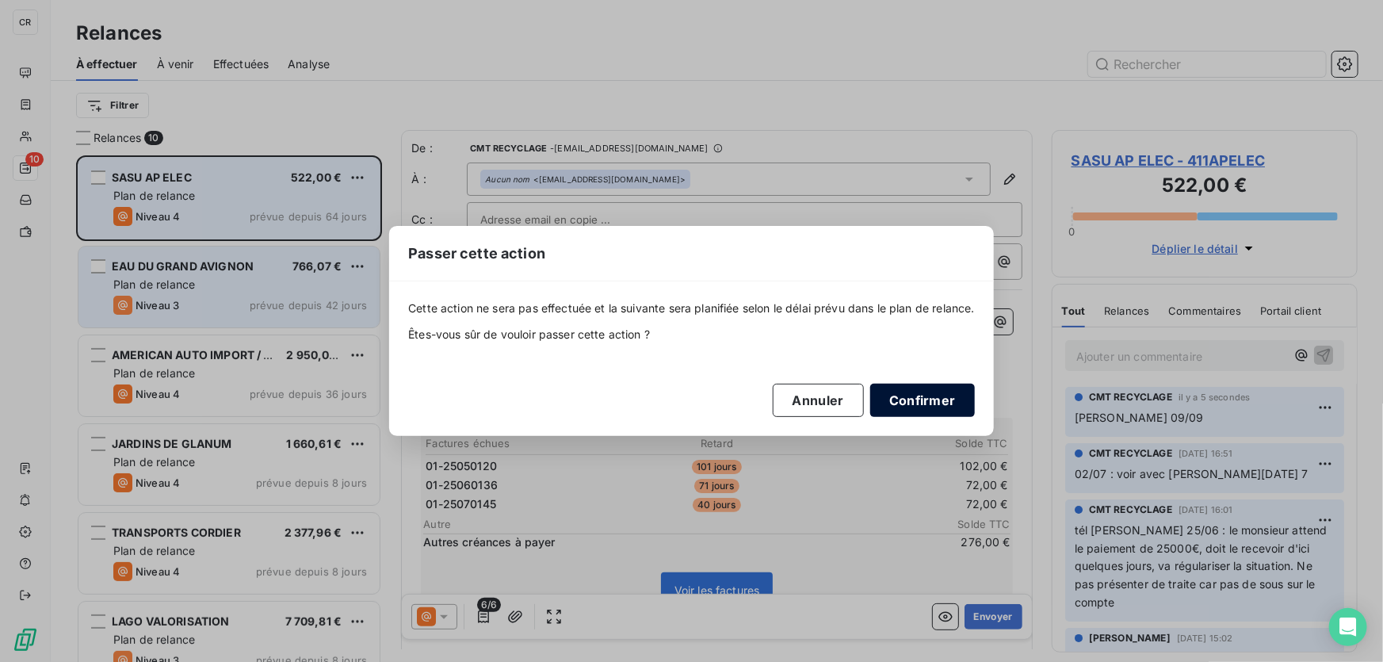
click at [923, 388] on button "Confirmer" at bounding box center [922, 400] width 105 height 33
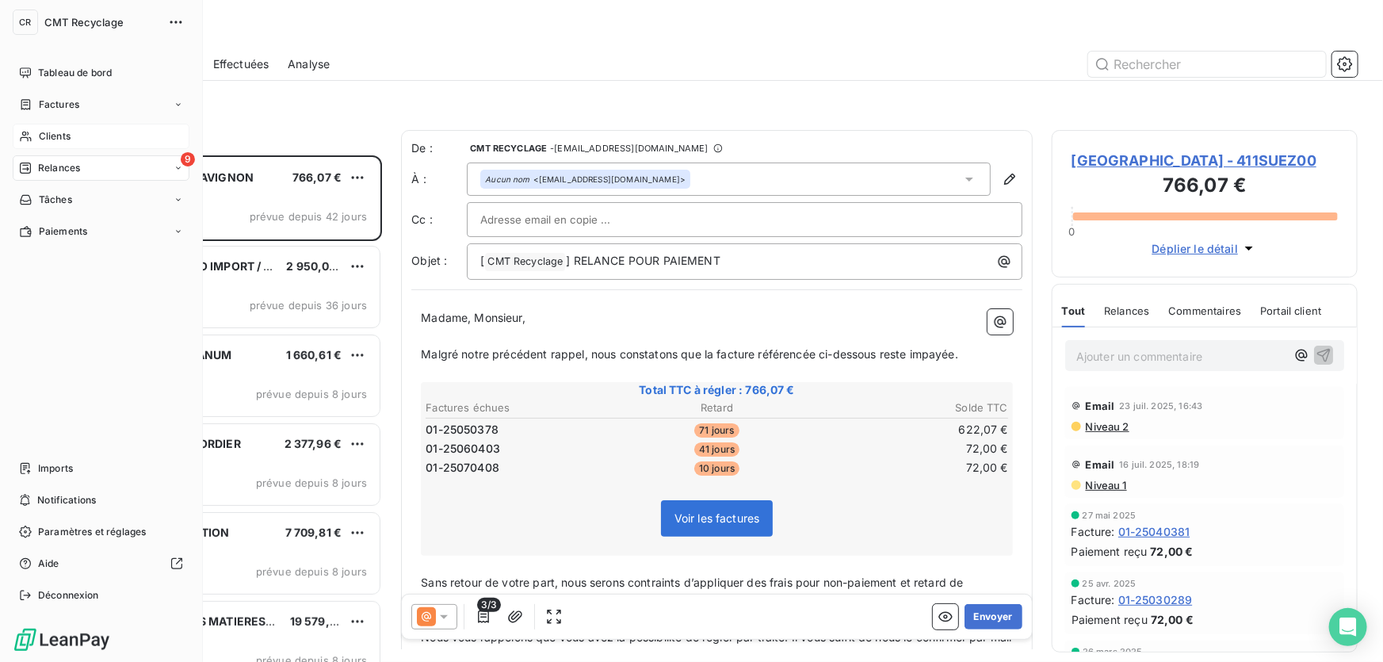
click at [78, 141] on div "Clients" at bounding box center [101, 136] width 177 height 25
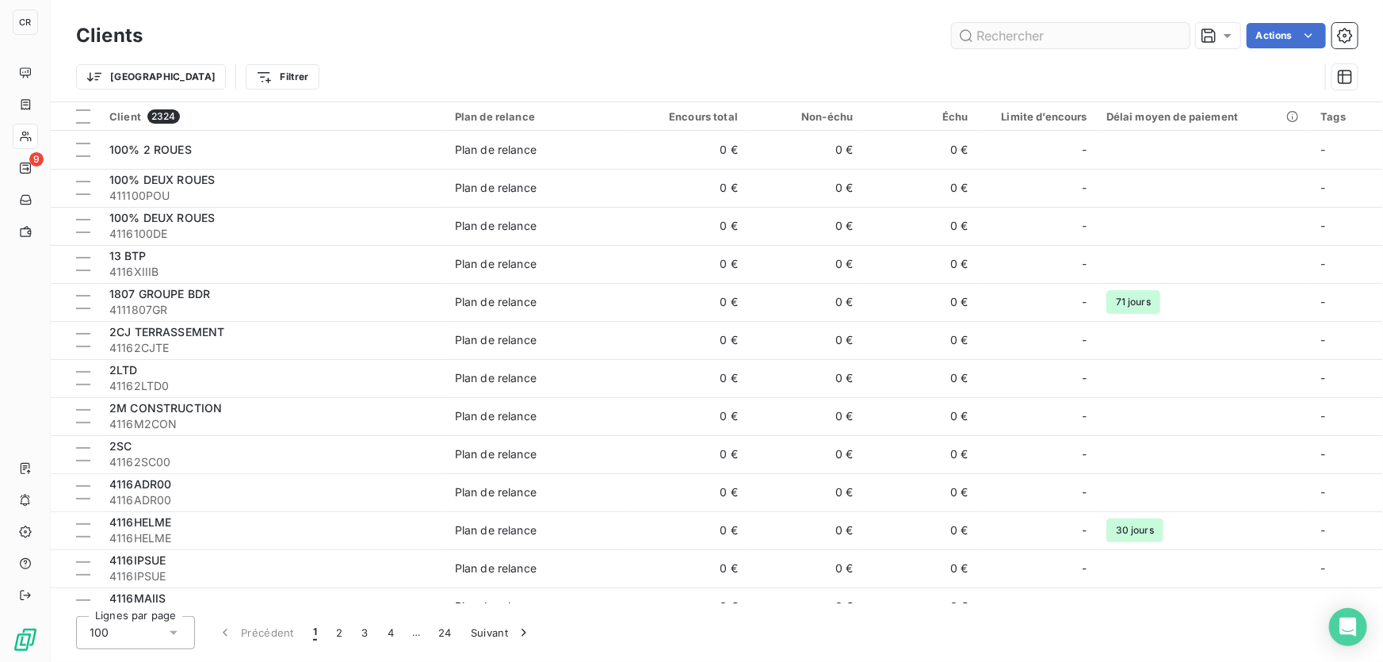
click at [1132, 40] on input "text" at bounding box center [1071, 35] width 238 height 25
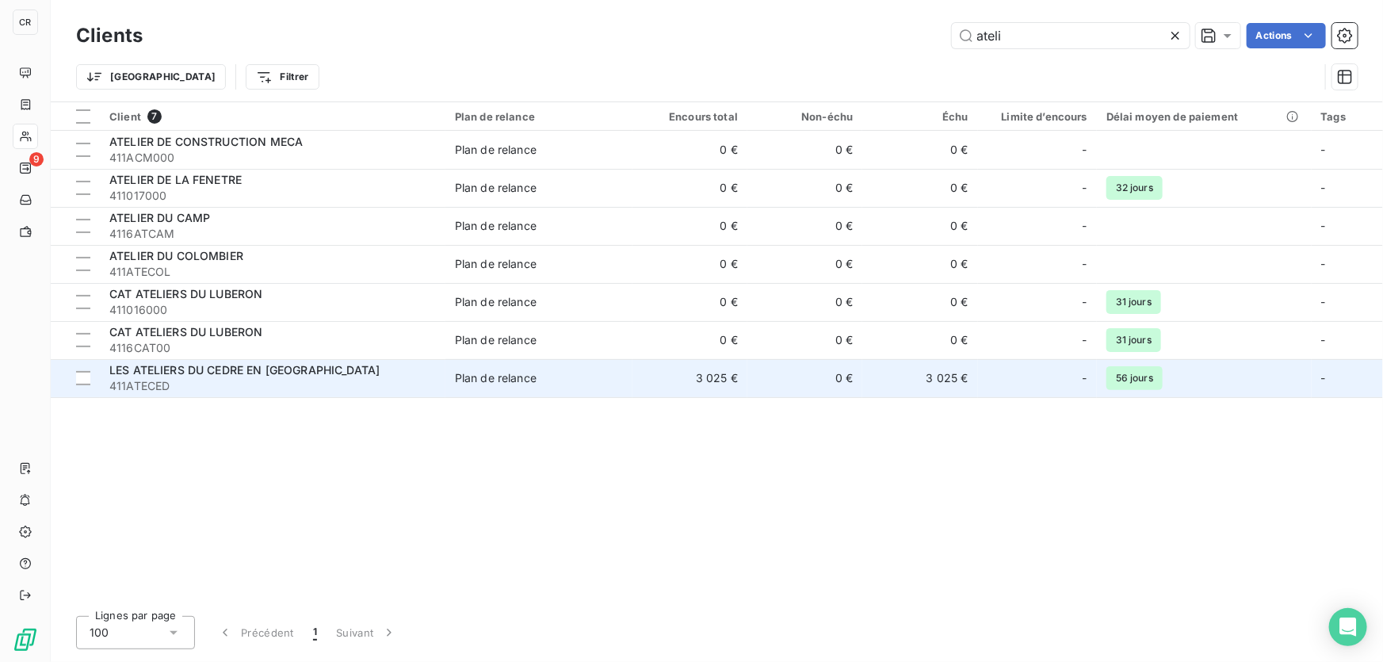
type input "ateli"
click at [193, 372] on span "LES ATELIERS DU CEDRE EN [GEOGRAPHIC_DATA]" at bounding box center [244, 369] width 270 height 13
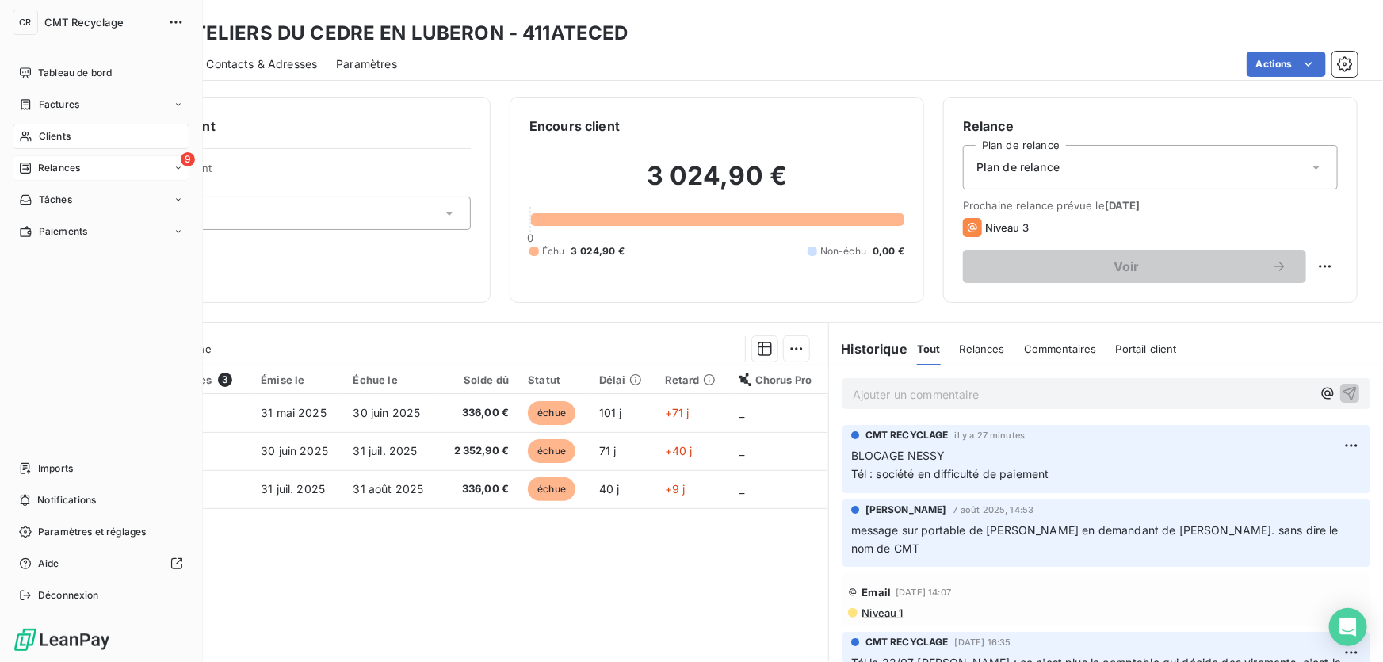
click at [54, 165] on span "Relances" at bounding box center [59, 168] width 42 height 14
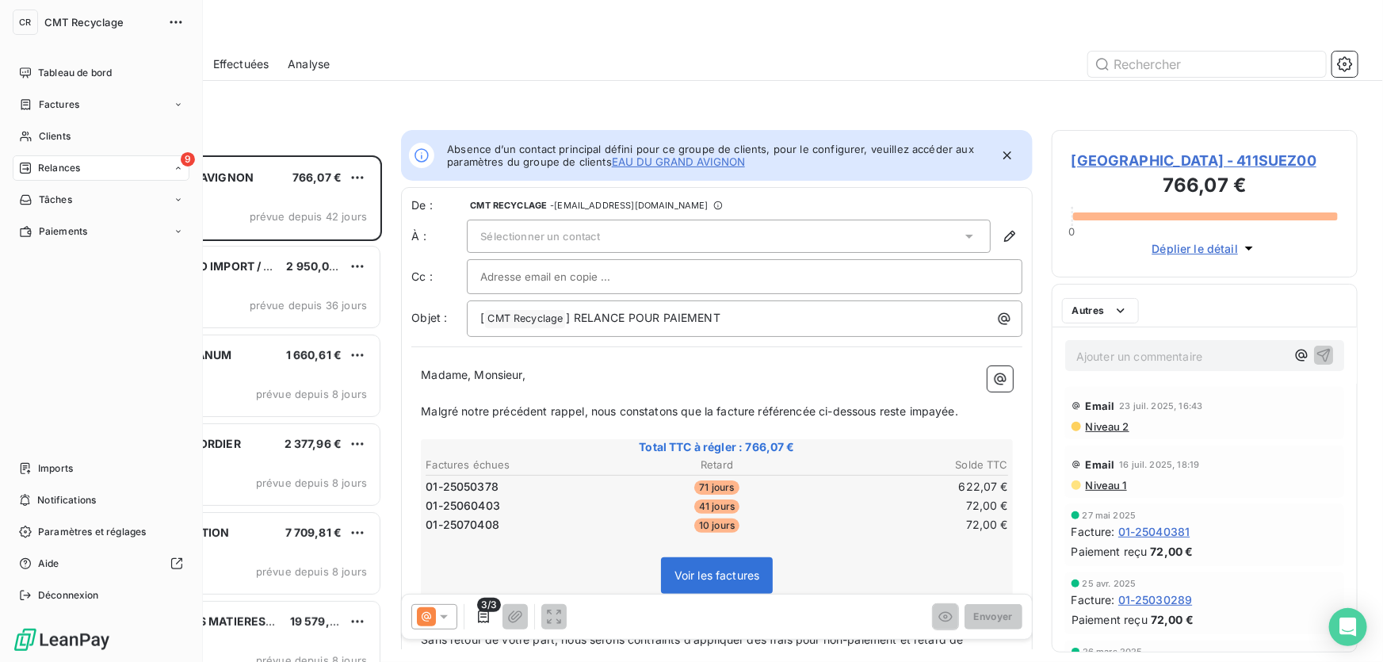
scroll to position [496, 295]
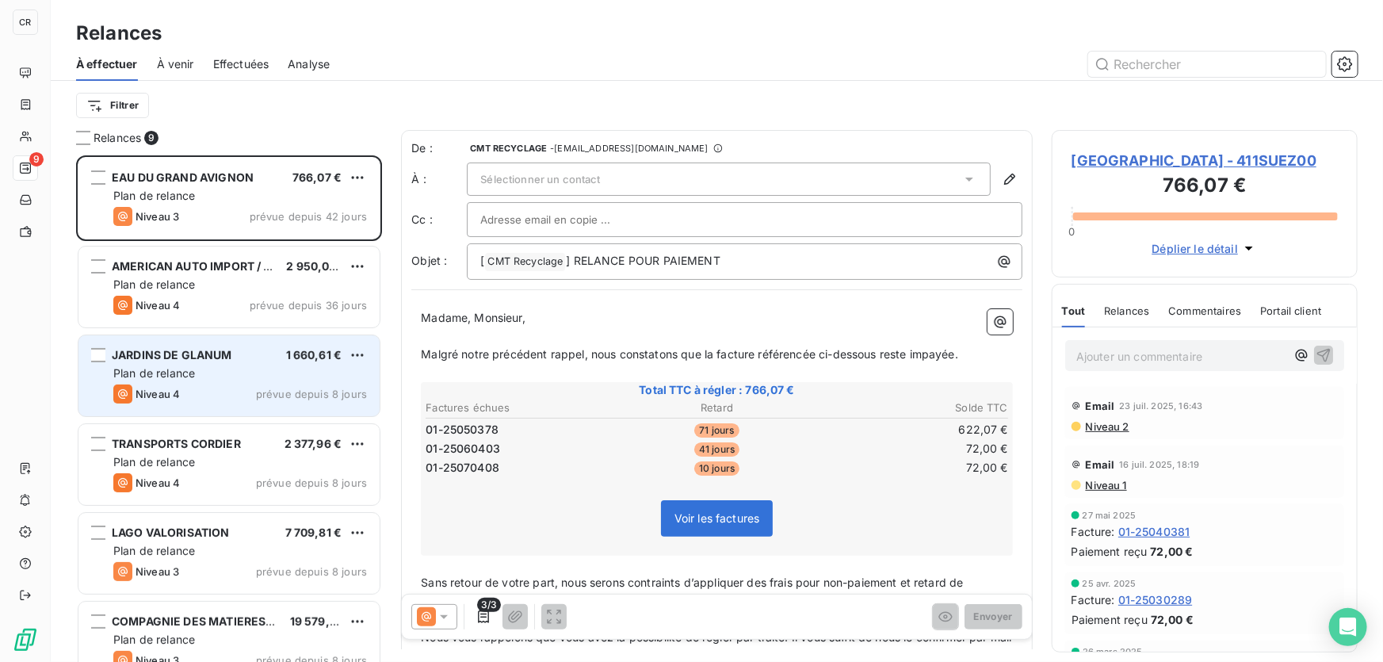
click at [256, 386] on div "Niveau 4 prévue depuis 8 jours" at bounding box center [240, 393] width 254 height 19
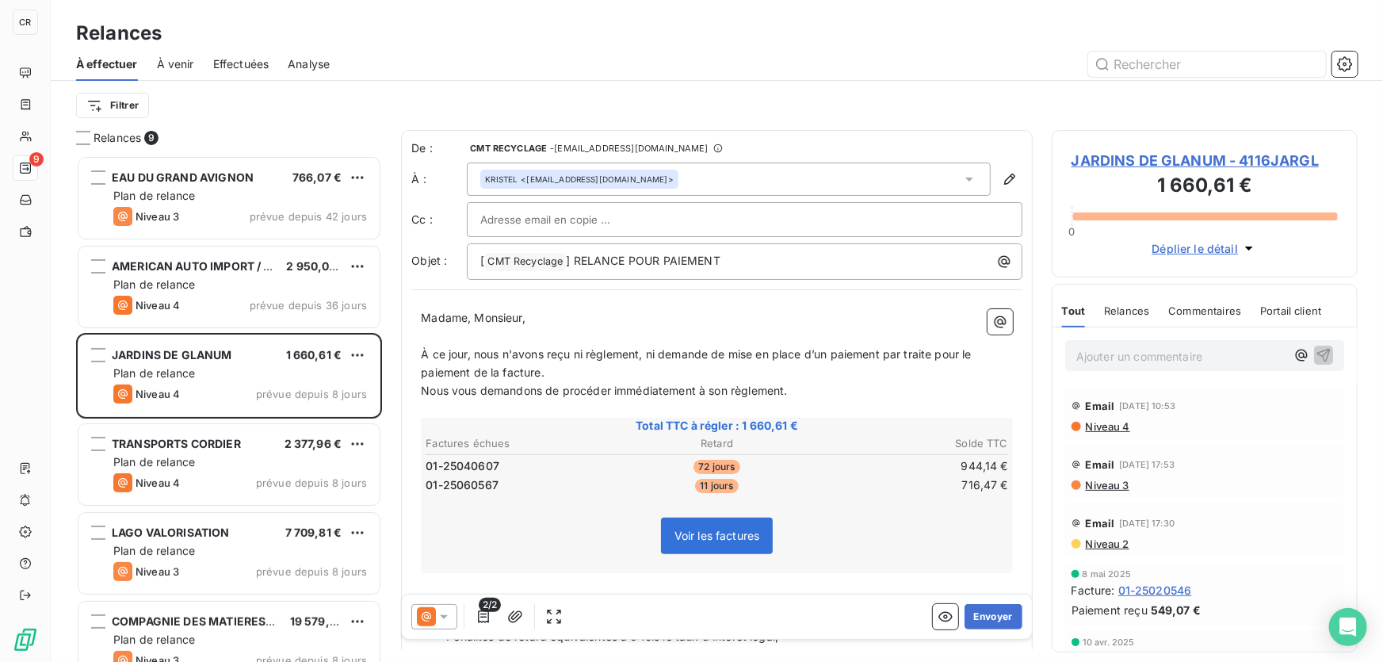
click at [1220, 162] on span "JARDINS DE GLANUM - 4116JARGL" at bounding box center [1205, 160] width 266 height 21
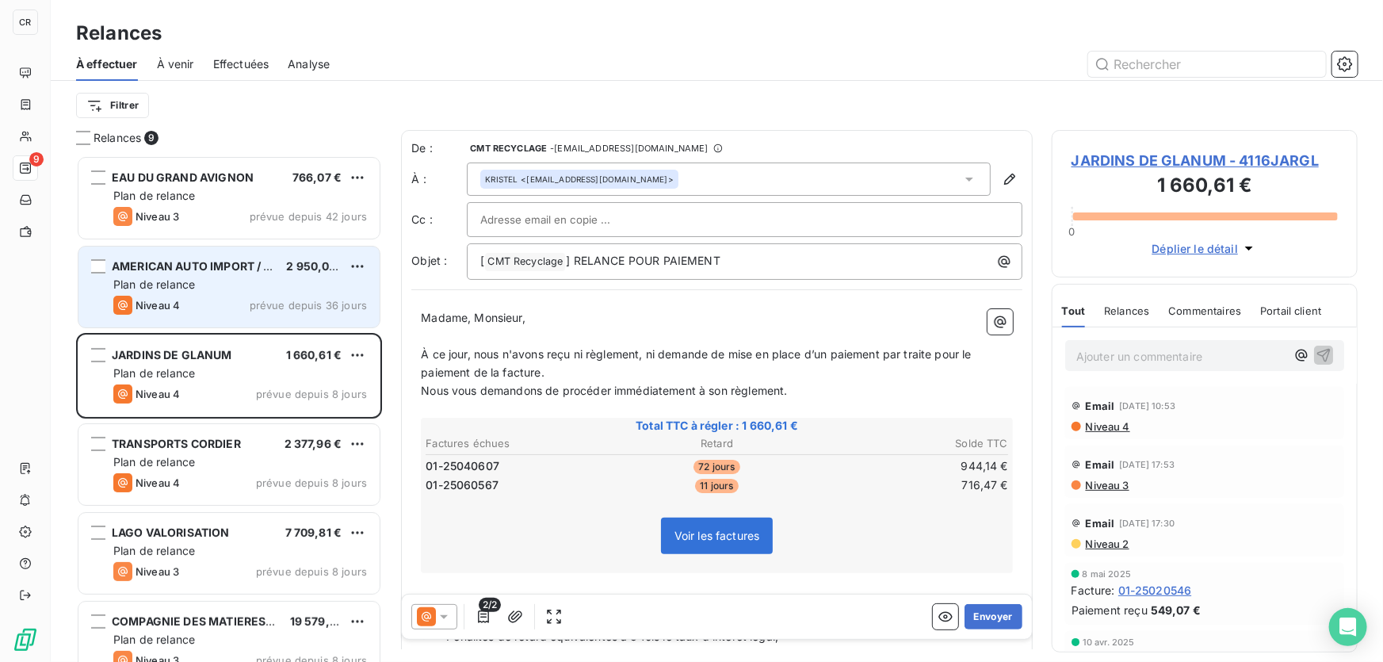
click at [204, 298] on div "Niveau 4 prévue depuis 36 jours" at bounding box center [240, 305] width 254 height 19
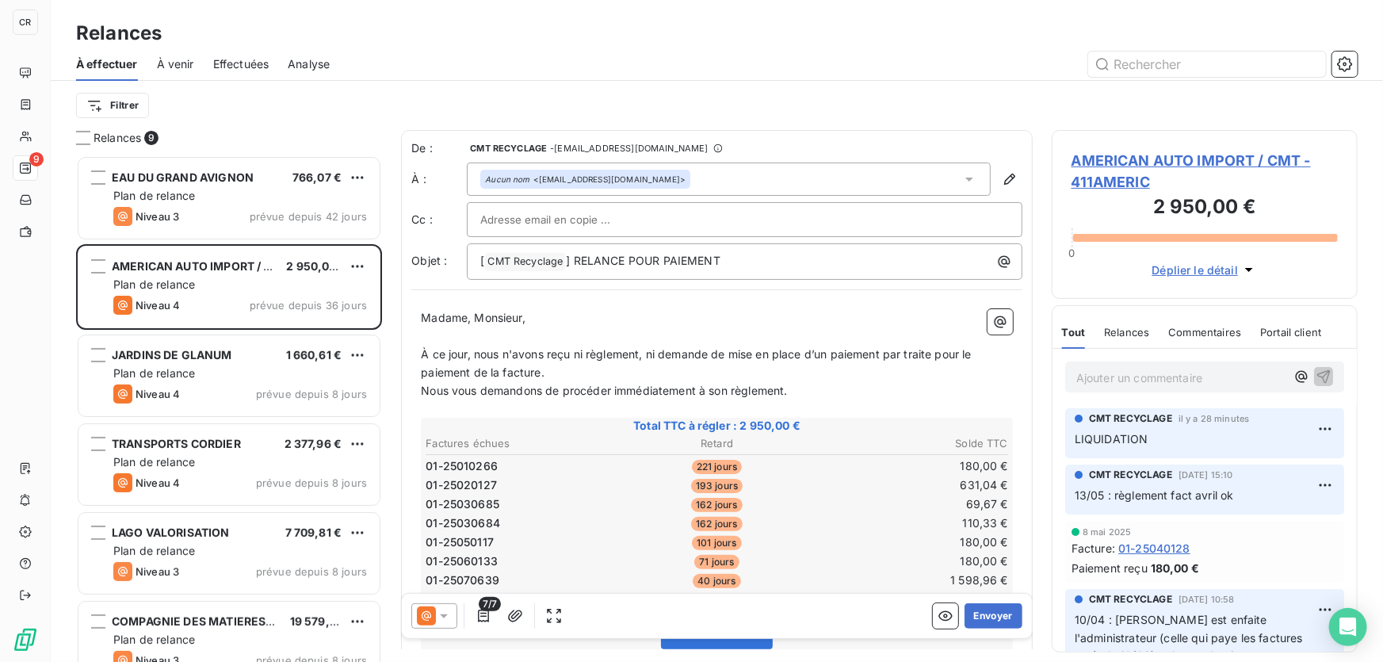
click at [1152, 159] on span "AMERICAN AUTO IMPORT / CMT - 411AMERIC" at bounding box center [1205, 171] width 266 height 43
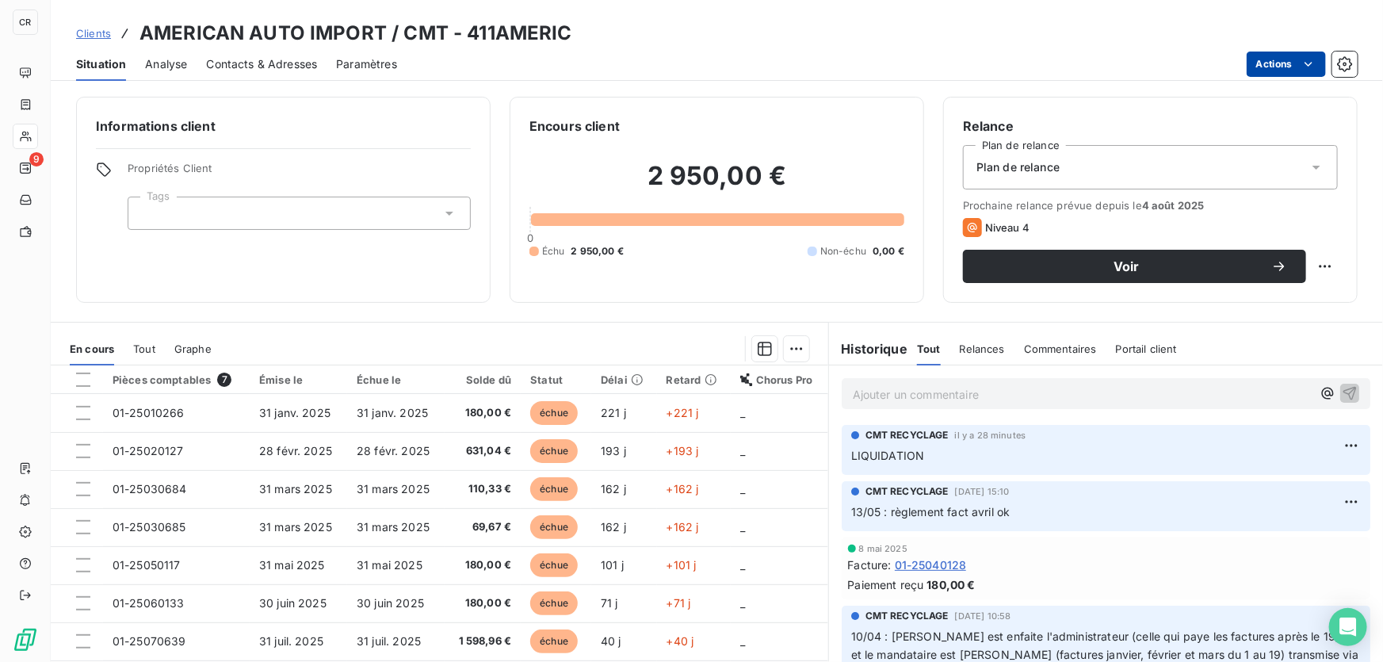
drag, startPoint x: 1182, startPoint y: 178, endPoint x: 1274, endPoint y: 68, distance: 142.9
click at [1274, 68] on div "Clients AMERICAN AUTO IMPORT / CMT - 411AMERIC Situation Analyse Contacts & Adr…" at bounding box center [717, 331] width 1332 height 662
click at [1290, 63] on html "CR 9 Clients AMERICAN AUTO IMPORT / CMT - 411AMERIC Situation Analyse Contacts …" at bounding box center [691, 331] width 1383 height 662
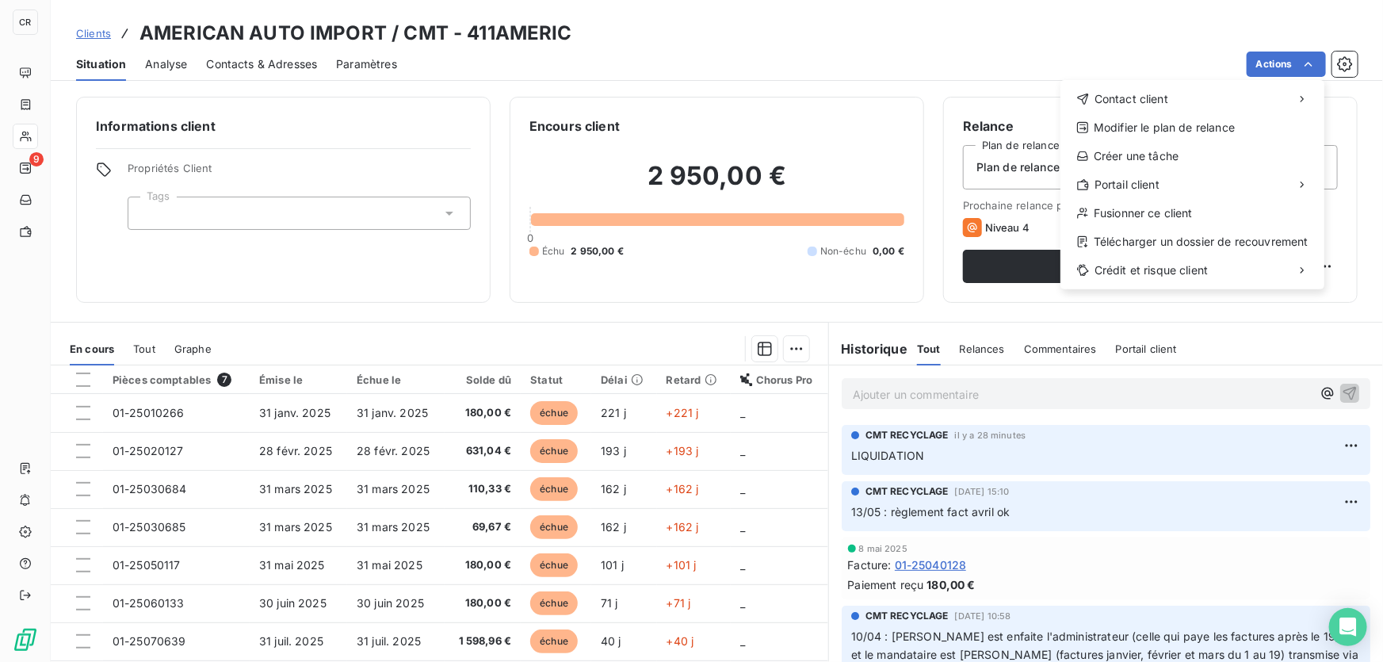
click at [295, 212] on html "CR 9 Clients AMERICAN AUTO IMPORT / CMT - 411AMERIC Situation Analyse Contacts …" at bounding box center [691, 331] width 1383 height 662
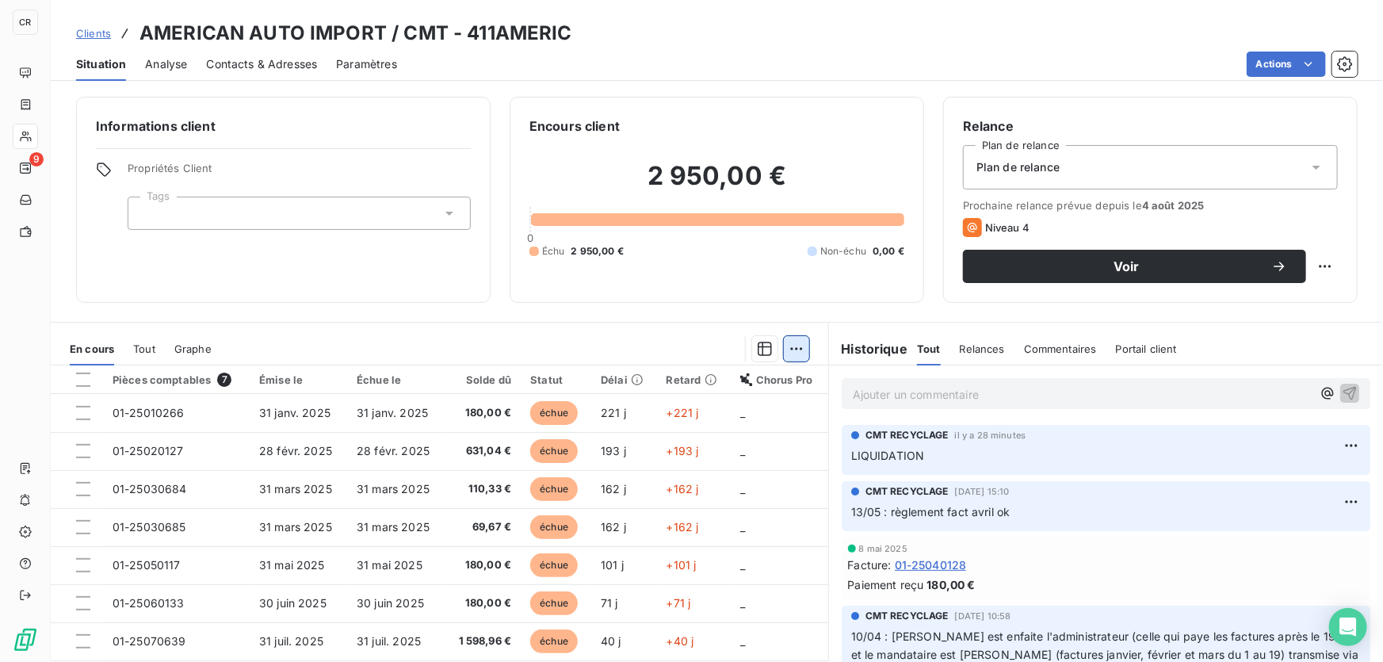
click at [786, 352] on html "CR 9 Clients AMERICAN AUTO IMPORT / CMT - 411AMERIC Situation Analyse Contacts …" at bounding box center [691, 331] width 1383 height 662
click at [229, 408] on html "CR 9 Clients AMERICAN AUTO IMPORT / CMT - 411AMERIC Situation Analyse Contacts …" at bounding box center [691, 331] width 1383 height 662
click at [229, 408] on td "01-25010266" at bounding box center [176, 413] width 147 height 38
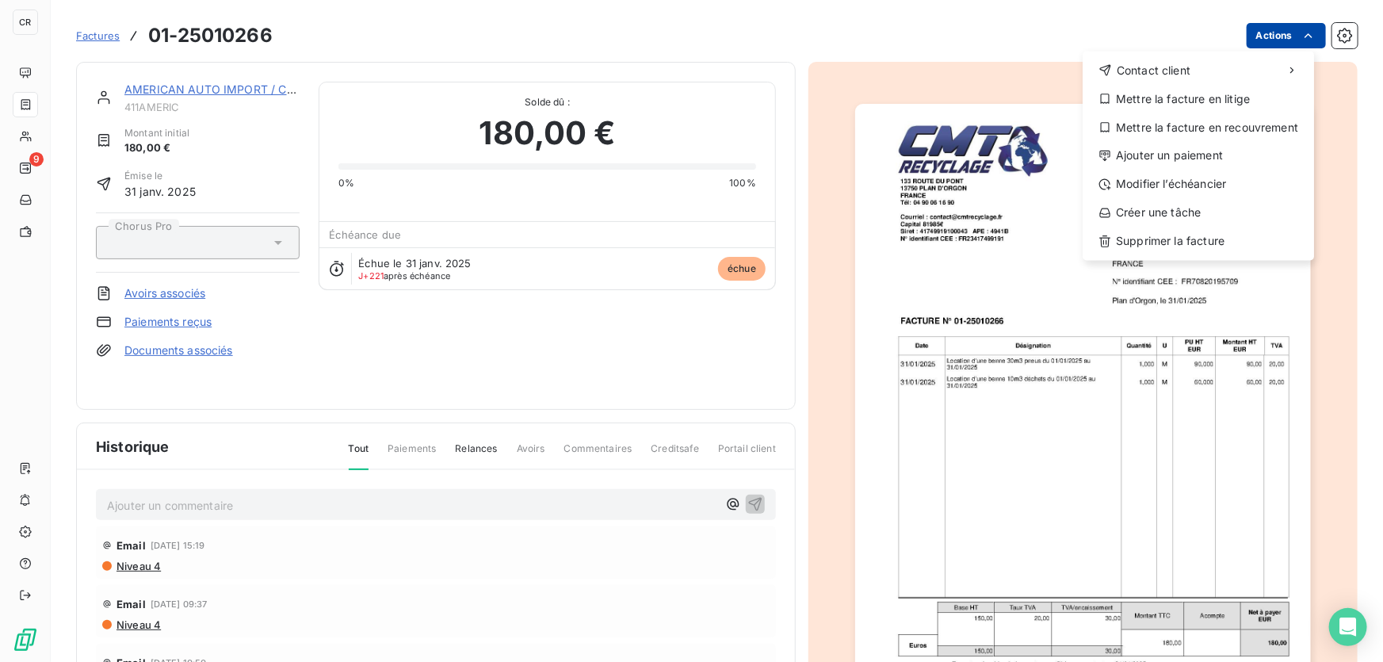
click at [1255, 40] on html "CR 9 Factures [PHONE_NUMBER] Actions Contact client Mettre la facture en litige…" at bounding box center [691, 331] width 1383 height 662
click at [1157, 94] on div "Mettre la facture en litige" at bounding box center [1198, 98] width 219 height 25
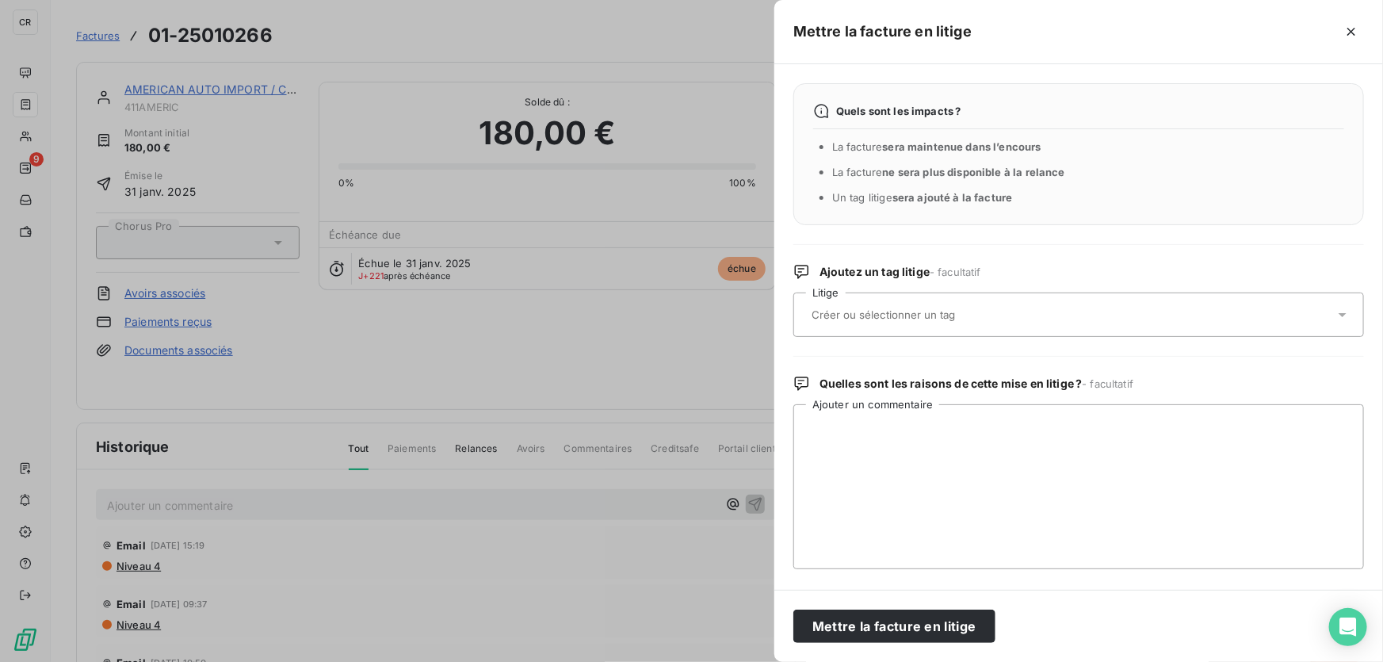
click at [872, 315] on input "text" at bounding box center [925, 315] width 231 height 14
click at [858, 305] on div at bounding box center [1071, 314] width 528 height 33
type input "l"
type input "i"
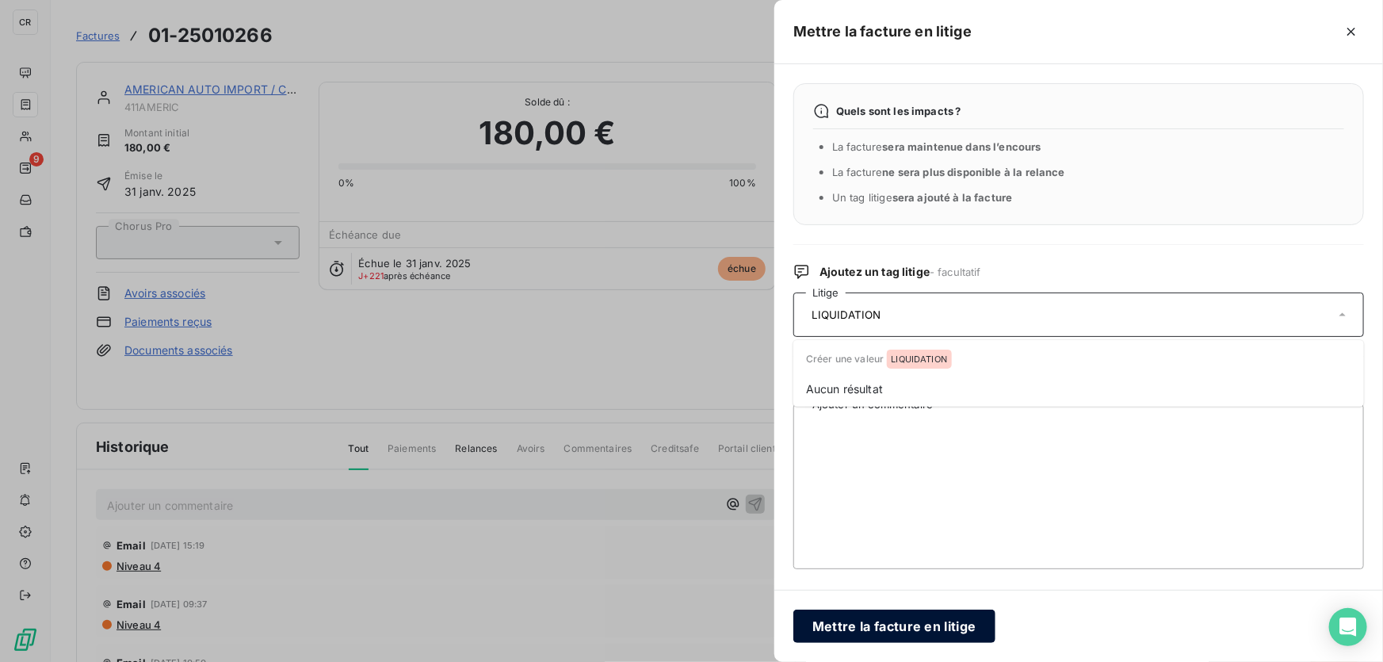
type input "LIQUIDATION"
click at [932, 621] on button "Mettre la facture en litige" at bounding box center [894, 626] width 202 height 33
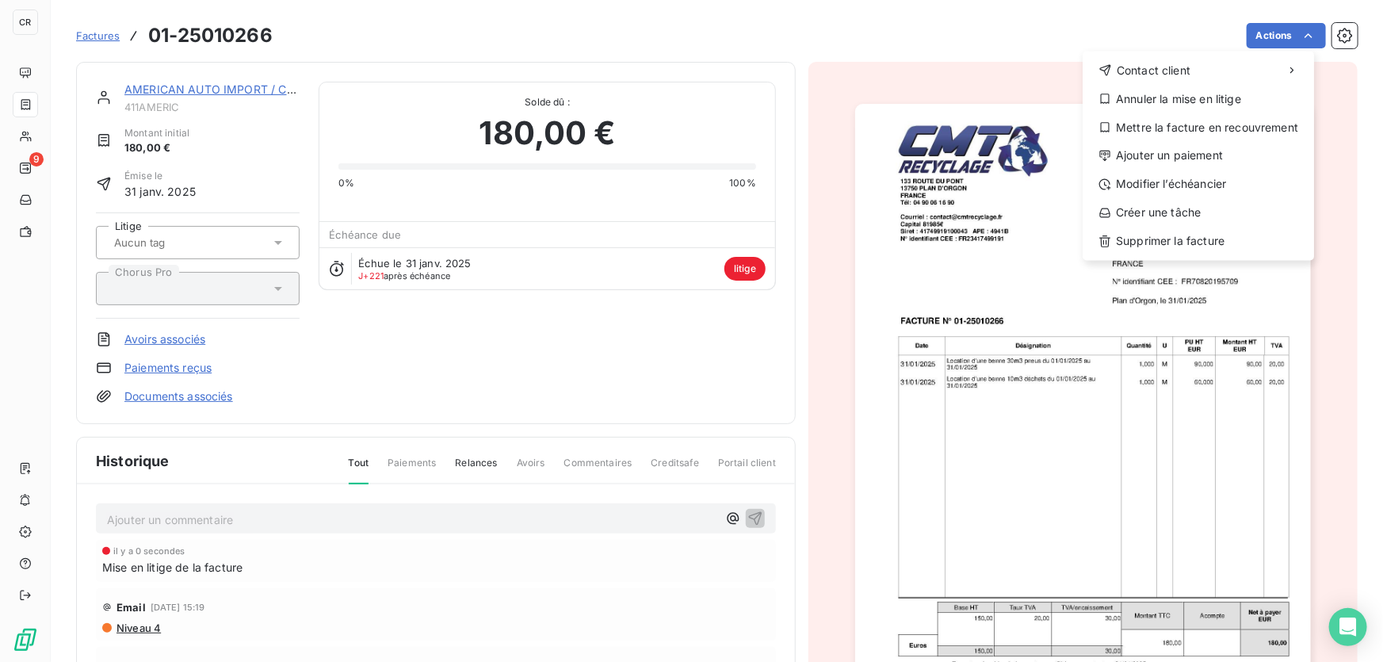
click at [26, 76] on html "CR 9 Factures [PHONE_NUMBER] Actions Contact client Annuler la mise en litige M…" at bounding box center [691, 331] width 1383 height 662
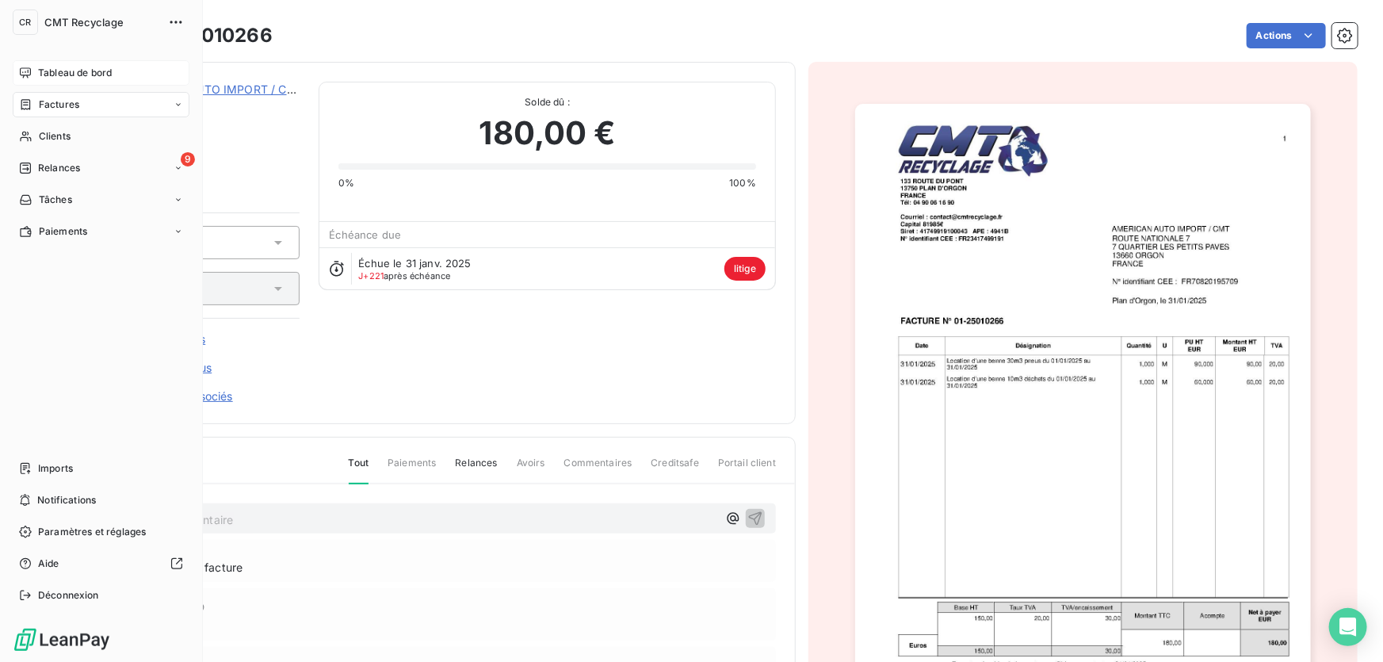
click at [53, 71] on span "Tableau de bord" at bounding box center [75, 73] width 74 height 14
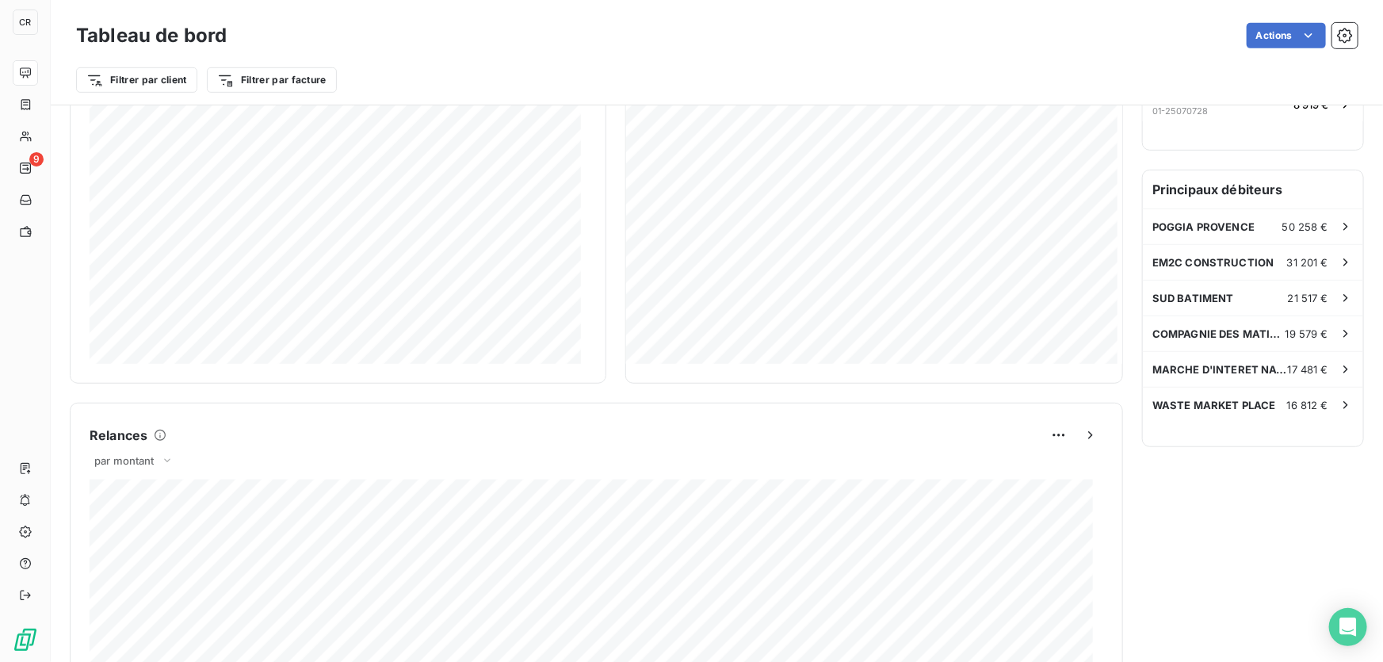
scroll to position [308, 0]
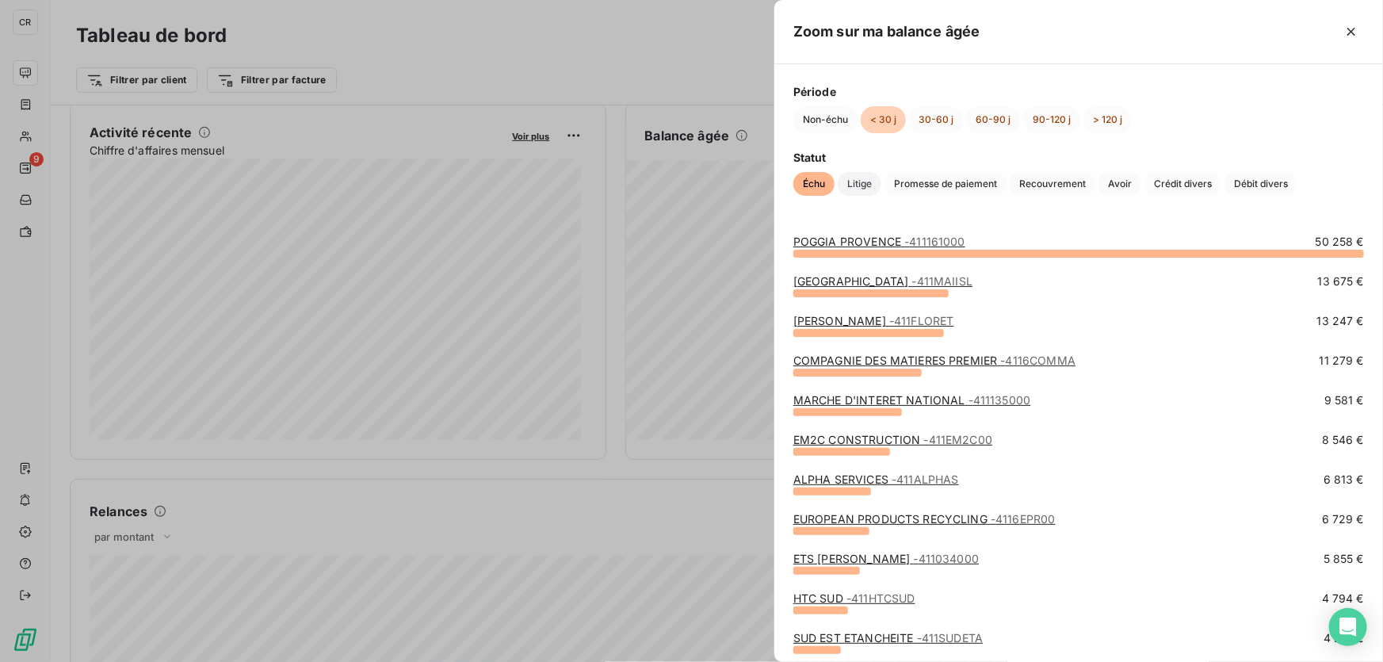
click at [869, 176] on span "Litige" at bounding box center [860, 184] width 44 height 24
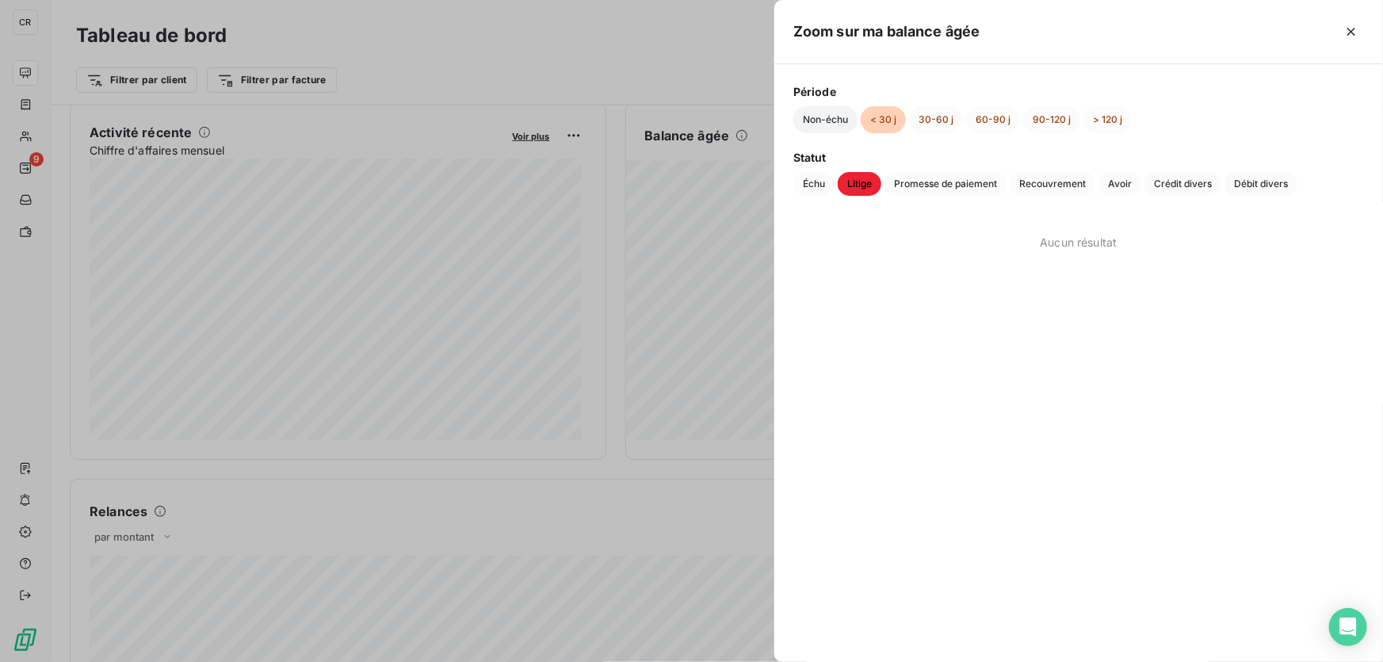
click at [823, 126] on button "Non-échu" at bounding box center [825, 119] width 64 height 27
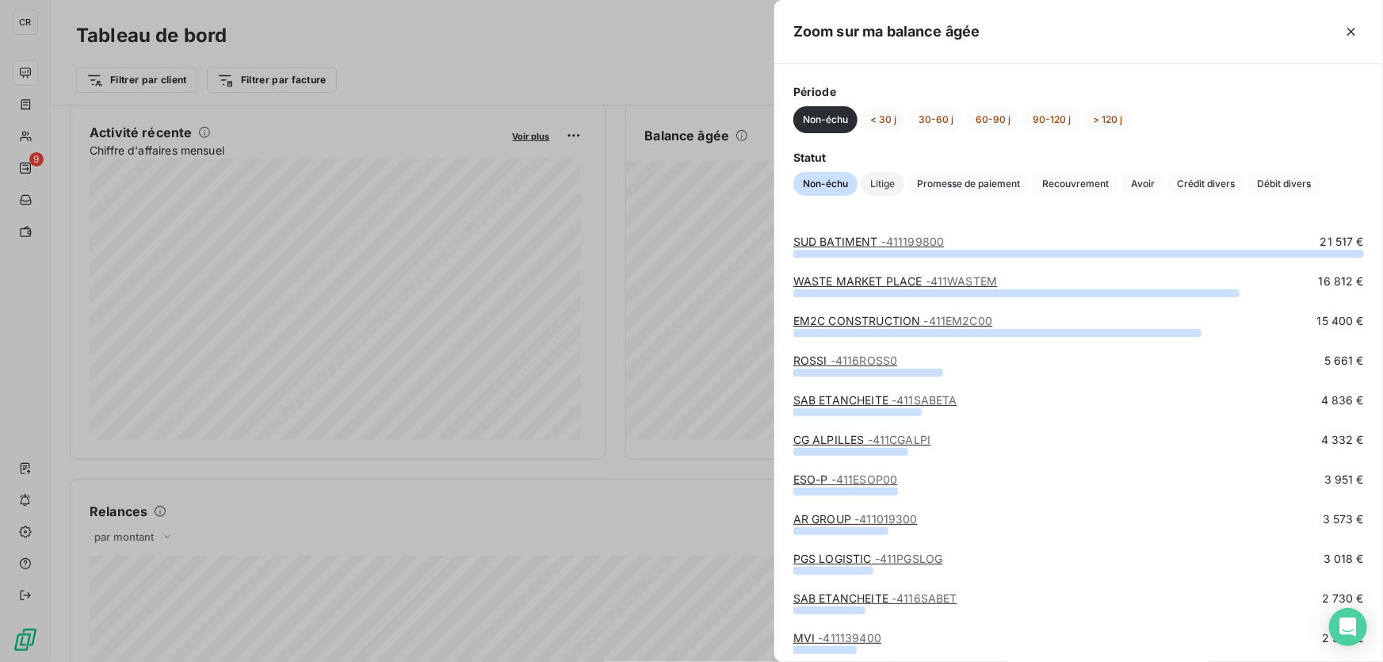
click at [889, 182] on span "Litige" at bounding box center [883, 184] width 44 height 24
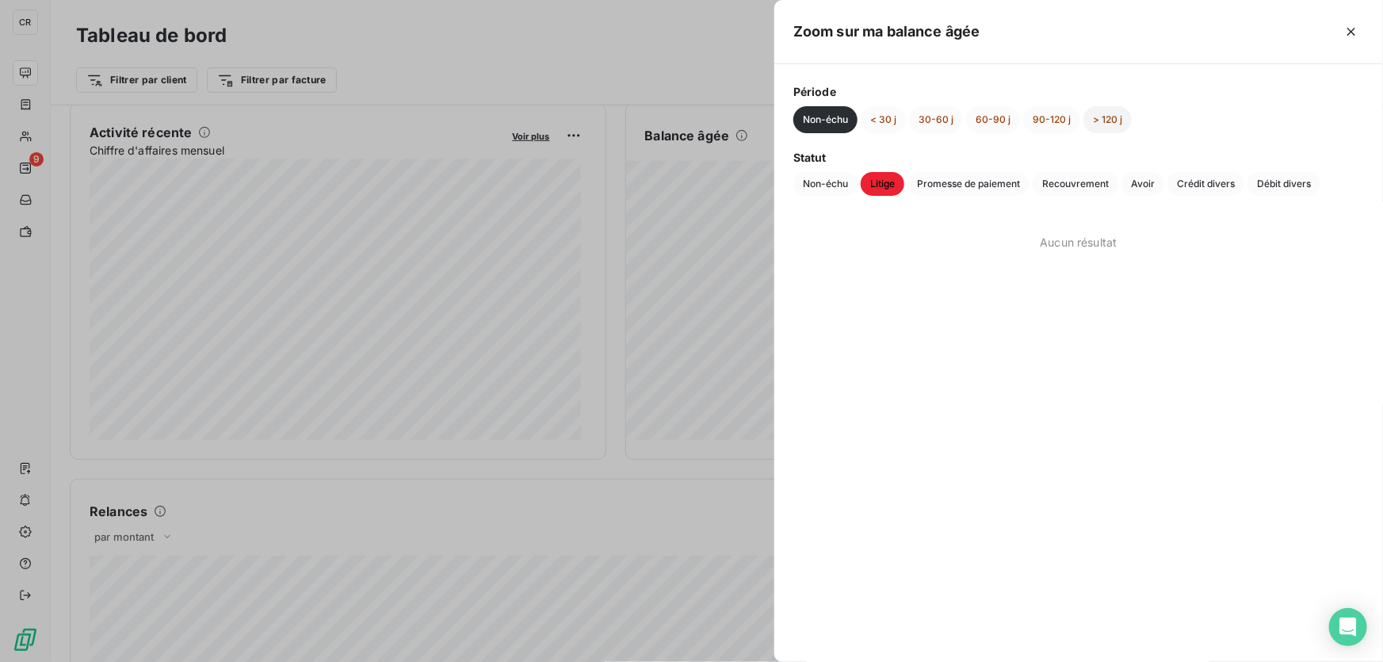
click at [1110, 117] on button "> 120 j" at bounding box center [1107, 119] width 48 height 27
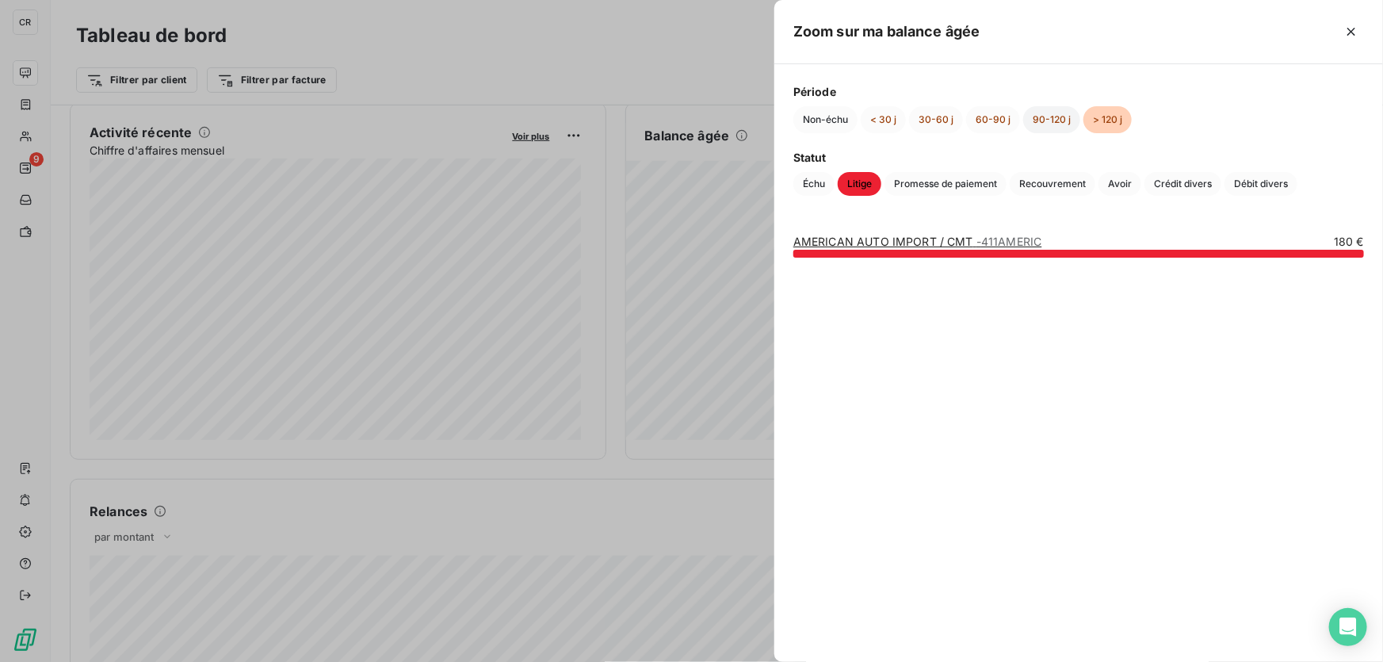
click at [1053, 121] on button "90-120 j" at bounding box center [1051, 119] width 57 height 27
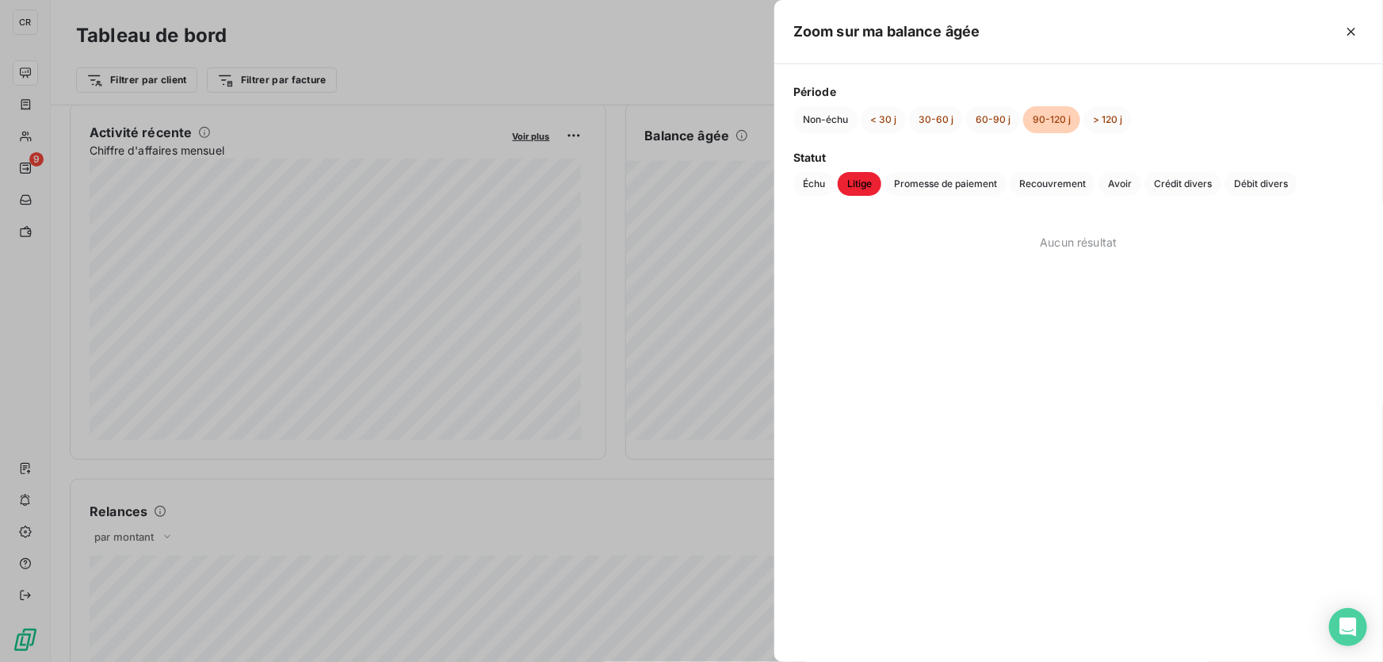
click at [1024, 124] on button "90-120 j" at bounding box center [1051, 119] width 57 height 27
click at [983, 124] on button "60-90 j" at bounding box center [993, 119] width 54 height 27
click at [950, 120] on button "30-60 j" at bounding box center [936, 119] width 54 height 27
click at [880, 125] on button "< 30 j" at bounding box center [883, 119] width 45 height 27
click at [1095, 119] on button "> 120 j" at bounding box center [1107, 119] width 48 height 27
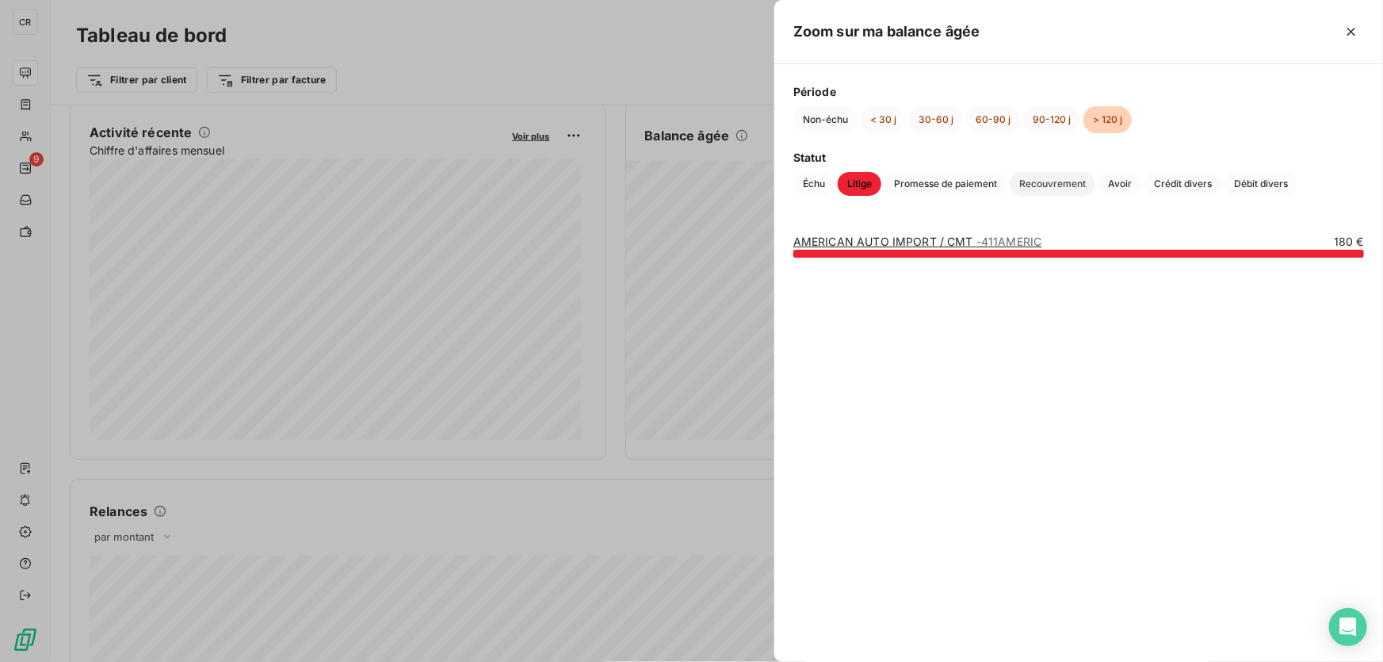
click at [1067, 185] on span "Recouvrement" at bounding box center [1053, 184] width 86 height 24
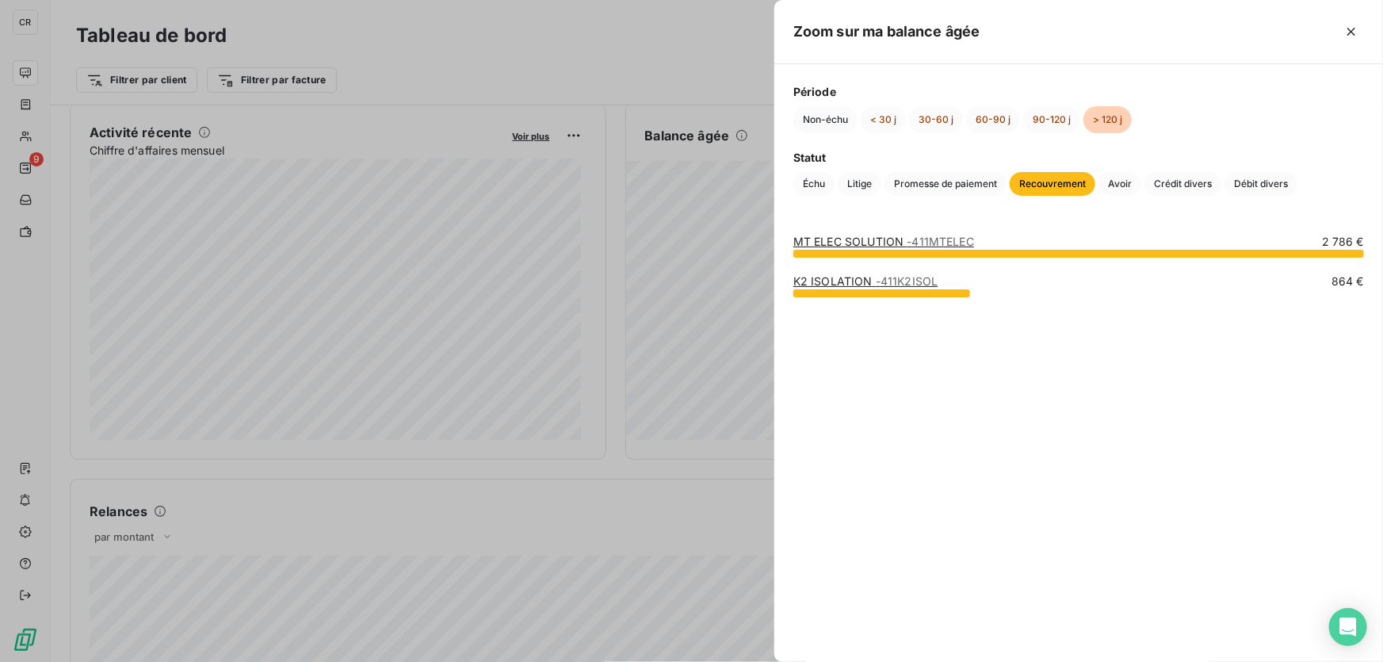
click at [617, 90] on div at bounding box center [691, 331] width 1383 height 662
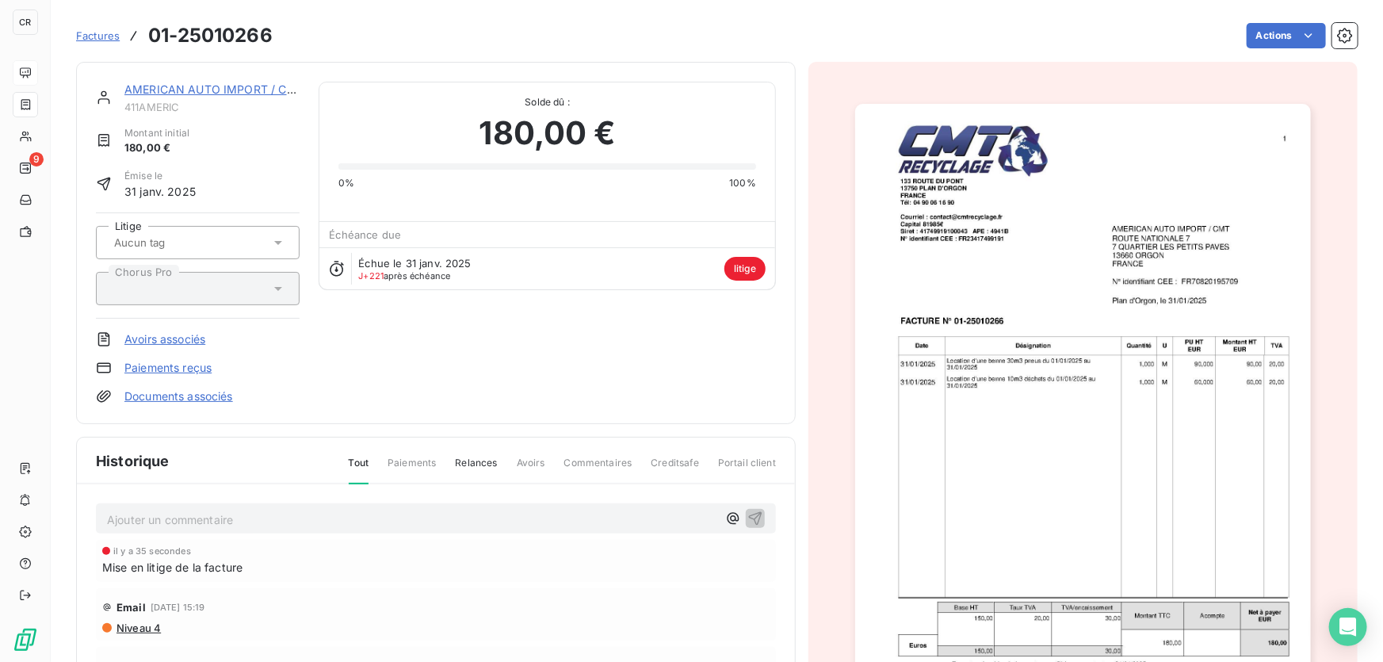
click at [751, 268] on span "litige" at bounding box center [744, 269] width 41 height 24
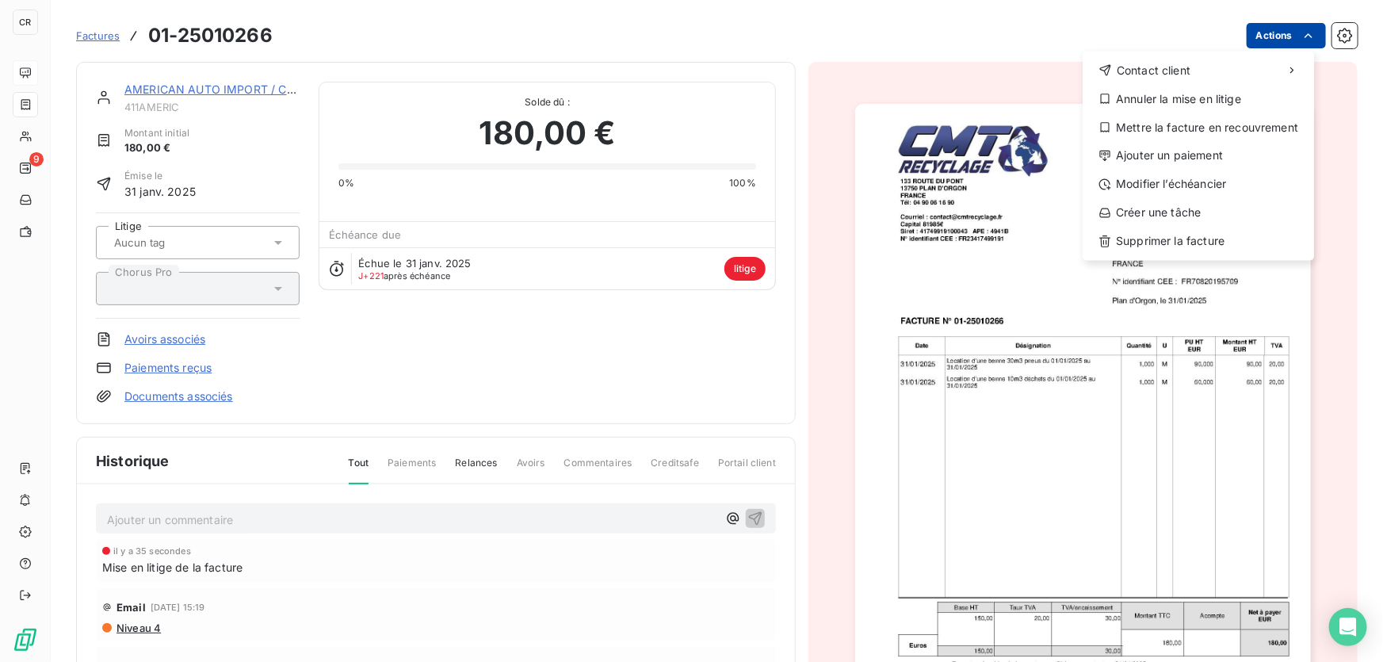
click at [1273, 40] on html "CR 9 Factures [PHONE_NUMBER] Actions Contact client Annuler la mise en litige M…" at bounding box center [691, 331] width 1383 height 662
click at [1182, 127] on div "Mettre la facture en recouvrement" at bounding box center [1198, 127] width 219 height 25
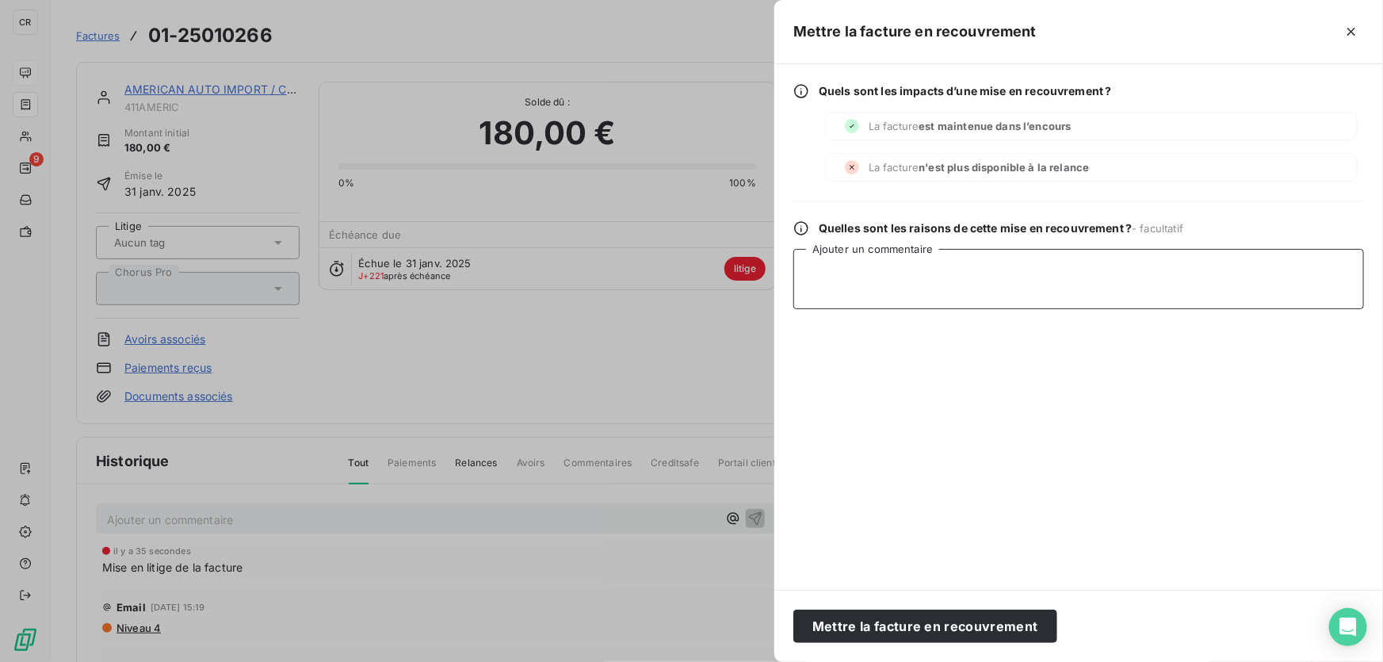
click at [887, 283] on textarea "Ajouter un commentaire" at bounding box center [1078, 279] width 571 height 60
type textarea "LIQUIDATION"
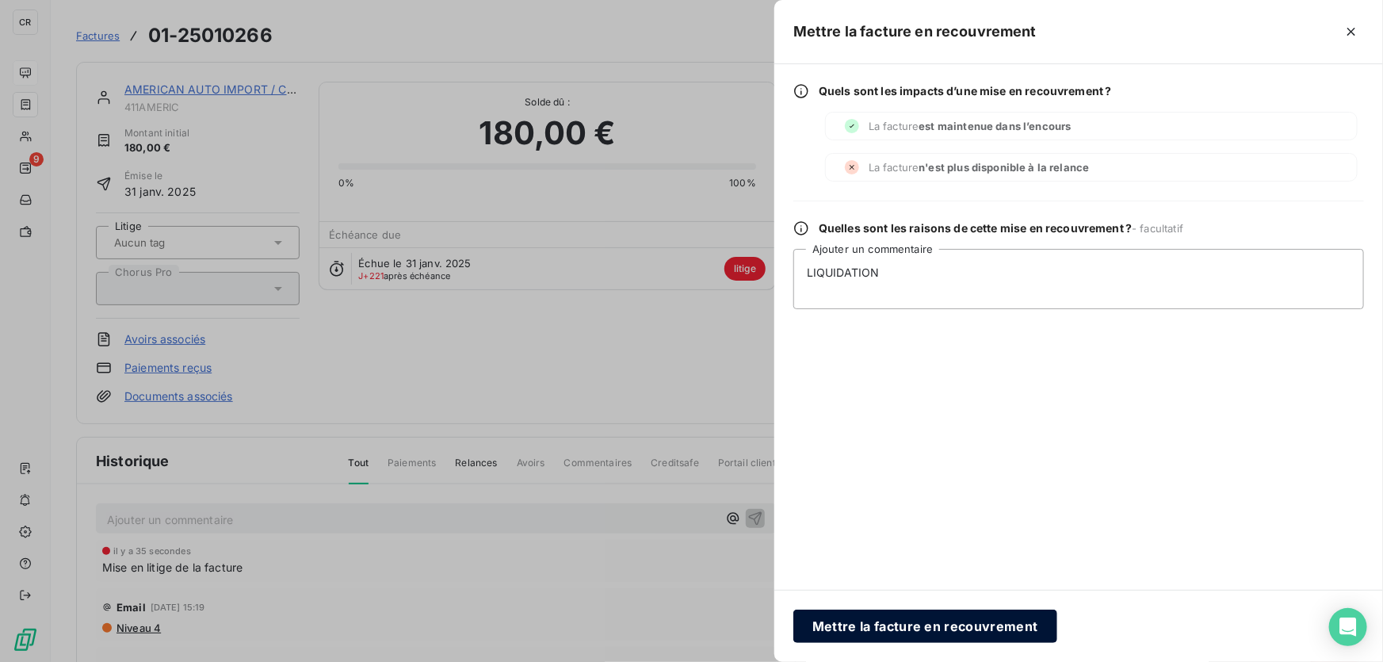
click at [991, 640] on button "Mettre la facture en recouvrement" at bounding box center [925, 626] width 264 height 33
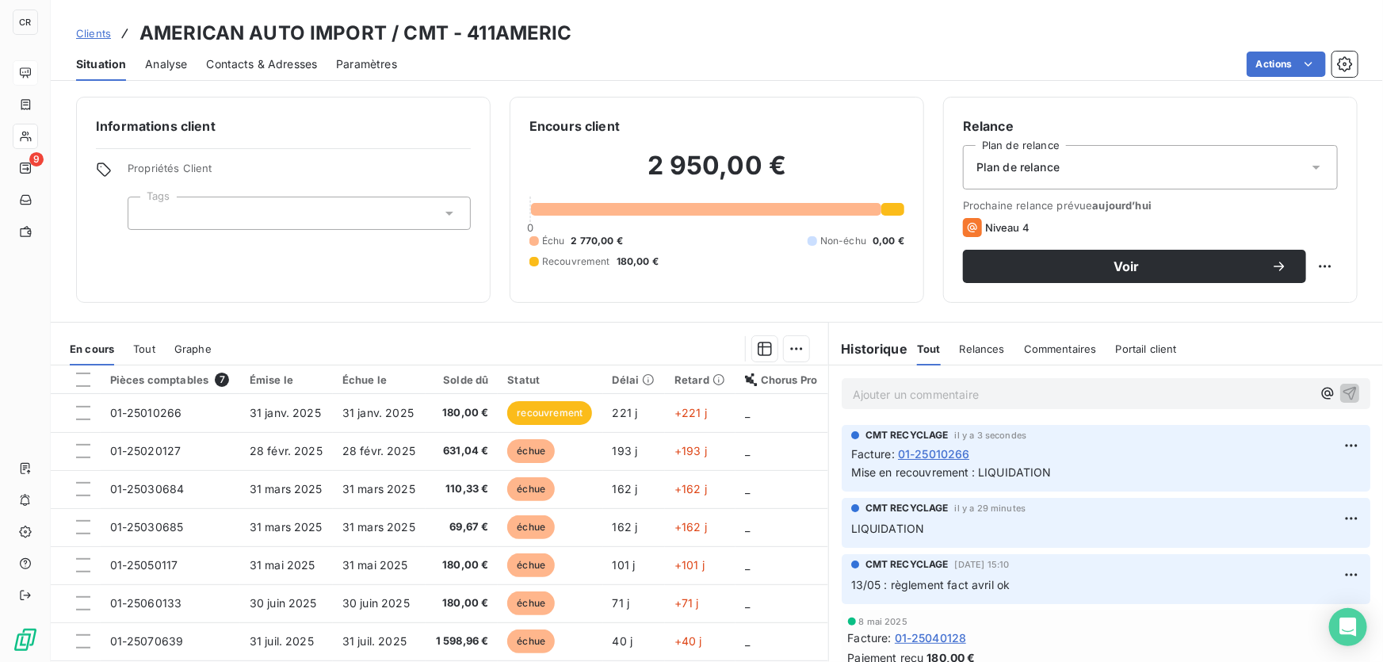
scroll to position [55, 0]
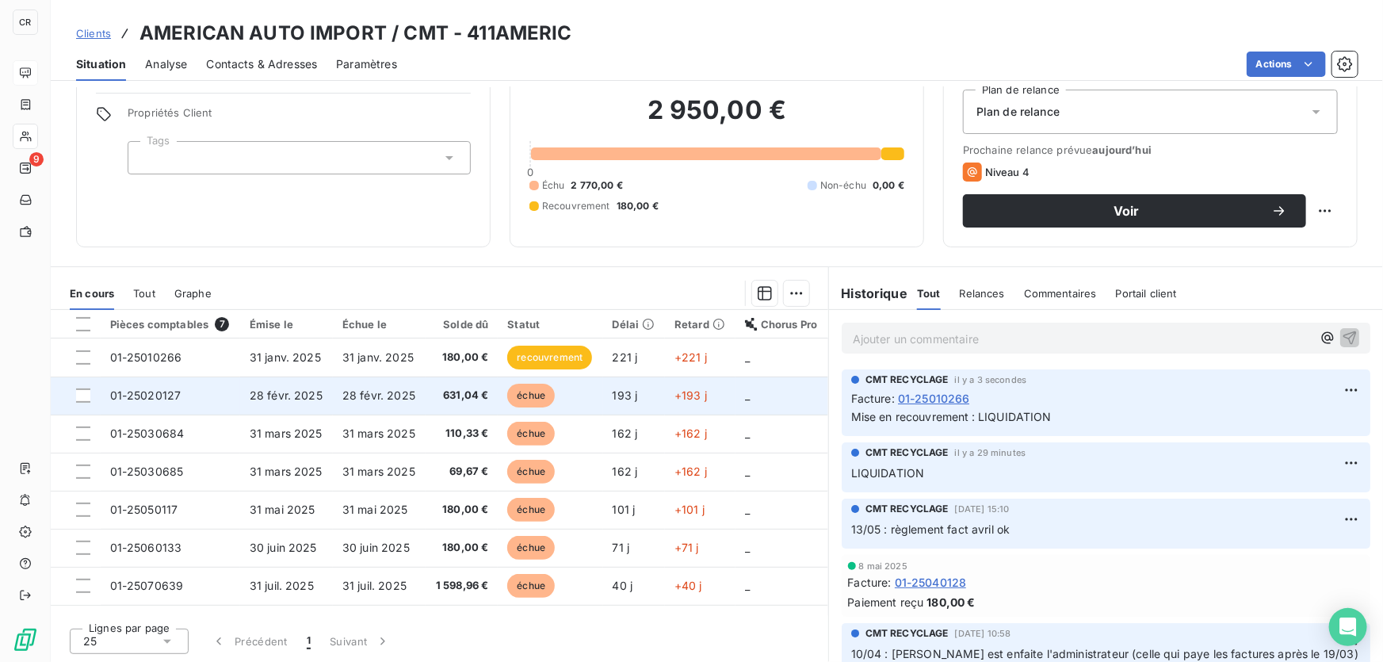
click at [573, 380] on td "échue" at bounding box center [550, 395] width 105 height 38
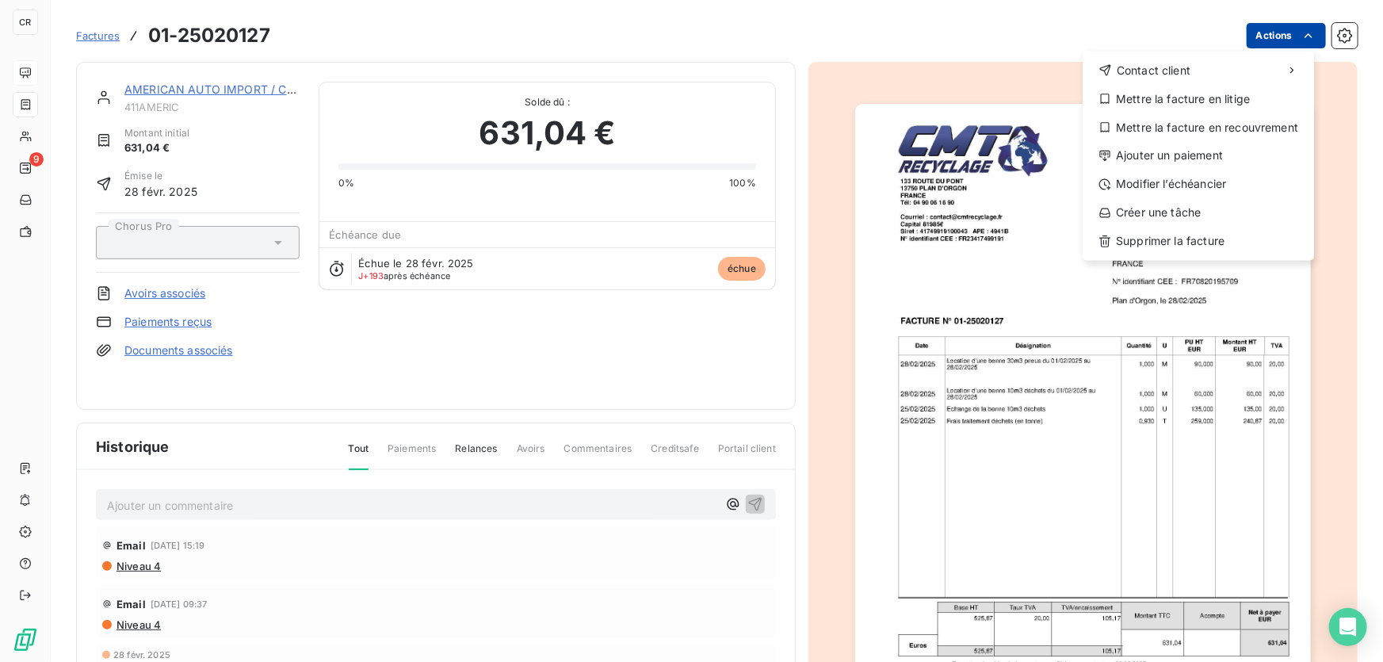
click at [1243, 40] on html "CR 9 Factures [PHONE_NUMBER] Actions Contact client Mettre la facture en litige…" at bounding box center [691, 331] width 1383 height 662
click at [1247, 117] on div "Mettre la facture en recouvrement" at bounding box center [1198, 127] width 219 height 25
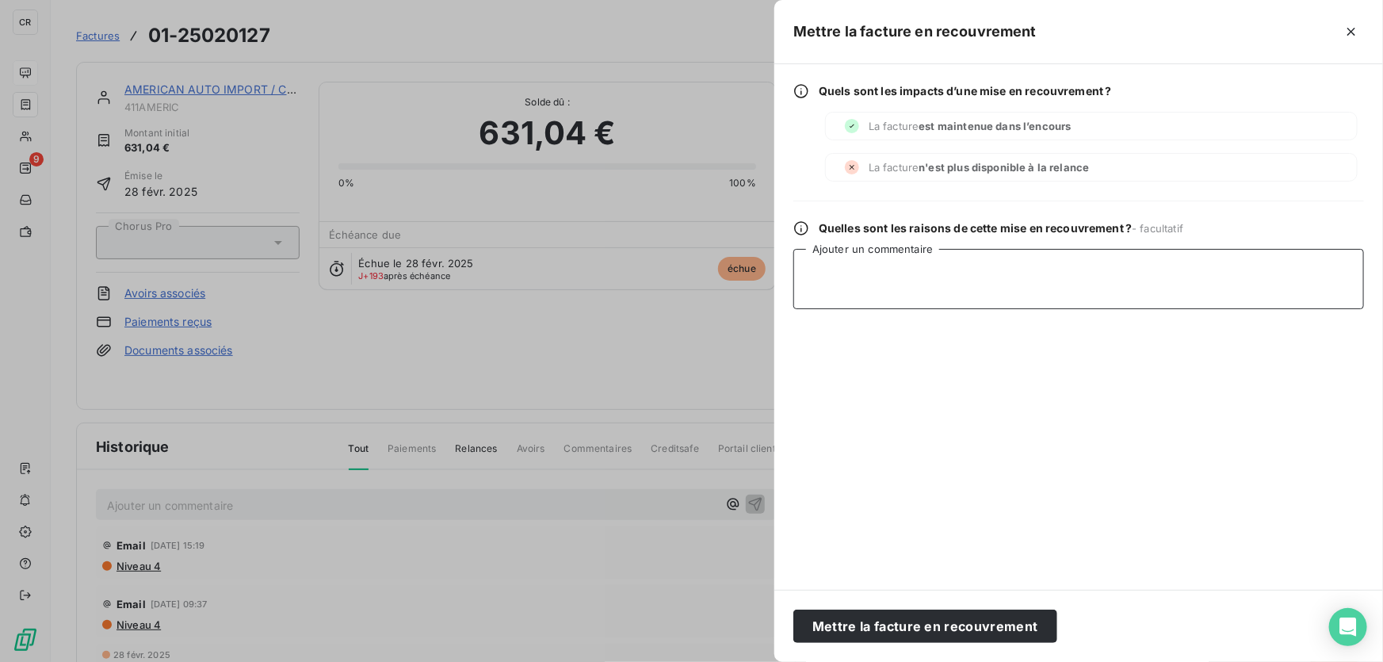
click at [924, 302] on textarea "Ajouter un commentaire" at bounding box center [1078, 279] width 571 height 60
drag, startPoint x: 927, startPoint y: 286, endPoint x: 701, endPoint y: 273, distance: 226.3
click at [701, 661] on div "Mettre la facture en recouvrement Quels sont les impacts d’une mise en recouvre…" at bounding box center [691, 662] width 1383 height 0
paste textarea "01-25070300"
drag, startPoint x: 832, startPoint y: 294, endPoint x: 743, endPoint y: 171, distance: 151.6
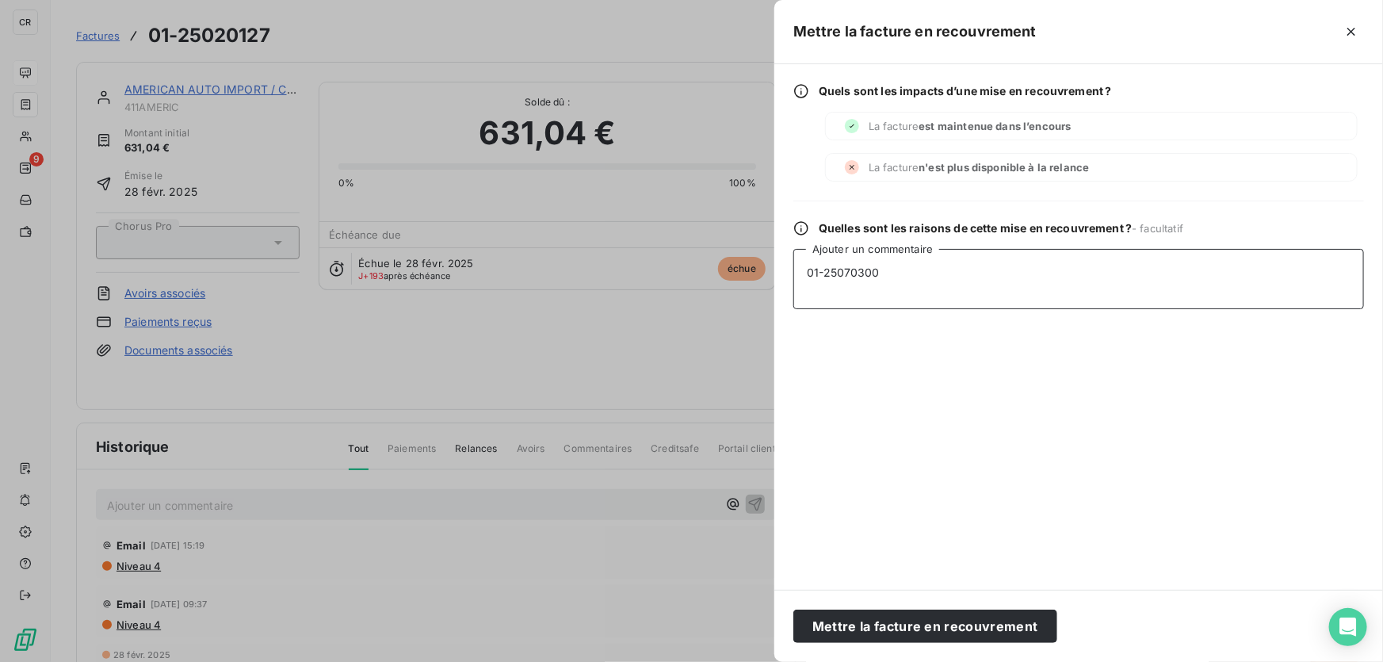
click at [743, 661] on div "Mettre la facture en recouvrement Quels sont les impacts d’une mise en recouvre…" at bounding box center [691, 662] width 1383 height 0
drag, startPoint x: 878, startPoint y: 278, endPoint x: 713, endPoint y: 272, distance: 165.8
click at [713, 661] on div "Mettre la facture en recouvrement Quels sont les impacts d’une mise en recouvre…" at bounding box center [691, 662] width 1383 height 0
type textarea "LIQUIDATION"
click at [921, 613] on button "Mettre la facture en recouvrement" at bounding box center [925, 626] width 264 height 33
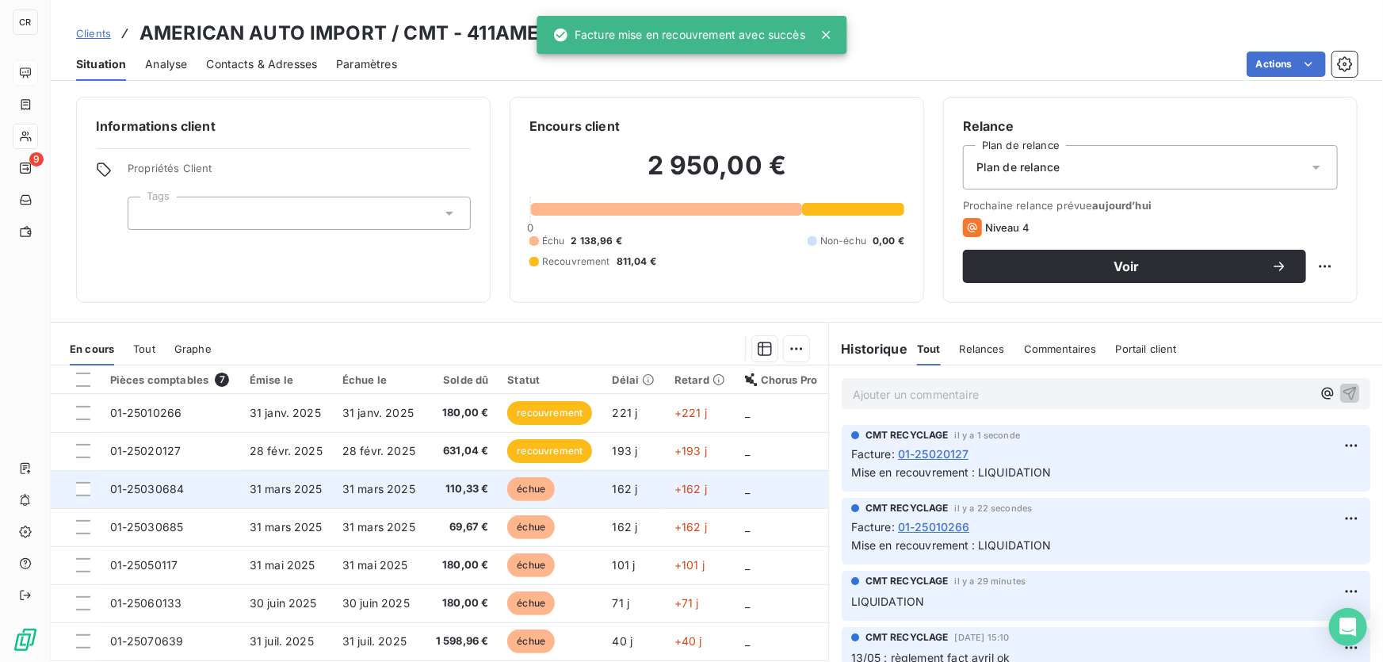
click at [541, 486] on span "échue" at bounding box center [531, 489] width 48 height 24
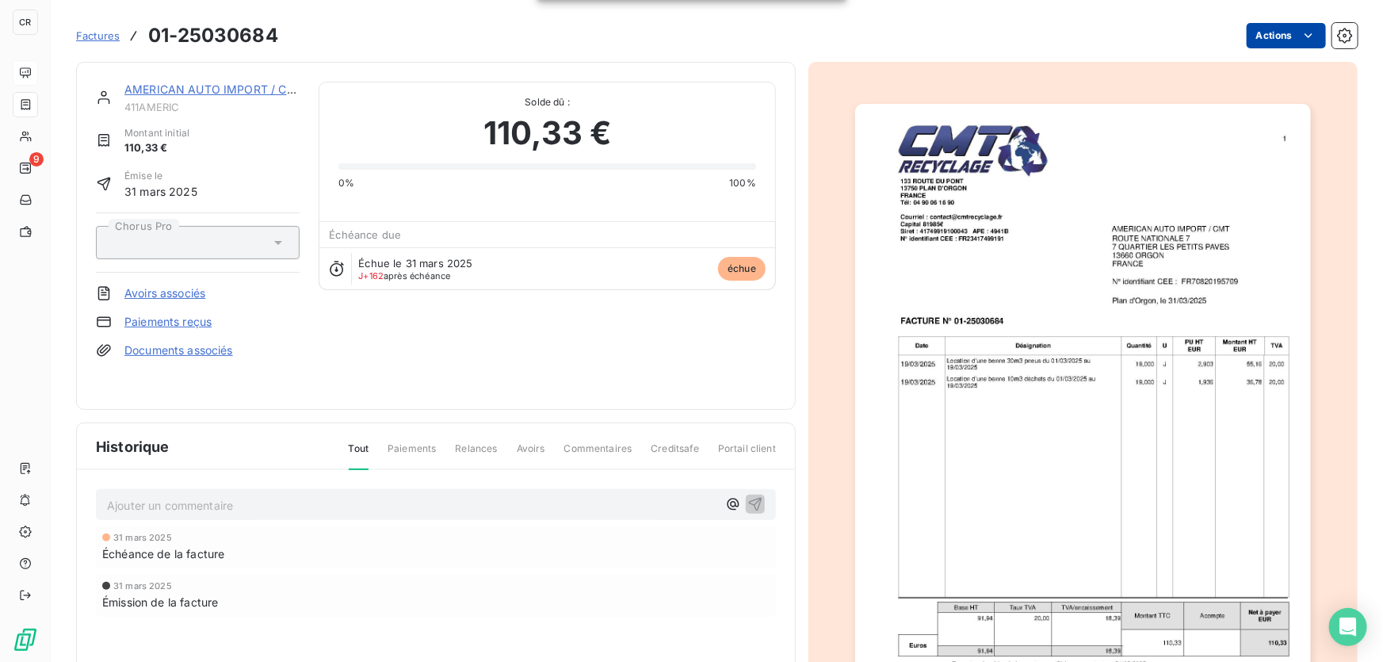
click at [1252, 38] on html "CR 9 Factures 01-25030684 Actions AMERICAN AUTO IMPORT / CMT 411AMERIC Montant …" at bounding box center [691, 331] width 1383 height 662
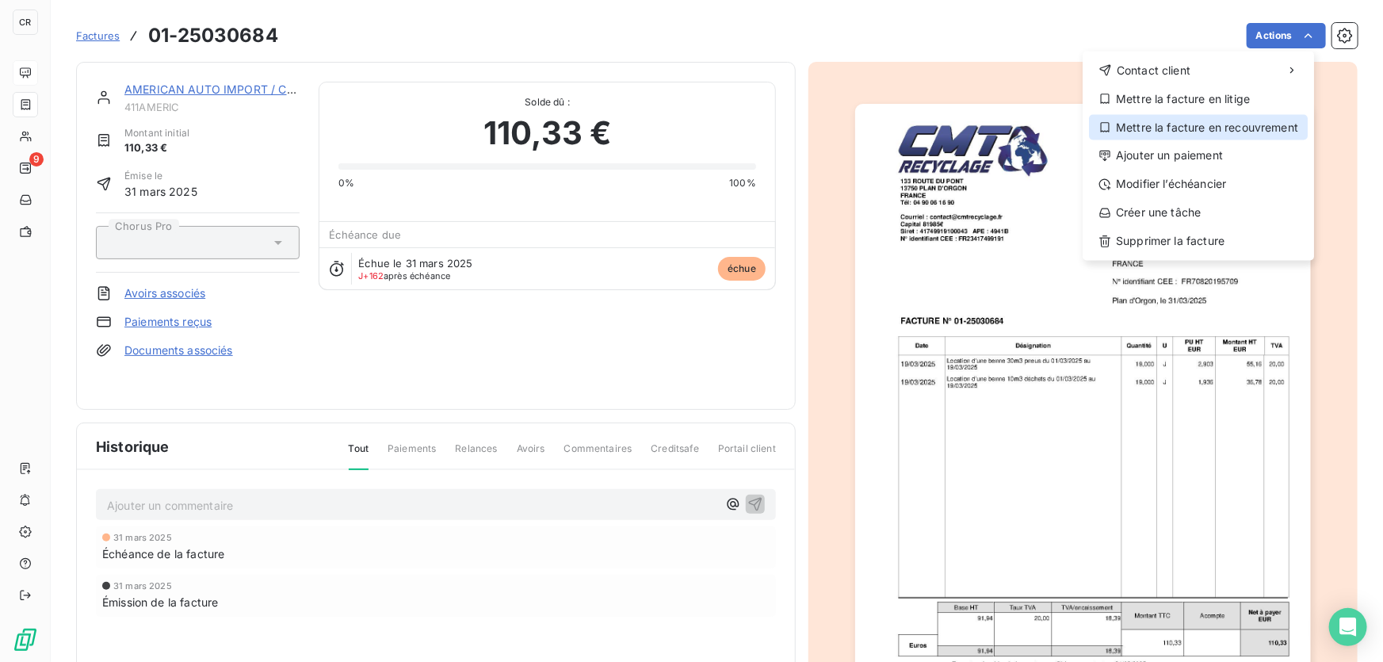
click at [1239, 132] on div "Mettre la facture en recouvrement" at bounding box center [1198, 127] width 219 height 25
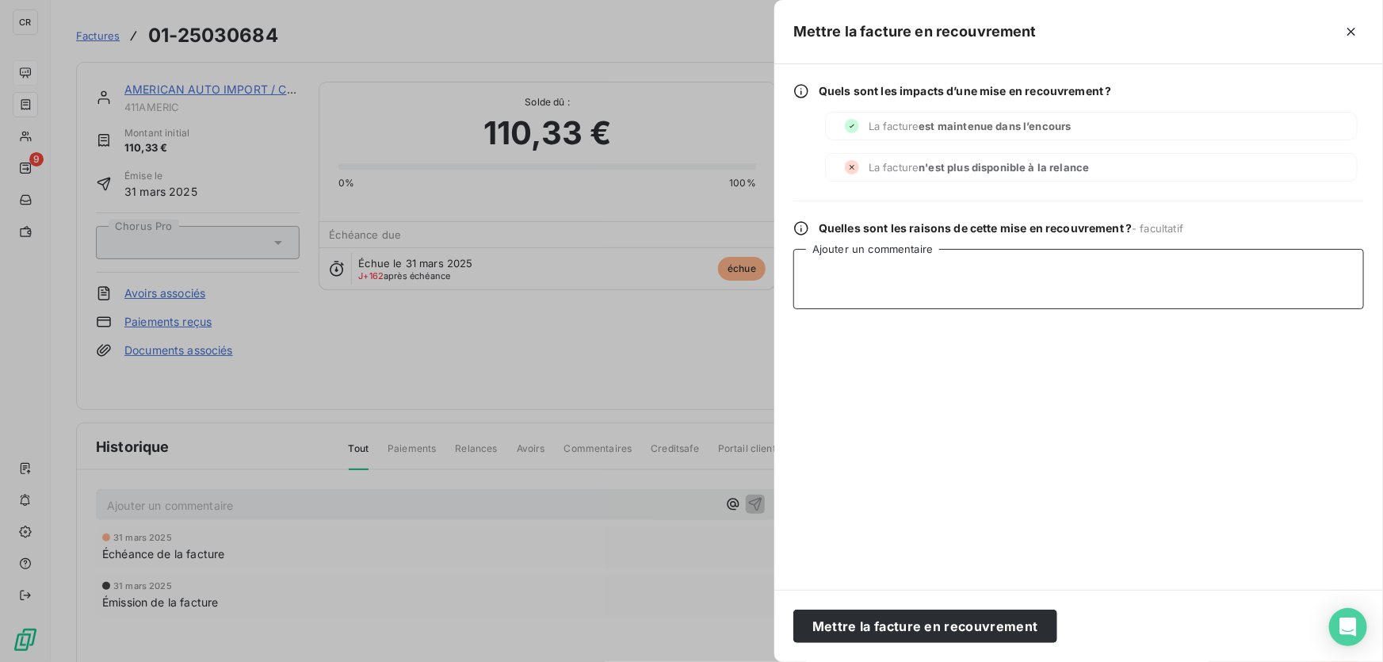
click at [851, 277] on textarea "Ajouter un commentaire" at bounding box center [1078, 279] width 571 height 60
paste textarea "LIQUIDATION"
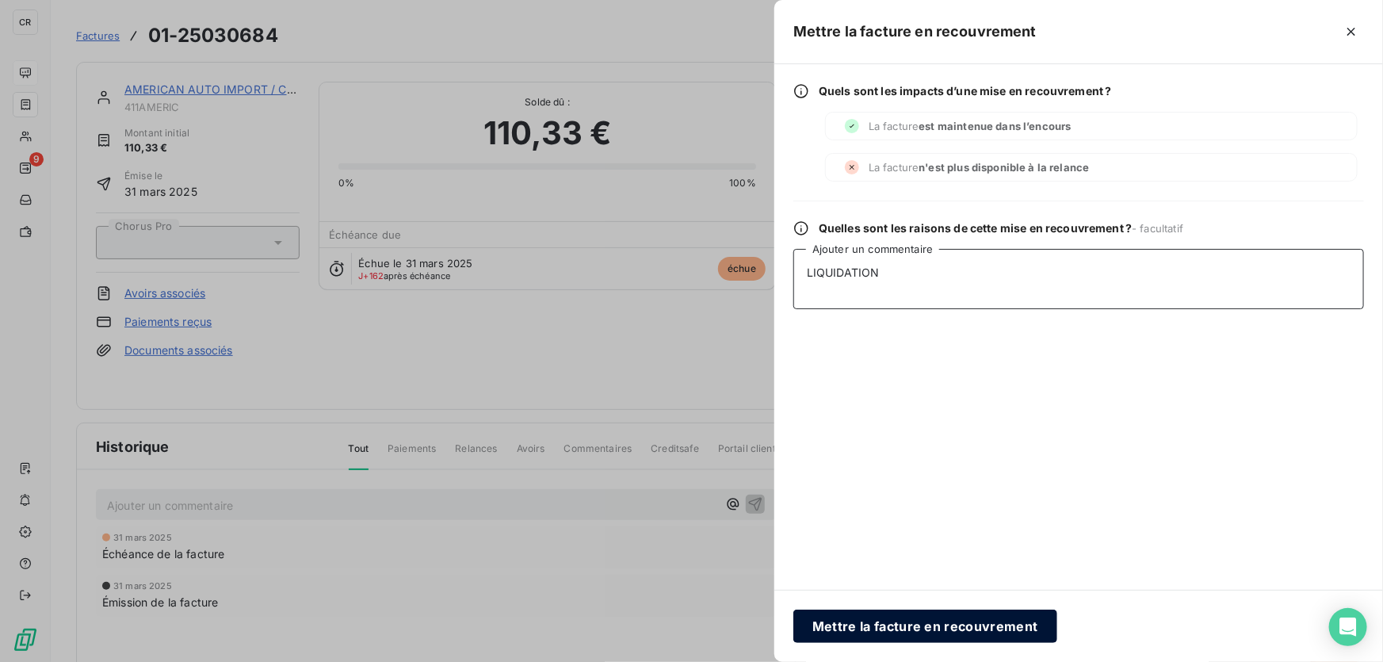
type textarea "LIQUIDATION"
click at [885, 626] on button "Mettre la facture en recouvrement" at bounding box center [925, 626] width 264 height 33
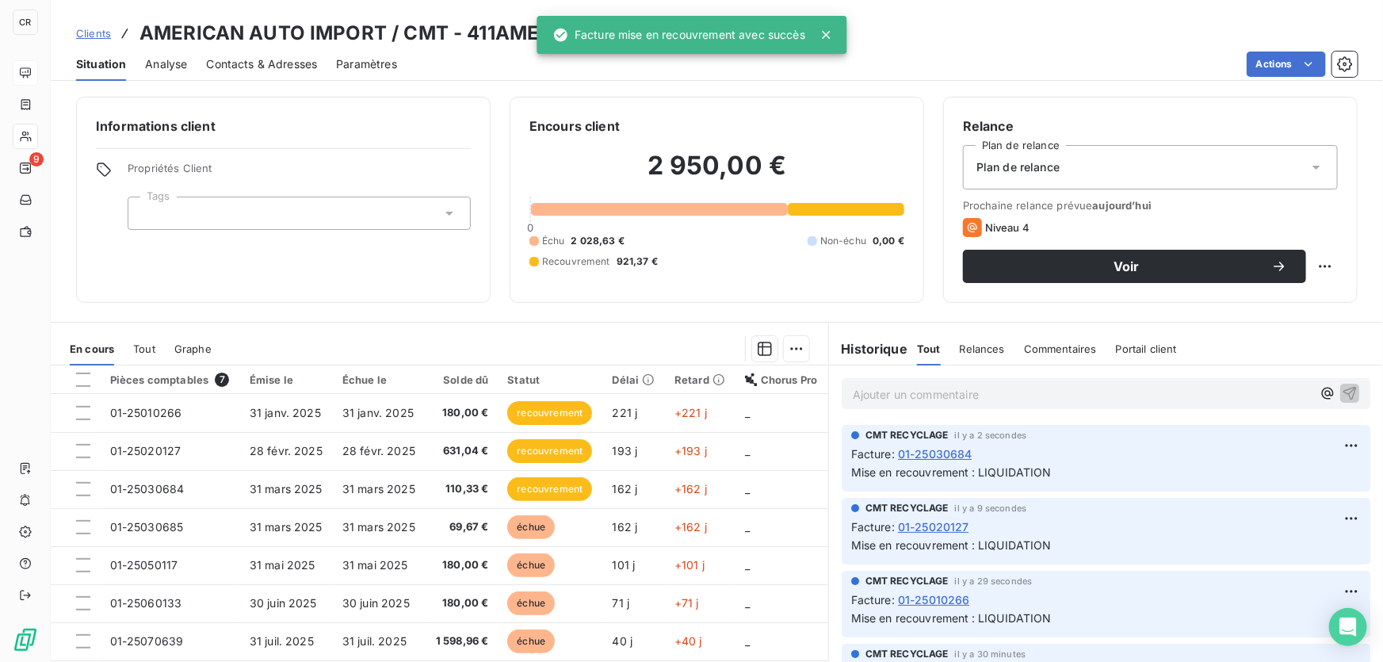
scroll to position [55, 0]
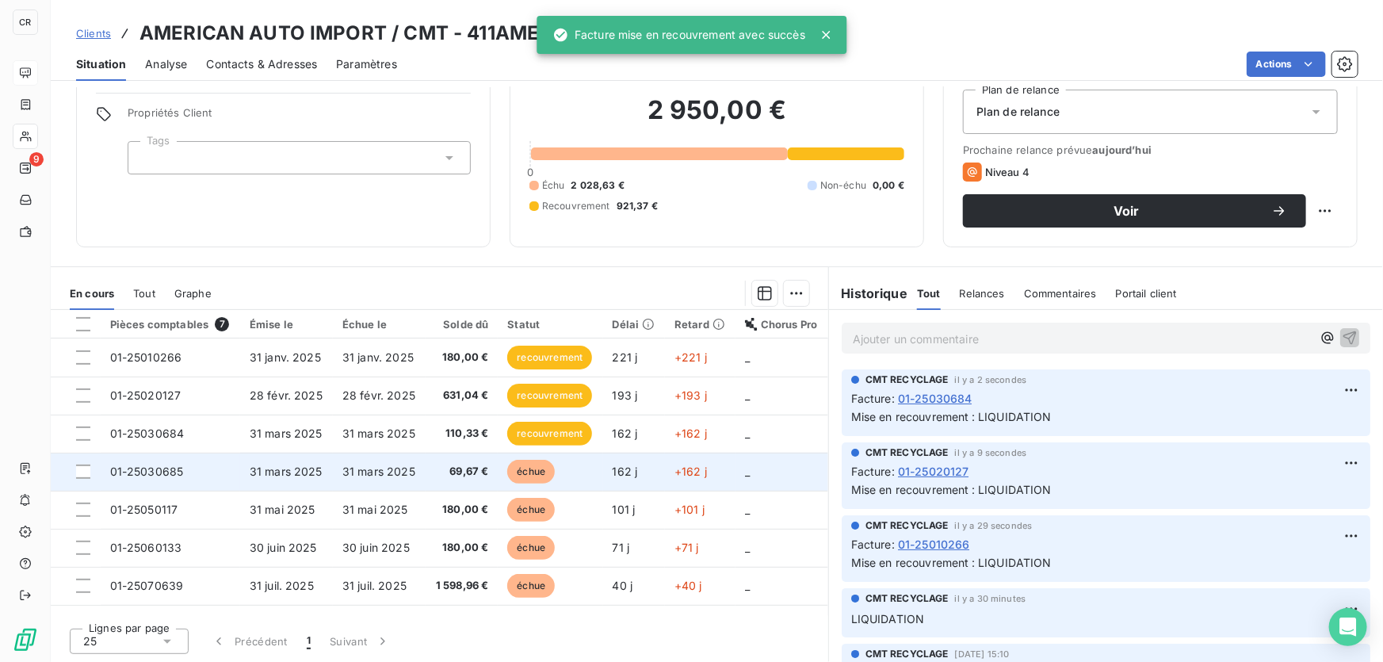
click at [483, 455] on td "69,67 €" at bounding box center [462, 472] width 72 height 38
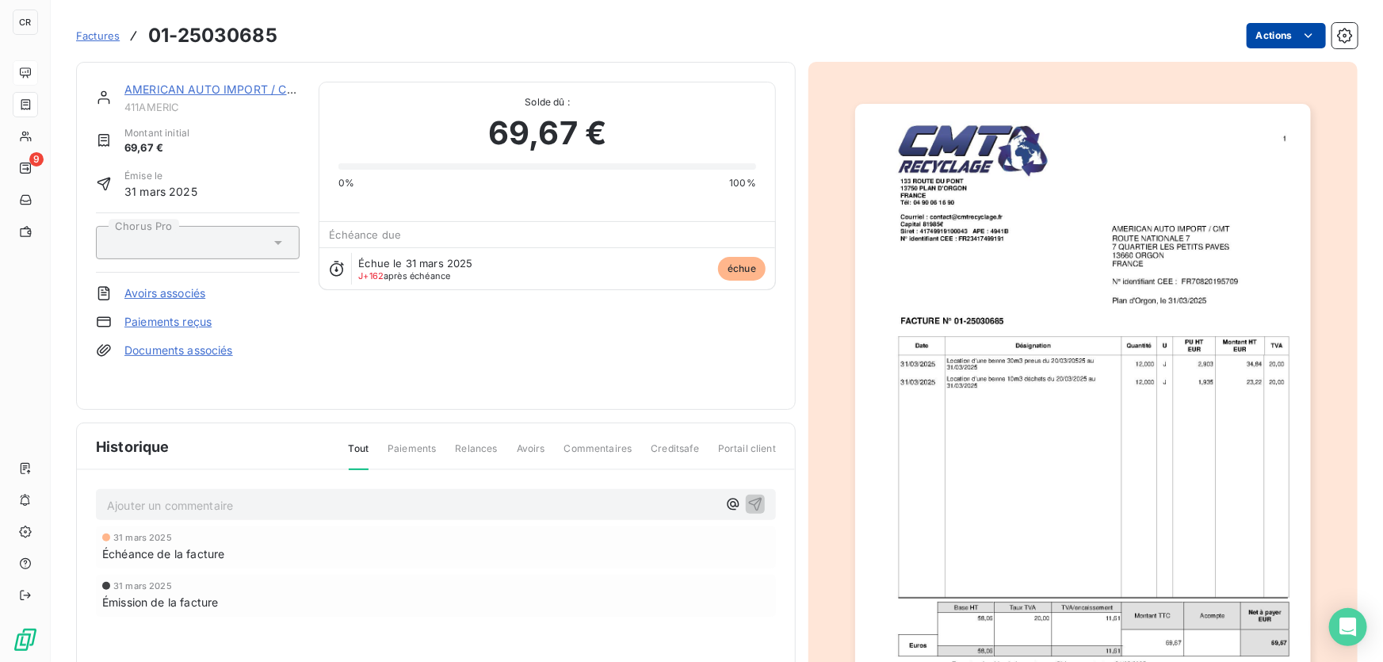
click at [1279, 41] on html "CR 9 Factures 01-25030685 Actions AMERICAN AUTO IMPORT / CMT 411AMERIC Montant …" at bounding box center [691, 331] width 1383 height 662
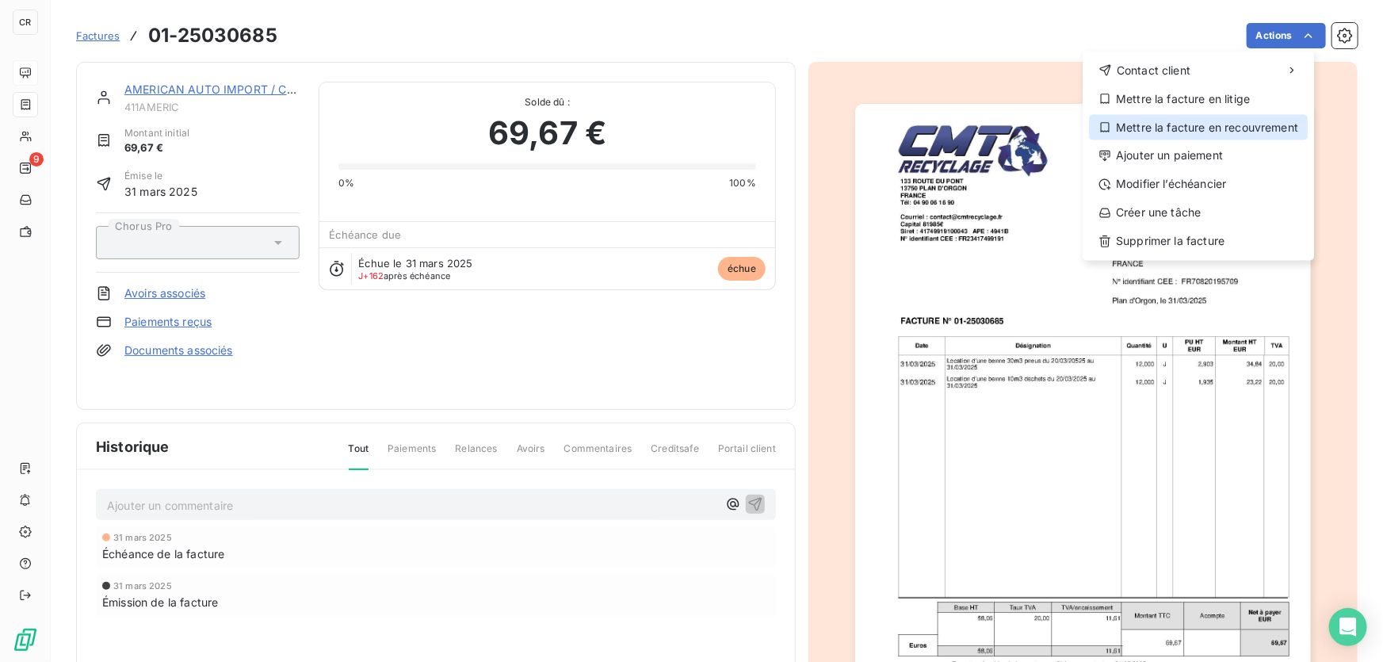
click at [1173, 127] on div "Mettre la facture en recouvrement" at bounding box center [1198, 127] width 219 height 25
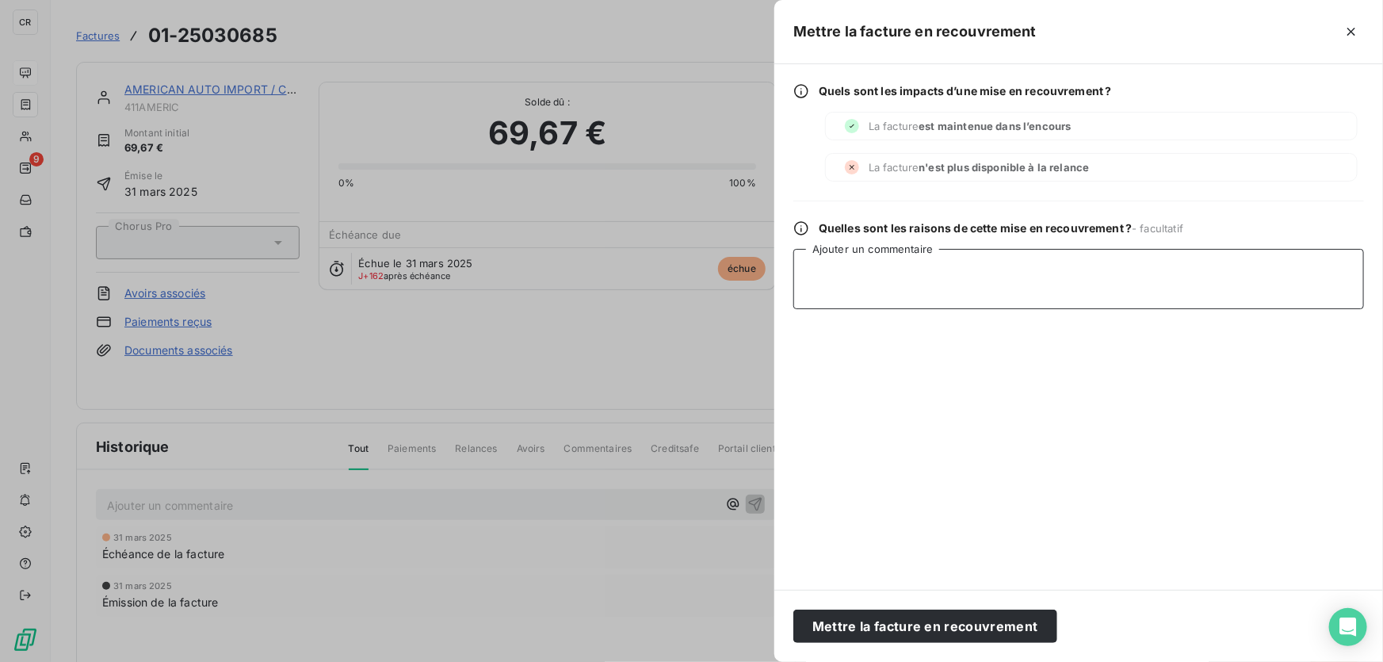
click at [968, 263] on textarea "Ajouter un commentaire" at bounding box center [1078, 279] width 571 height 60
paste textarea "LIQUIDATION"
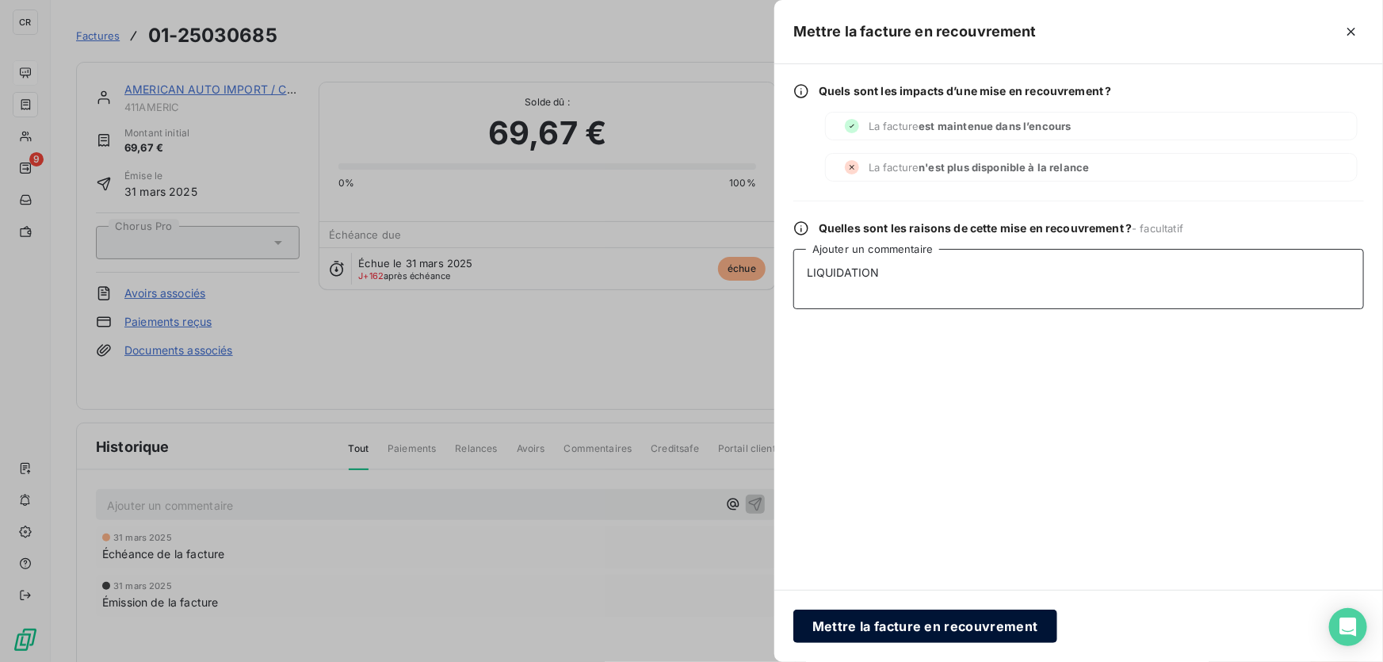
type textarea "LIQUIDATION"
click at [905, 629] on button "Mettre la facture en recouvrement" at bounding box center [925, 626] width 264 height 33
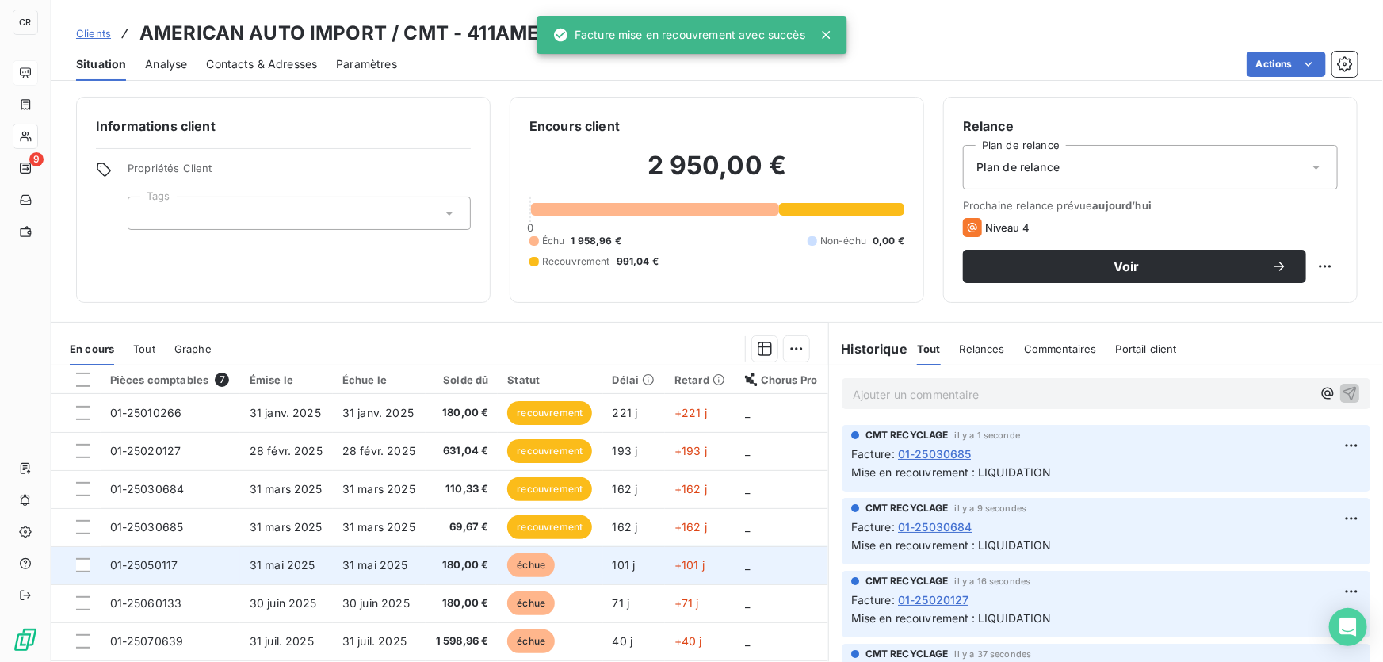
click at [482, 557] on span "180,00 €" at bounding box center [461, 565] width 53 height 16
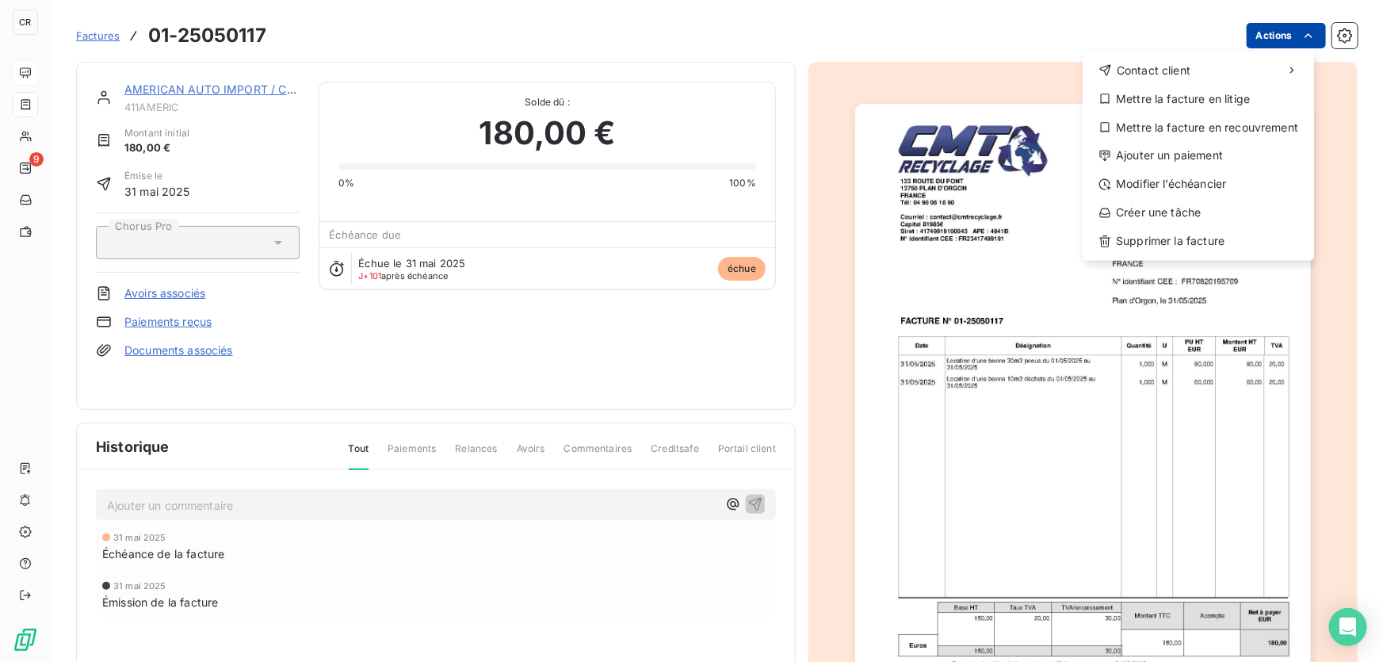
click at [1248, 30] on html "CR 9 Factures [PHONE_NUMBER] Actions Contact client Mettre la facture en litige…" at bounding box center [691, 331] width 1383 height 662
click at [1167, 119] on div "Mettre la facture en recouvrement" at bounding box center [1198, 127] width 219 height 25
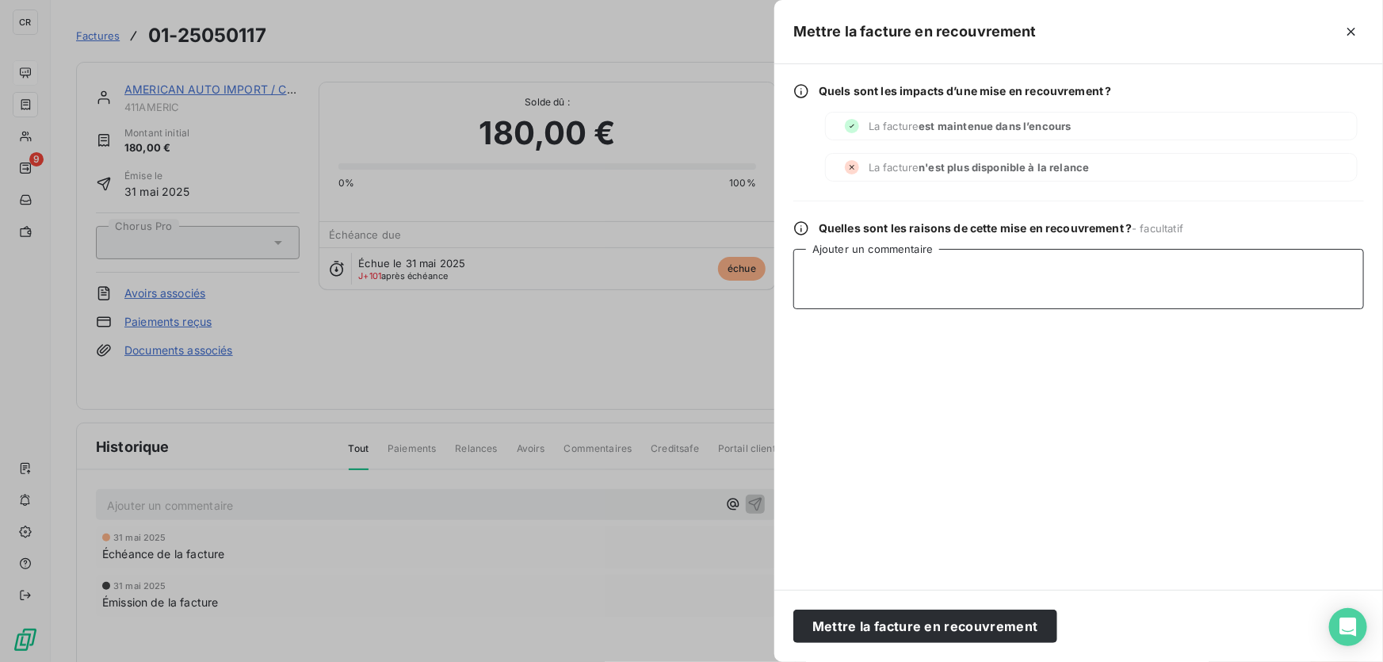
click at [892, 266] on textarea "Ajouter un commentaire" at bounding box center [1078, 279] width 571 height 60
paste textarea "LIQUIDATION"
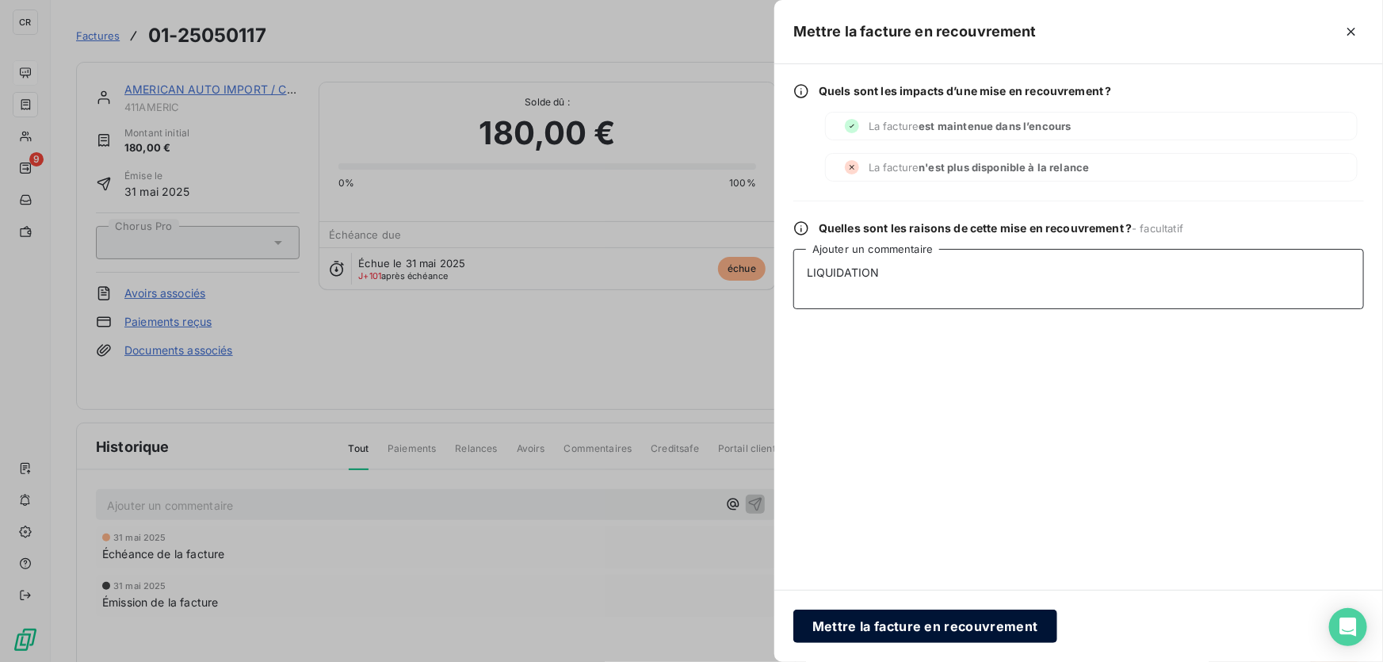
type textarea "LIQUIDATION"
click at [892, 628] on button "Mettre la facture en recouvrement" at bounding box center [925, 626] width 264 height 33
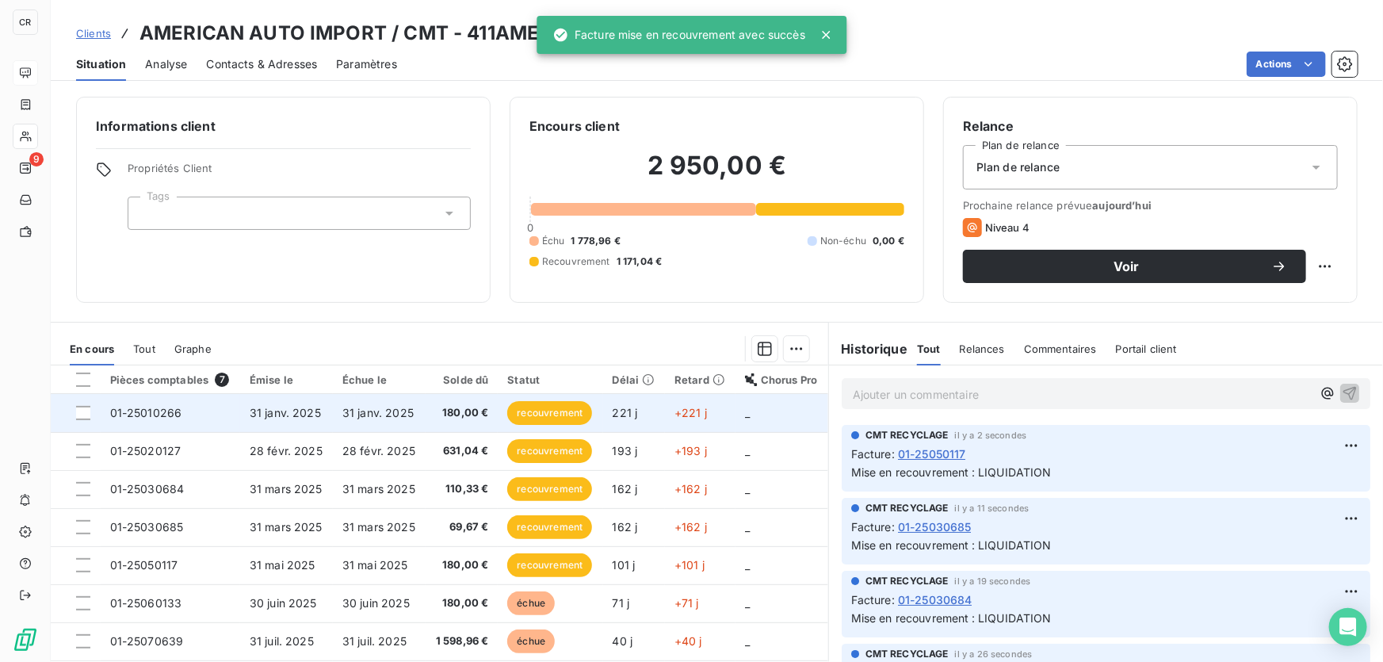
scroll to position [55, 0]
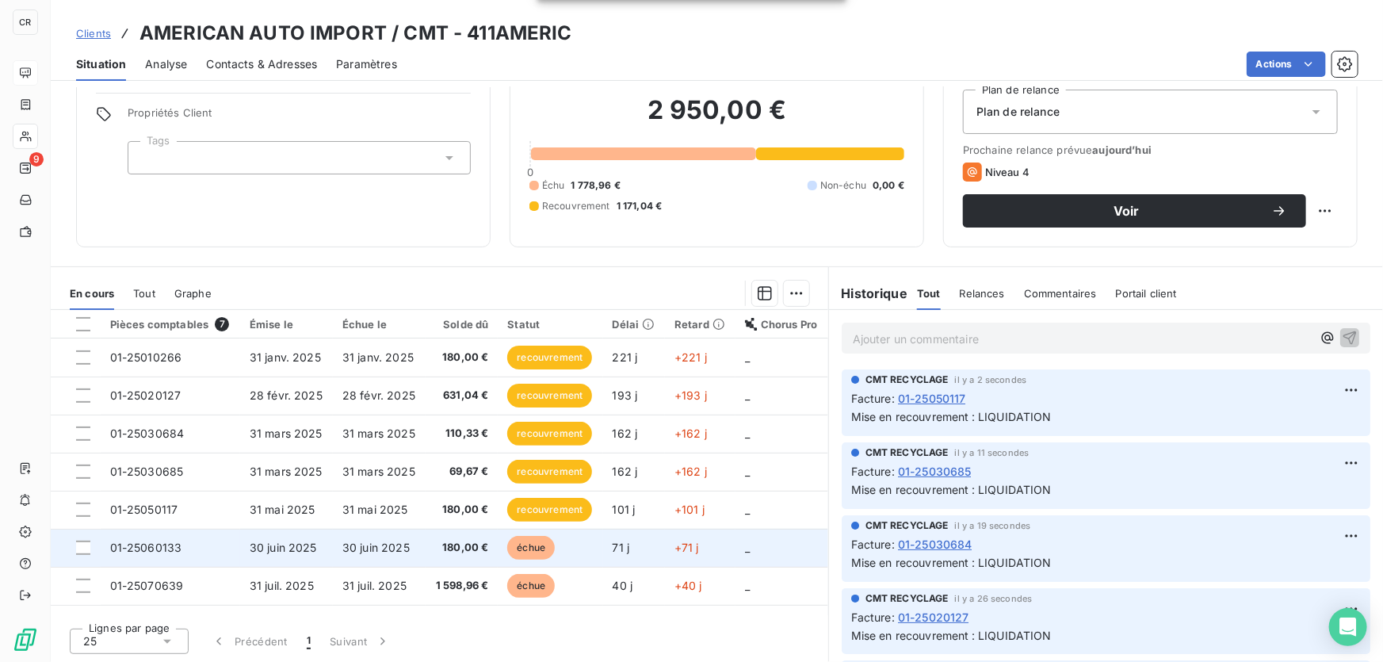
click at [507, 546] on span "échue" at bounding box center [531, 548] width 48 height 24
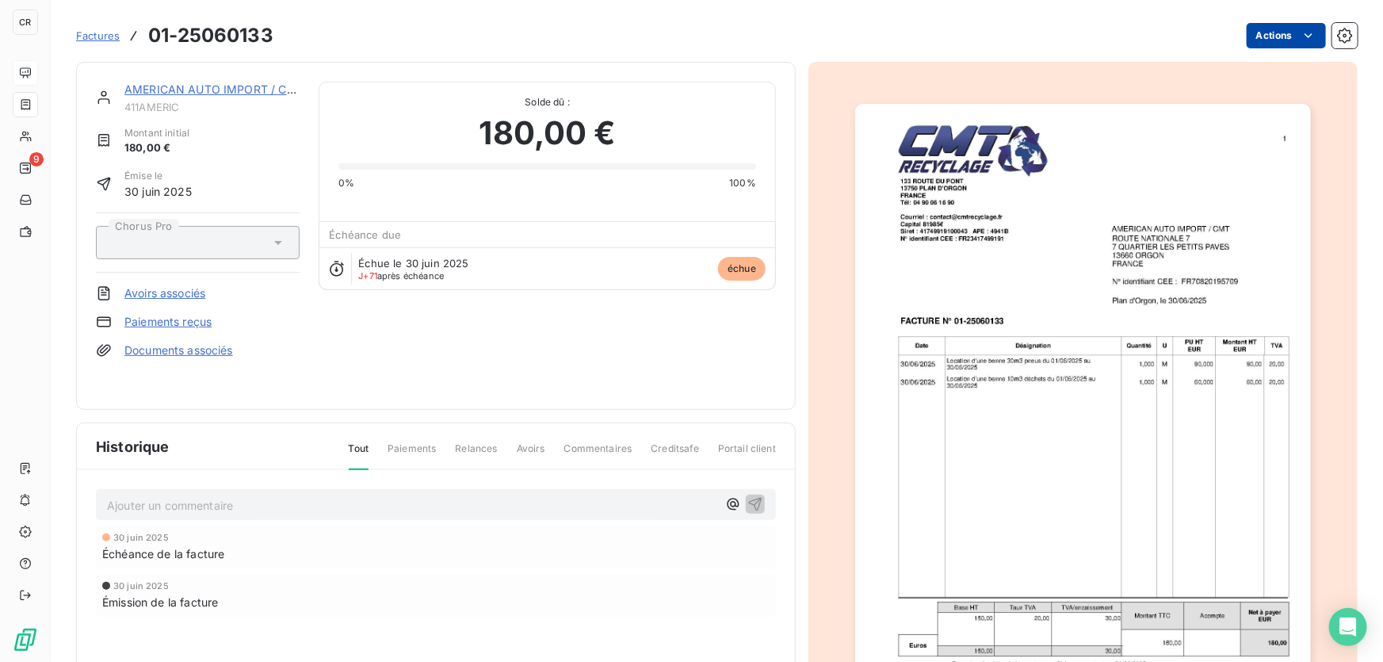
click at [1242, 30] on html "CR 9 Factures 01-25060133 Actions AMERICAN AUTO IMPORT / CMT 411AMERIC Montant …" at bounding box center [691, 331] width 1383 height 662
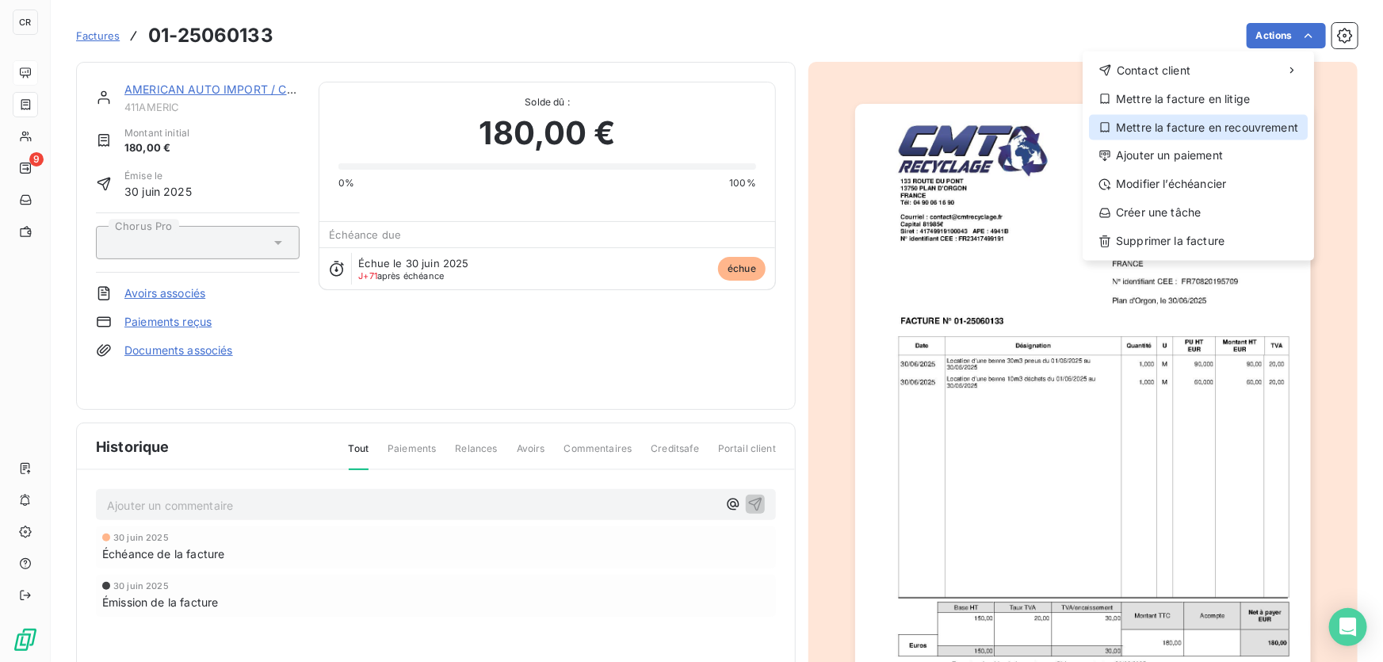
click at [1179, 123] on div "Mettre la facture en recouvrement" at bounding box center [1198, 127] width 219 height 25
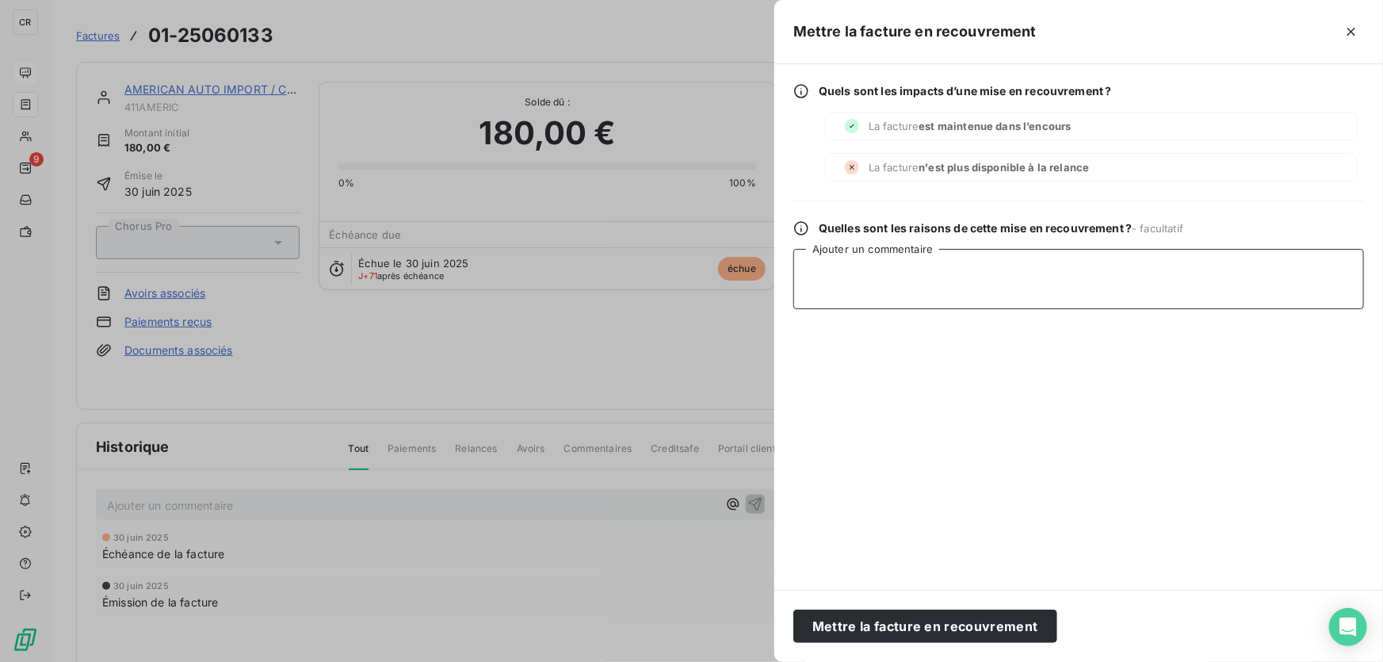
click at [1034, 262] on textarea "Ajouter un commentaire" at bounding box center [1078, 279] width 571 height 60
paste textarea "LIQUIDATION"
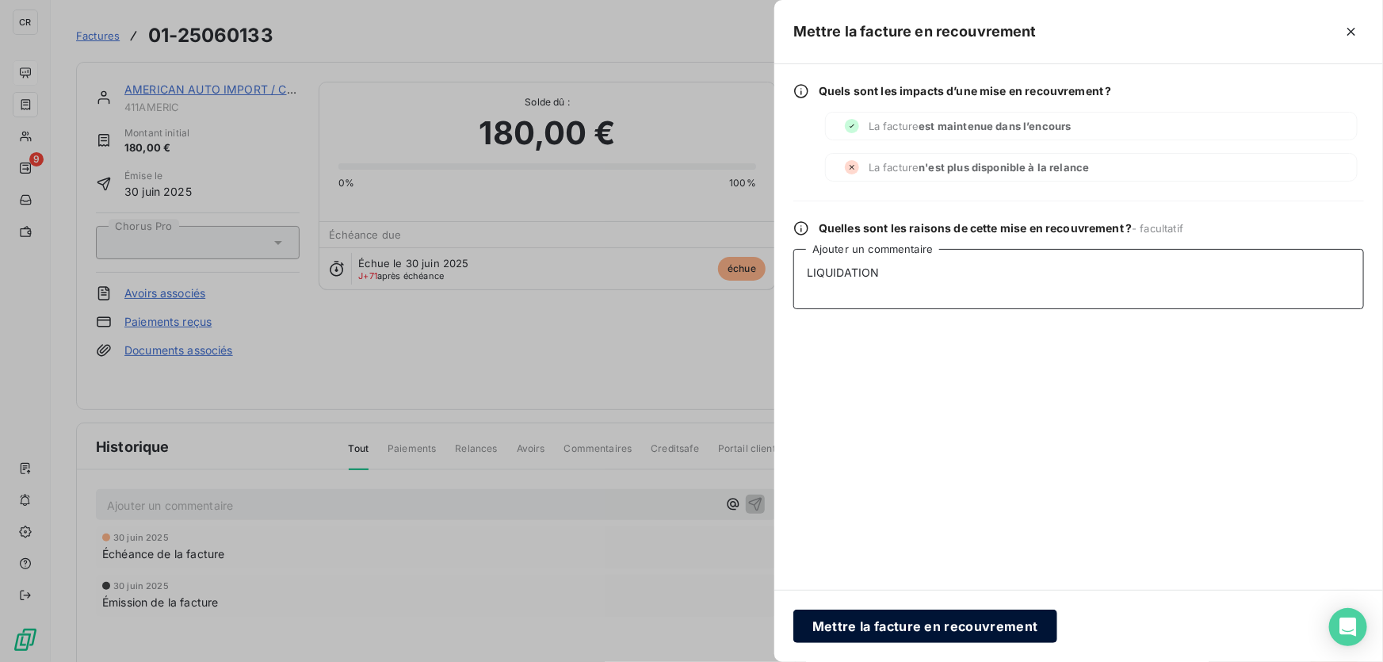
type textarea "LIQUIDATION"
click at [927, 629] on button "Mettre la facture en recouvrement" at bounding box center [925, 626] width 264 height 33
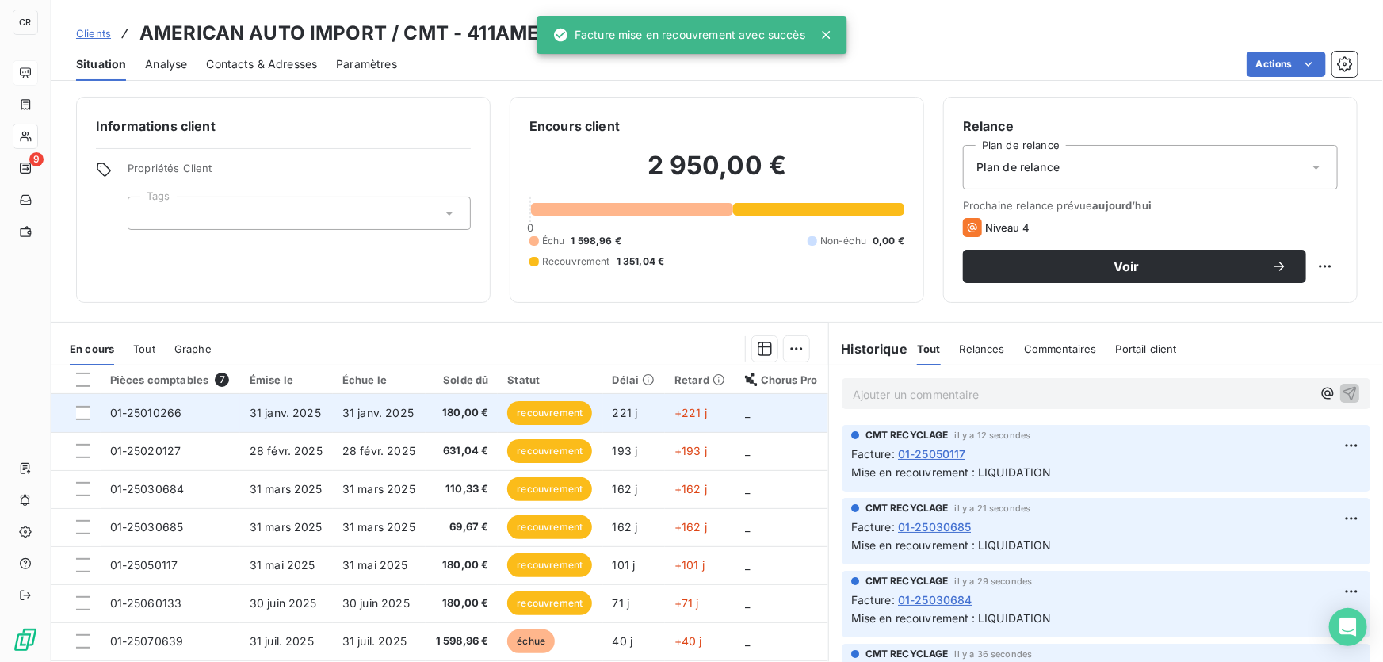
scroll to position [55, 0]
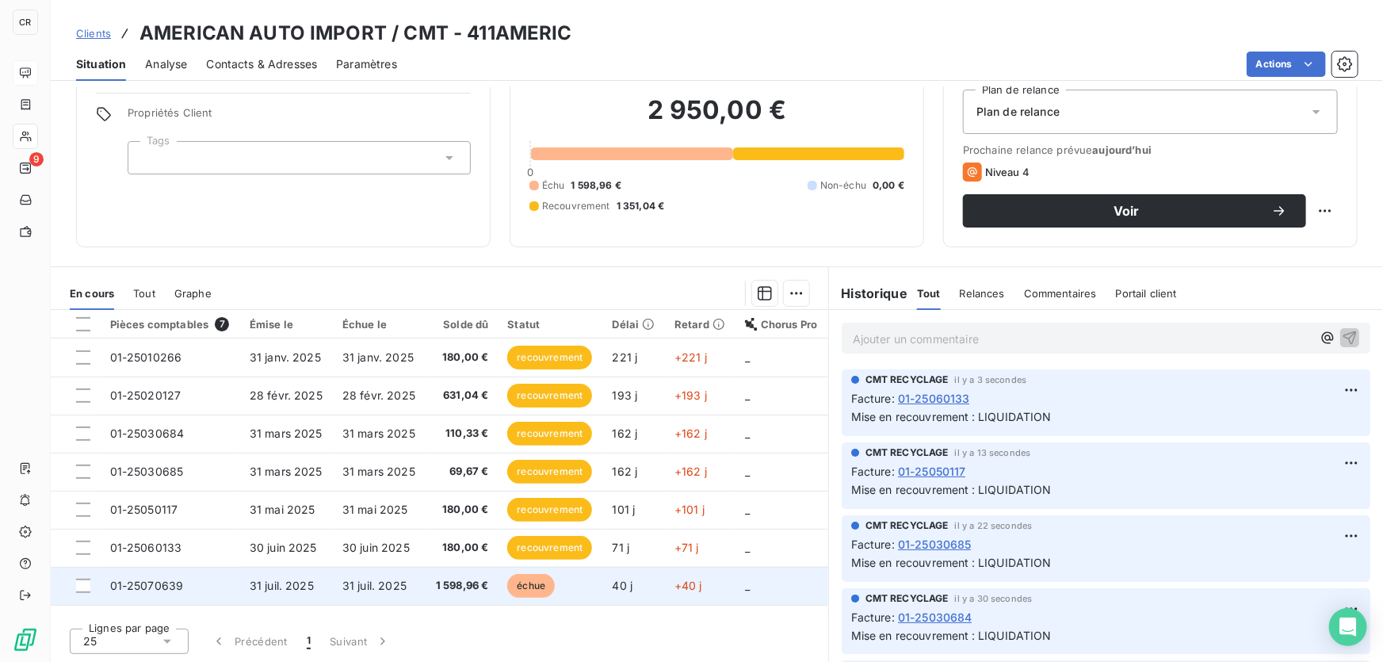
click at [489, 598] on td "1 598,96 €" at bounding box center [462, 586] width 72 height 38
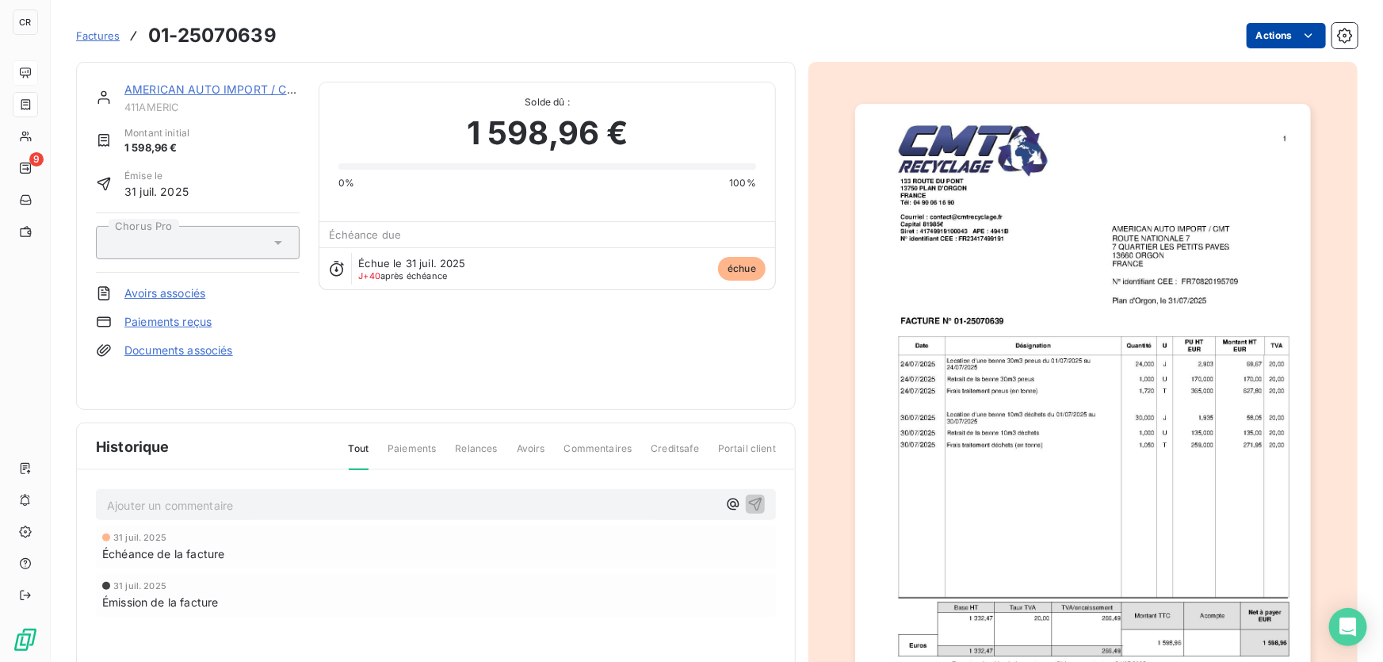
click at [1247, 32] on html "CR 9 Factures 01-25070639 Actions AMERICAN AUTO IMPORT / CMT 411AMERIC Montant …" at bounding box center [691, 331] width 1383 height 662
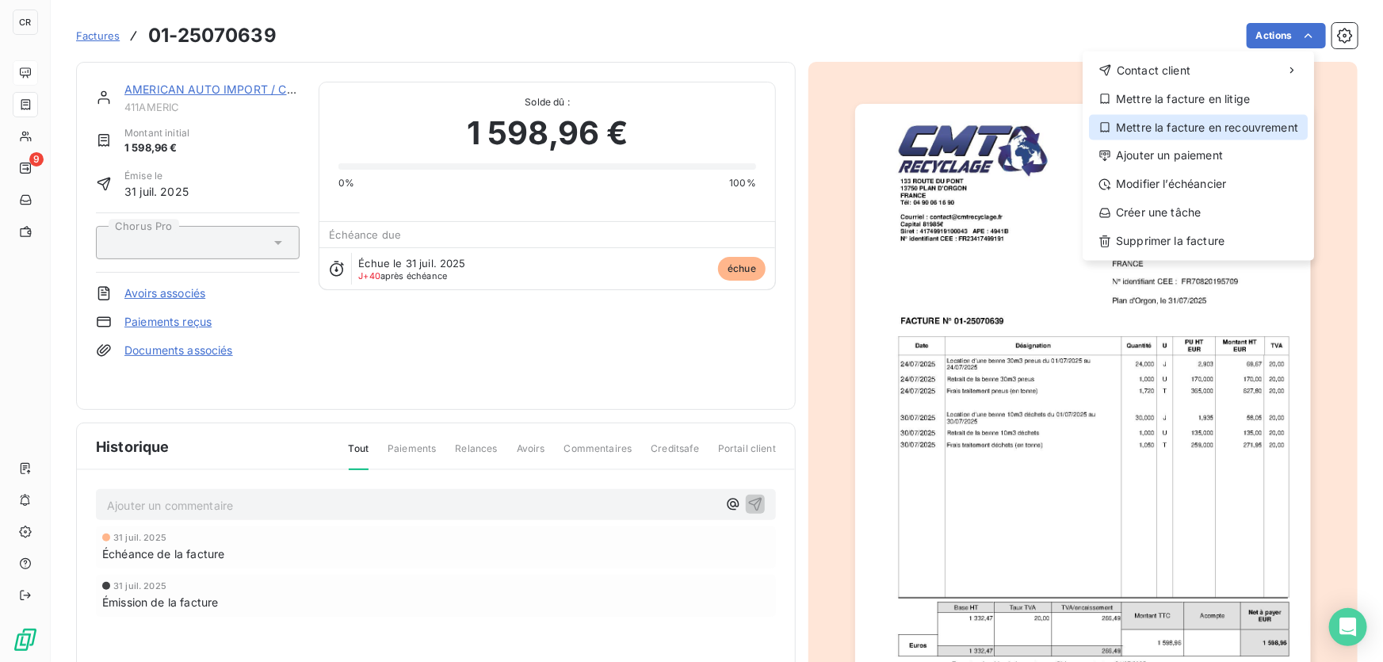
click at [1164, 130] on div "Mettre la facture en recouvrement" at bounding box center [1198, 127] width 219 height 25
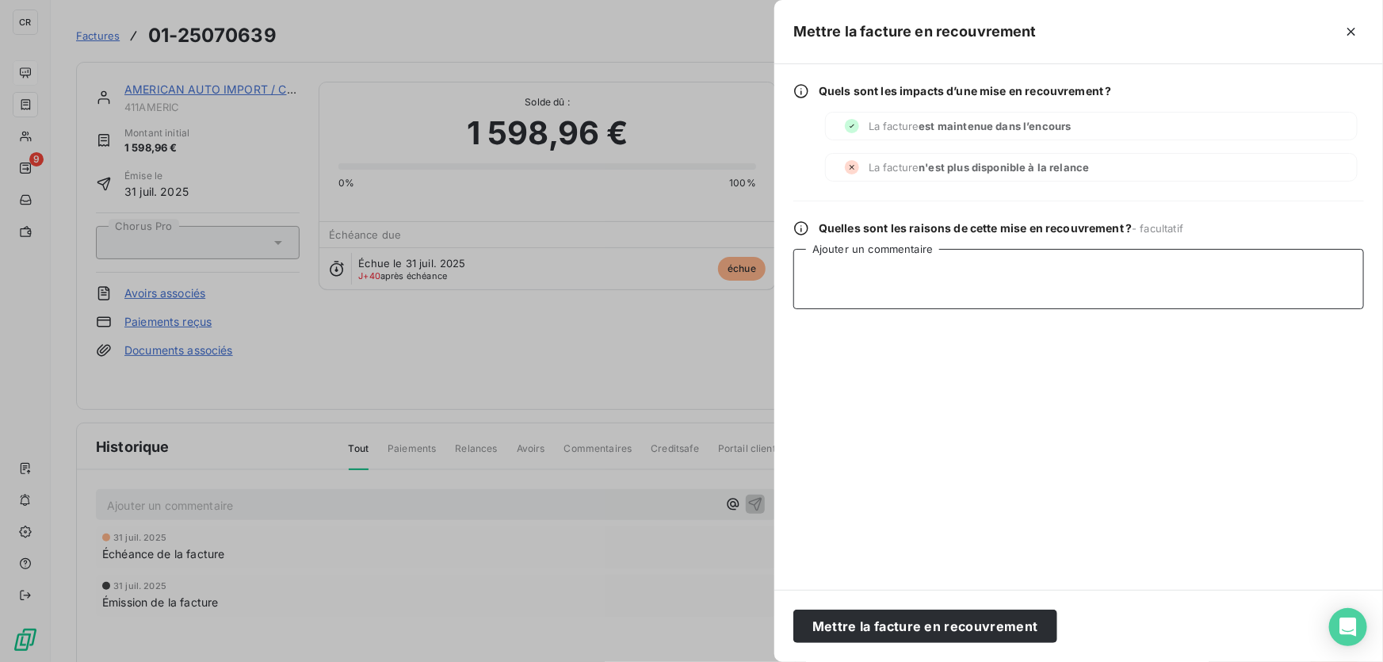
click at [844, 250] on textarea "Ajouter un commentaire" at bounding box center [1078, 279] width 571 height 60
paste textarea "LIQUIDATION"
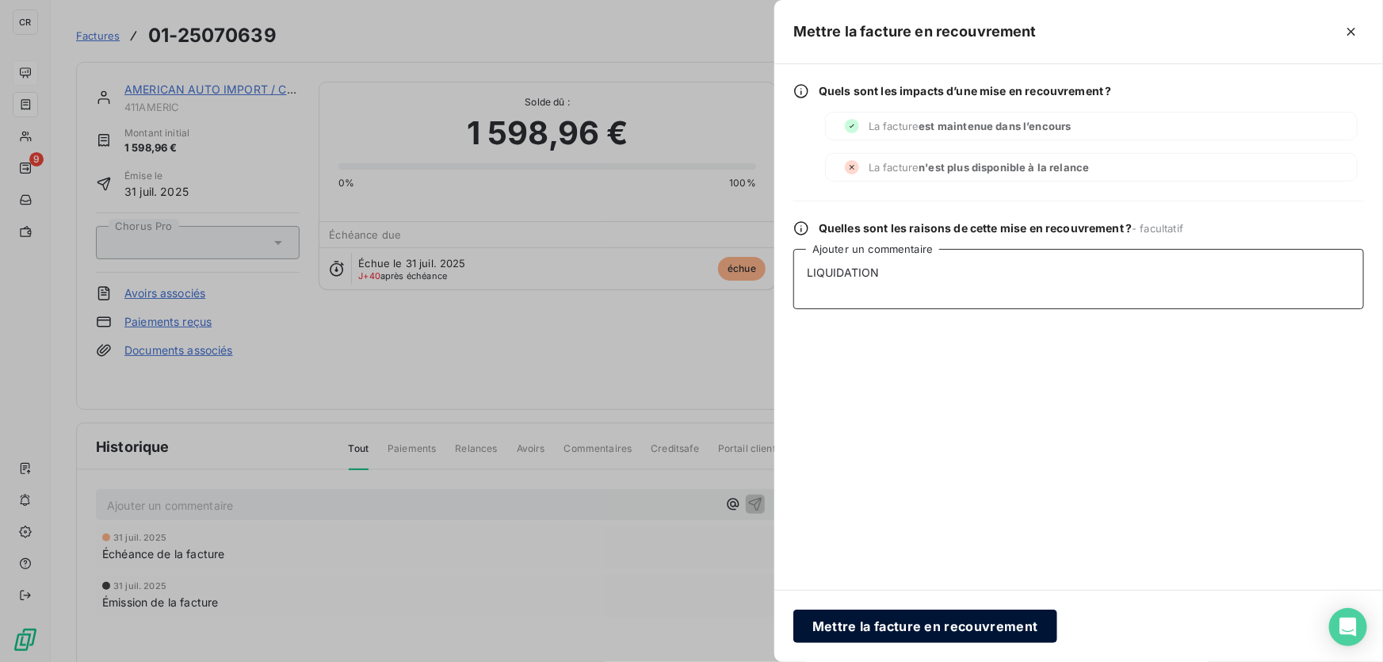
type textarea "LIQUIDATION"
click at [892, 633] on button "Mettre la facture en recouvrement" at bounding box center [925, 626] width 264 height 33
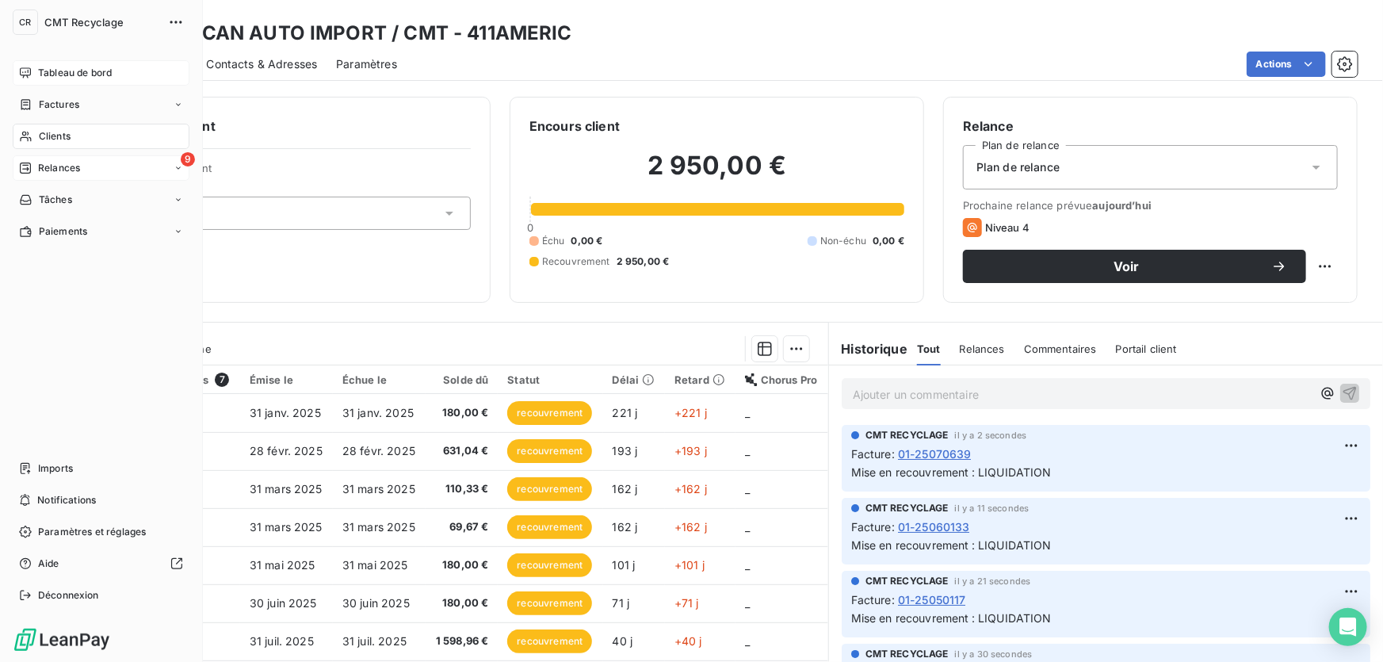
click at [34, 159] on div "9 Relances" at bounding box center [101, 167] width 177 height 25
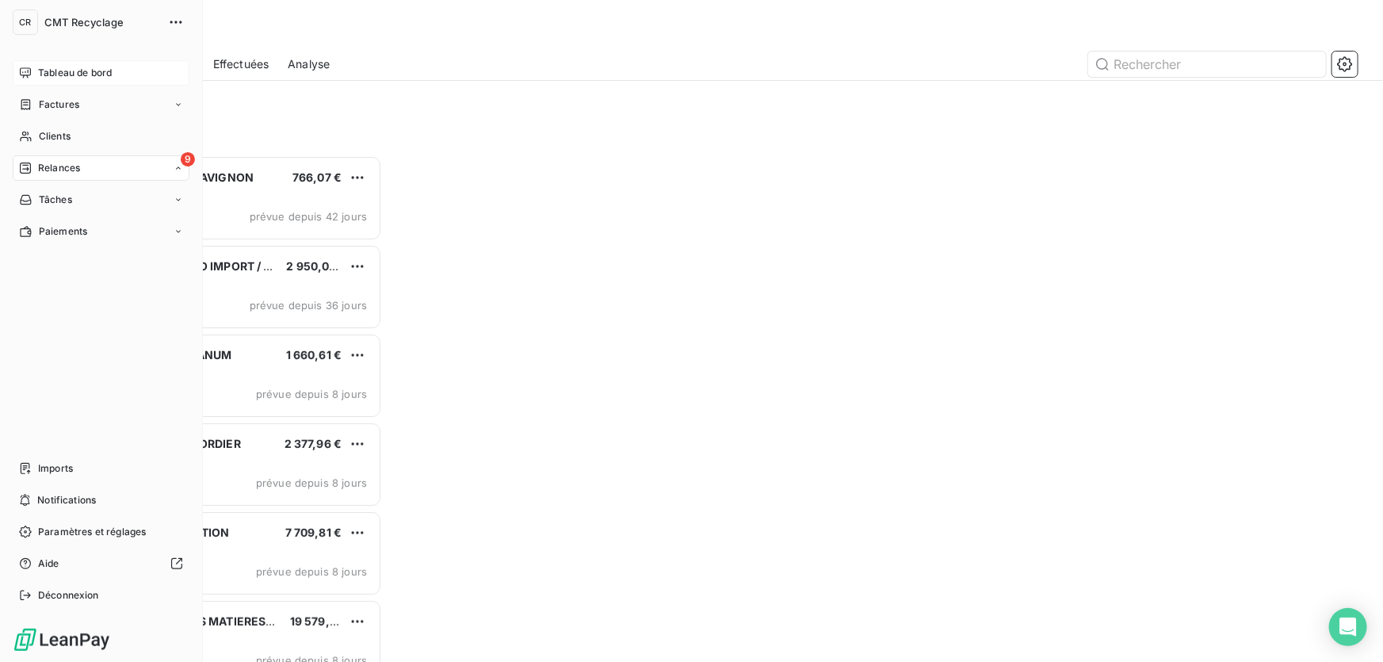
scroll to position [496, 295]
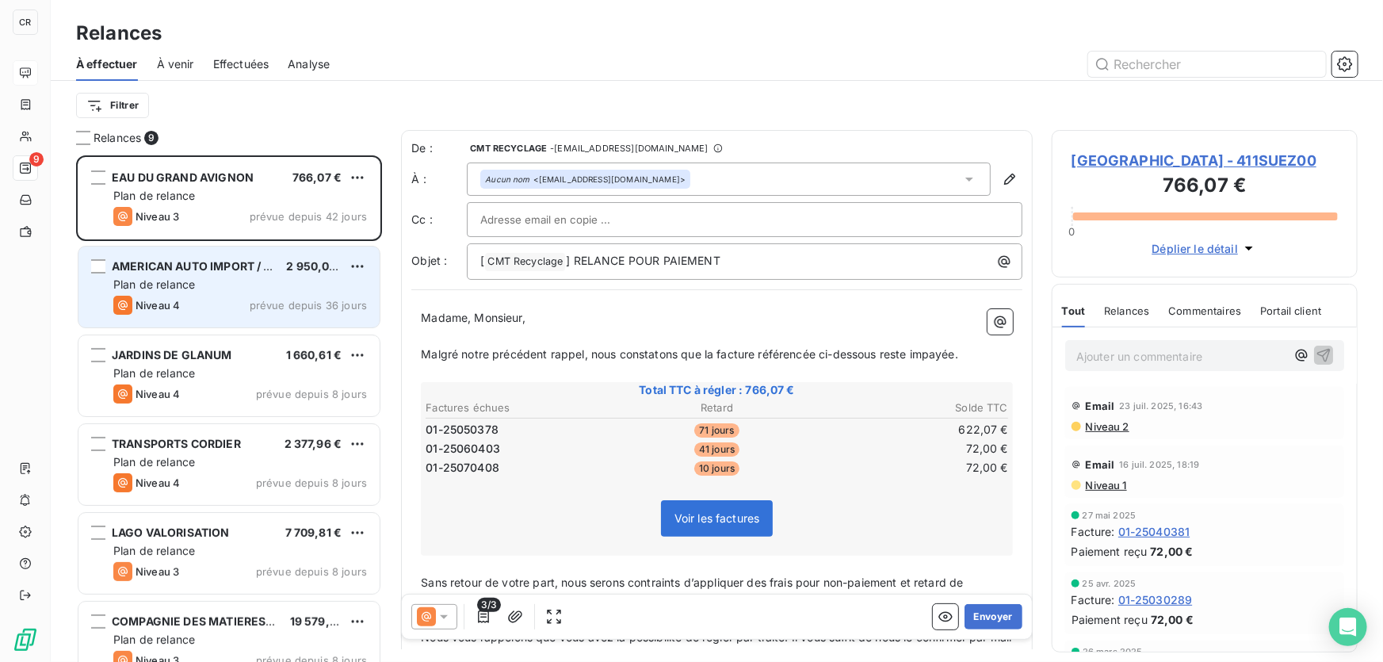
click at [271, 296] on div "Niveau 4 prévue depuis 36 jours" at bounding box center [240, 305] width 254 height 19
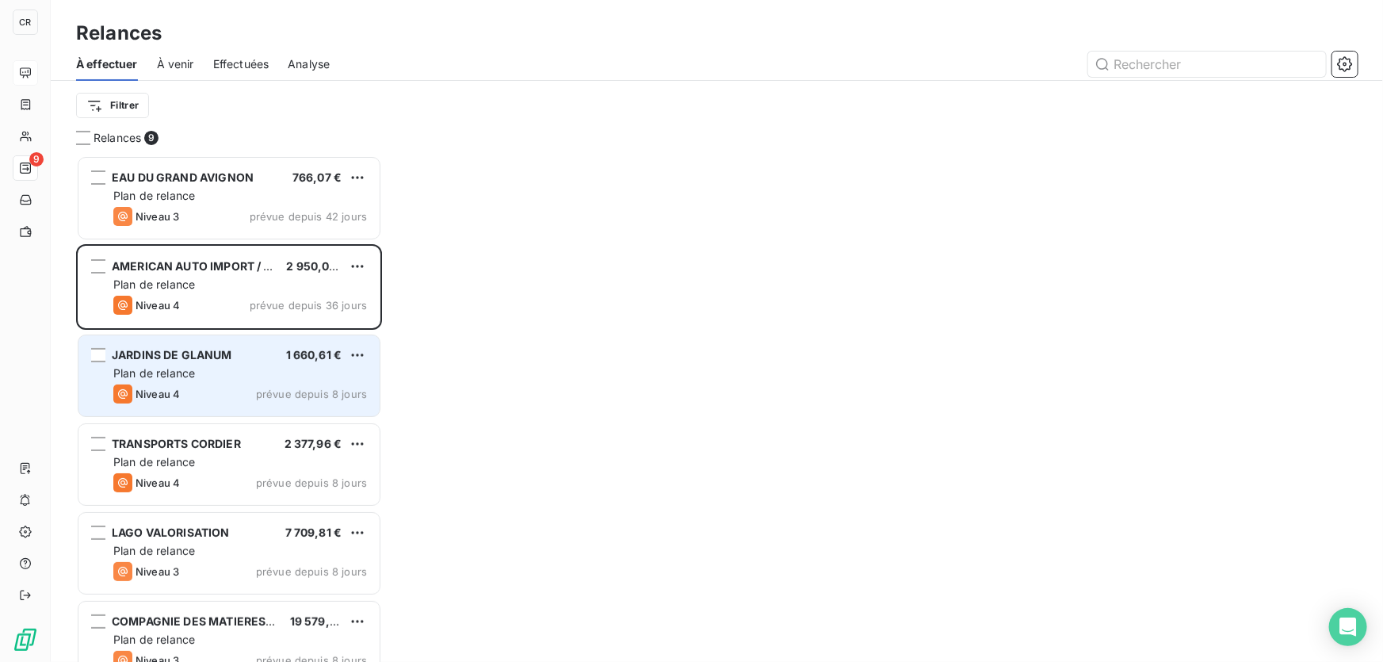
click at [278, 355] on div "JARDINS DE GLANUM 1 660,61 €" at bounding box center [240, 355] width 254 height 14
